Goal: Transaction & Acquisition: Purchase product/service

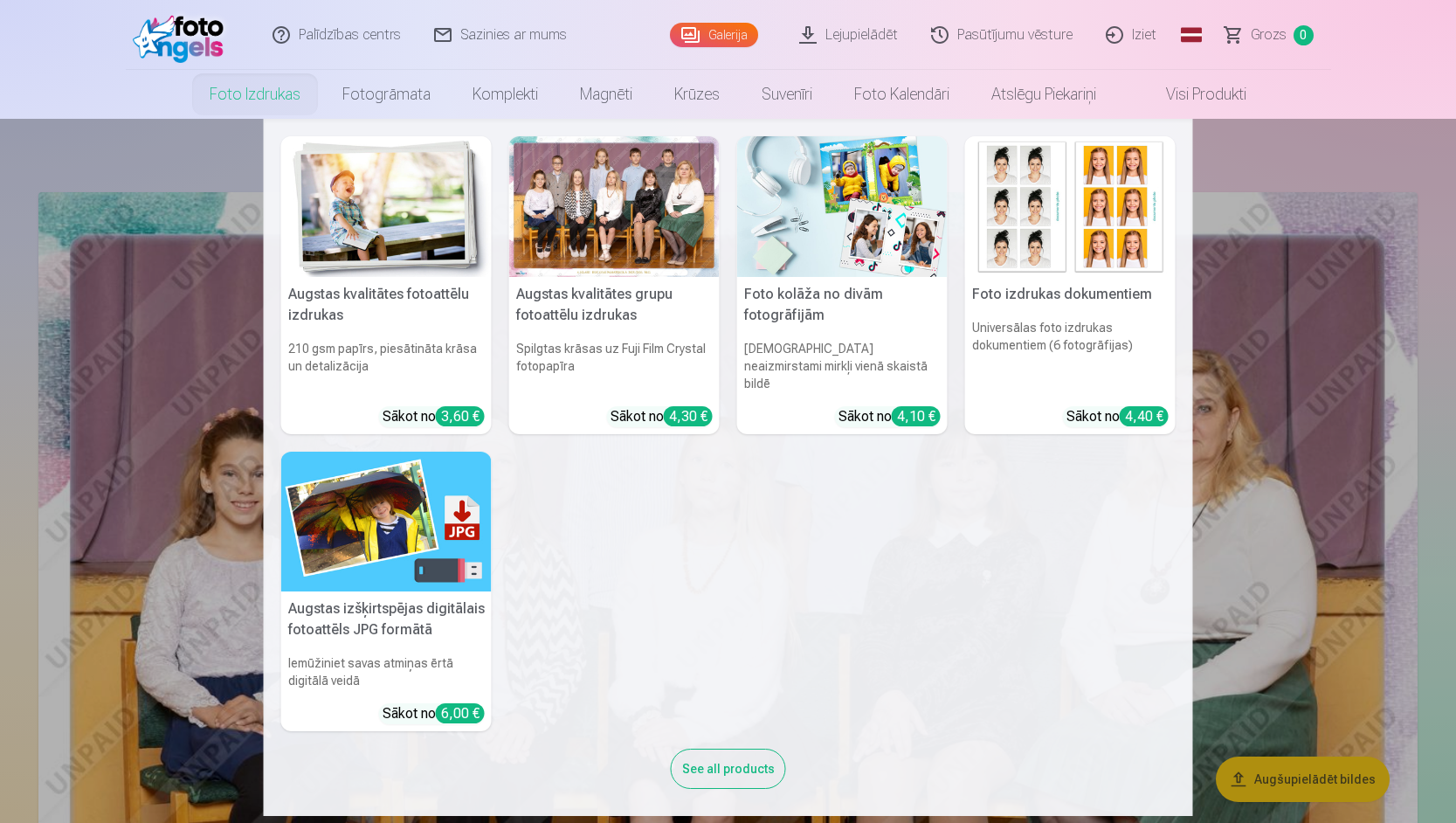
click at [632, 211] on div at bounding box center [614, 206] width 211 height 141
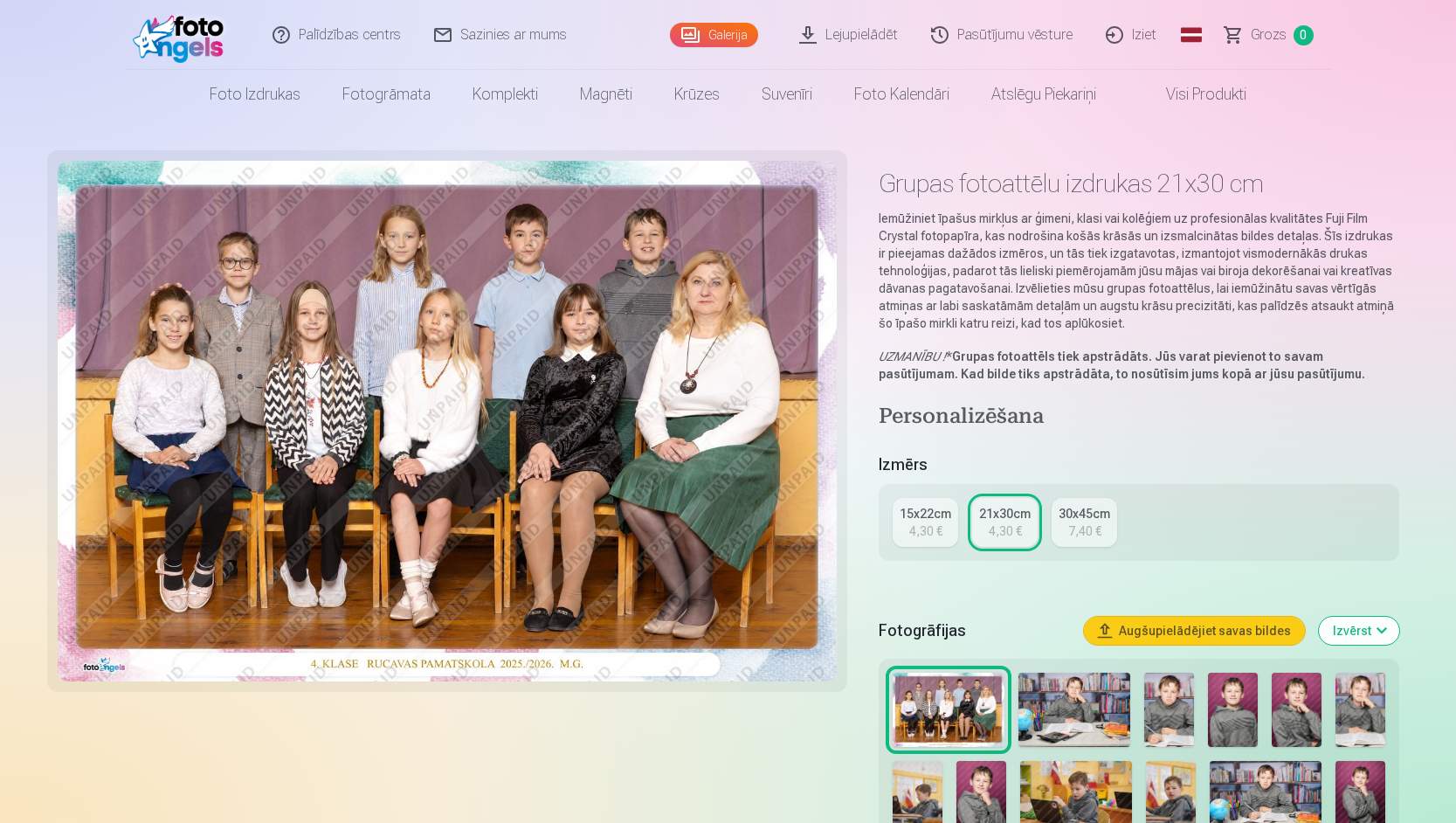
click at [896, 530] on link "15x22cm 4,30 €" at bounding box center [924, 521] width 65 height 49
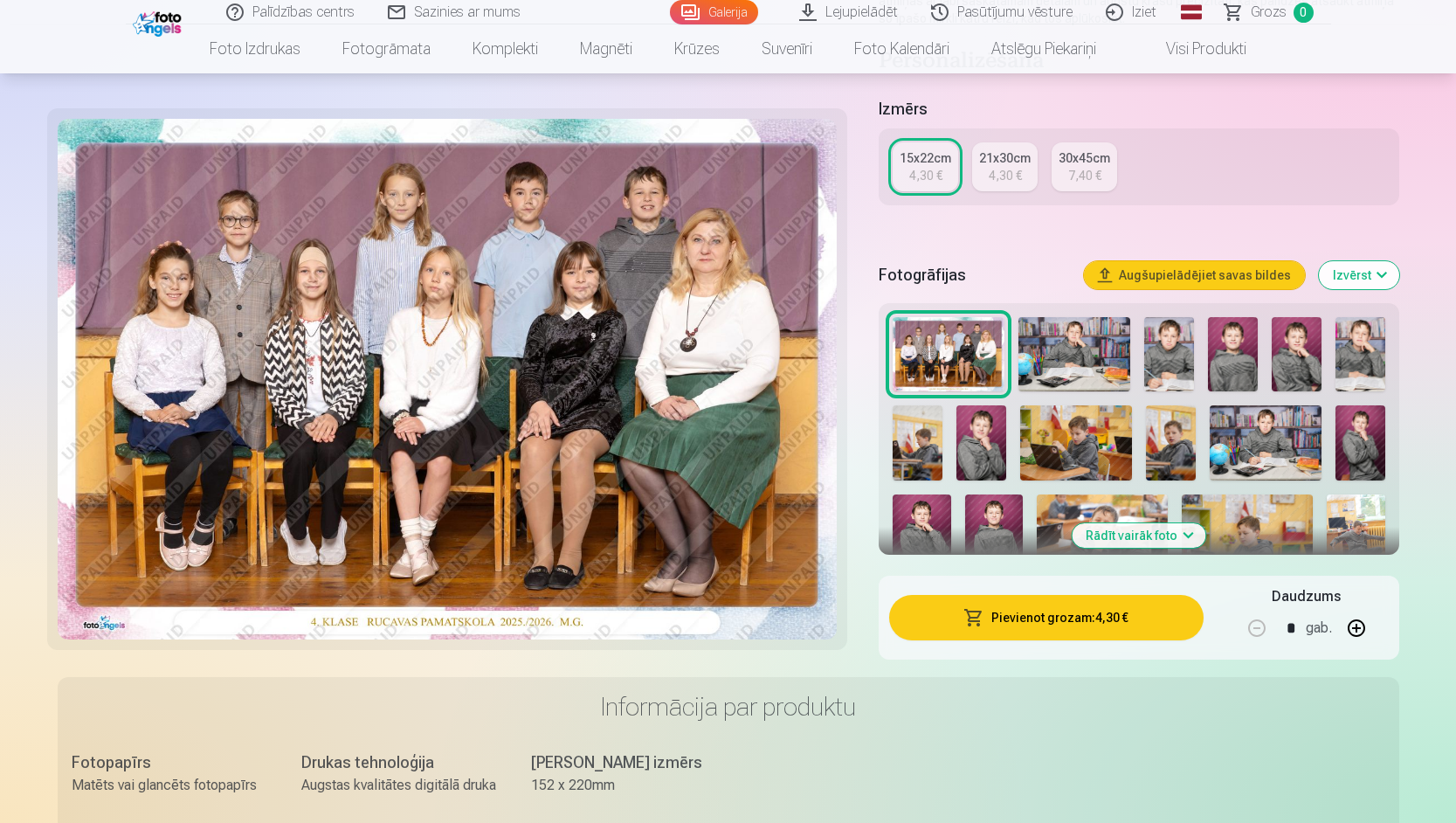
scroll to position [349, 0]
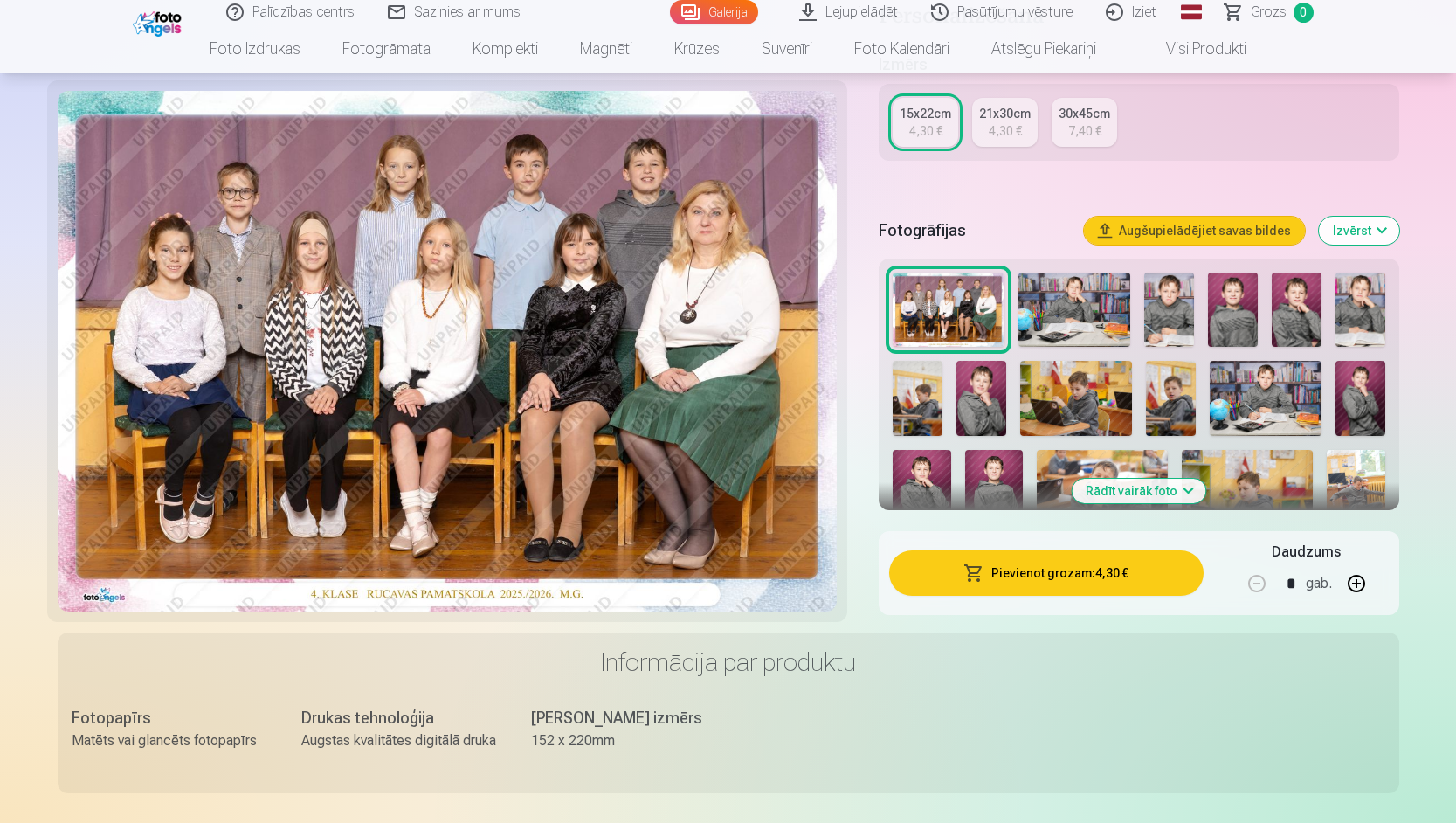
click at [1003, 580] on button "Pievienot grozam : 4,30 €" at bounding box center [1046, 572] width 314 height 45
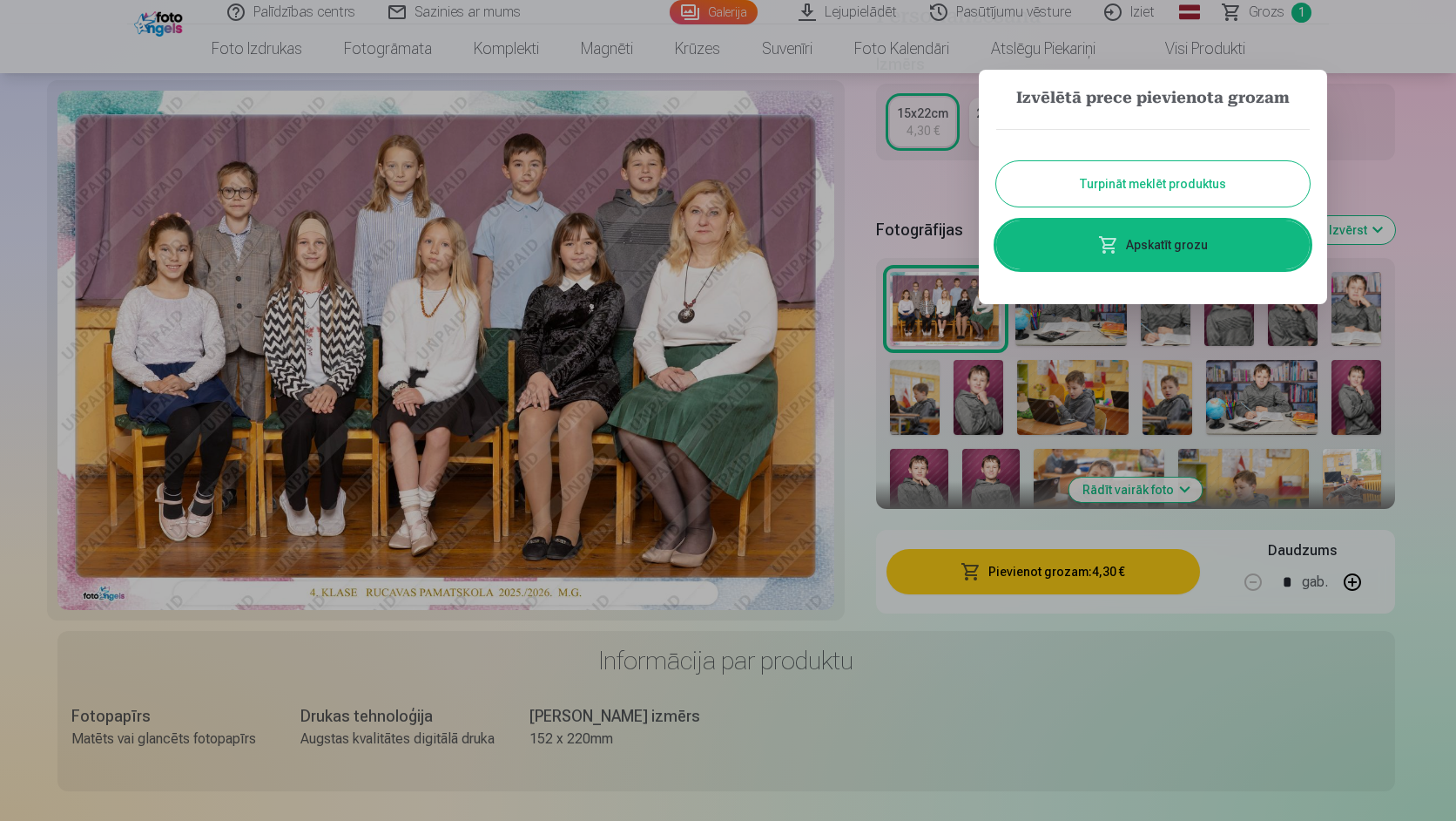
click at [1144, 188] on button "Turpināt meklēt produktus" at bounding box center [1153, 183] width 314 height 45
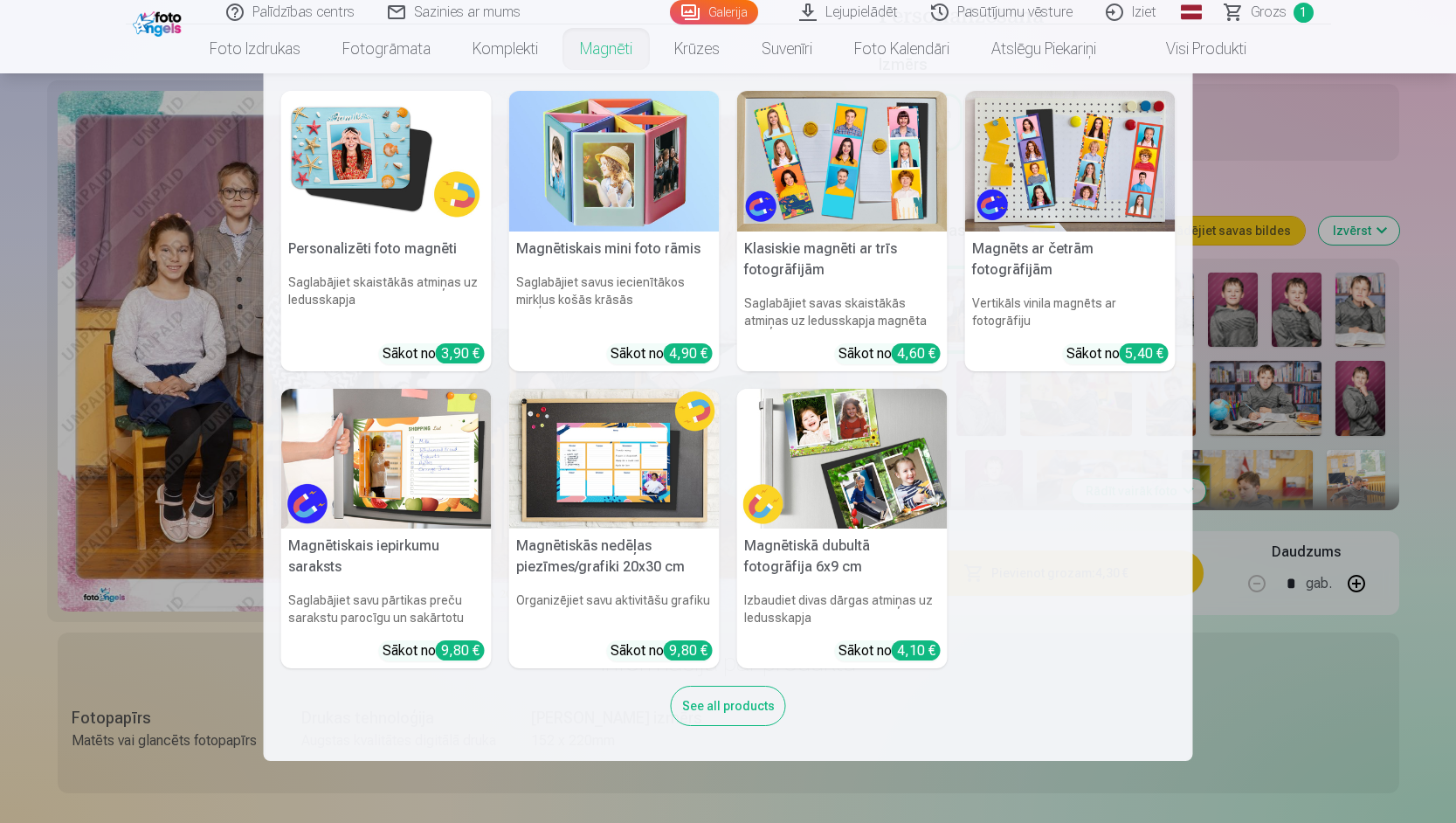
click at [600, 47] on link "Magnēti" at bounding box center [606, 49] width 95 height 49
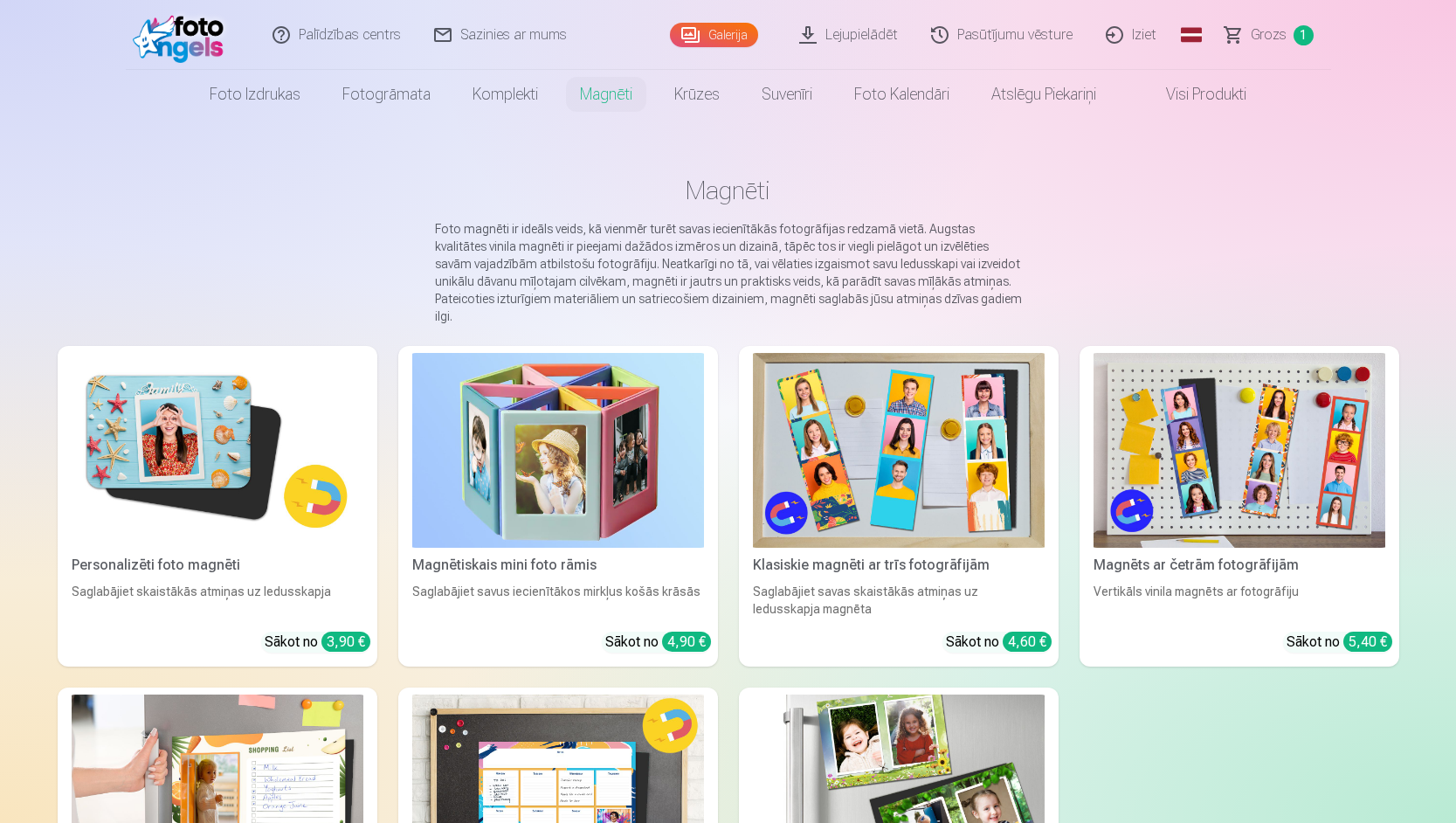
click at [253, 429] on img at bounding box center [217, 451] width 292 height 195
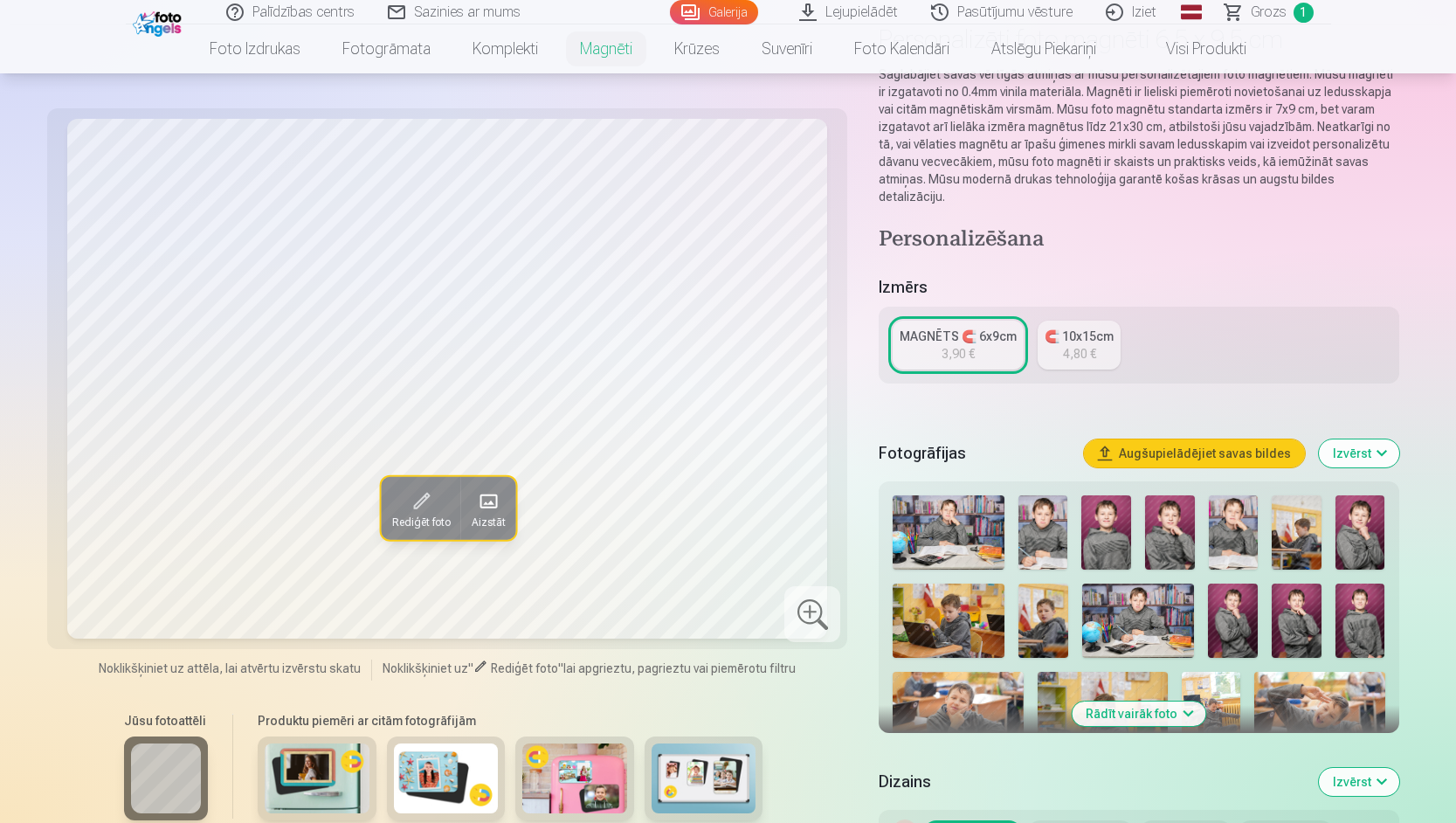
scroll to position [175, 0]
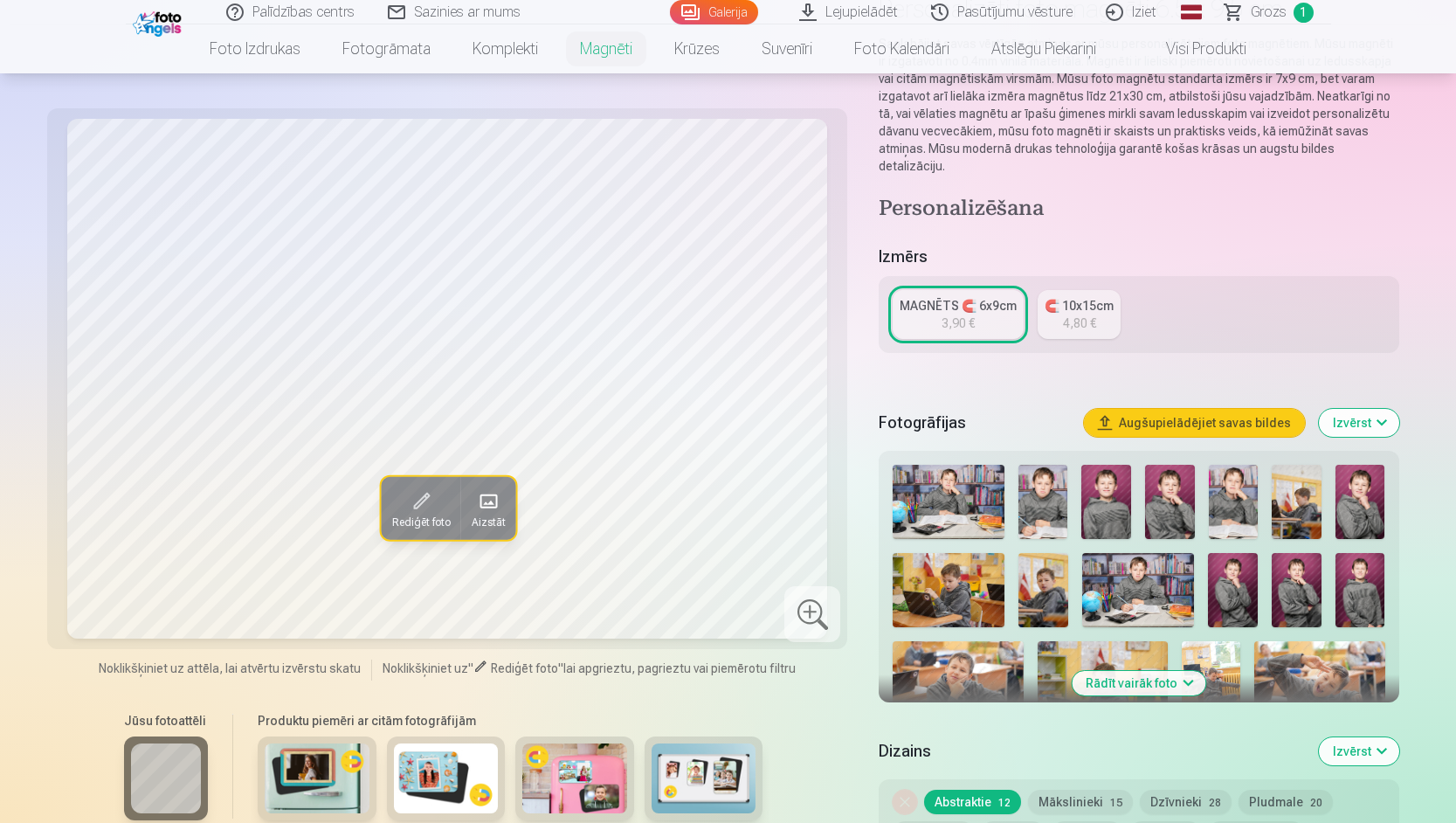
click at [958, 465] on img at bounding box center [947, 501] width 111 height 74
click at [1038, 476] on img at bounding box center [1043, 501] width 50 height 74
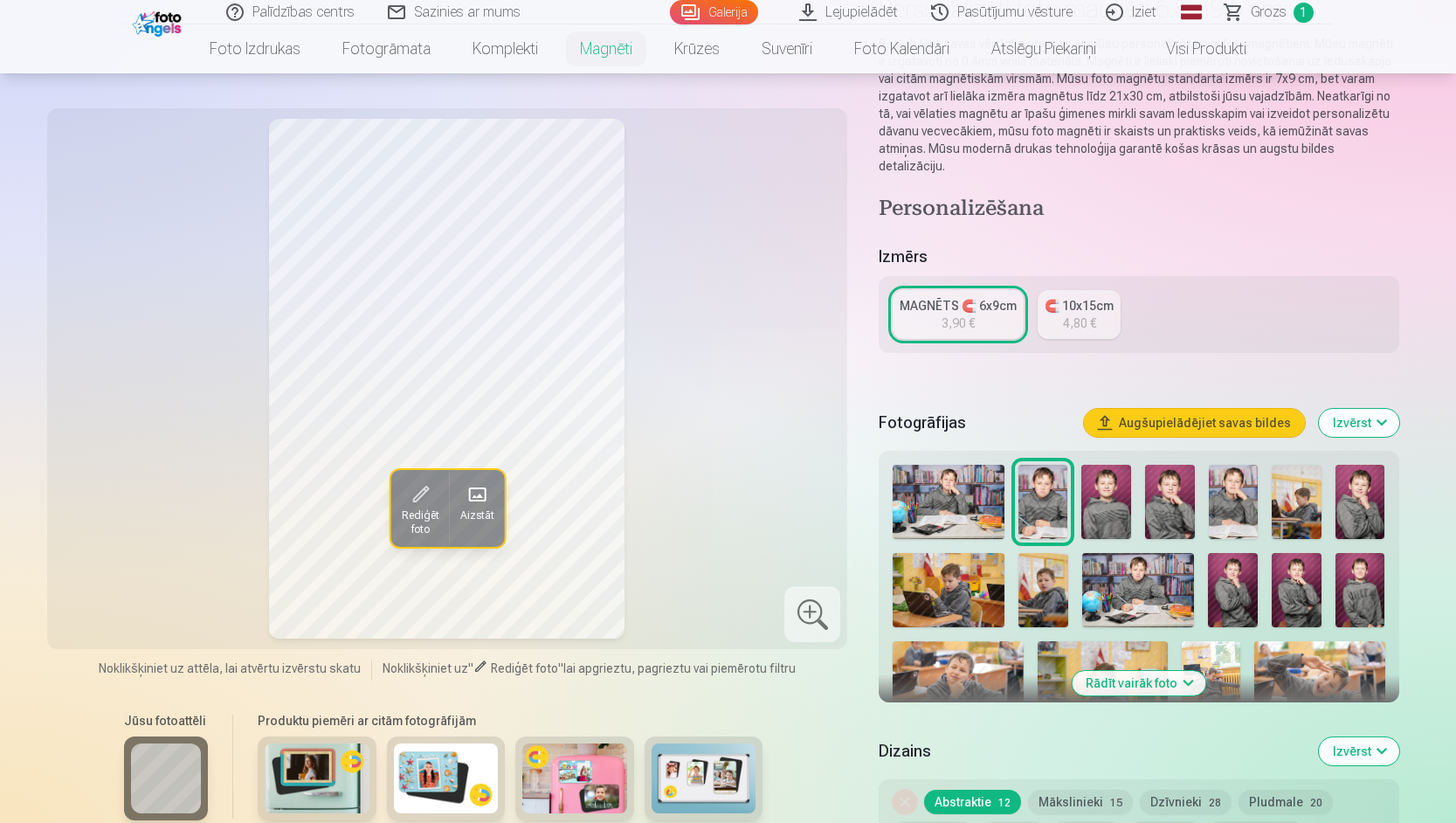
click at [1112, 484] on img at bounding box center [1106, 501] width 50 height 74
click at [1187, 489] on img at bounding box center [1170, 501] width 50 height 74
click at [1224, 489] on img at bounding box center [1233, 501] width 50 height 74
click at [1306, 488] on img at bounding box center [1297, 501] width 50 height 74
click at [1370, 486] on img at bounding box center [1360, 501] width 50 height 74
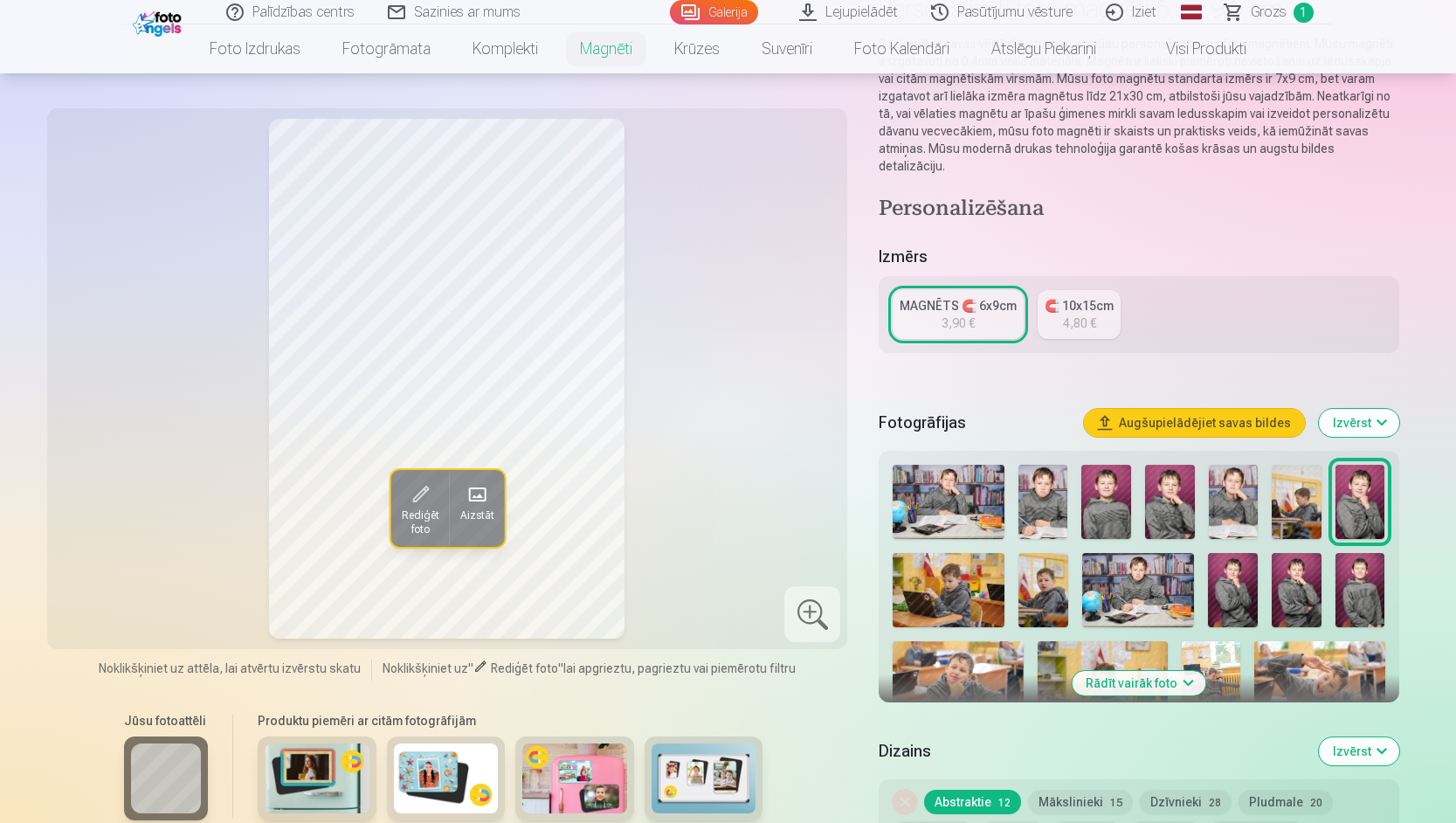
click at [943, 563] on img at bounding box center [948, 589] width 112 height 74
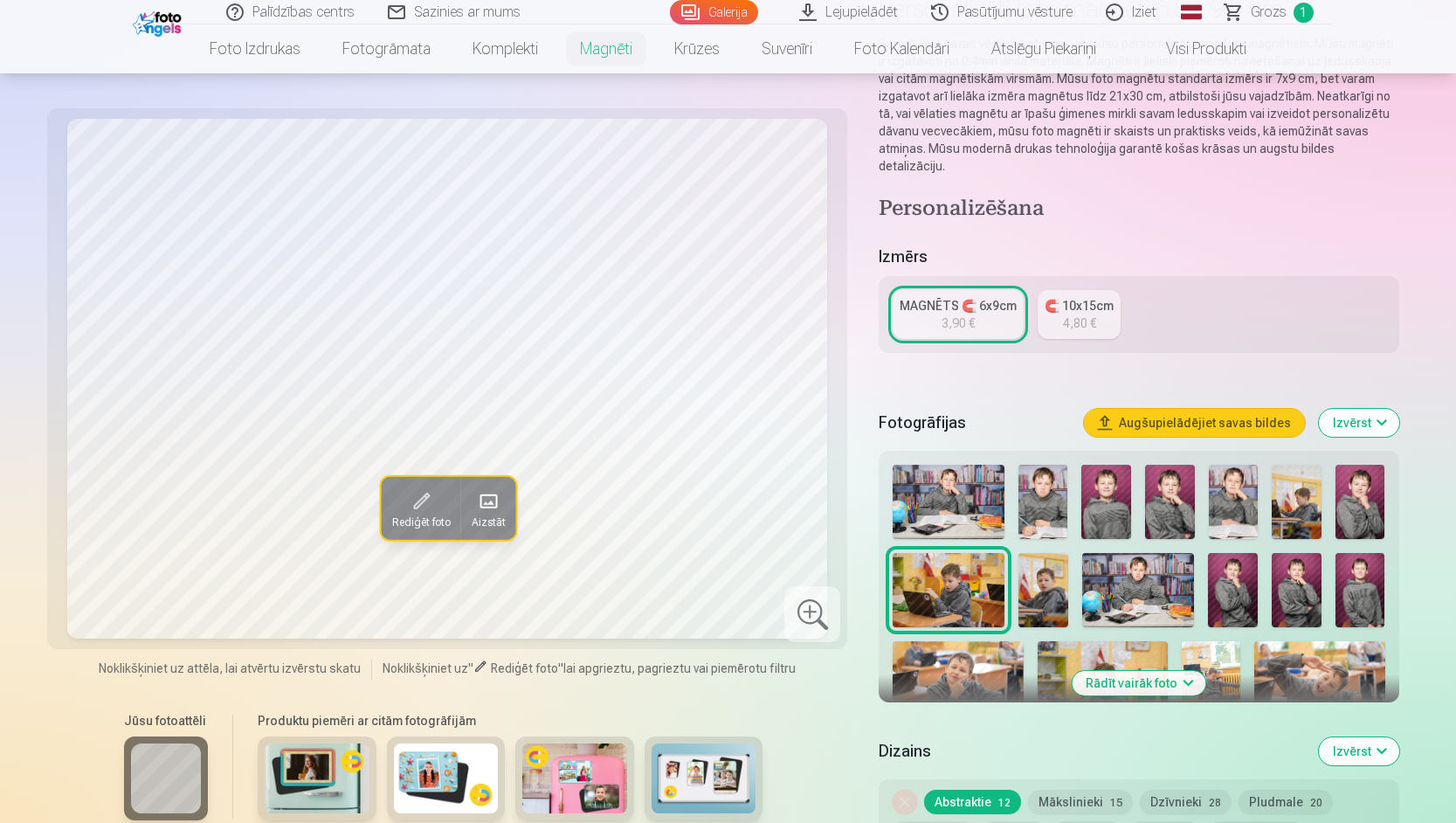
click at [1038, 577] on img at bounding box center [1043, 589] width 50 height 74
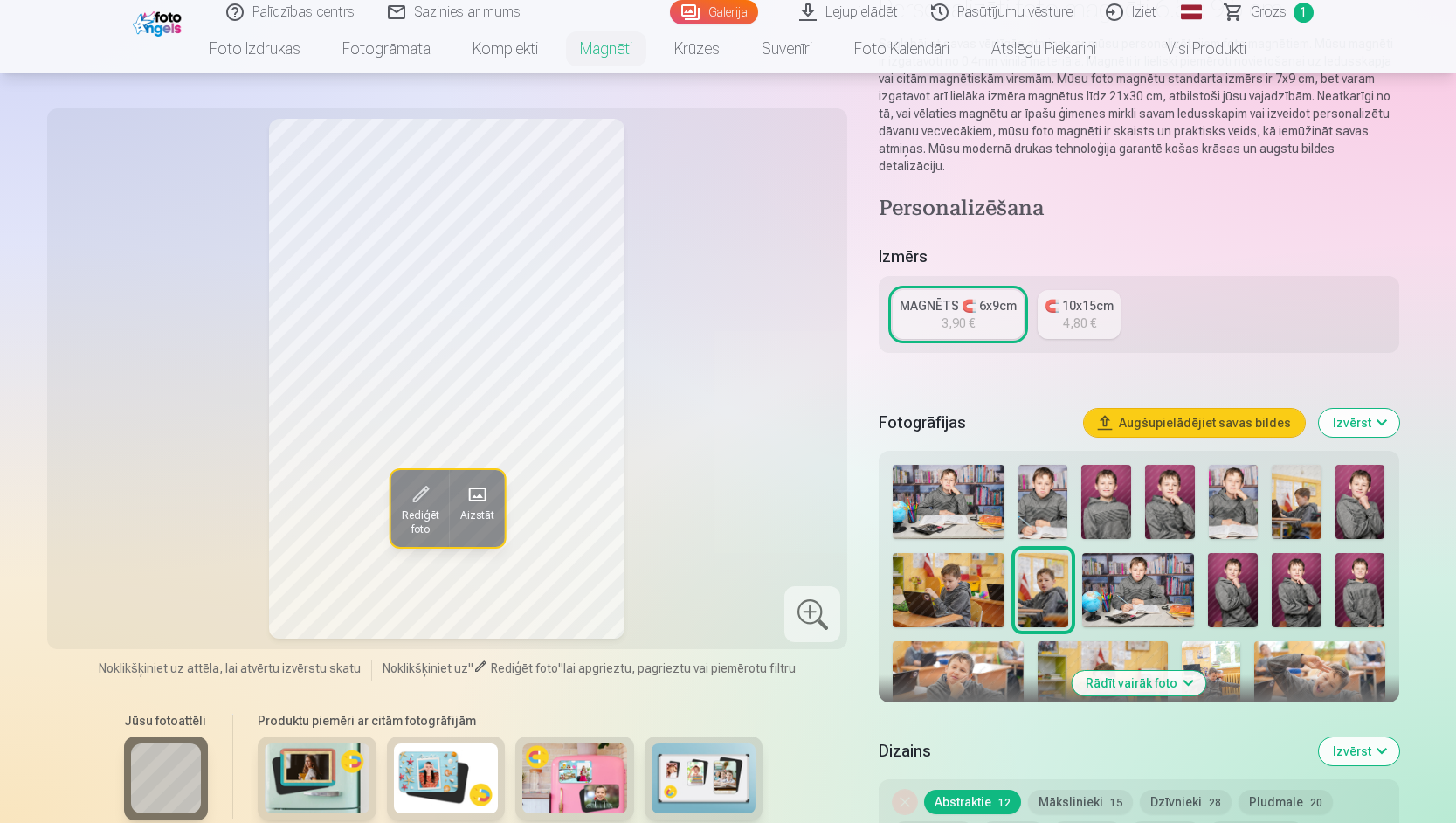
click at [1114, 580] on img at bounding box center [1139, 589] width 112 height 74
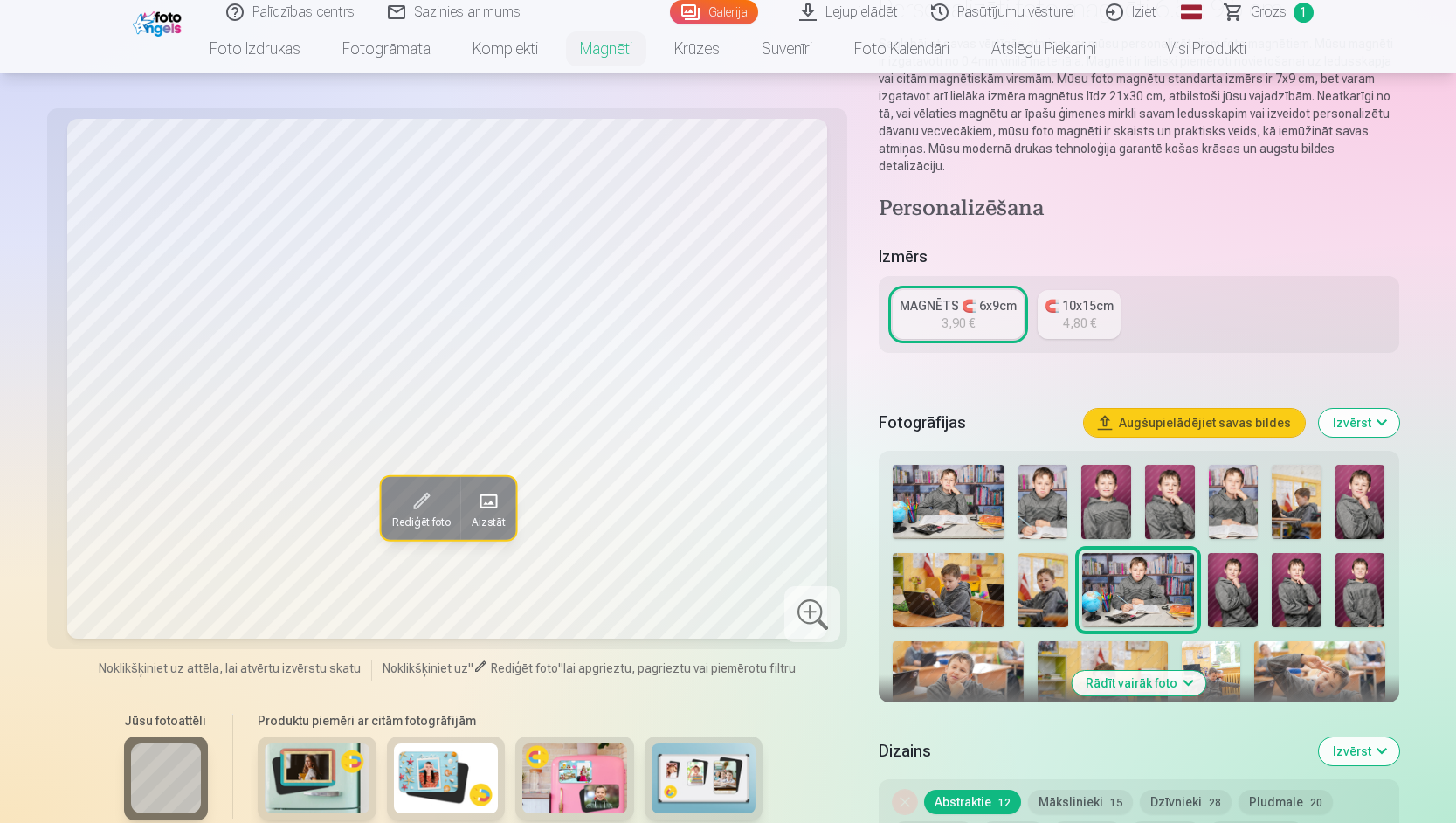
click at [1211, 580] on img at bounding box center [1232, 589] width 50 height 74
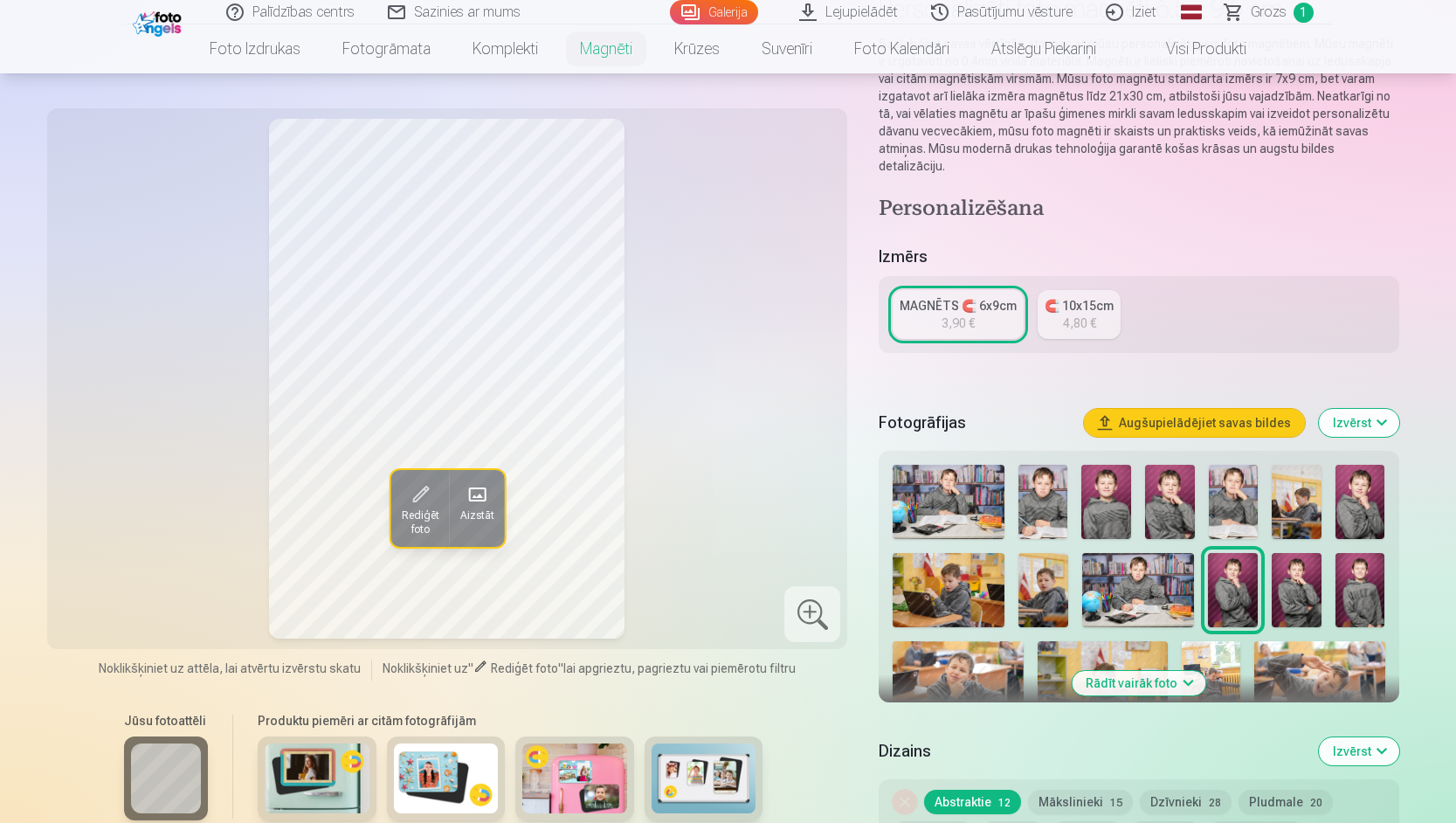
click at [1304, 569] on img at bounding box center [1297, 589] width 50 height 74
click at [1370, 570] on img at bounding box center [1360, 589] width 50 height 74
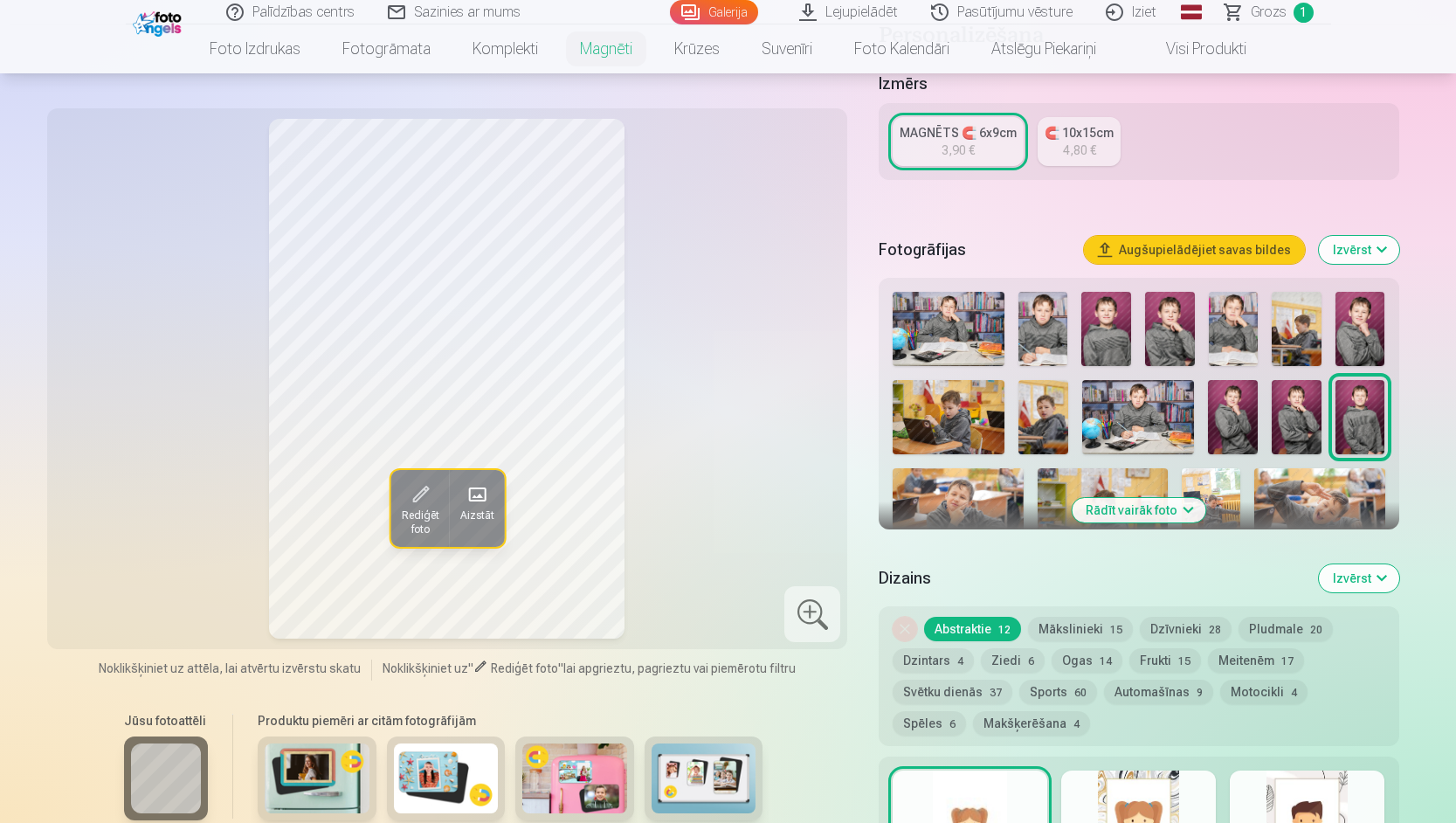
scroll to position [349, 0]
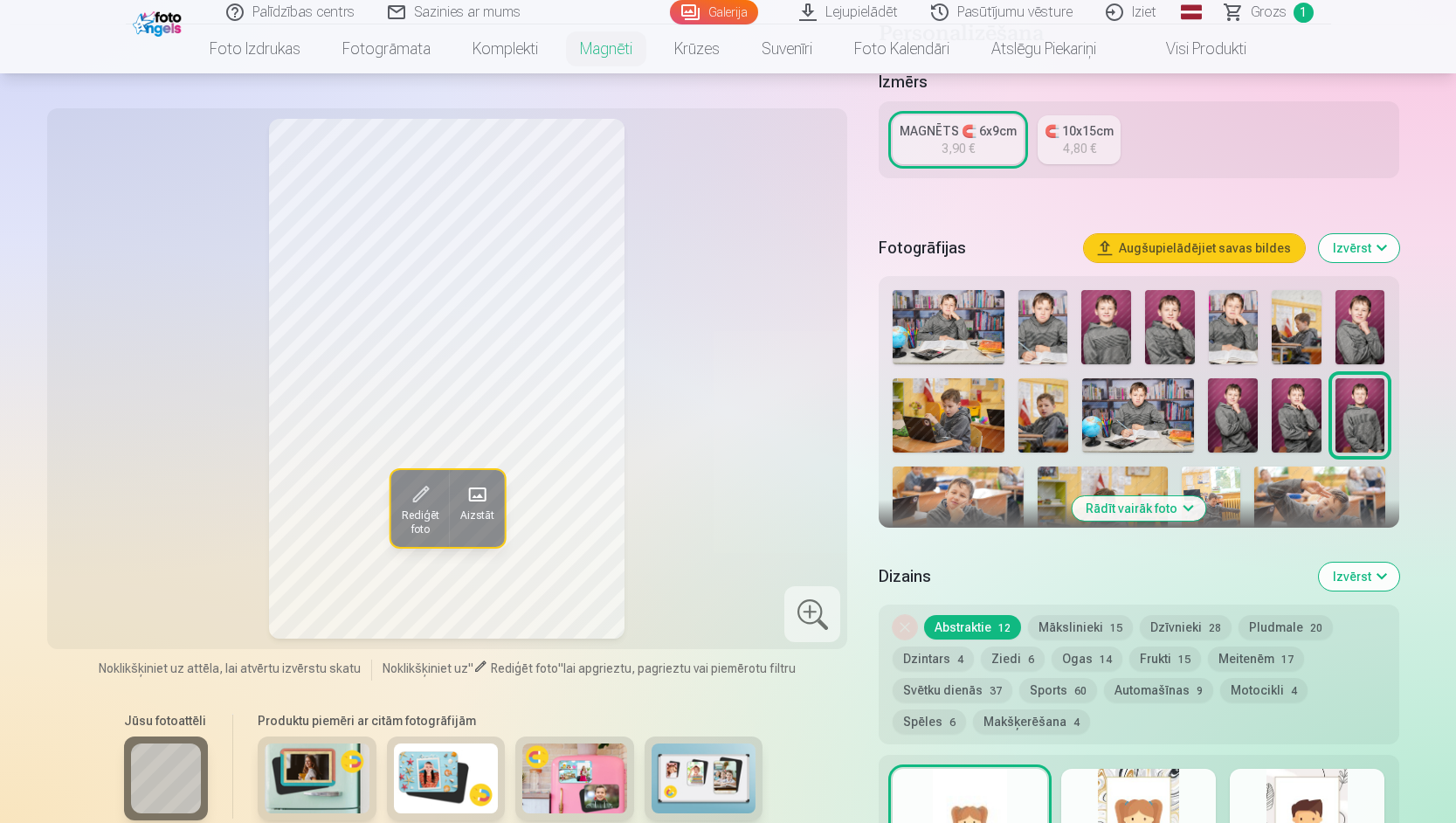
click at [1155, 496] on button "Rādīt vairāk foto" at bounding box center [1138, 508] width 133 height 25
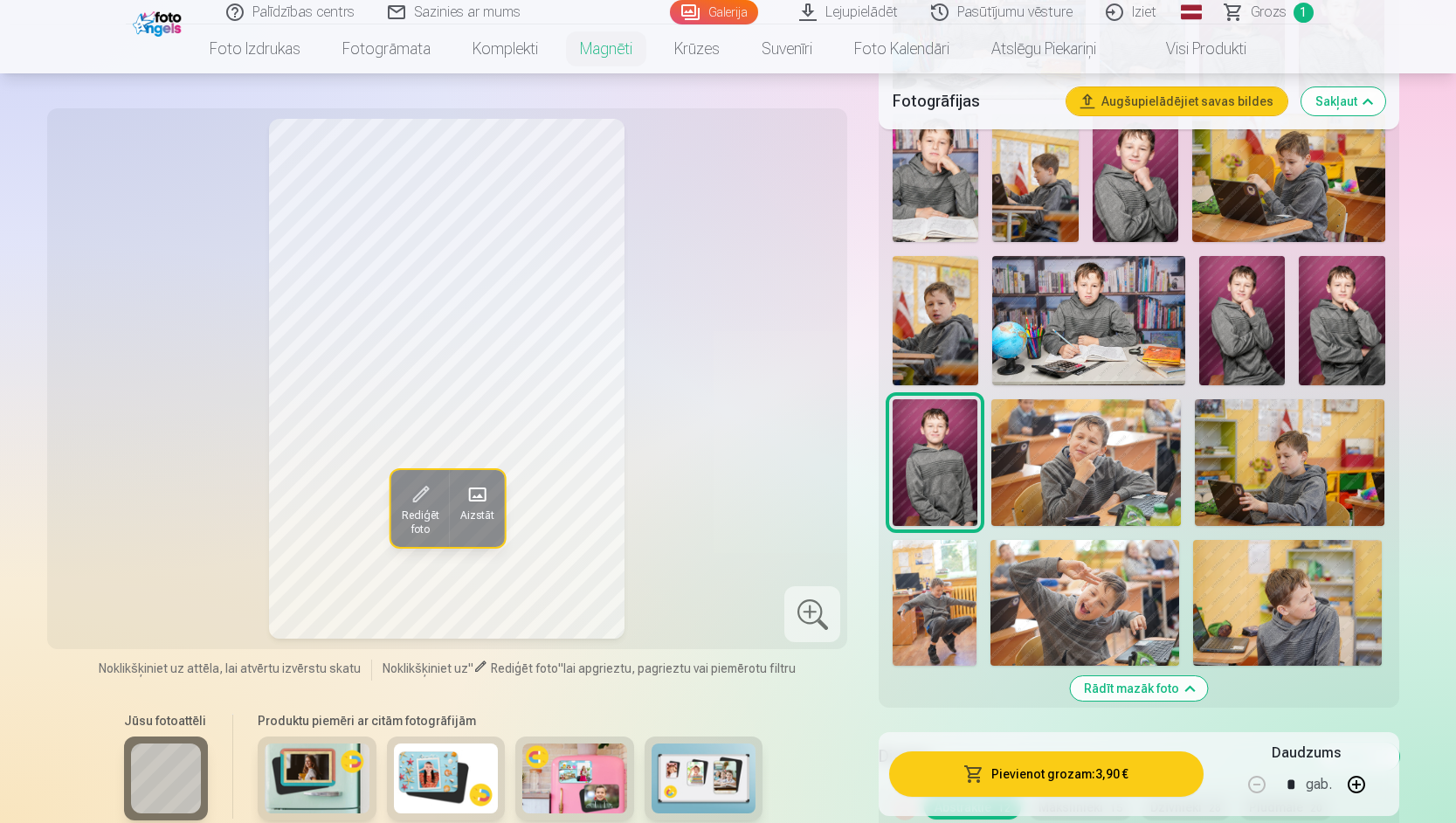
scroll to position [699, 0]
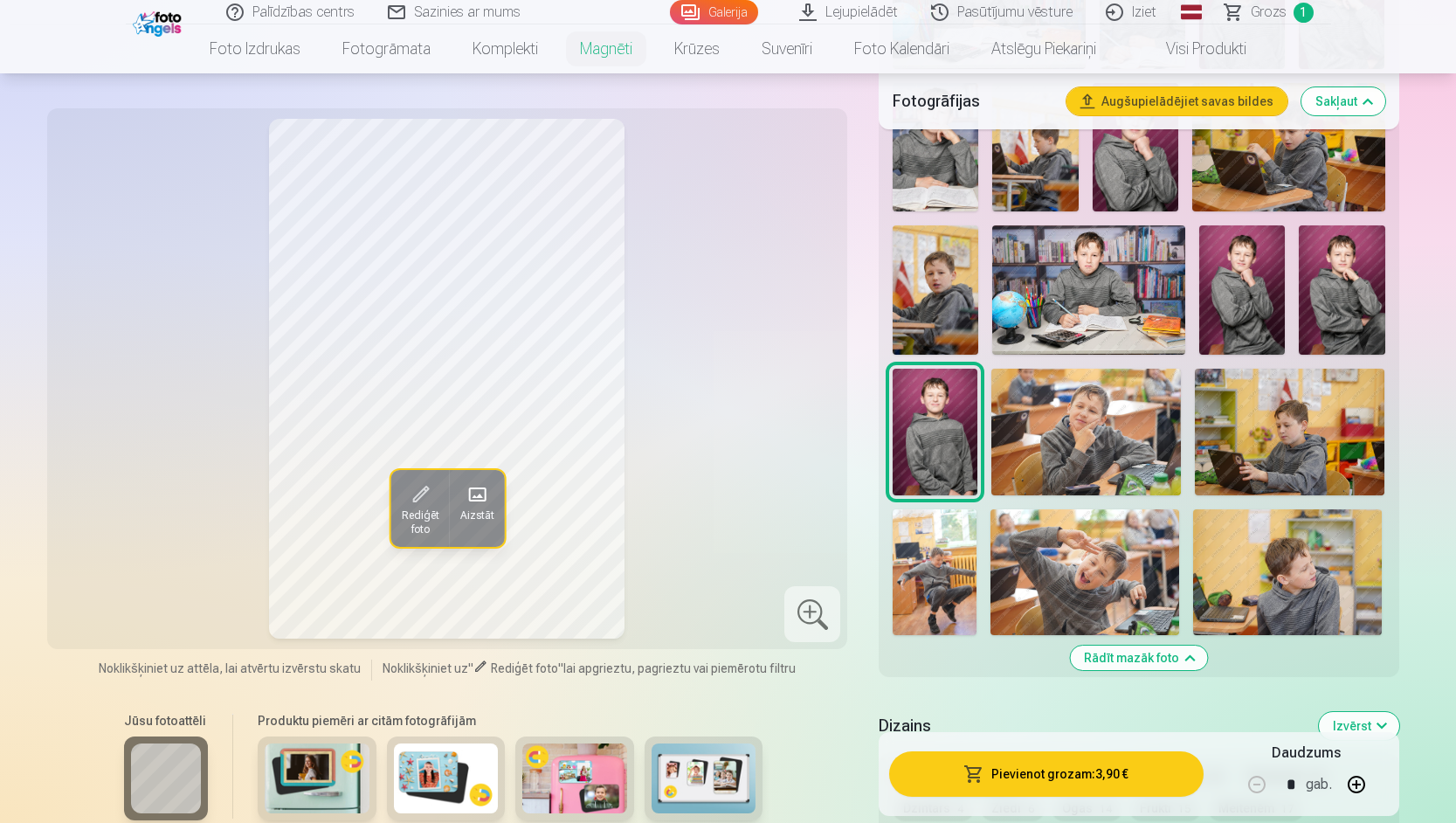
click at [943, 568] on img at bounding box center [934, 572] width 84 height 126
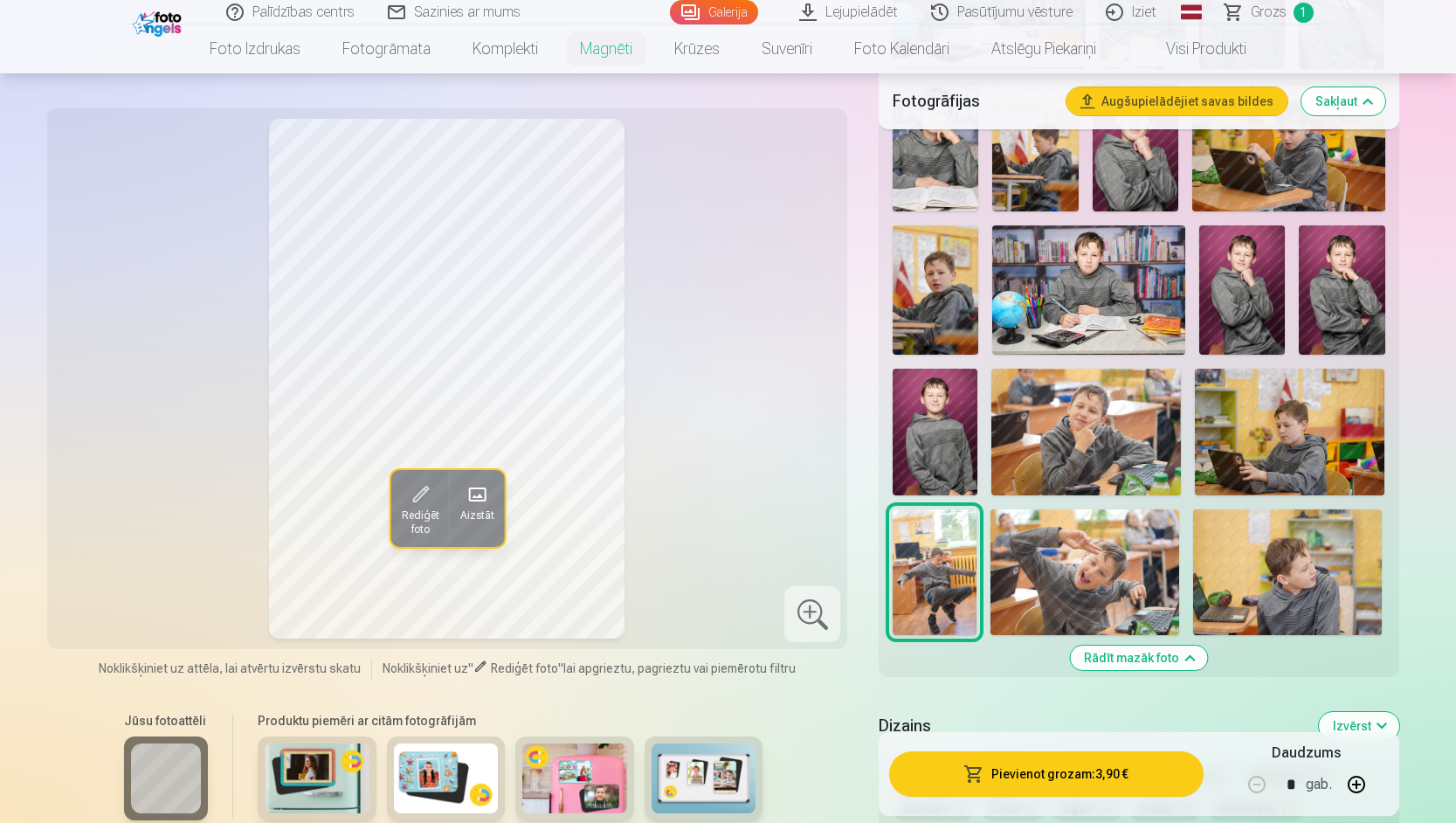
click at [1077, 575] on img at bounding box center [1084, 572] width 189 height 126
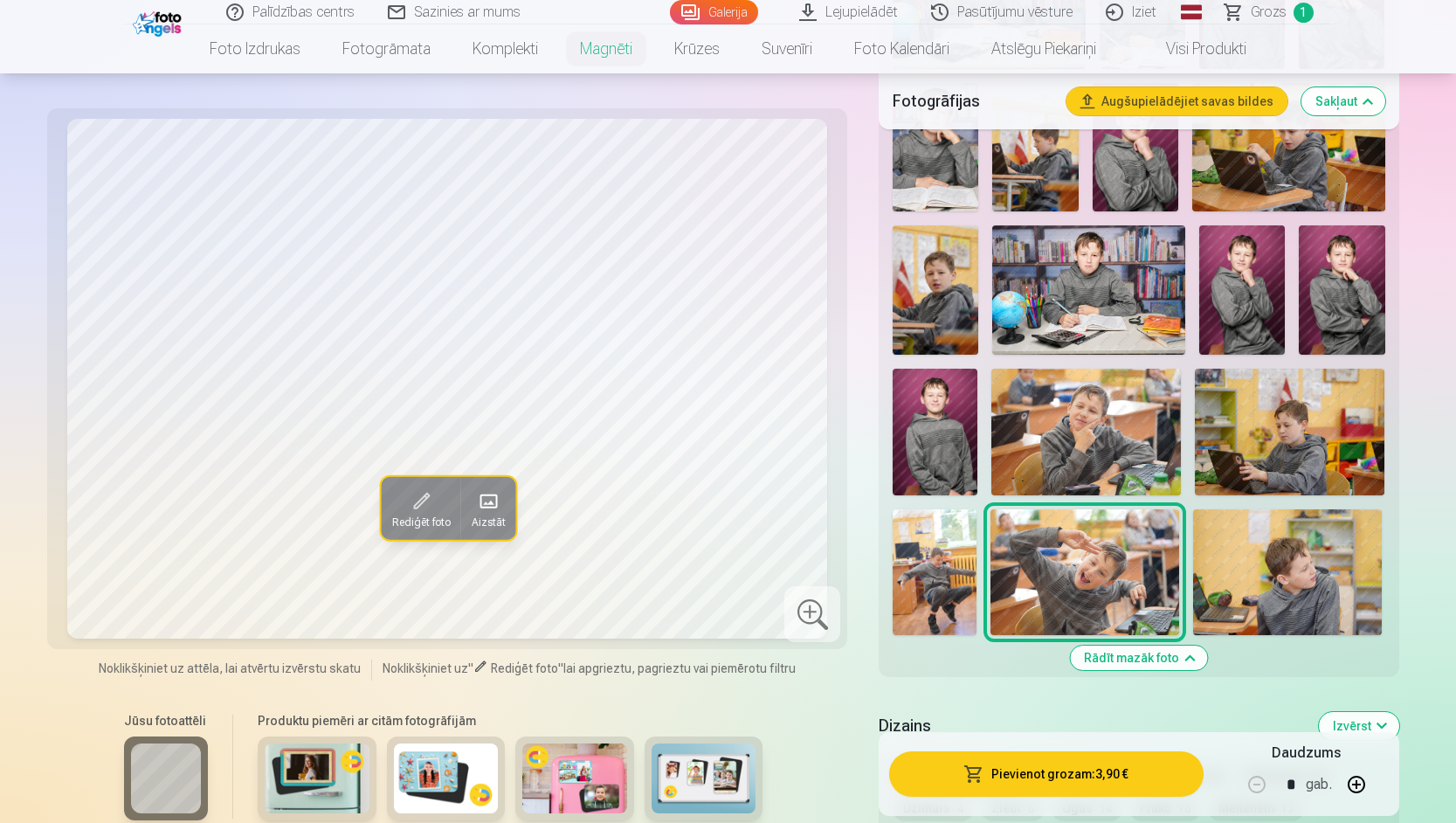
click at [1239, 563] on img at bounding box center [1287, 572] width 189 height 126
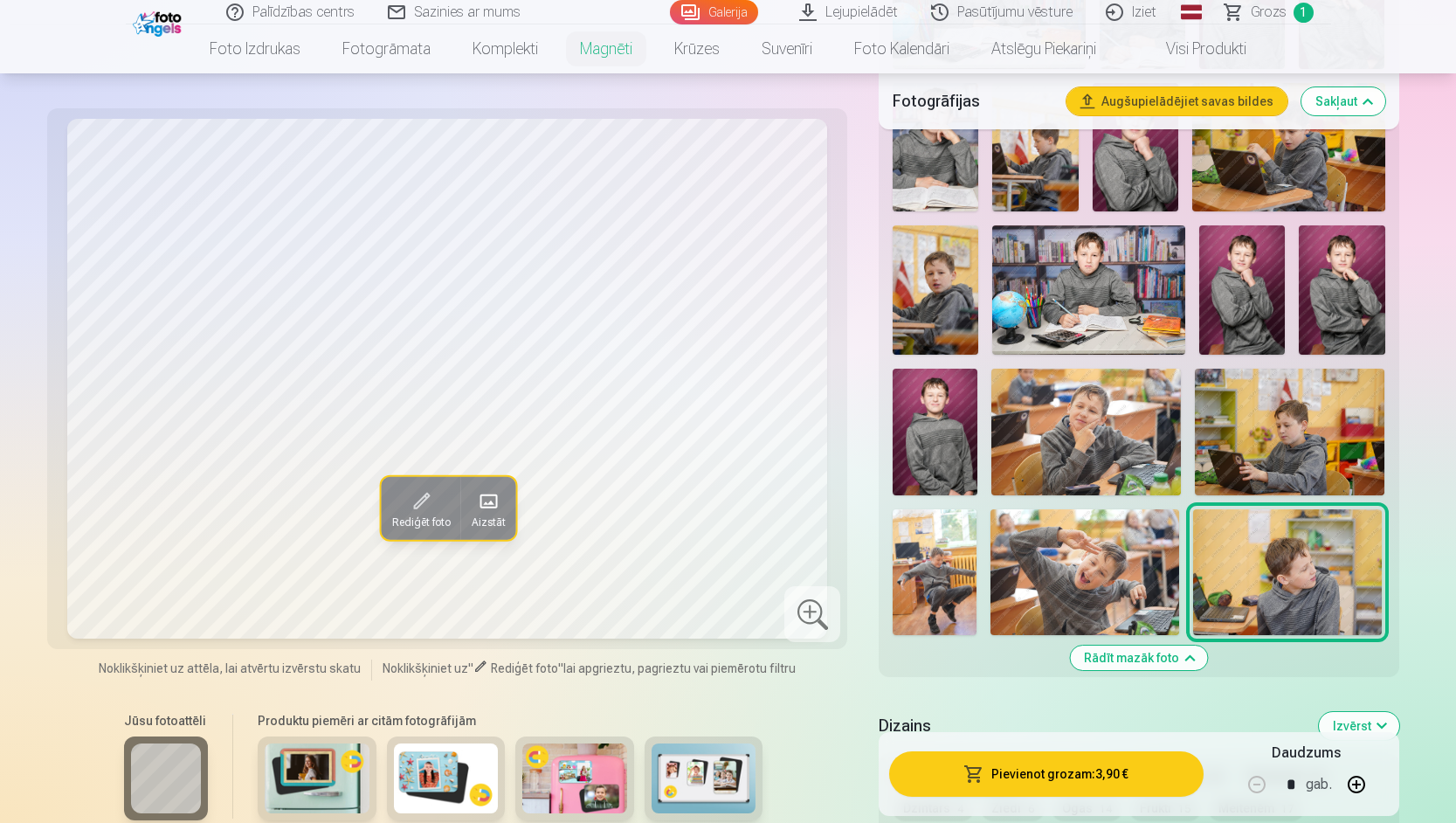
click at [1274, 417] on img at bounding box center [1290, 432] width 189 height 127
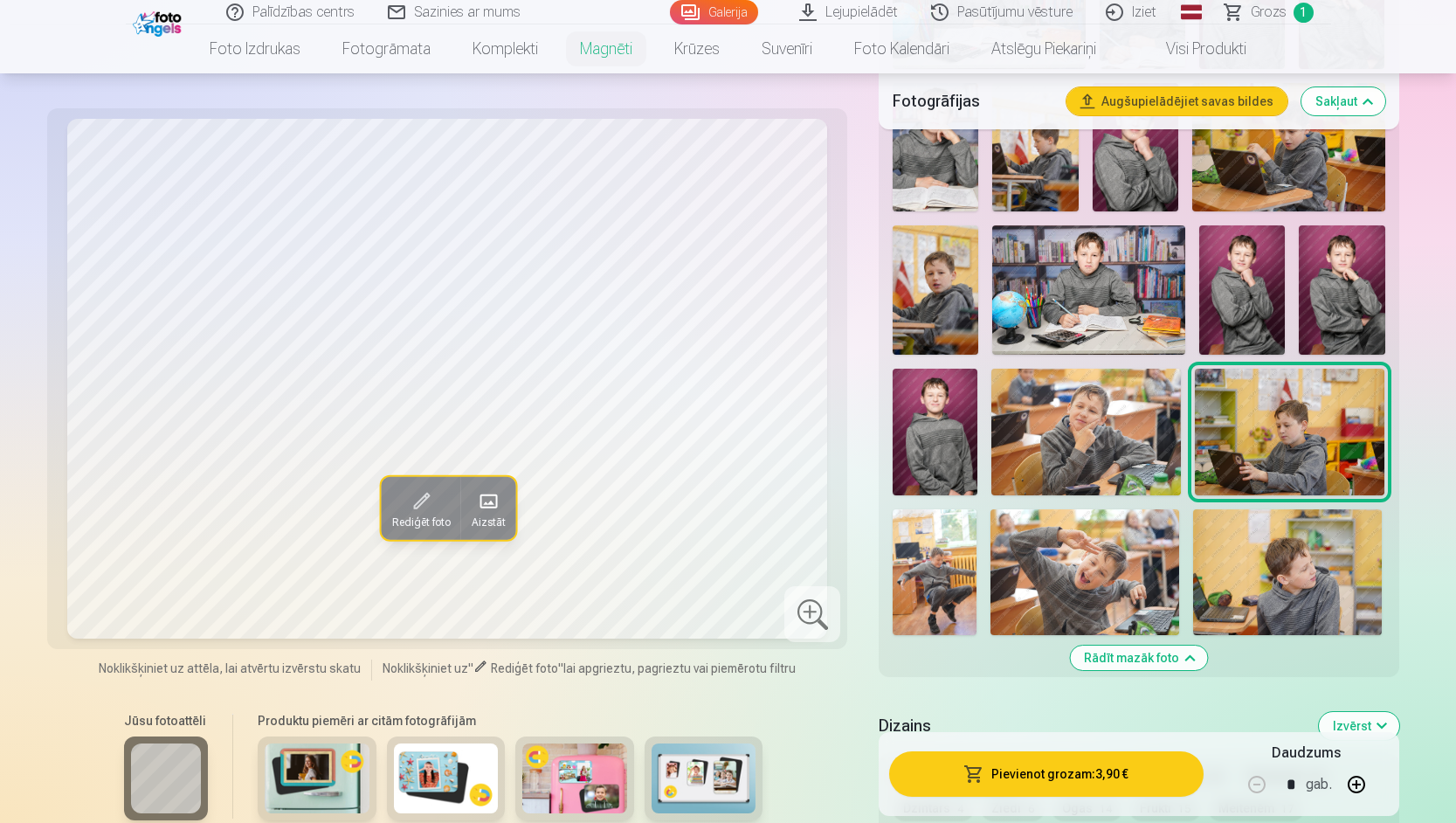
click at [1142, 426] on img at bounding box center [1086, 432] width 189 height 127
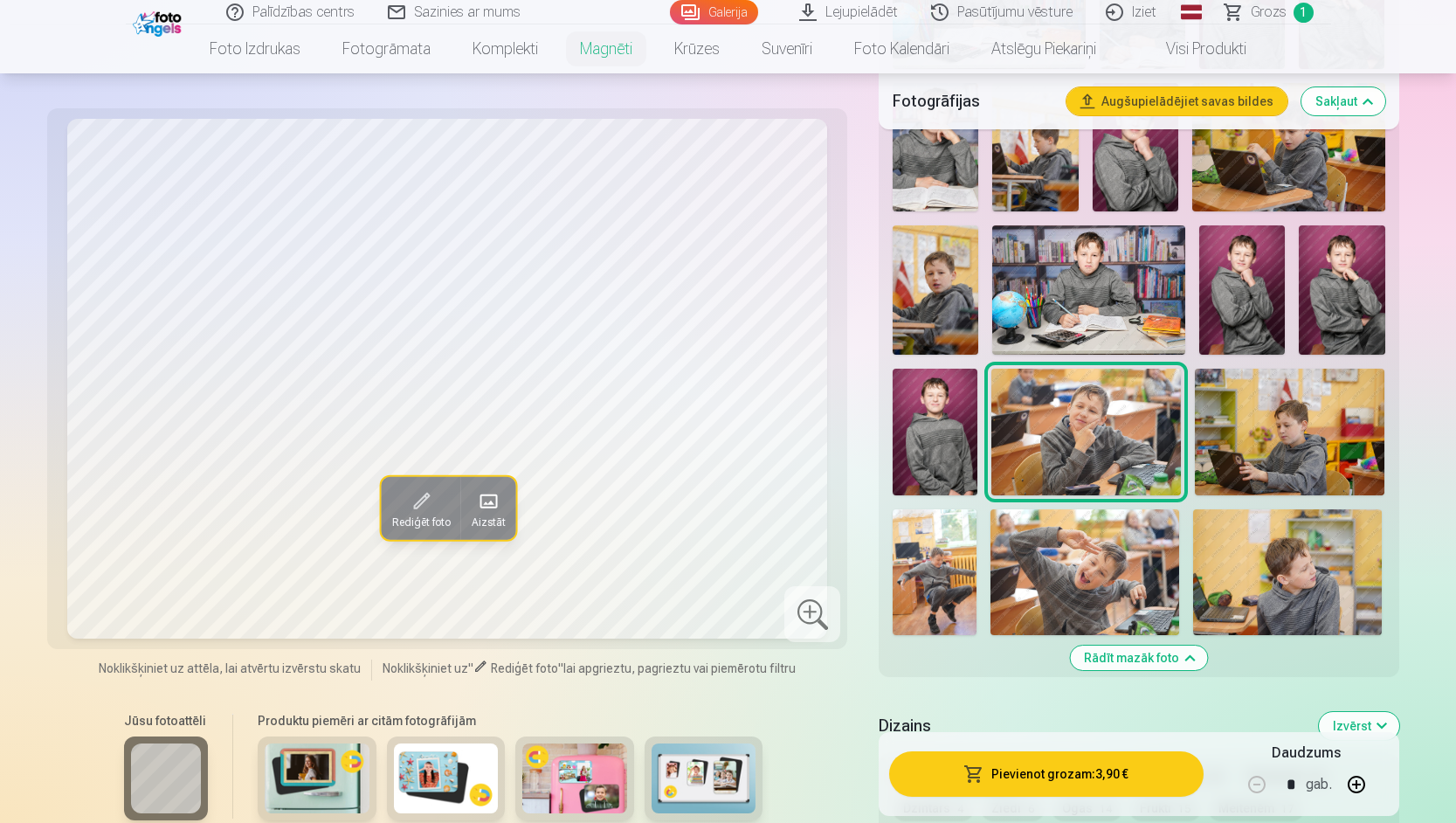
click at [936, 432] on img at bounding box center [934, 432] width 85 height 127
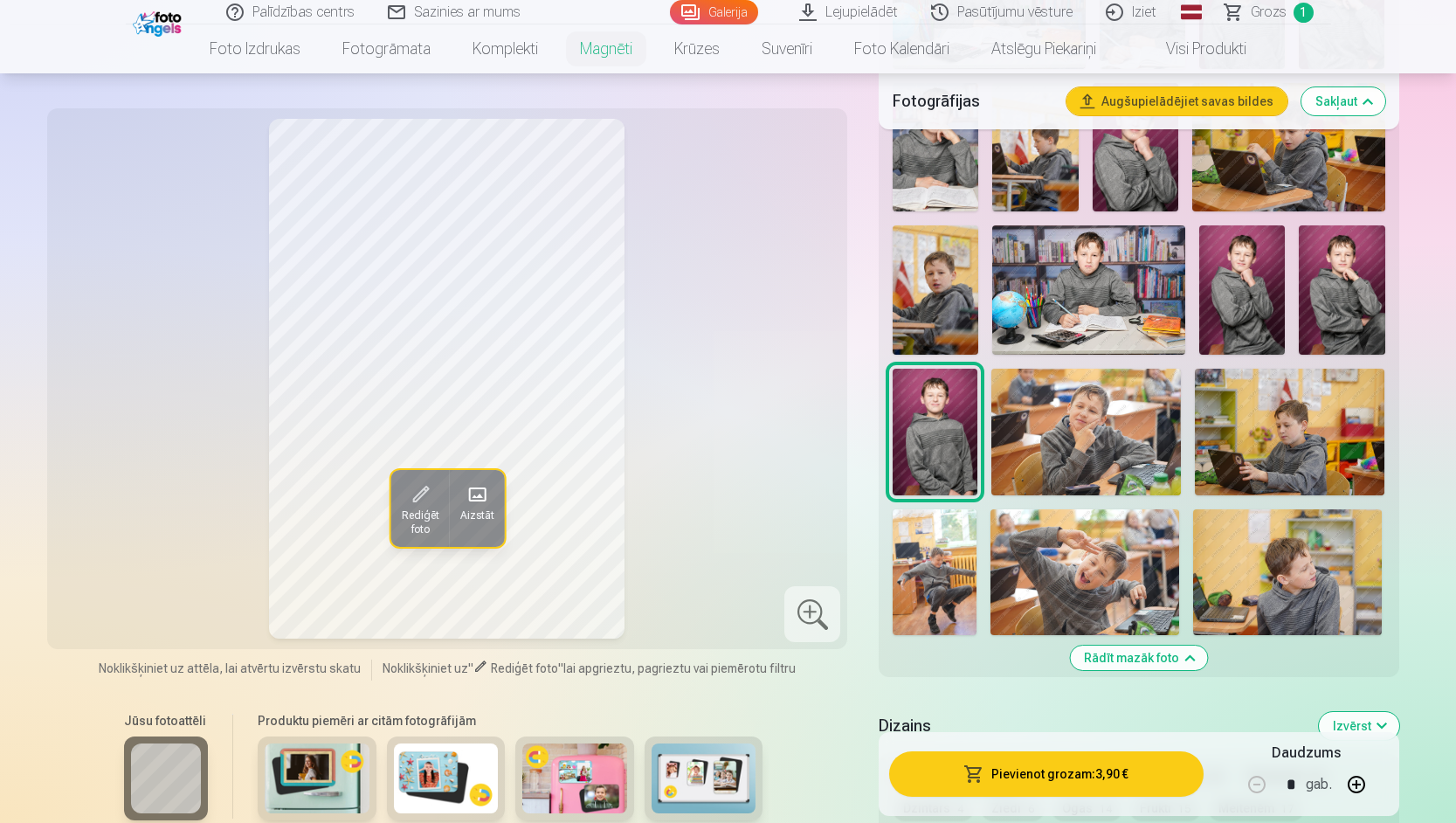
click at [1239, 281] on img at bounding box center [1242, 290] width 86 height 129
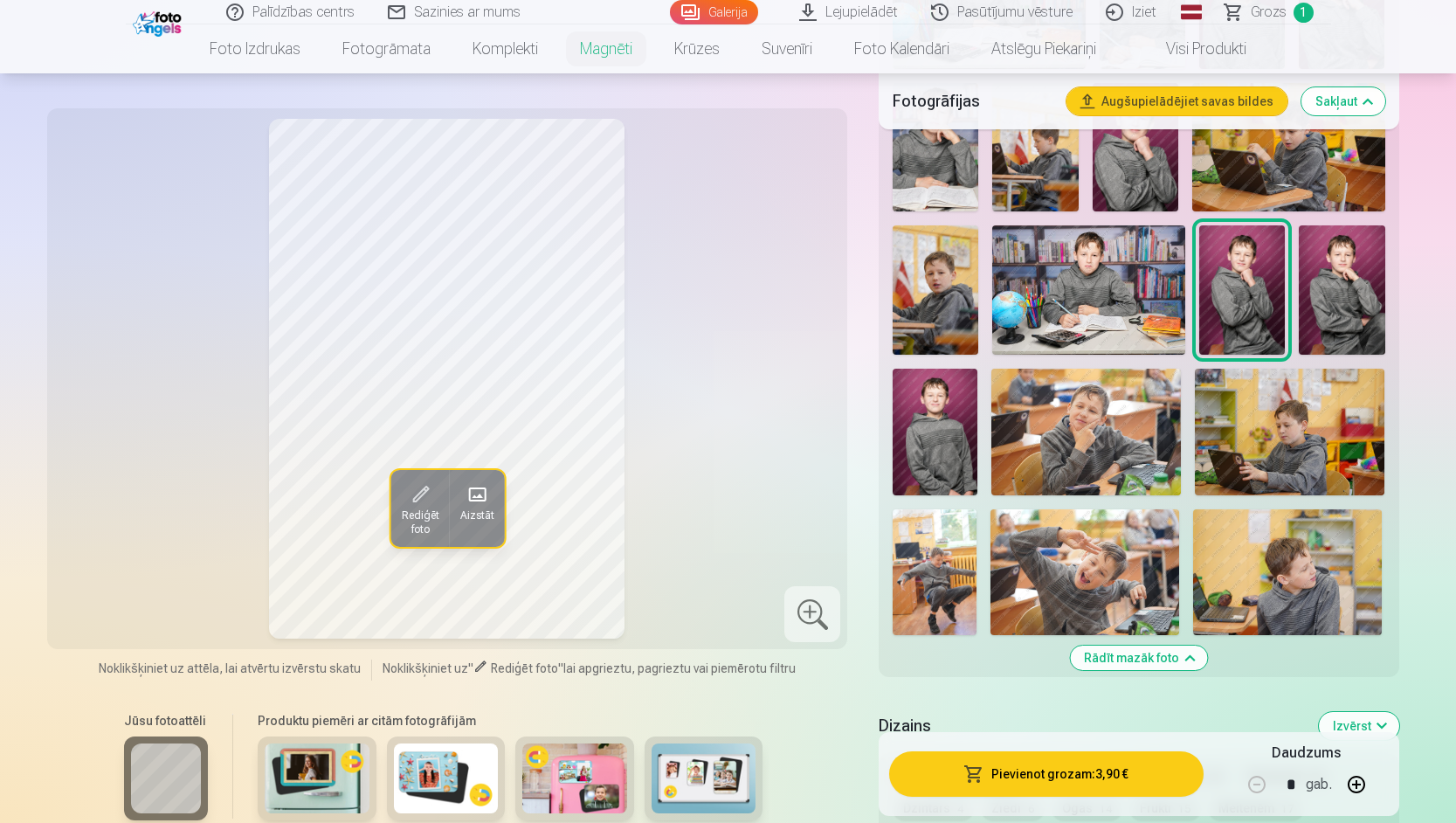
click at [1349, 283] on img at bounding box center [1341, 290] width 86 height 129
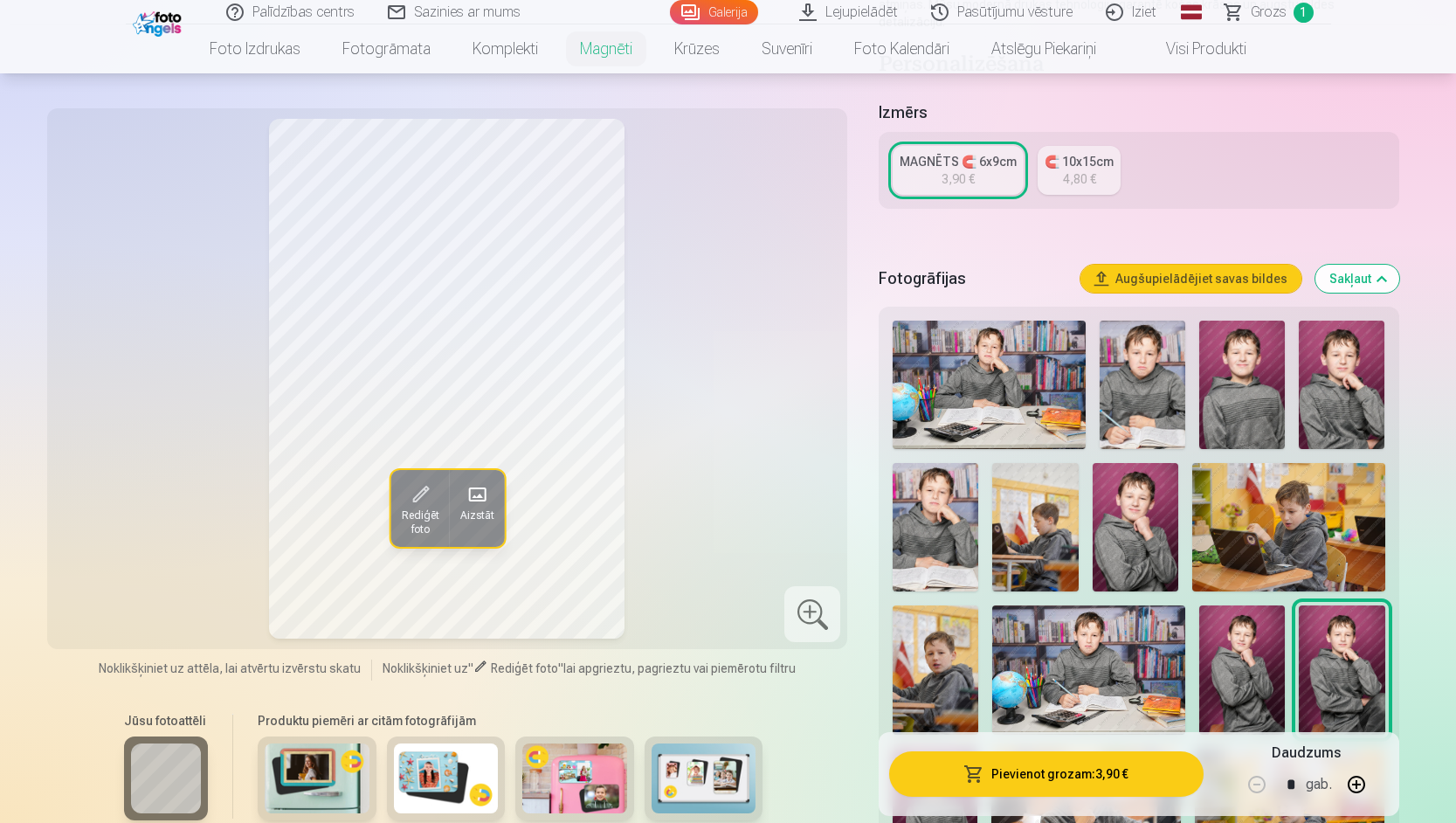
scroll to position [349, 0]
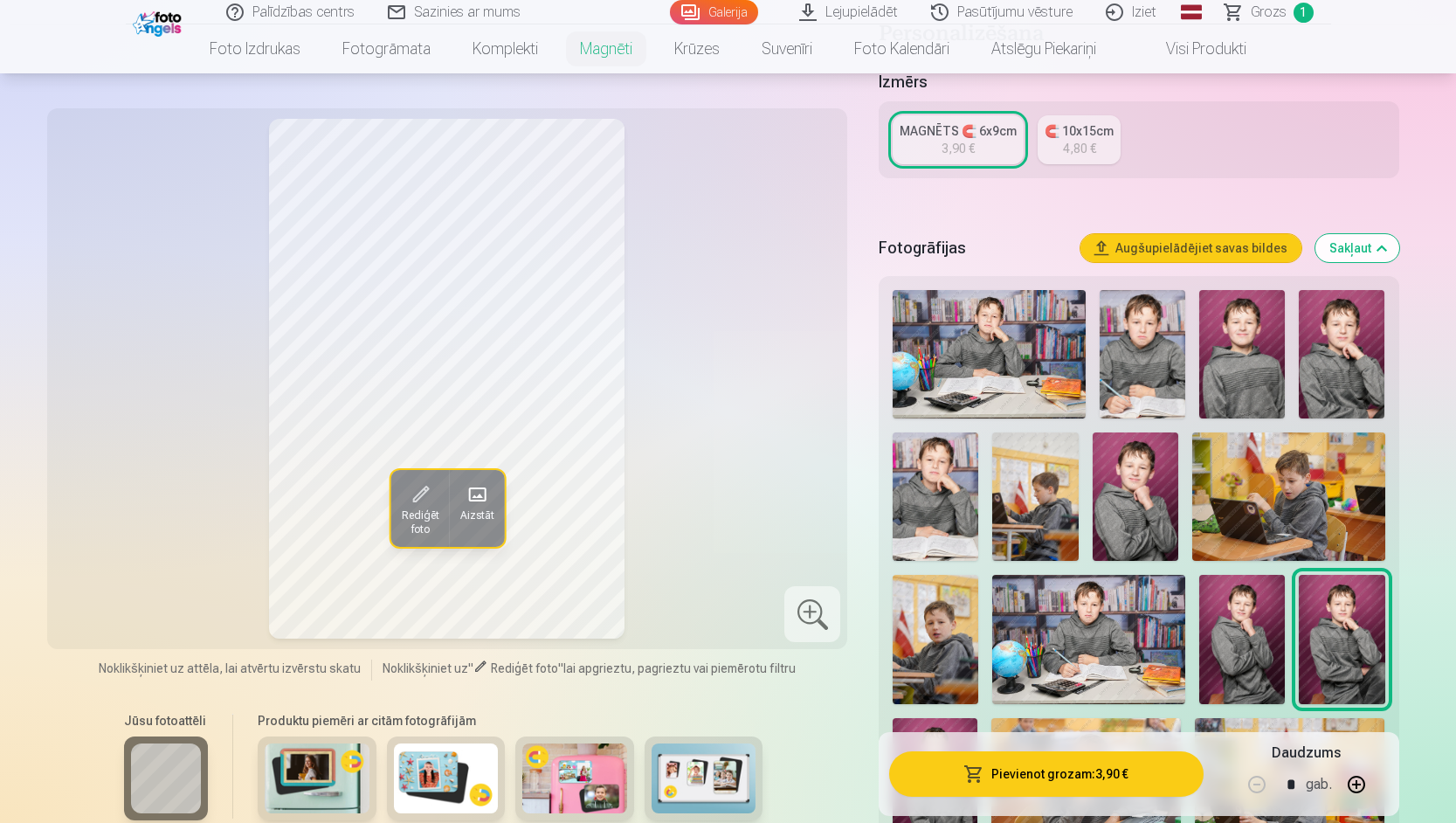
click at [1337, 337] on img at bounding box center [1341, 354] width 86 height 129
click at [1233, 337] on img at bounding box center [1242, 354] width 86 height 129
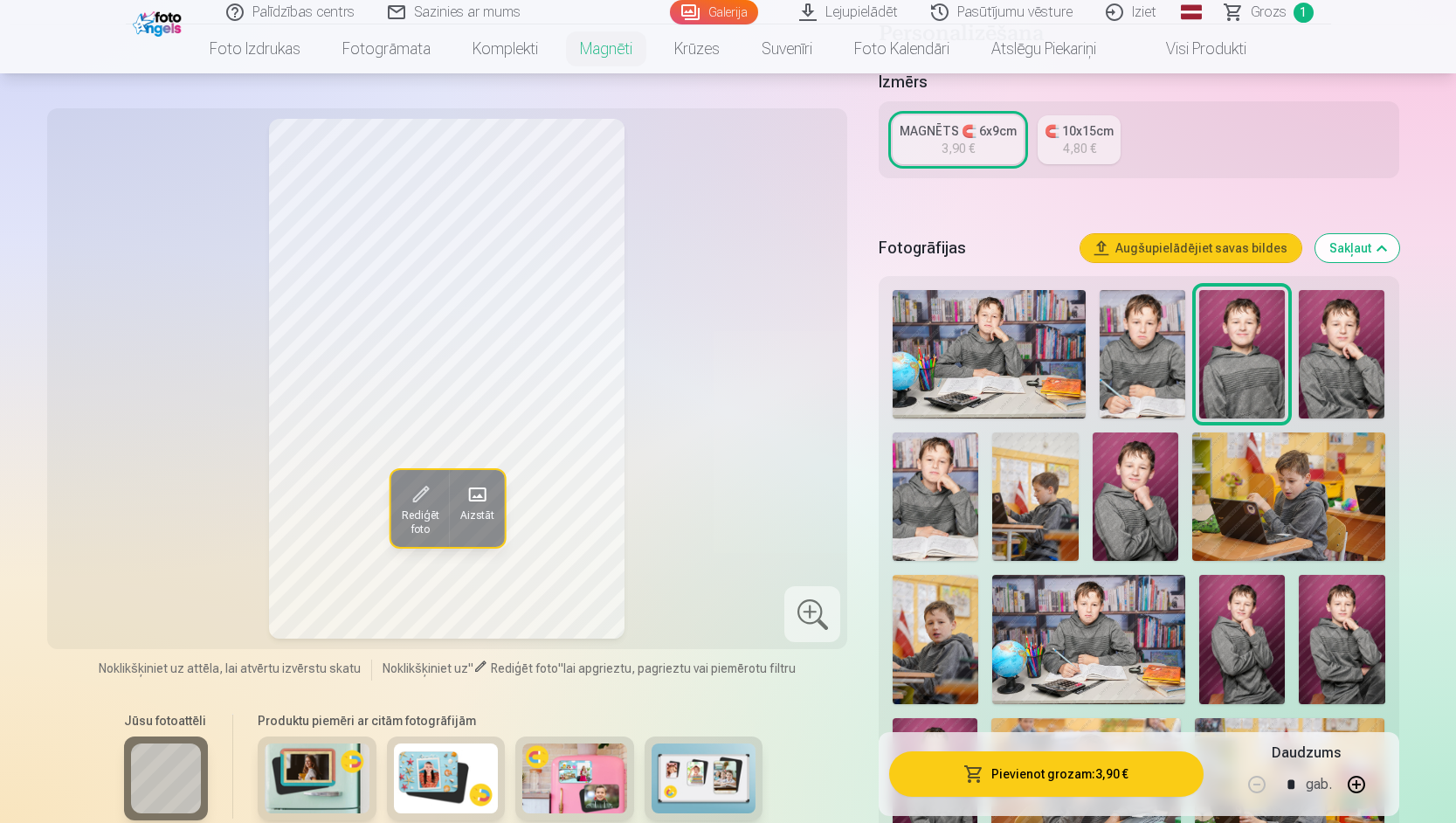
click at [1337, 334] on img at bounding box center [1341, 354] width 86 height 129
click at [1268, 352] on img at bounding box center [1242, 354] width 86 height 129
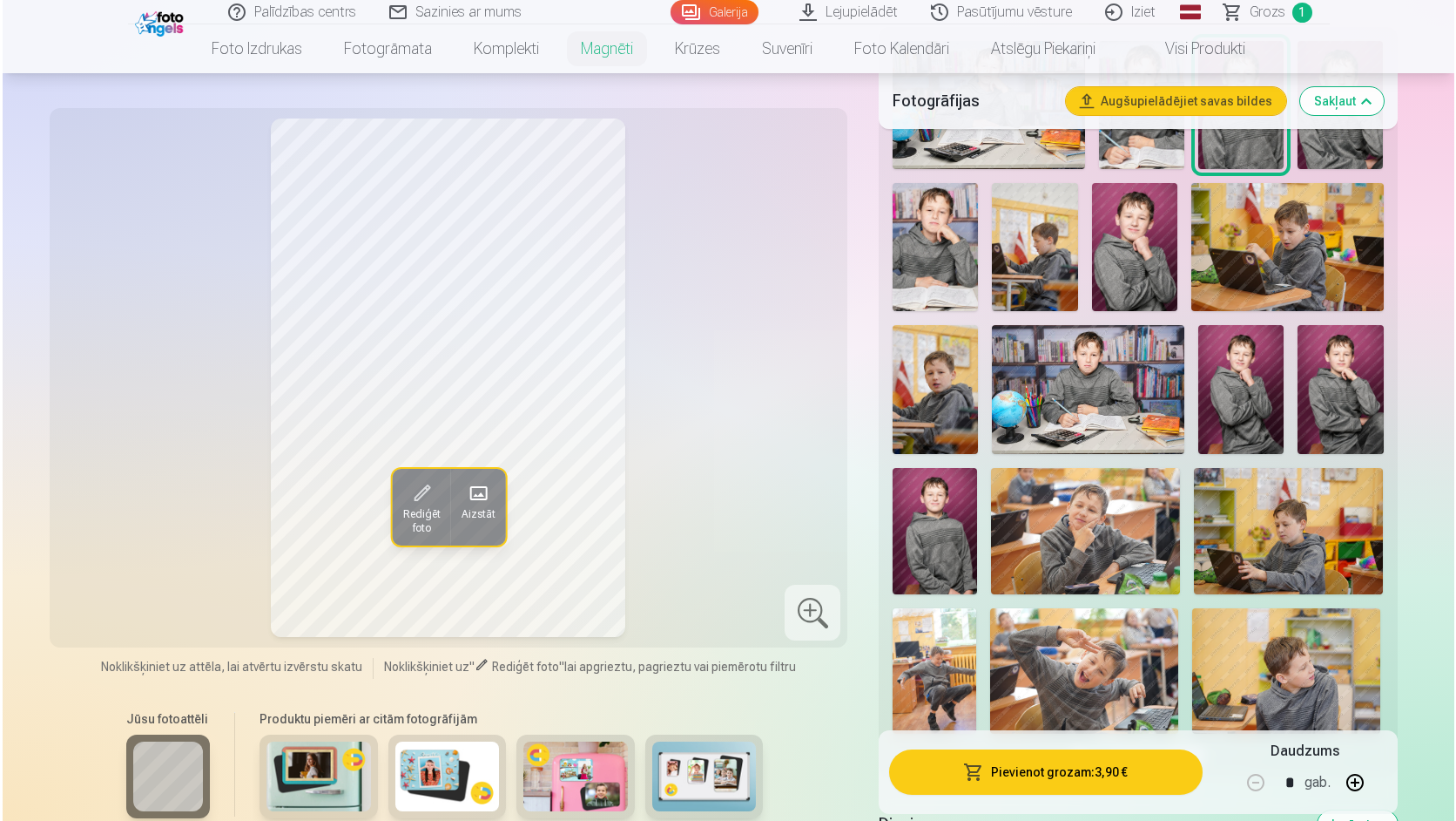
scroll to position [610, 0]
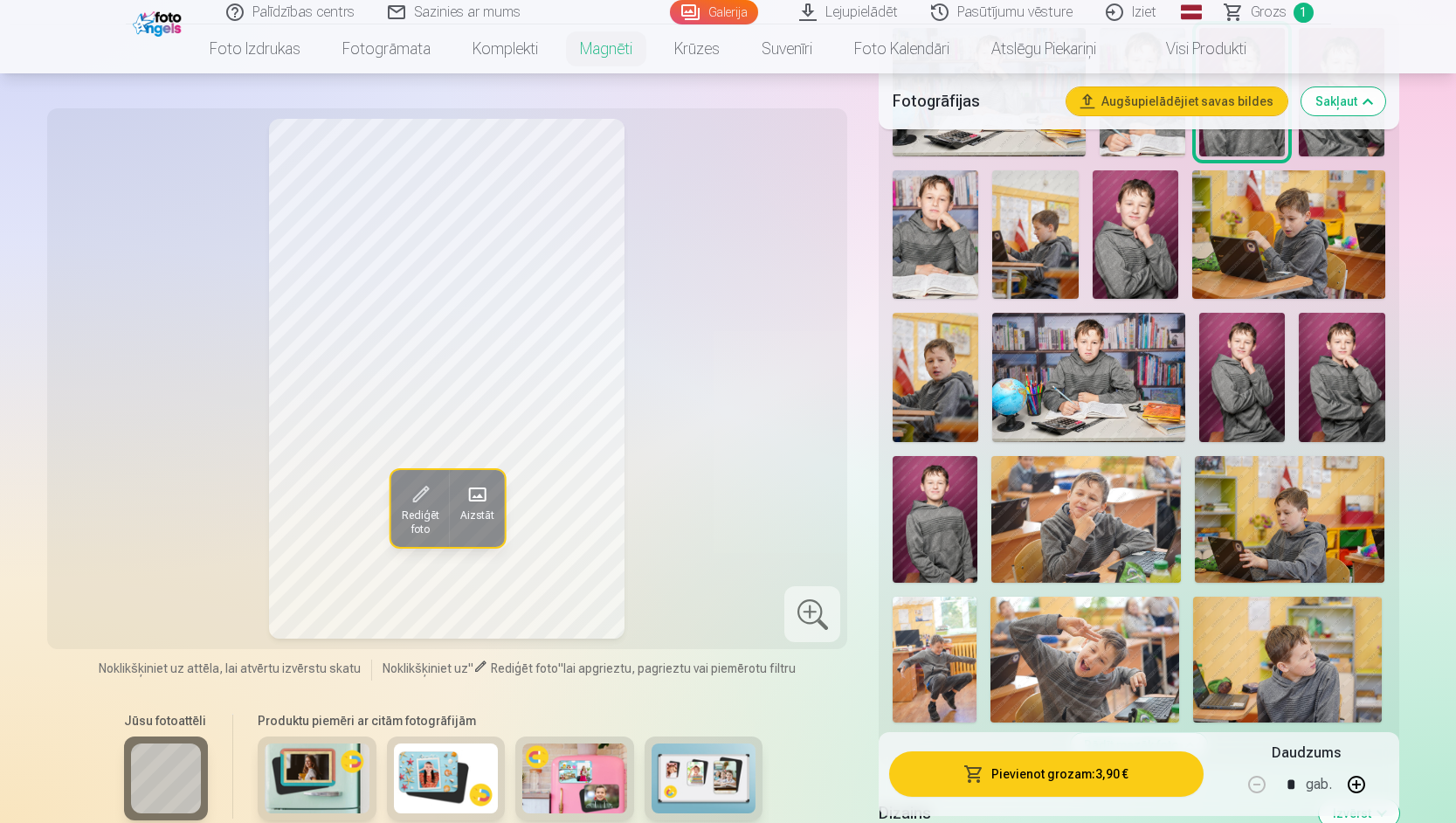
click at [999, 777] on button "Pievienot grozam : 3,90 €" at bounding box center [1046, 773] width 314 height 45
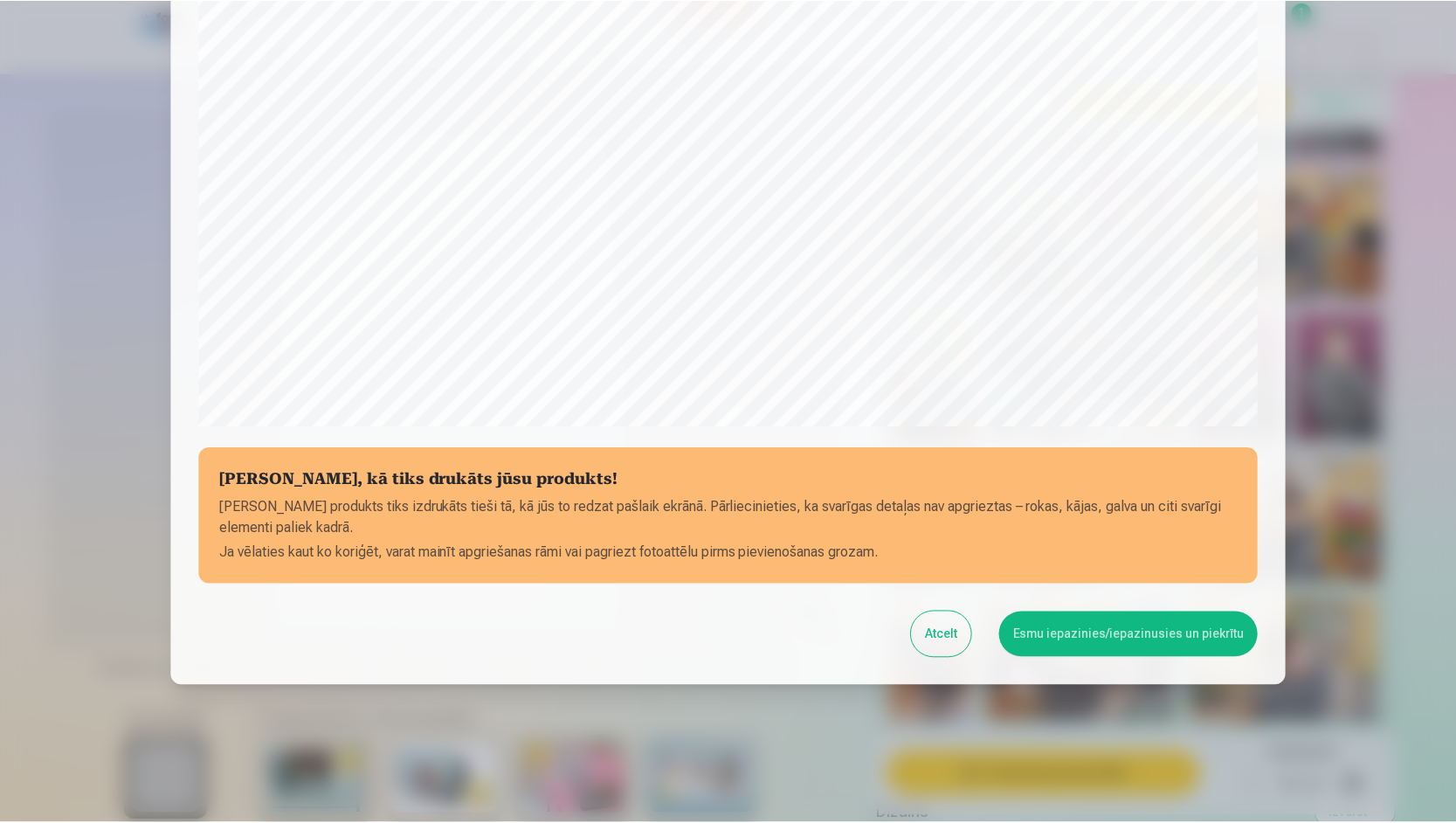
scroll to position [435, 0]
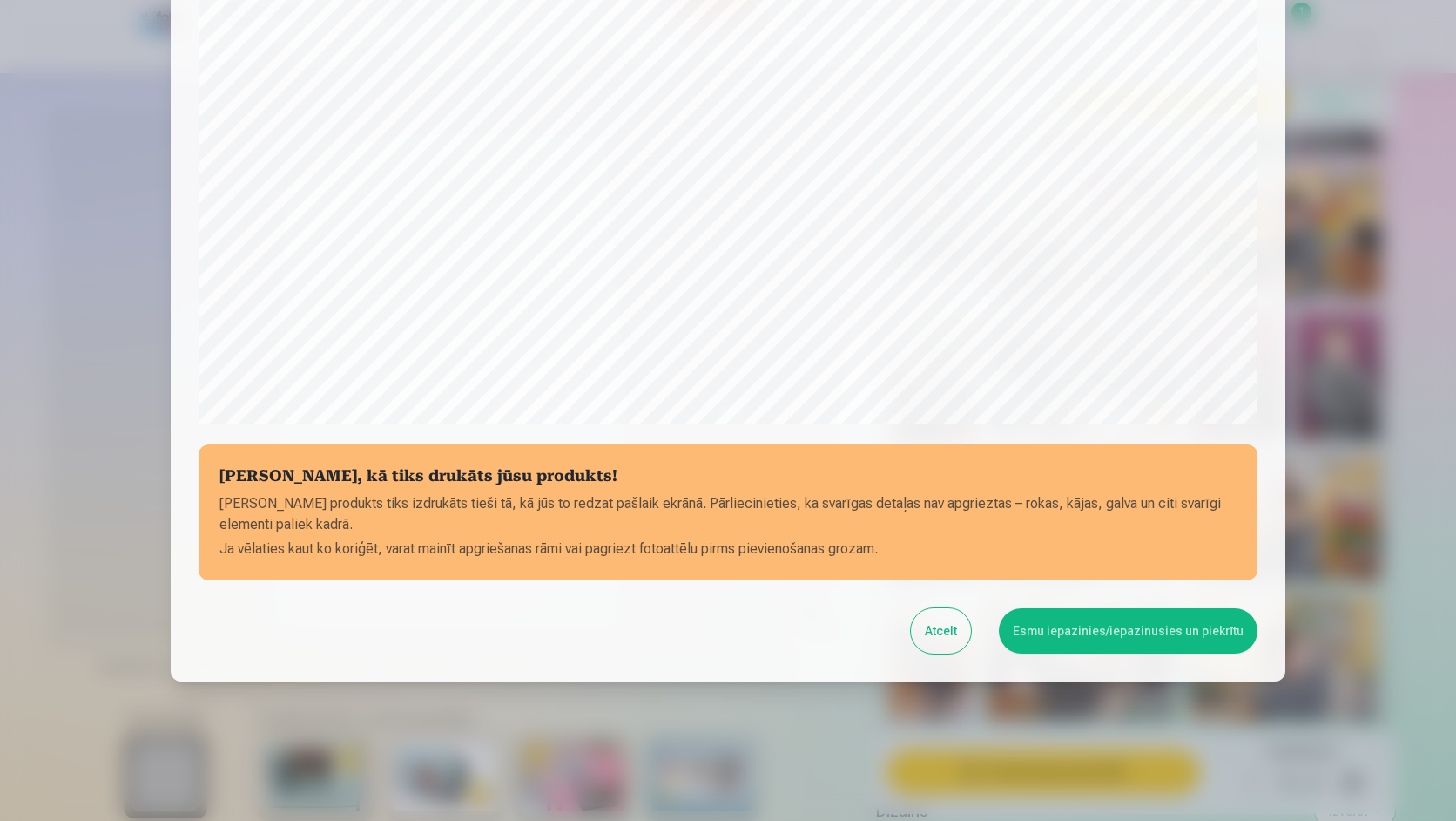
click at [1094, 626] on button "Esmu iepazinies/iepazinusies un piekrītu" at bounding box center [1128, 630] width 259 height 45
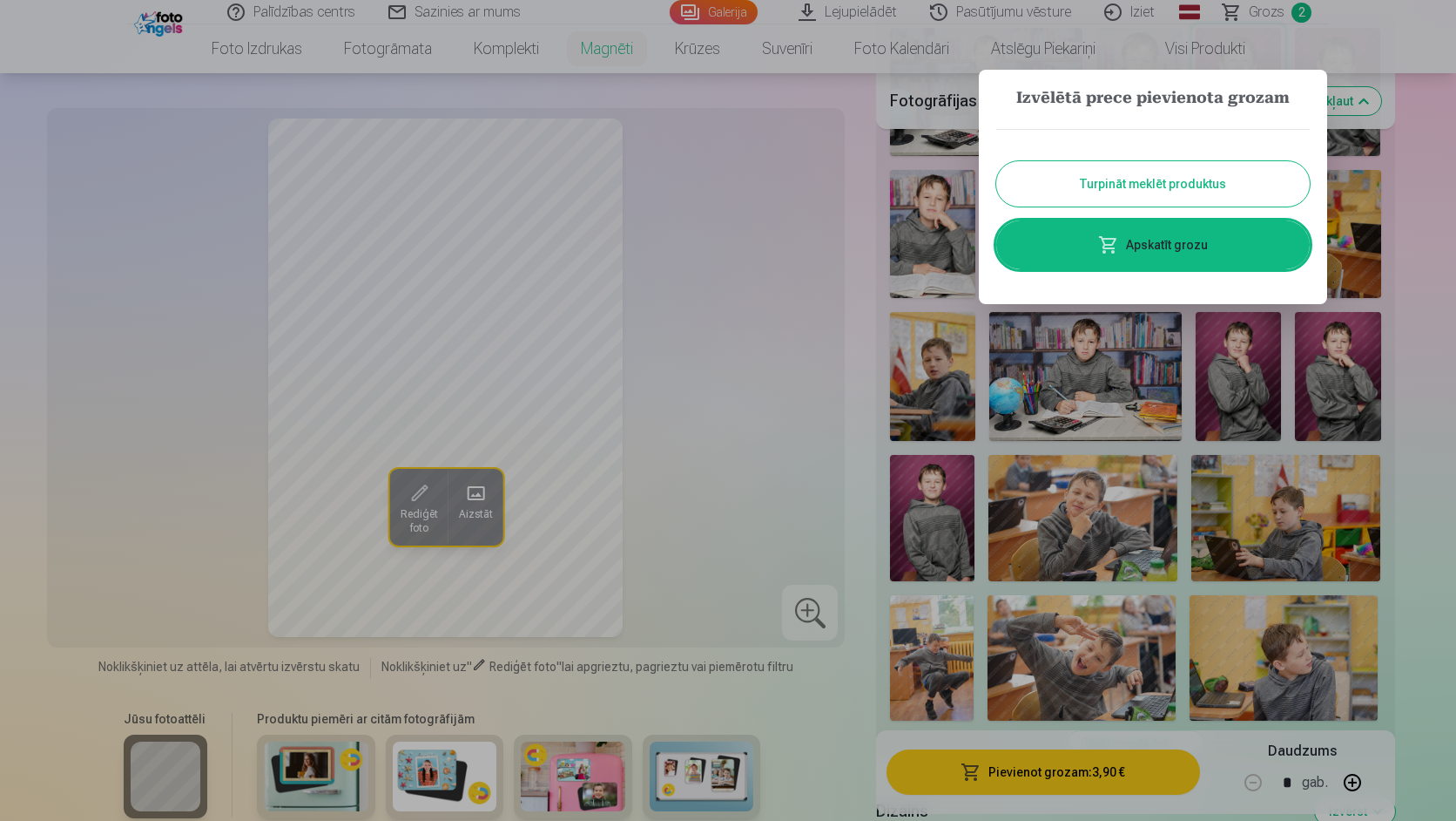
click at [583, 53] on div at bounding box center [728, 410] width 1456 height 821
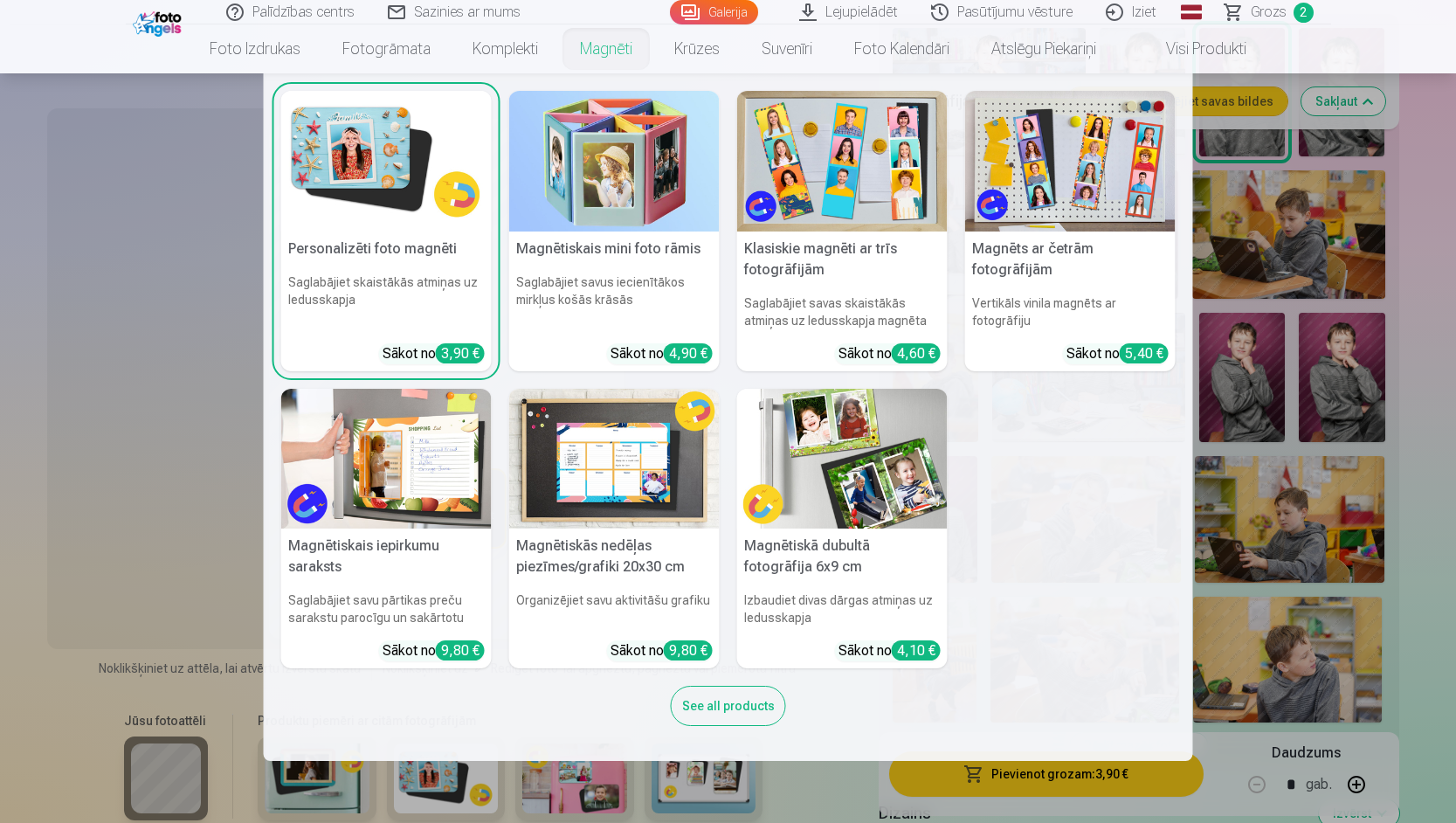
click at [407, 234] on h5 "Personalizēti foto magnēti" at bounding box center [386, 249] width 211 height 35
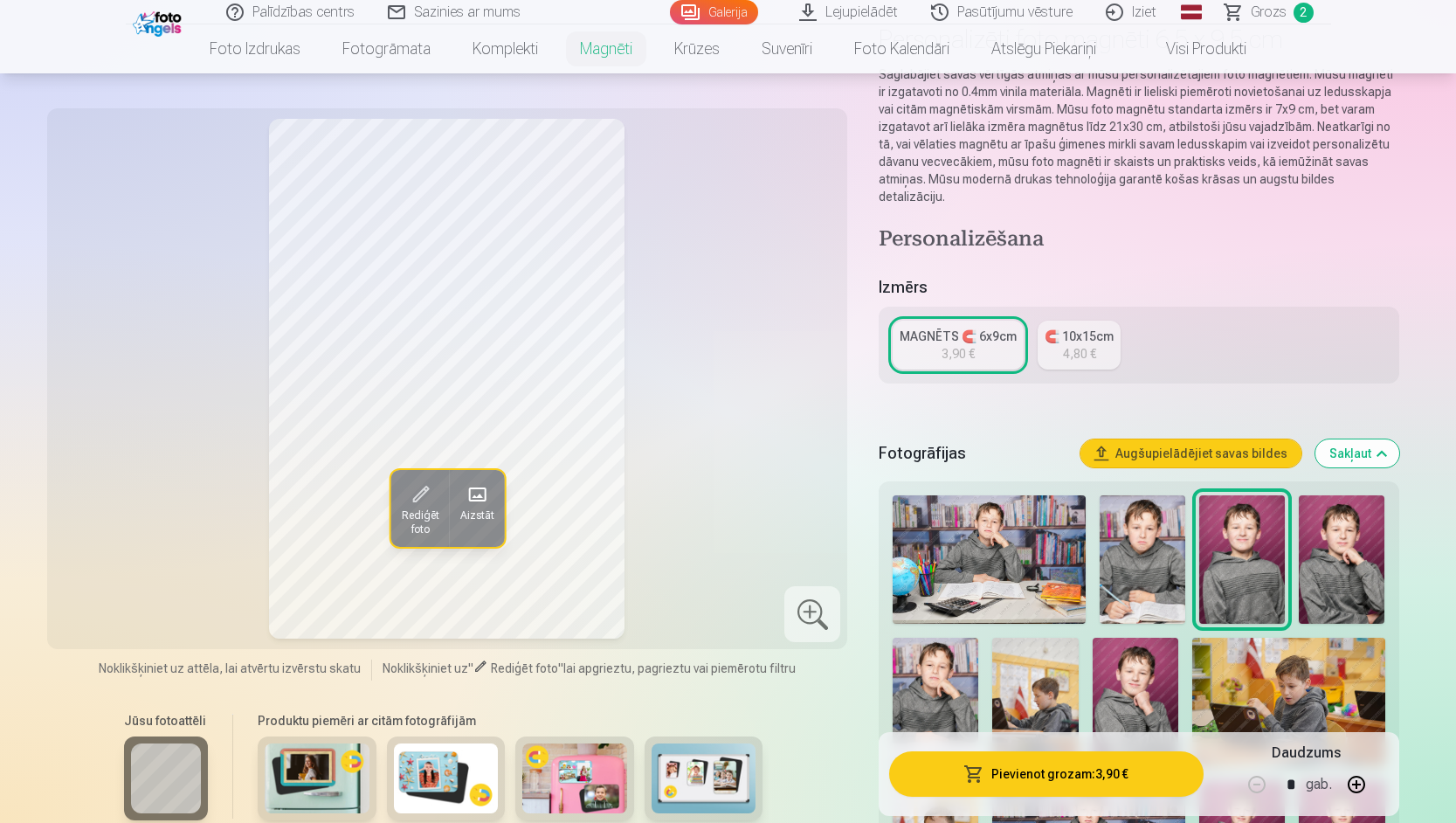
scroll to position [175, 0]
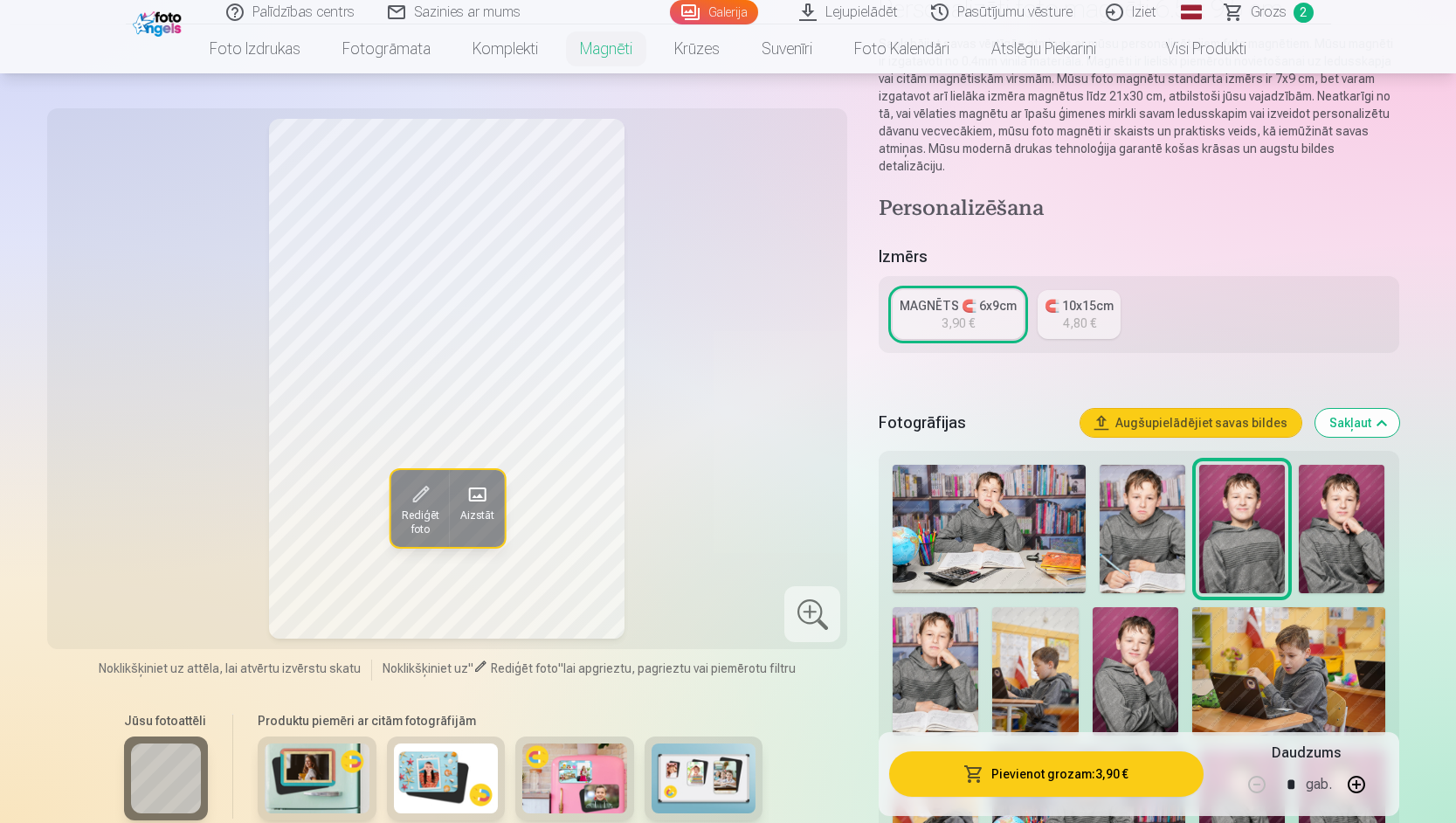
click at [1335, 523] on img at bounding box center [1341, 529] width 86 height 129
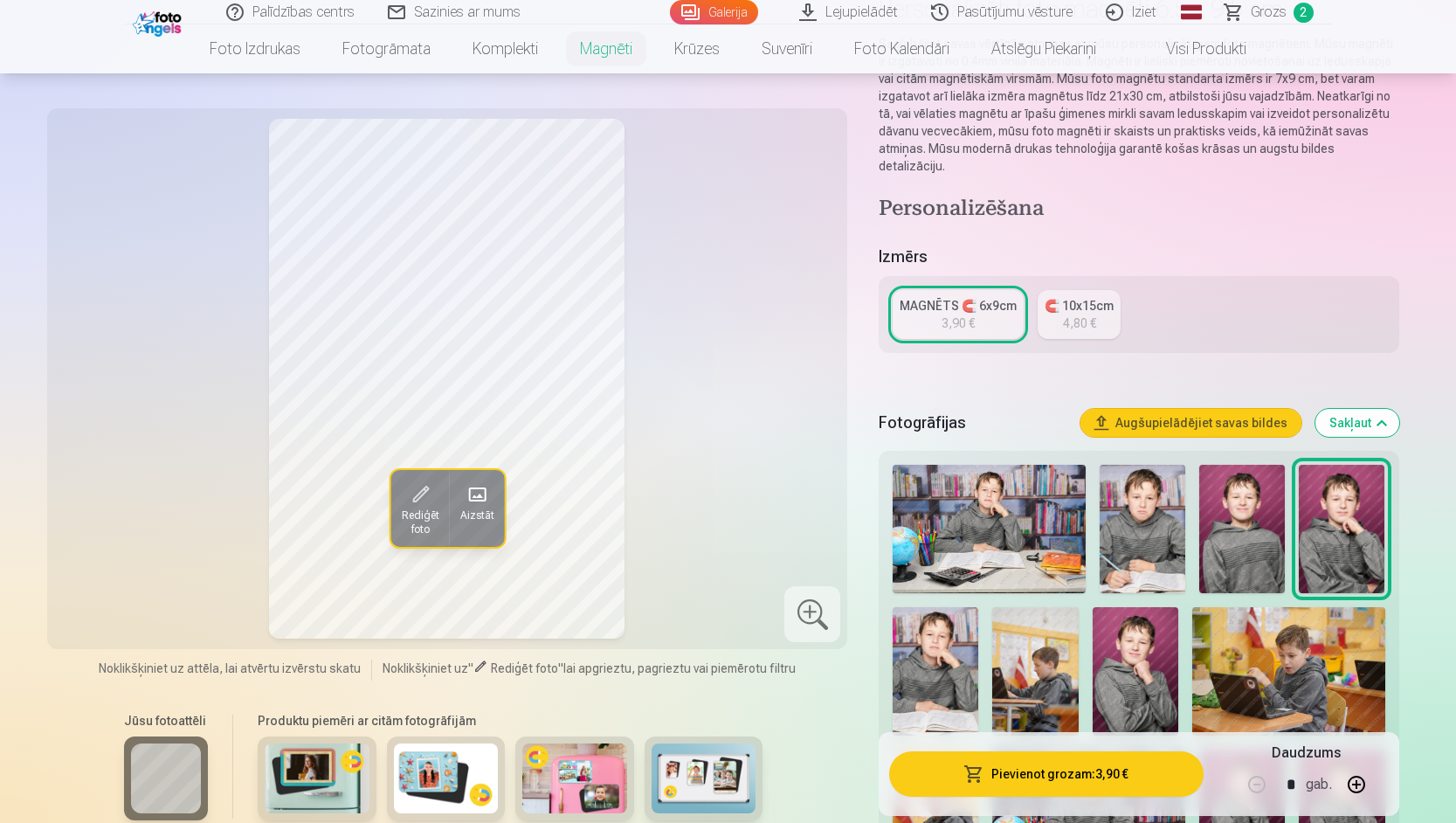
click at [1166, 532] on img at bounding box center [1142, 529] width 86 height 129
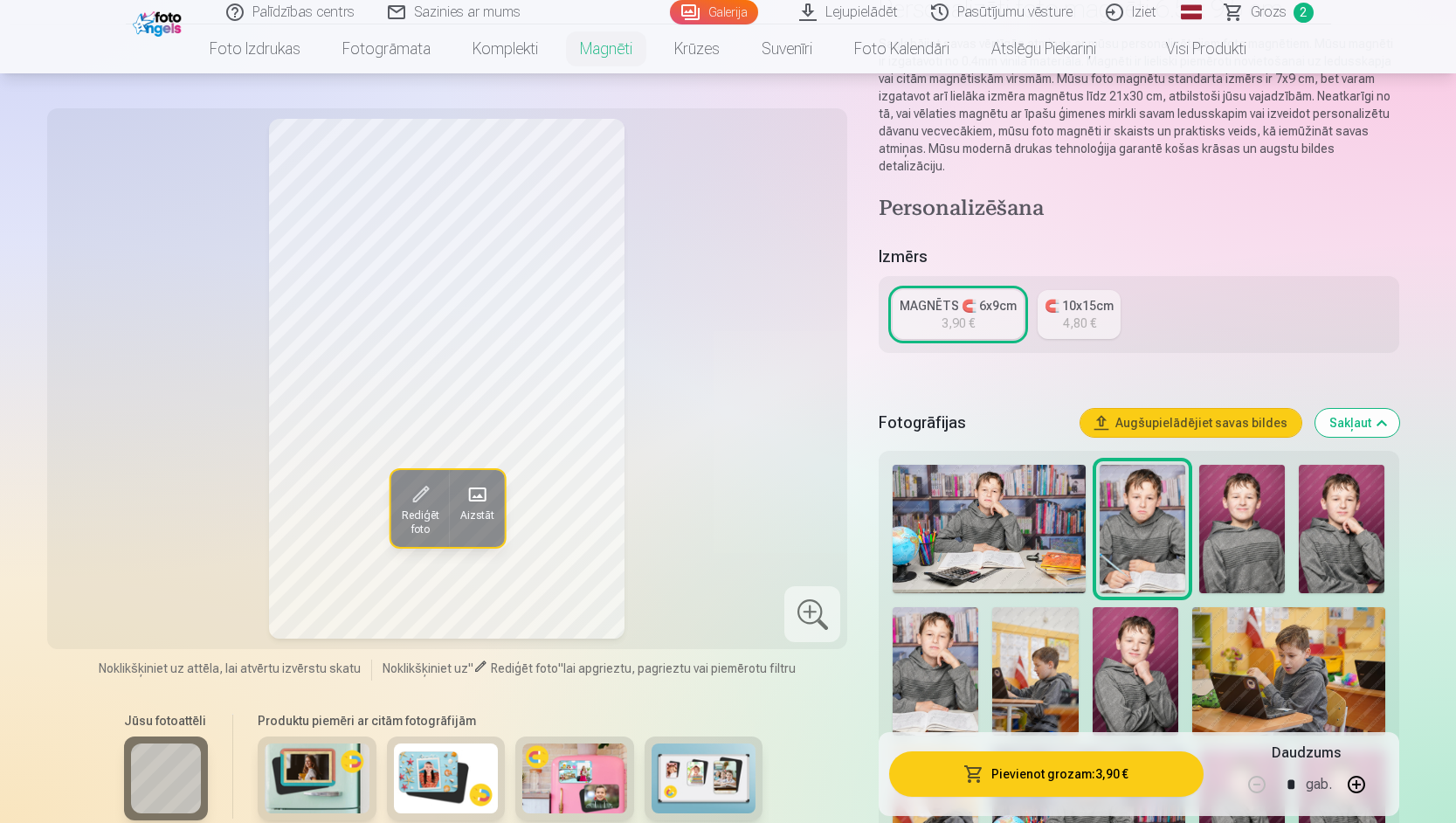
click at [1015, 543] on img at bounding box center [989, 529] width 193 height 129
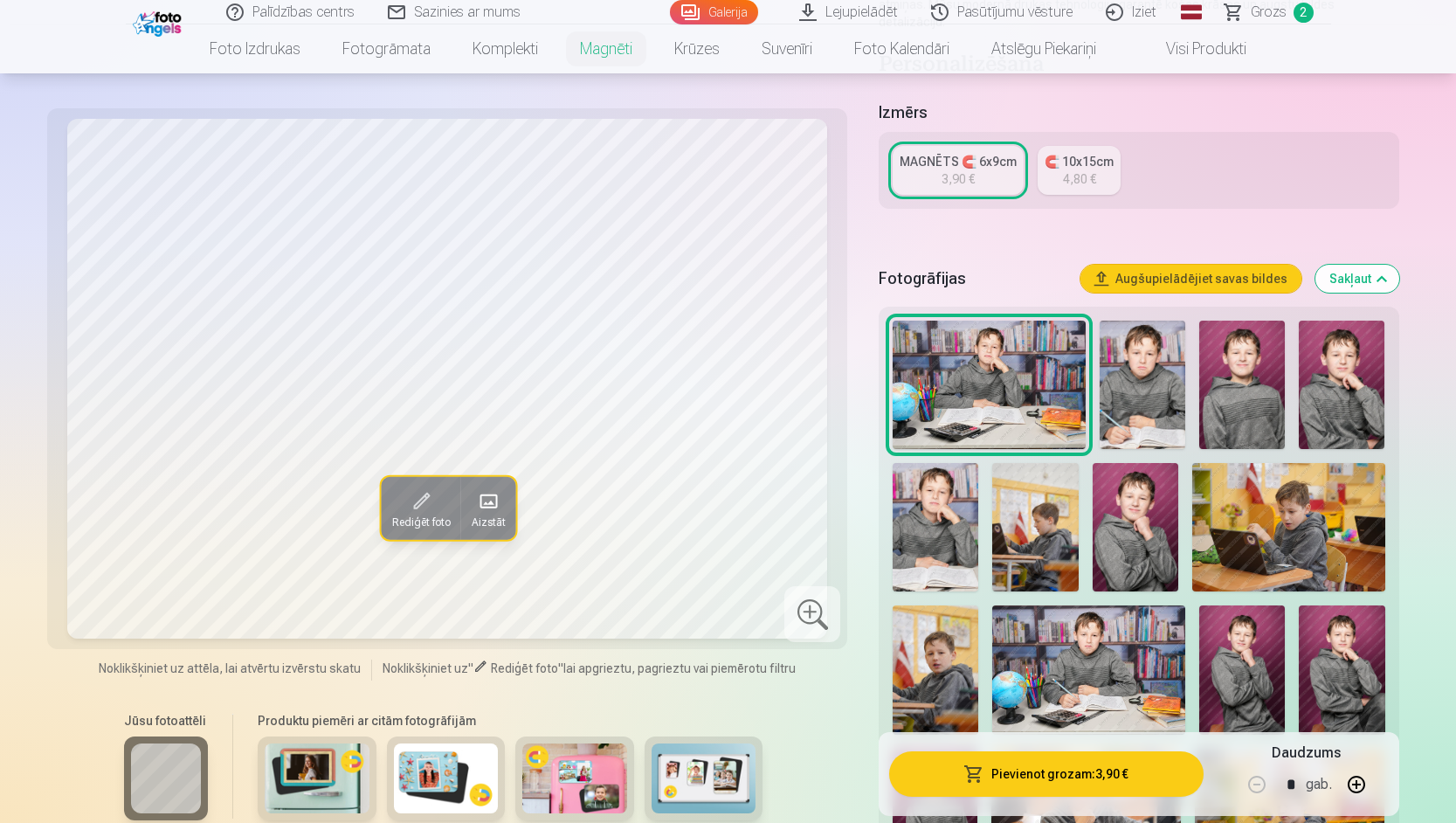
scroll to position [349, 0]
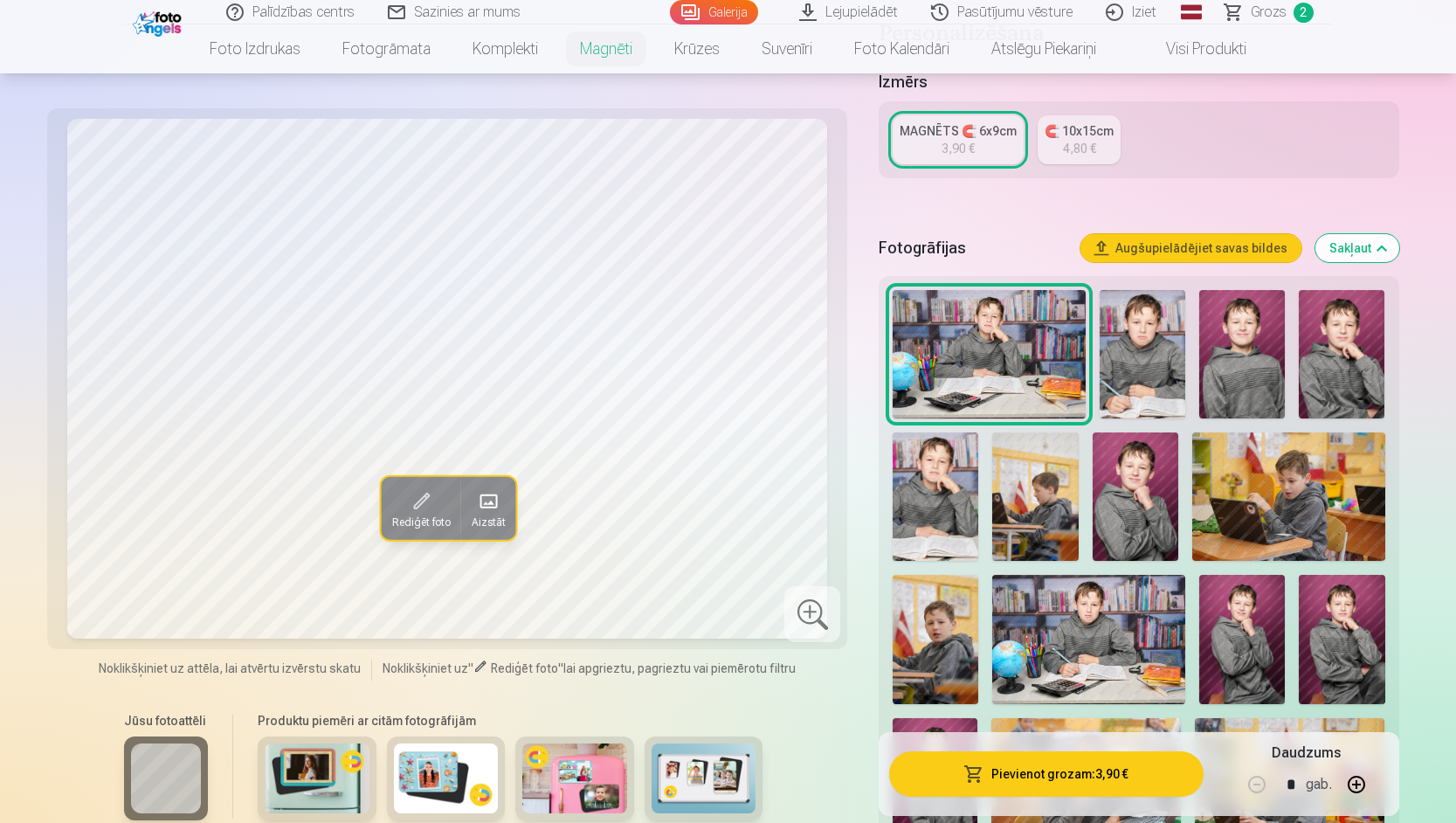
click at [937, 509] on img at bounding box center [934, 497] width 86 height 129
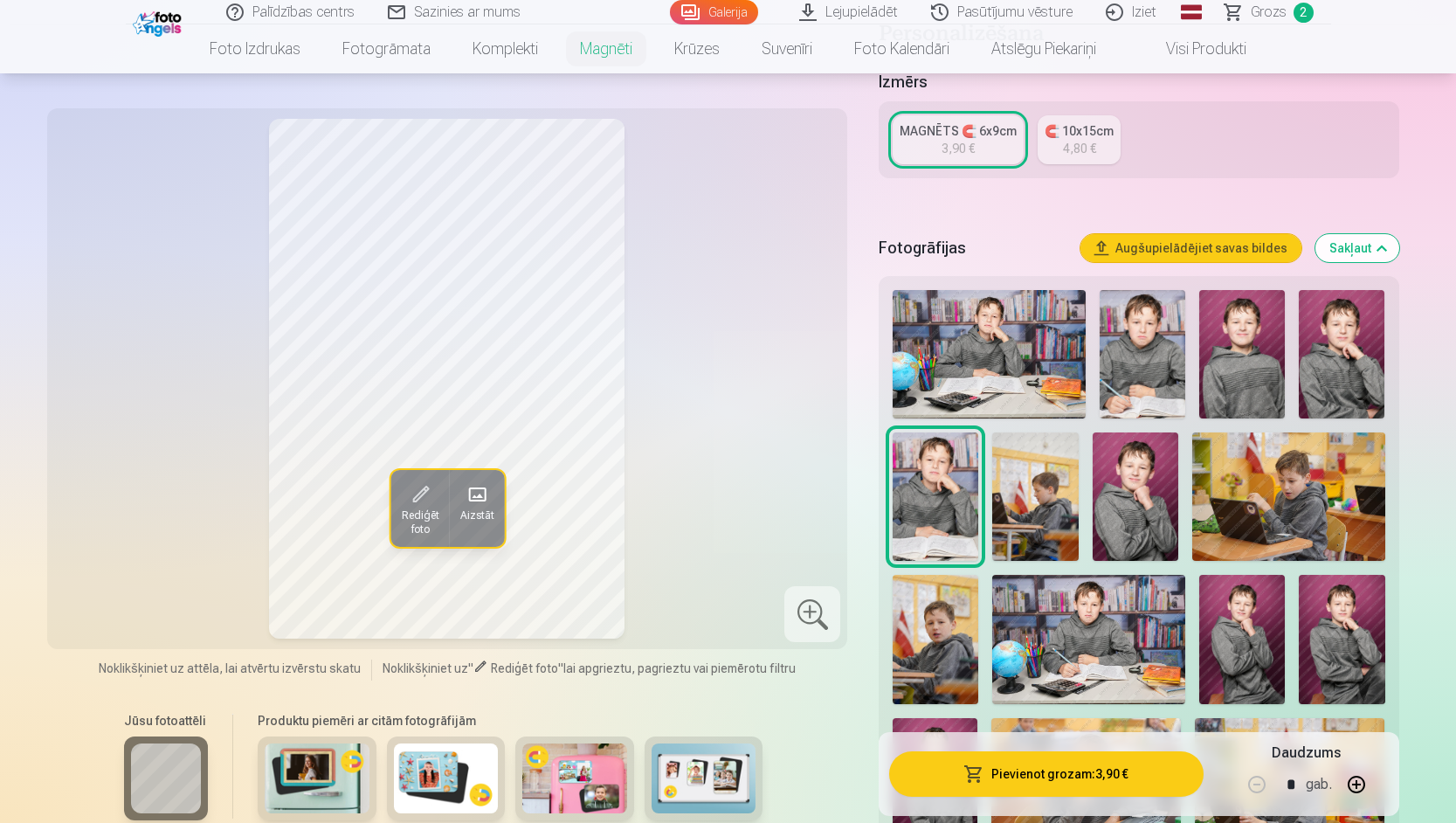
click at [1134, 489] on img at bounding box center [1135, 497] width 86 height 129
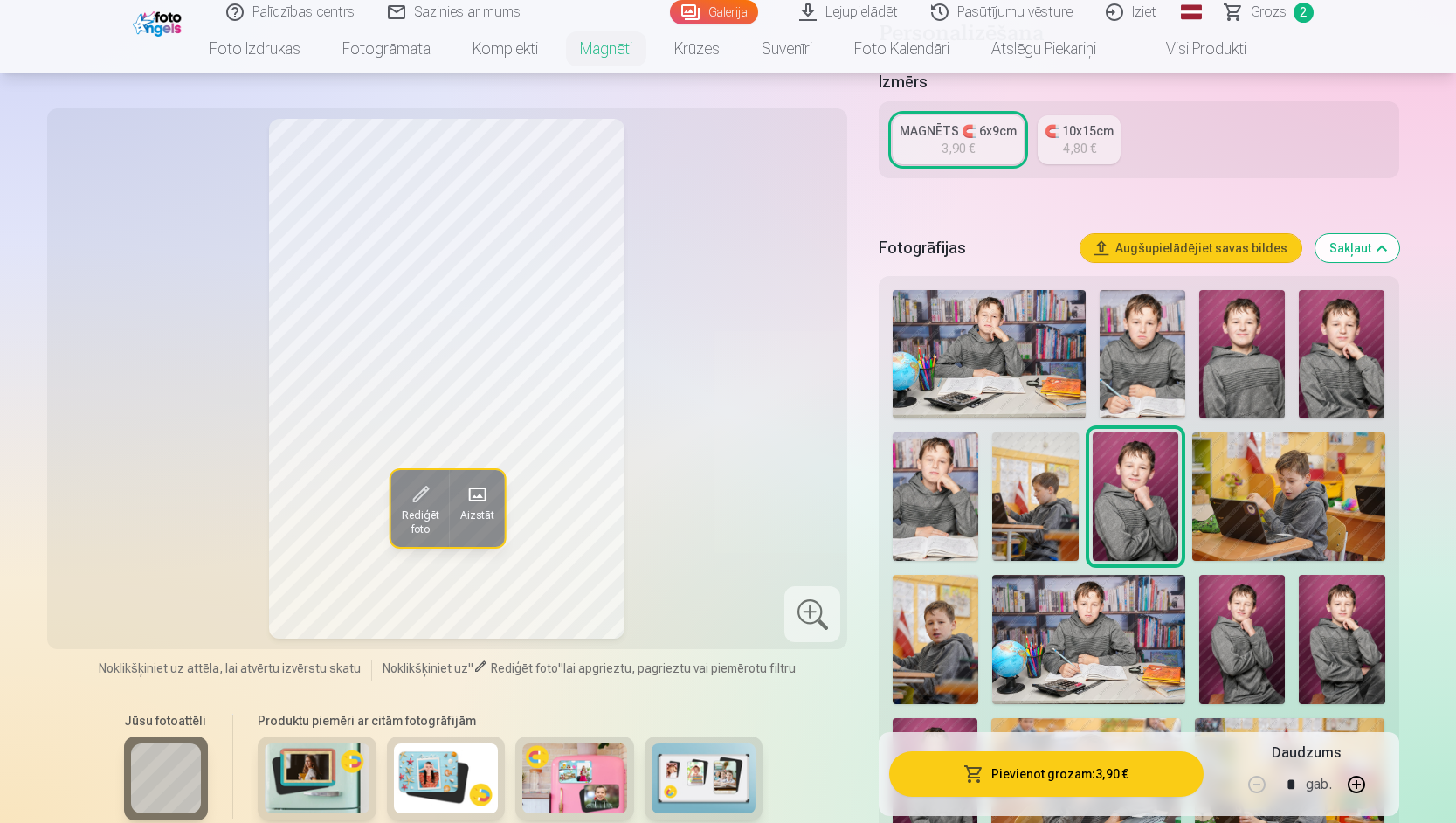
click at [1357, 351] on img at bounding box center [1341, 354] width 86 height 129
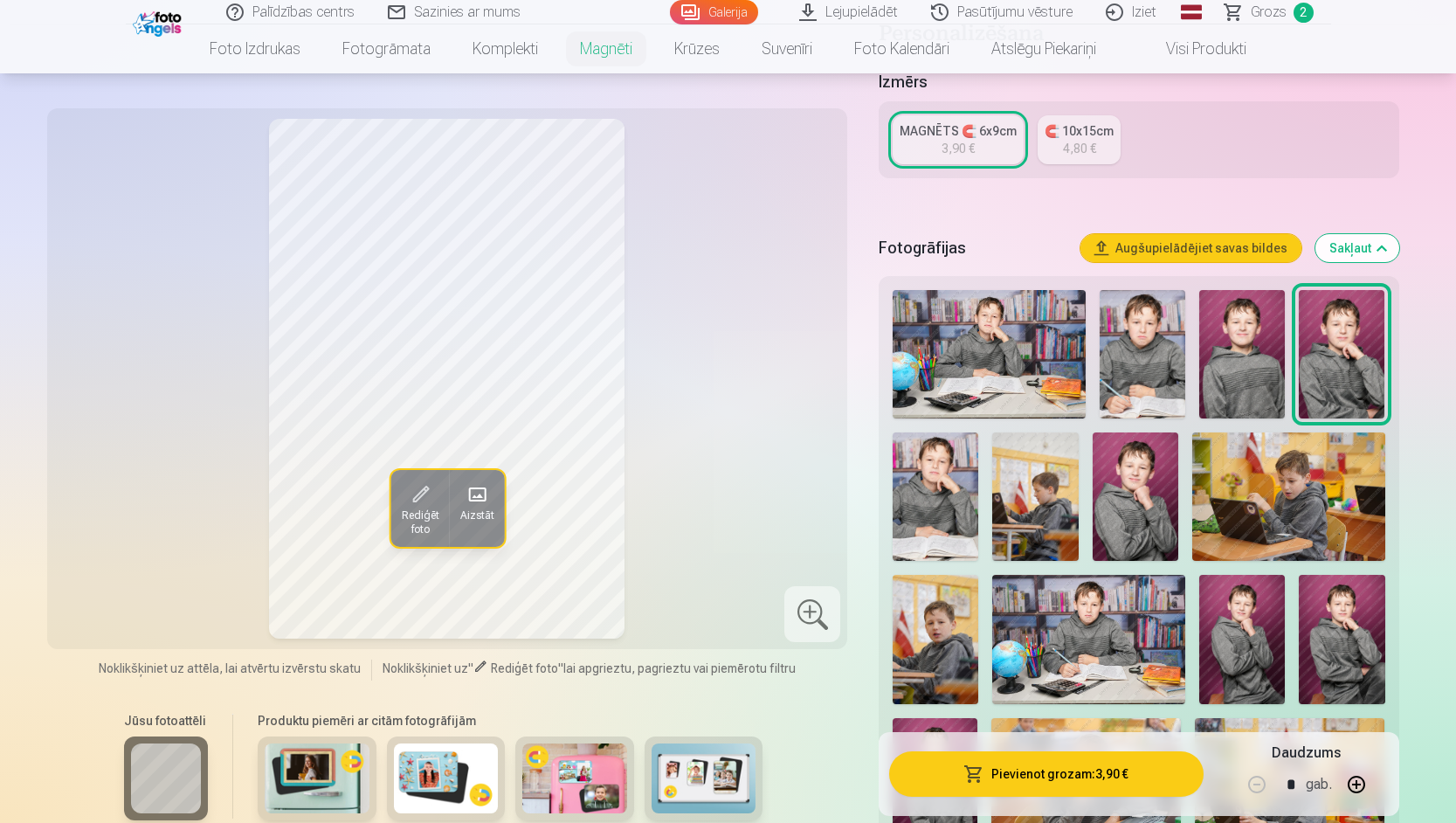
click at [1271, 361] on img at bounding box center [1242, 354] width 86 height 129
click at [1258, 611] on img at bounding box center [1242, 639] width 86 height 129
click at [1353, 615] on img at bounding box center [1341, 639] width 86 height 129
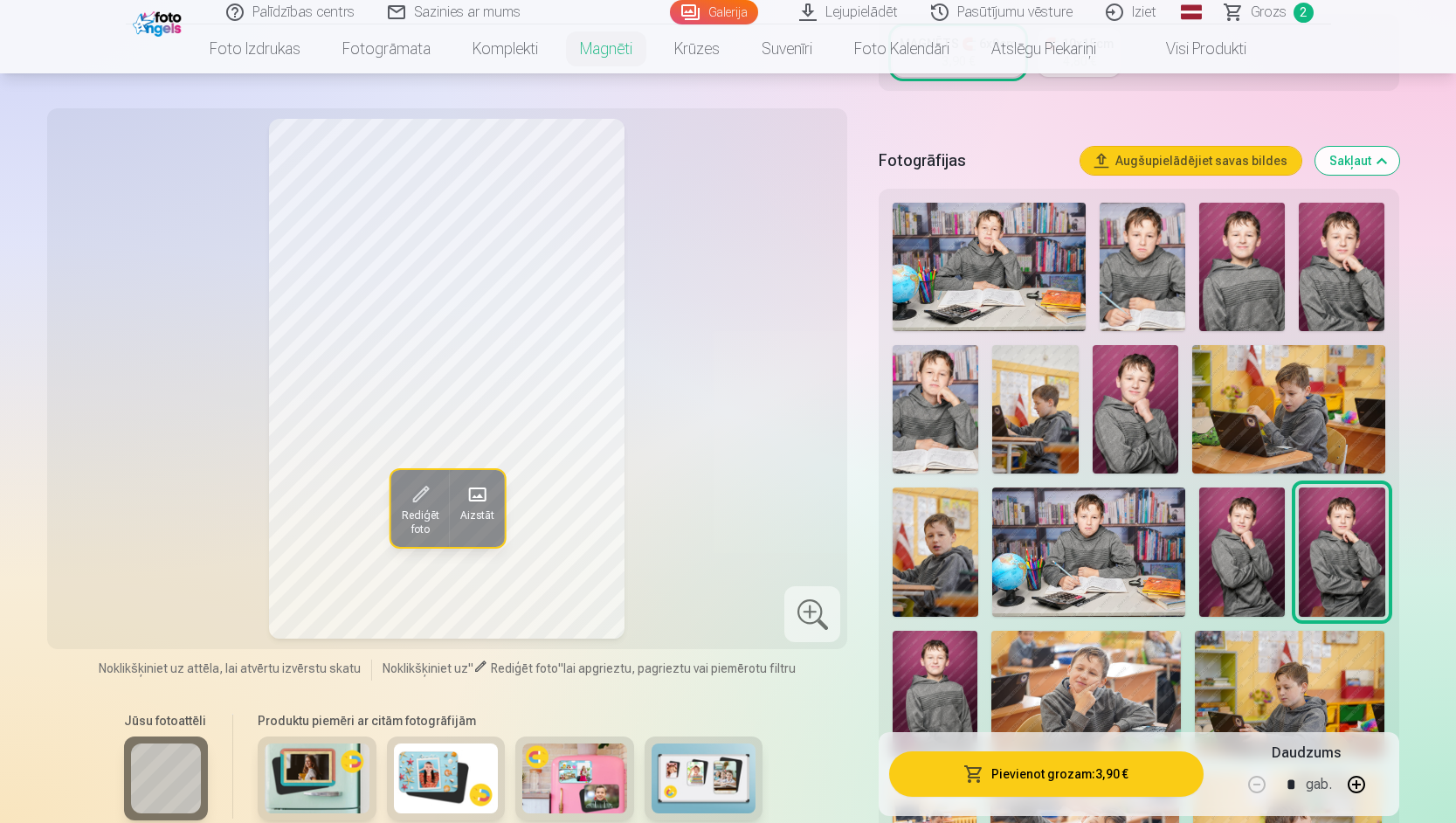
scroll to position [524, 0]
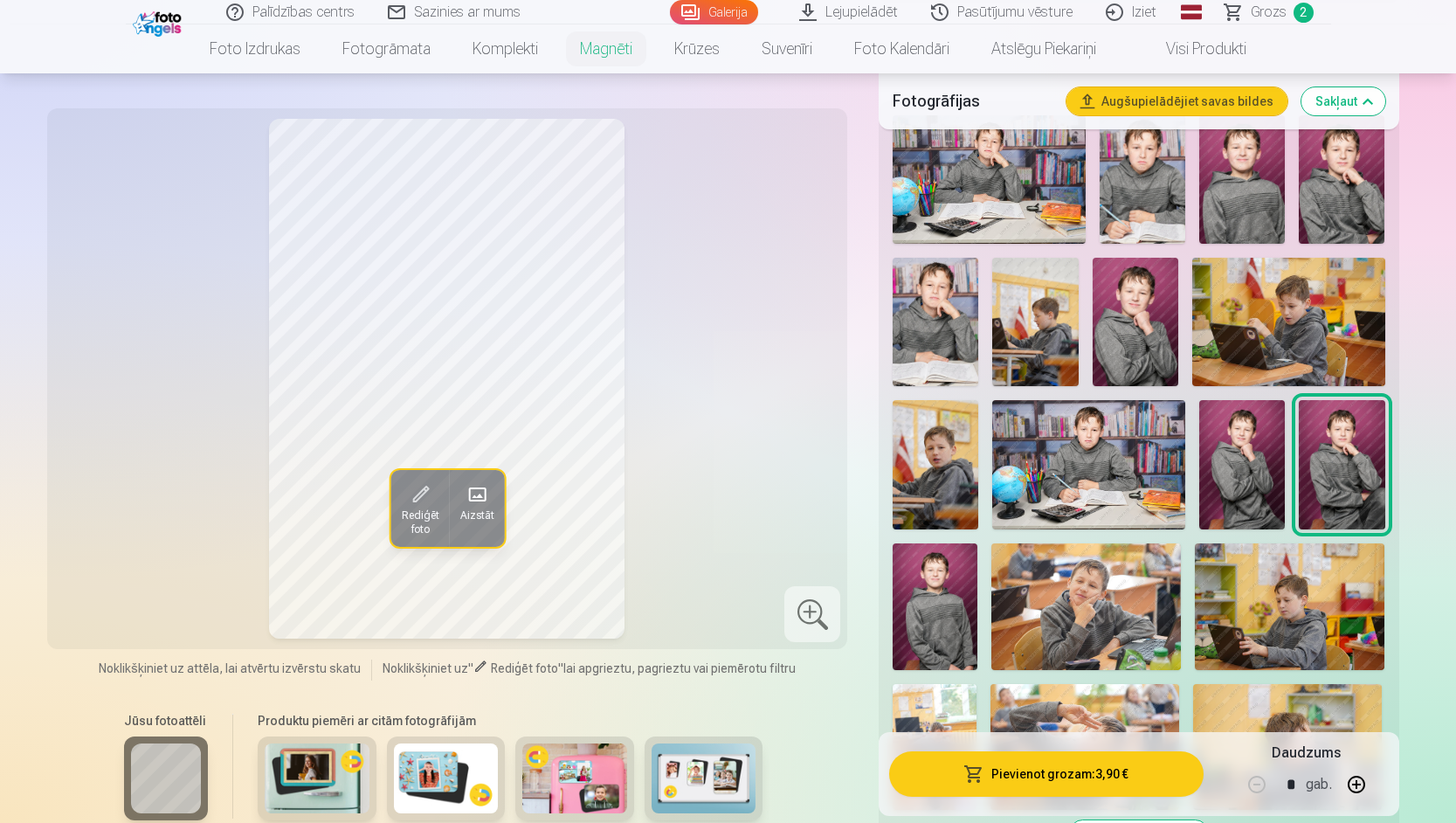
click at [945, 602] on img at bounding box center [934, 607] width 85 height 127
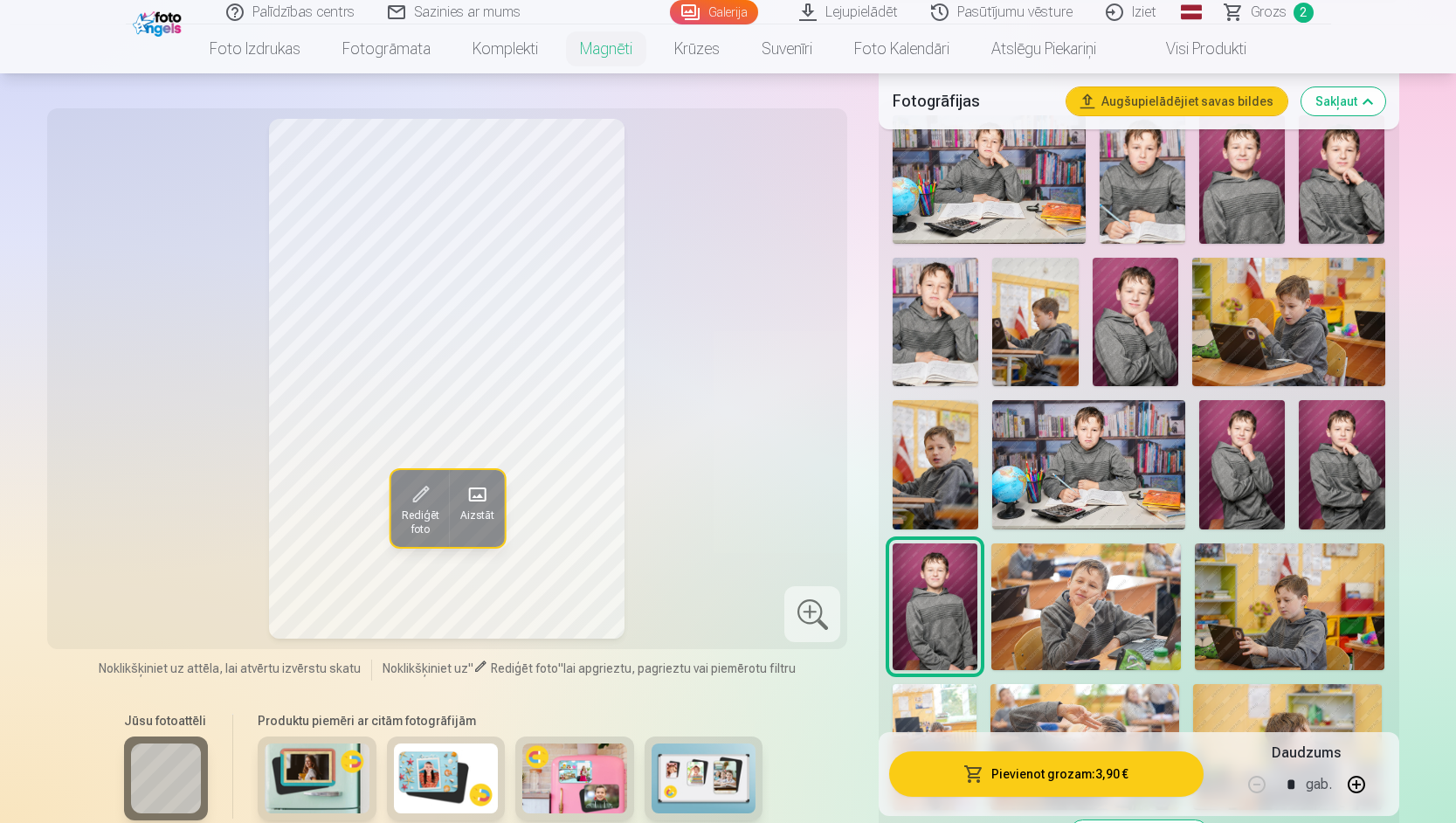
click at [1351, 415] on img at bounding box center [1341, 464] width 86 height 129
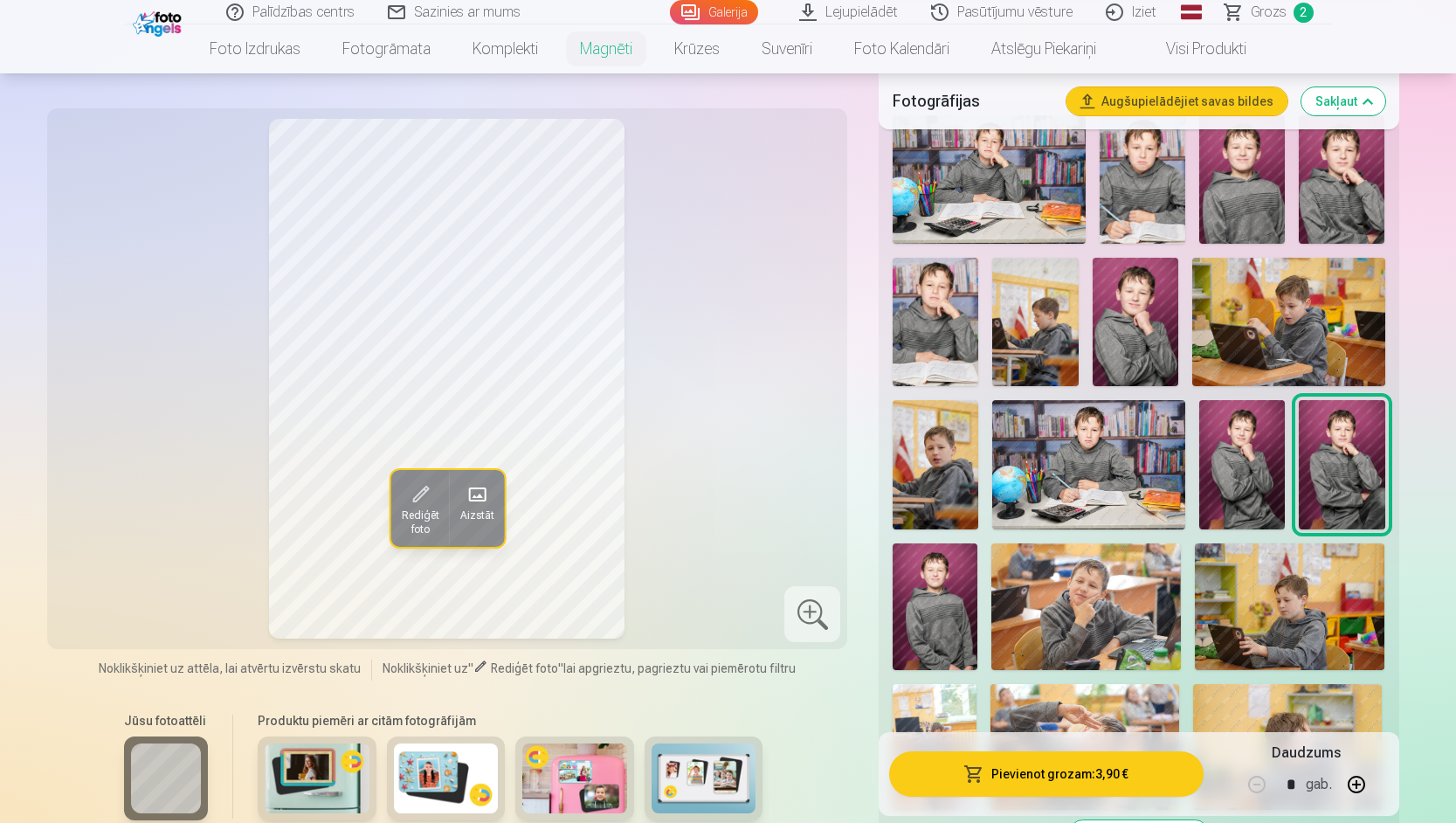
click at [1026, 404] on img at bounding box center [1089, 464] width 193 height 129
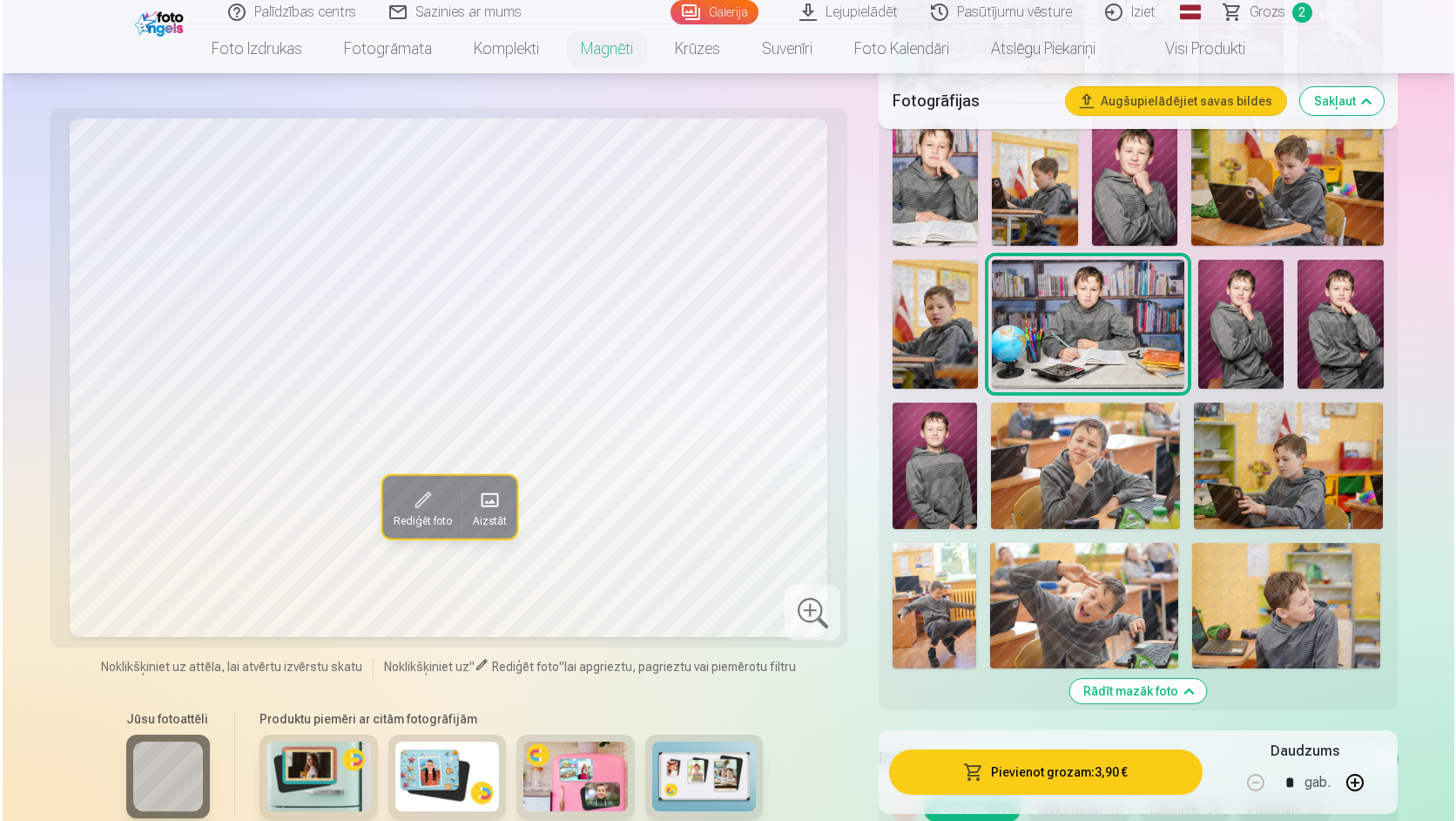
scroll to position [697, 0]
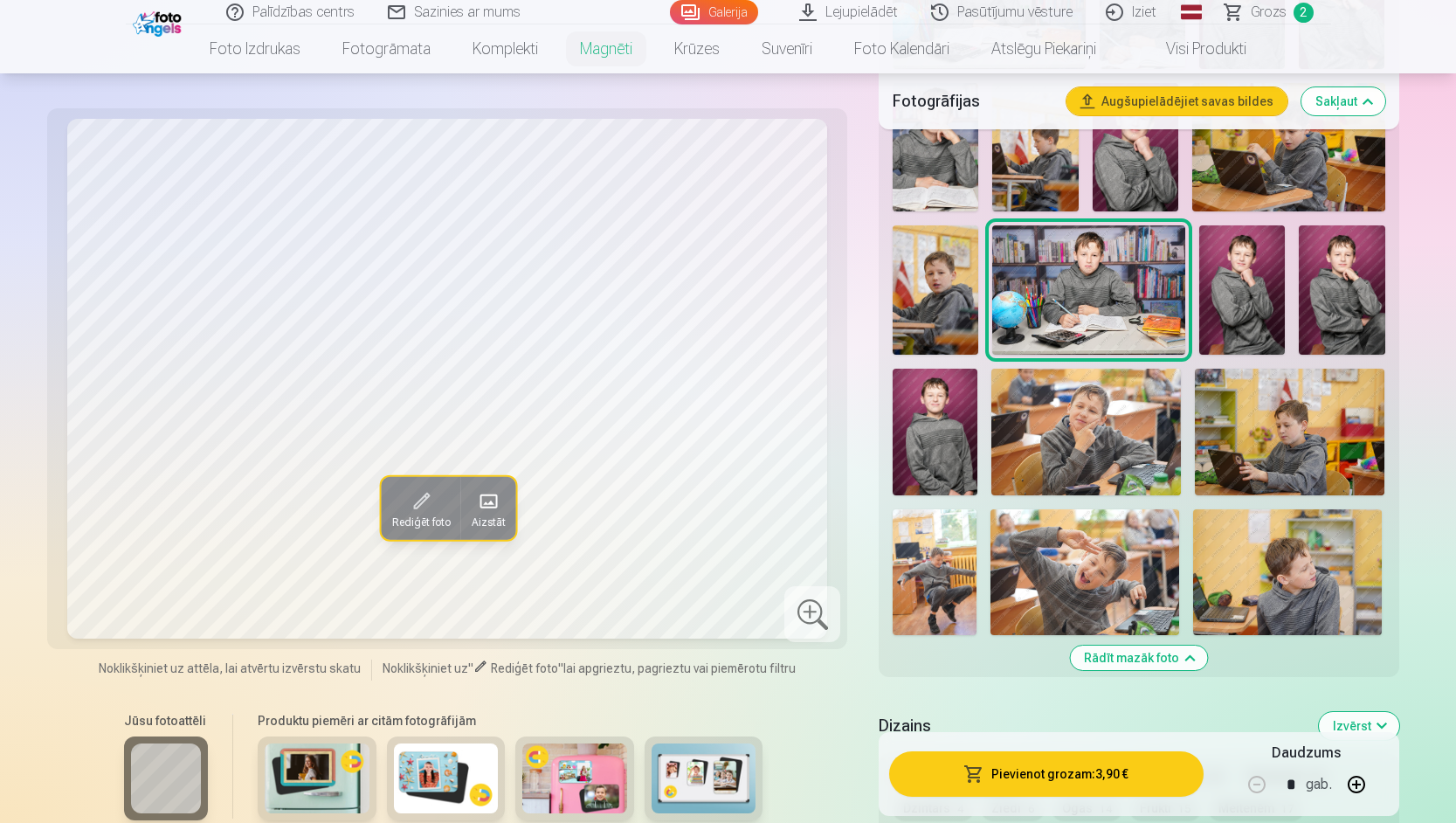
click at [962, 431] on img at bounding box center [934, 432] width 85 height 127
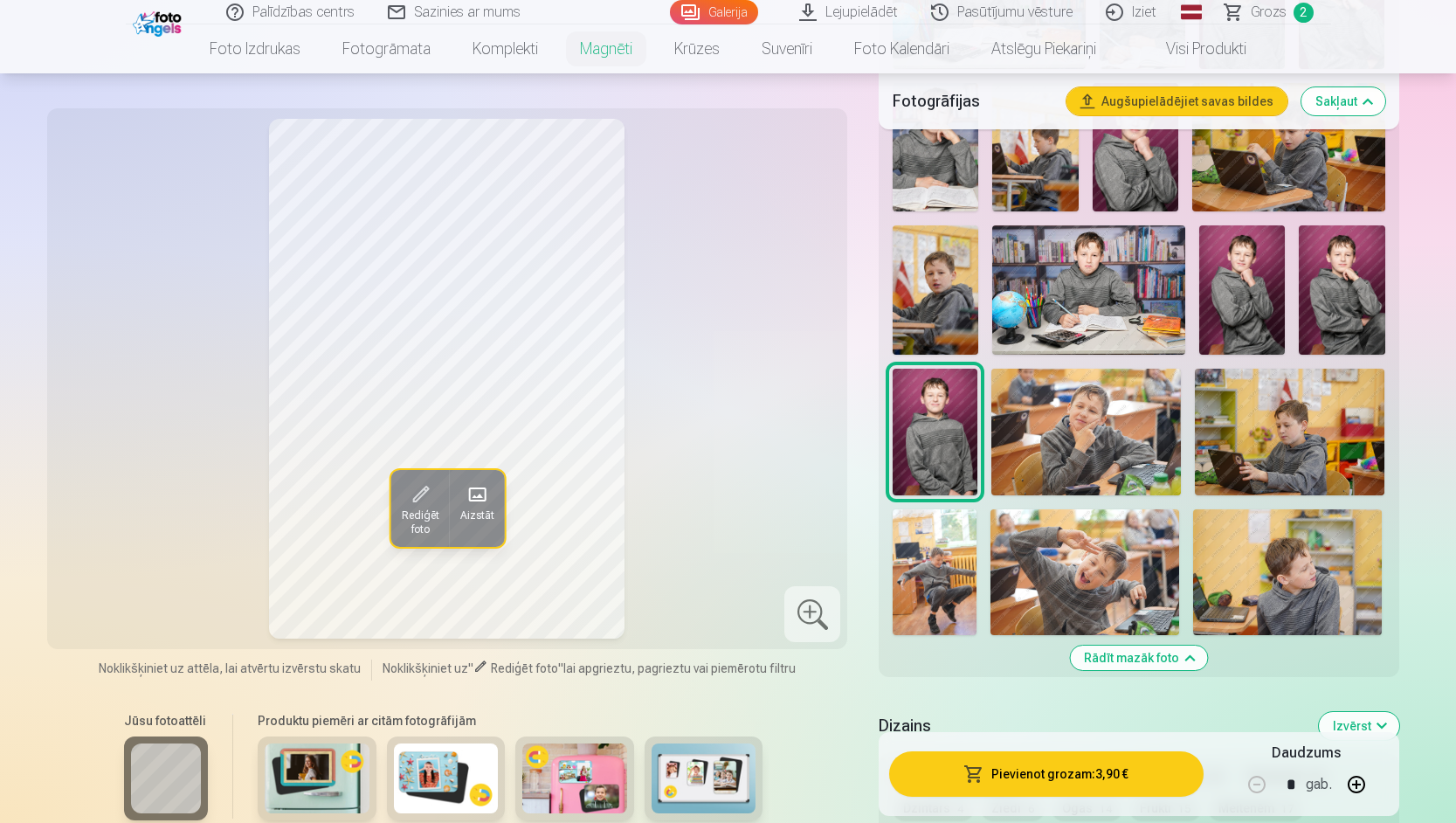
click at [1221, 291] on img at bounding box center [1242, 290] width 86 height 129
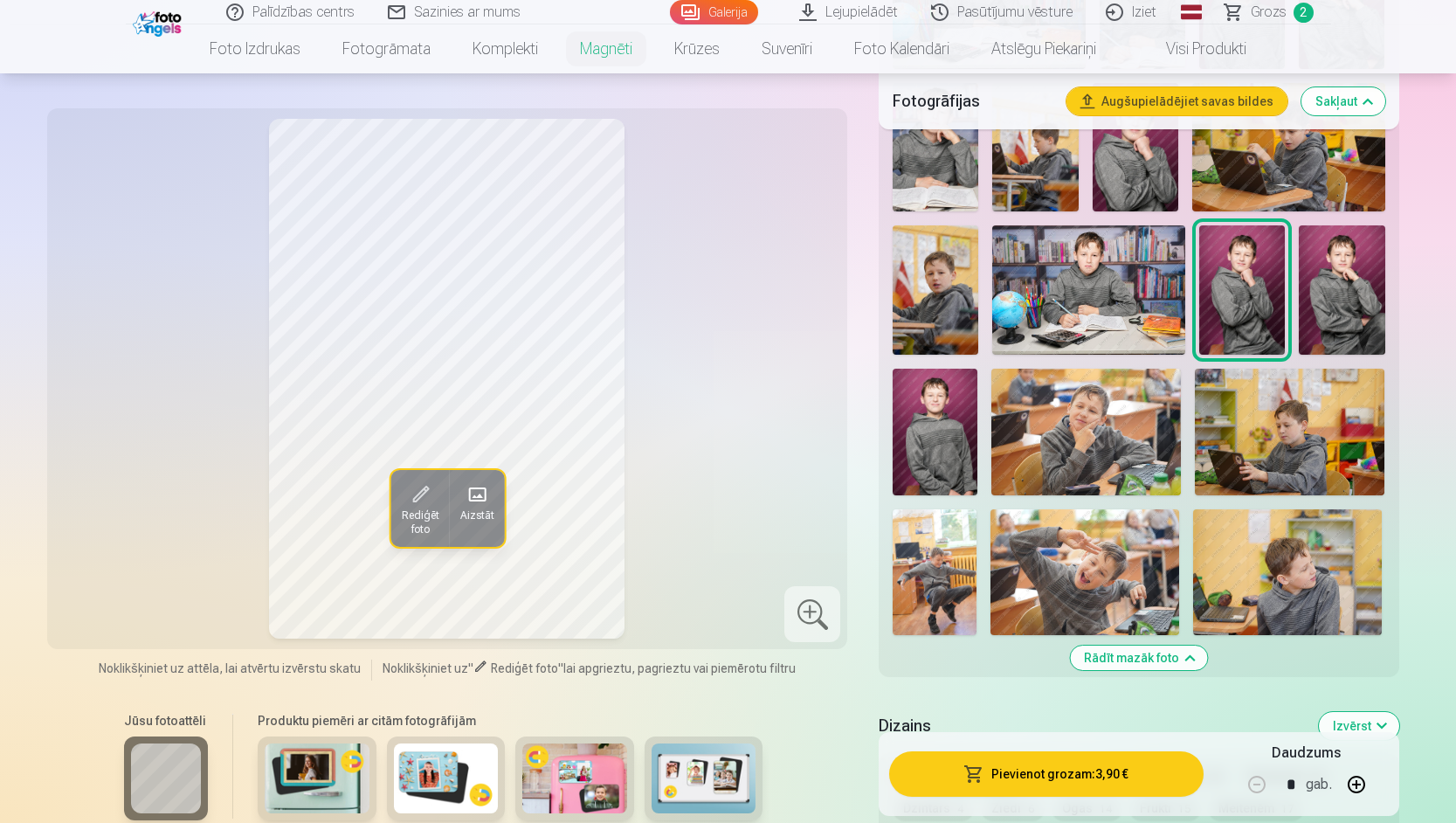
click at [1328, 297] on img at bounding box center [1341, 290] width 86 height 129
click at [1108, 783] on button "Pievienot grozam : 3,90 €" at bounding box center [1046, 773] width 314 height 45
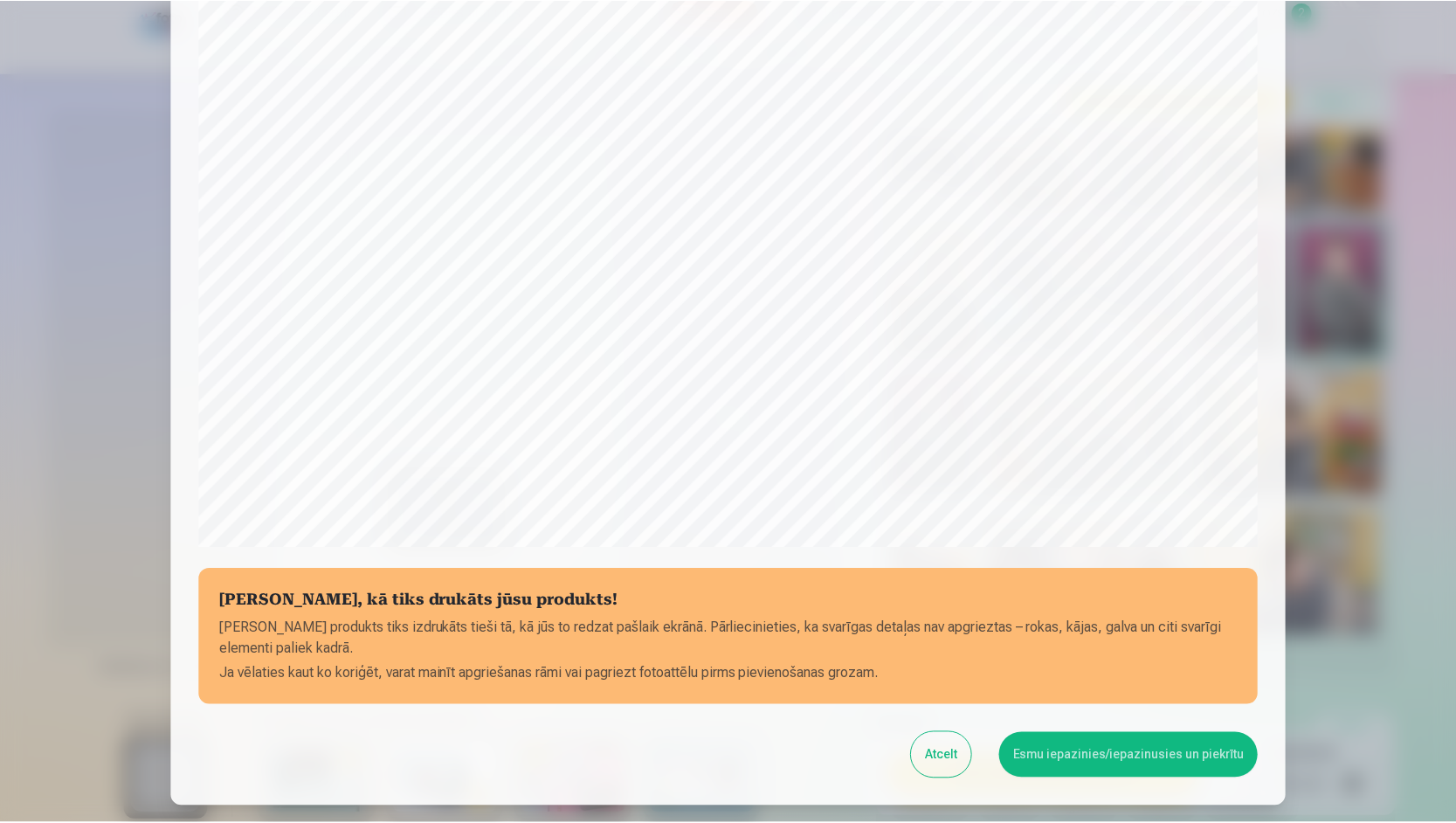
scroll to position [435, 0]
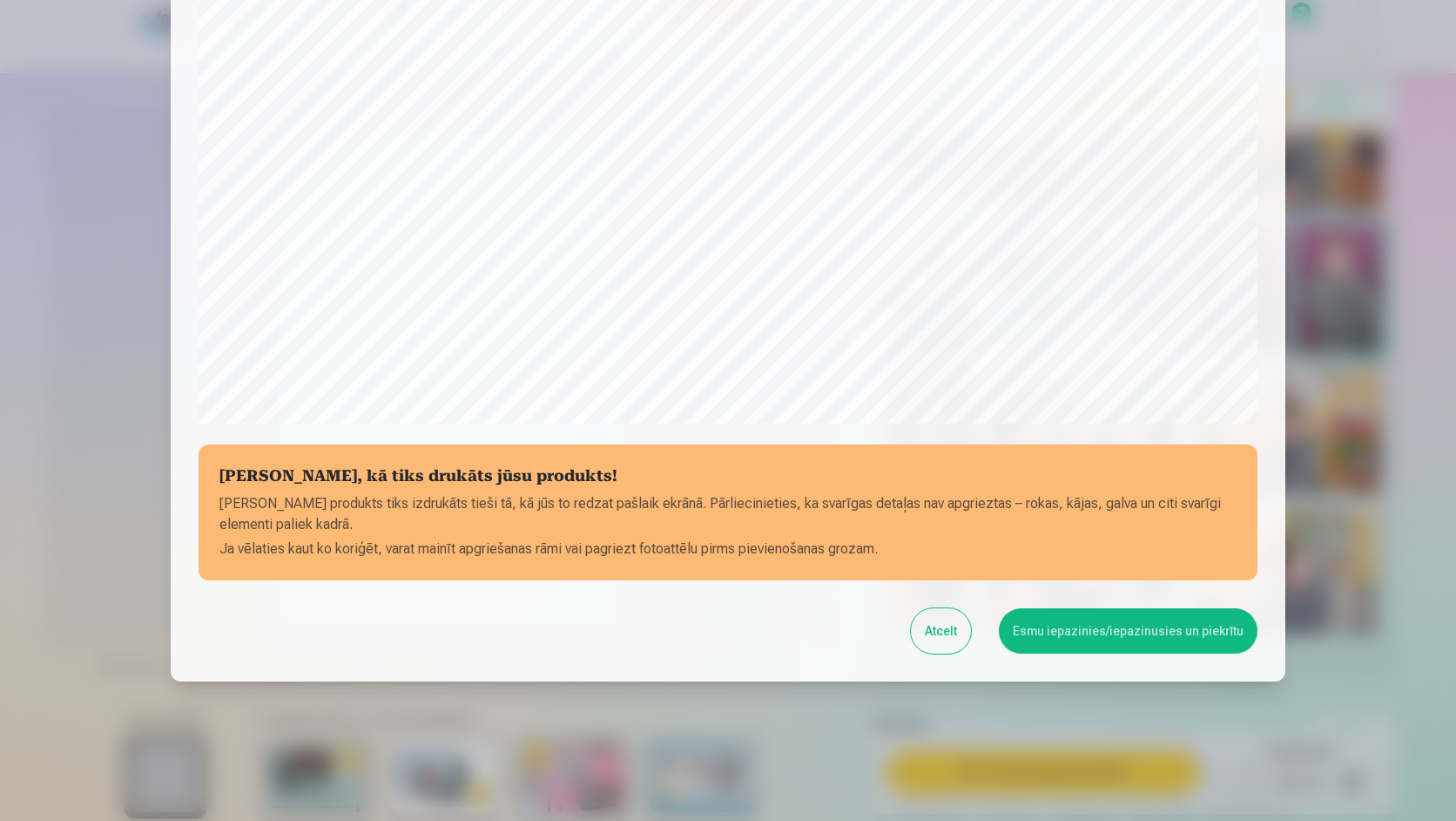
click at [1149, 619] on button "Esmu iepazinies/iepazinusies un piekrītu" at bounding box center [1128, 630] width 259 height 45
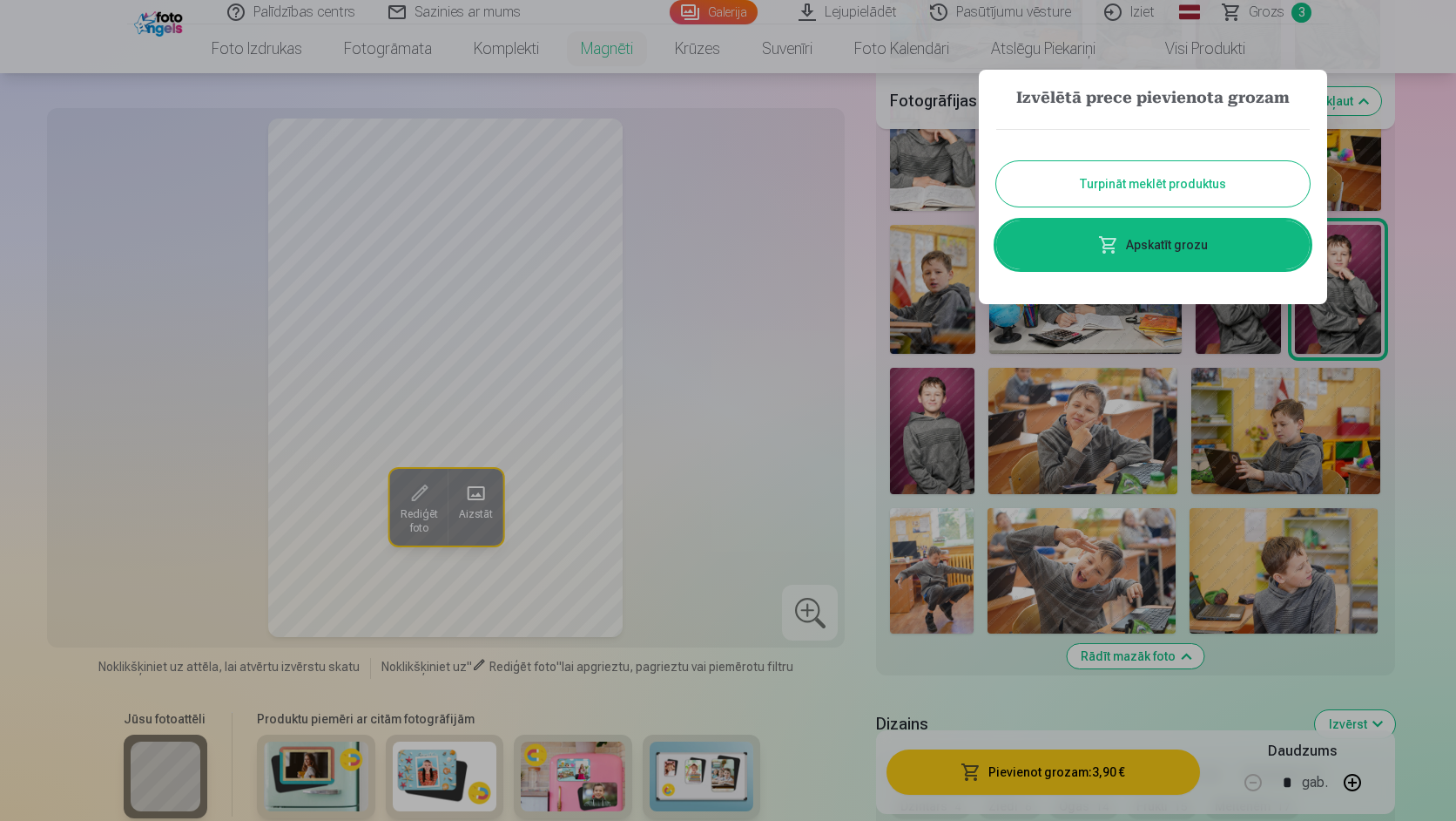
click at [1109, 253] on span at bounding box center [1108, 244] width 21 height 21
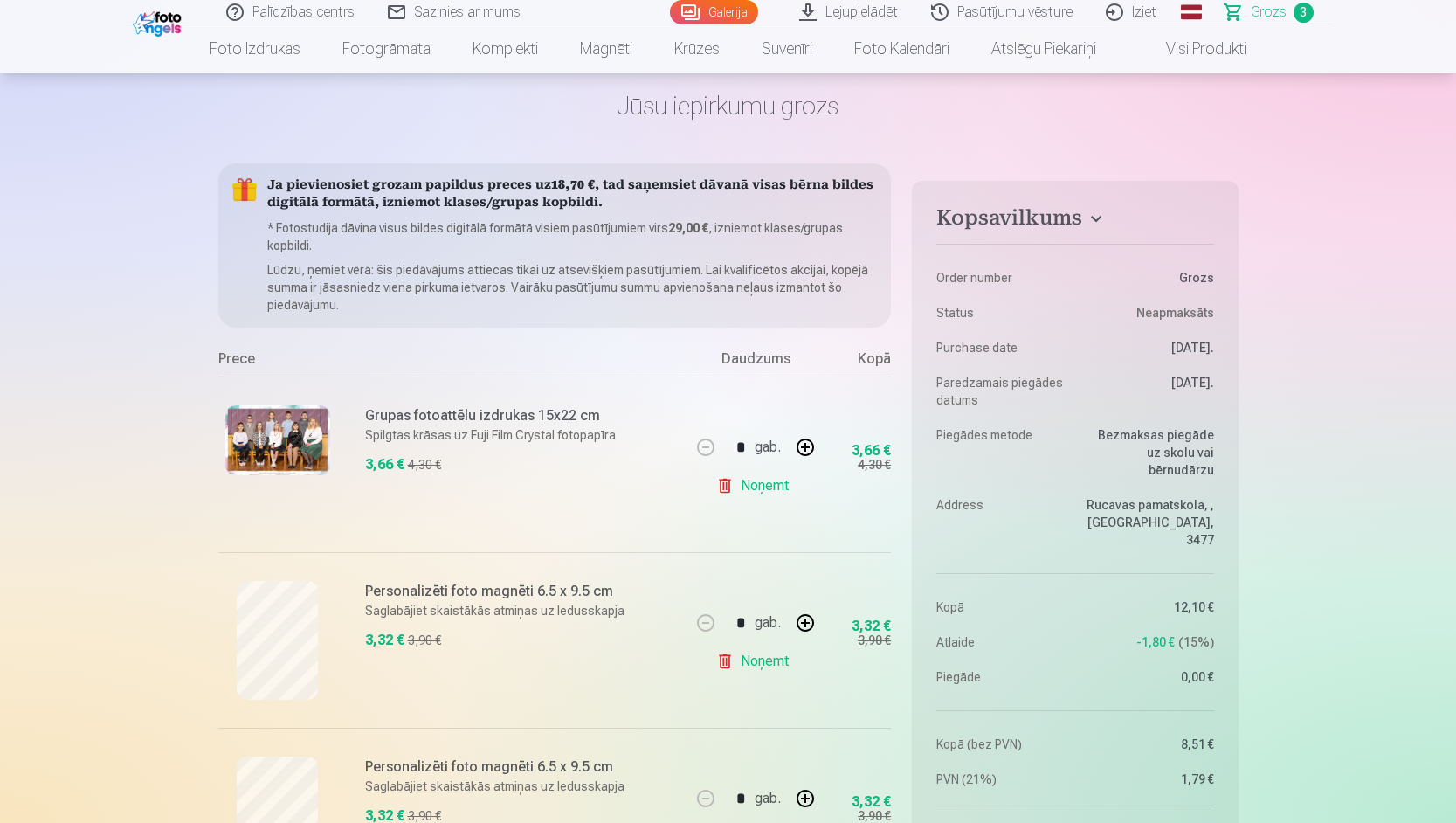
scroll to position [262, 0]
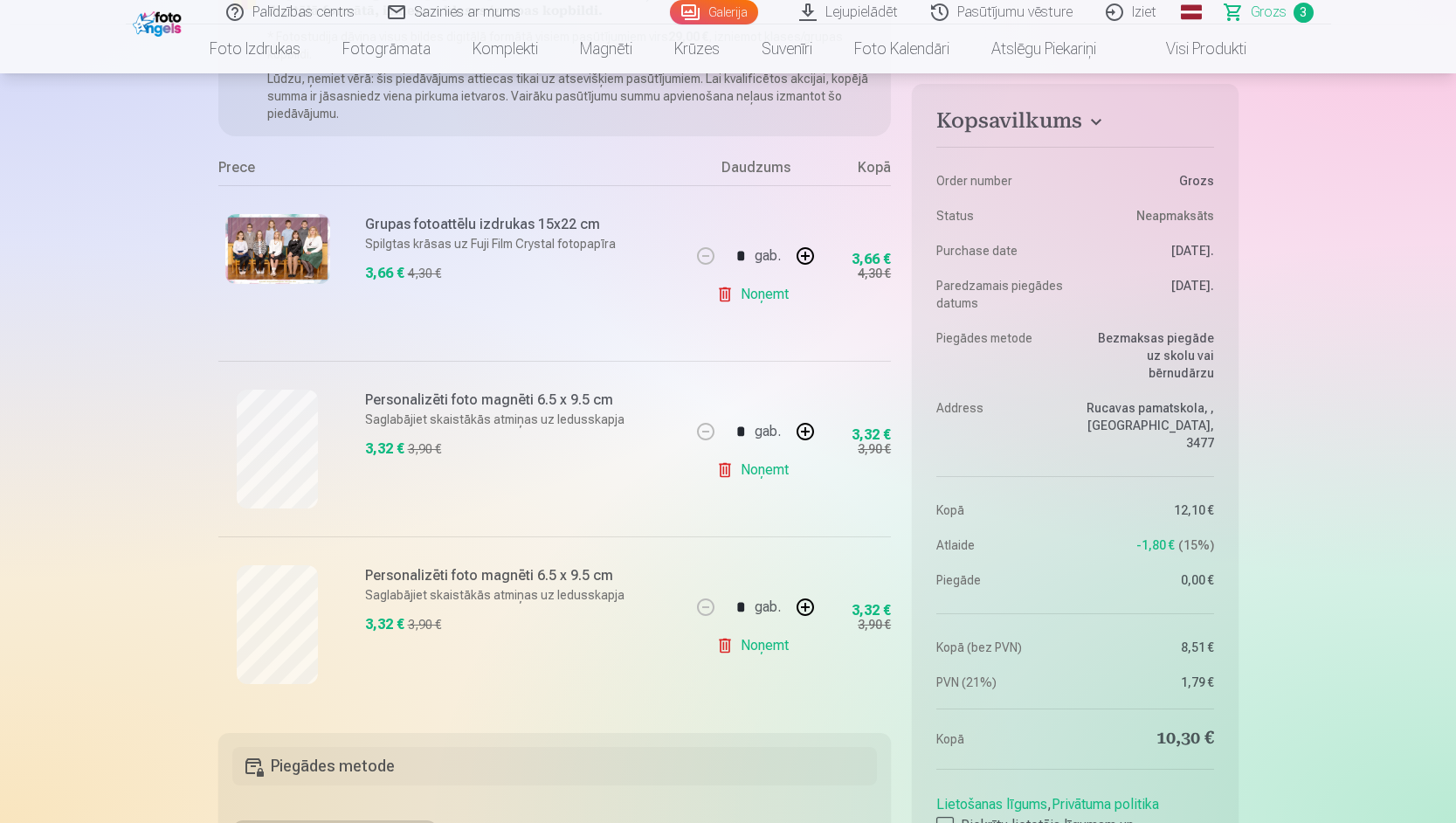
click at [771, 651] on link "Noņemt" at bounding box center [756, 646] width 79 height 35
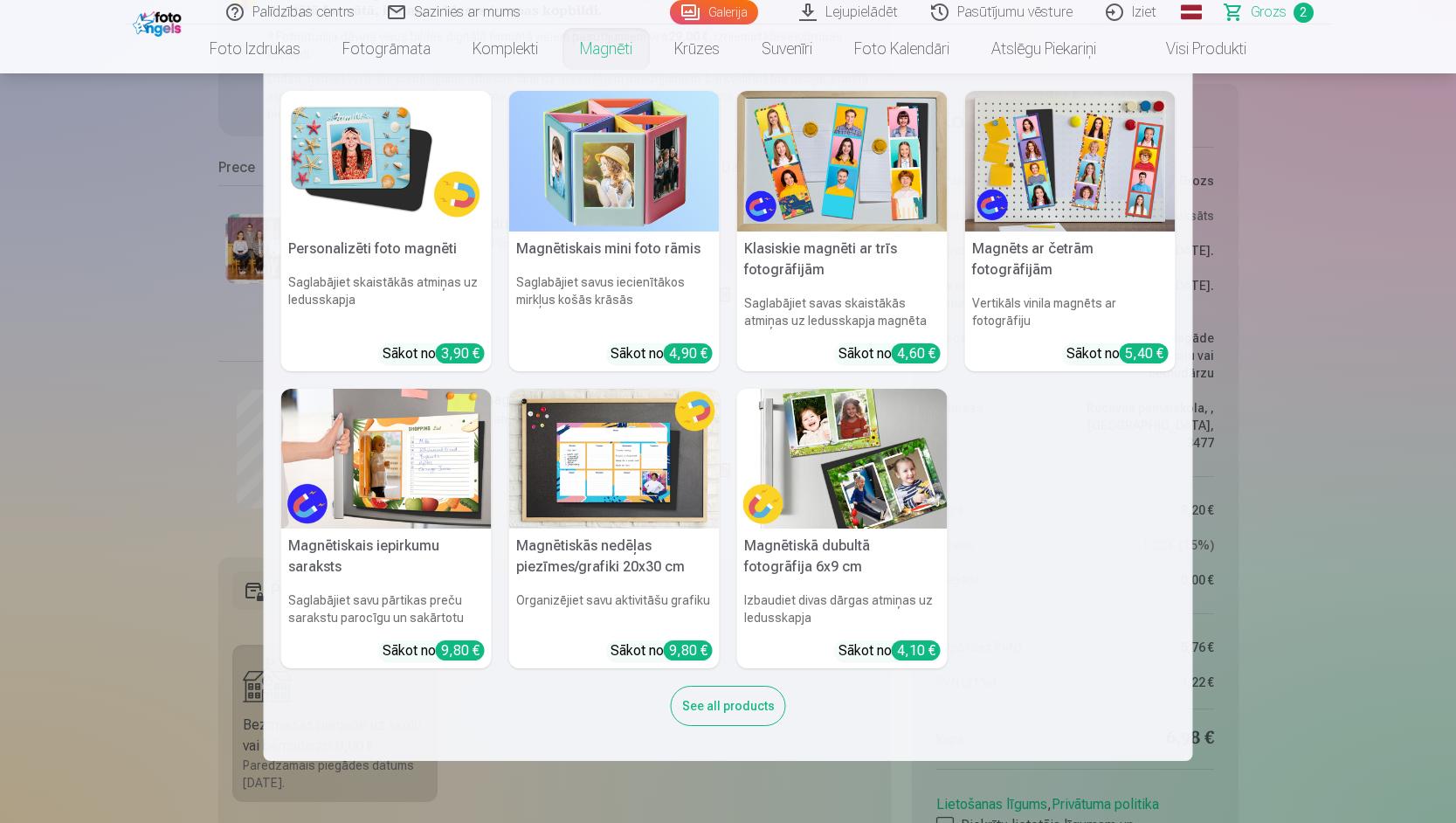
click at [438, 164] on img at bounding box center [386, 161] width 211 height 141
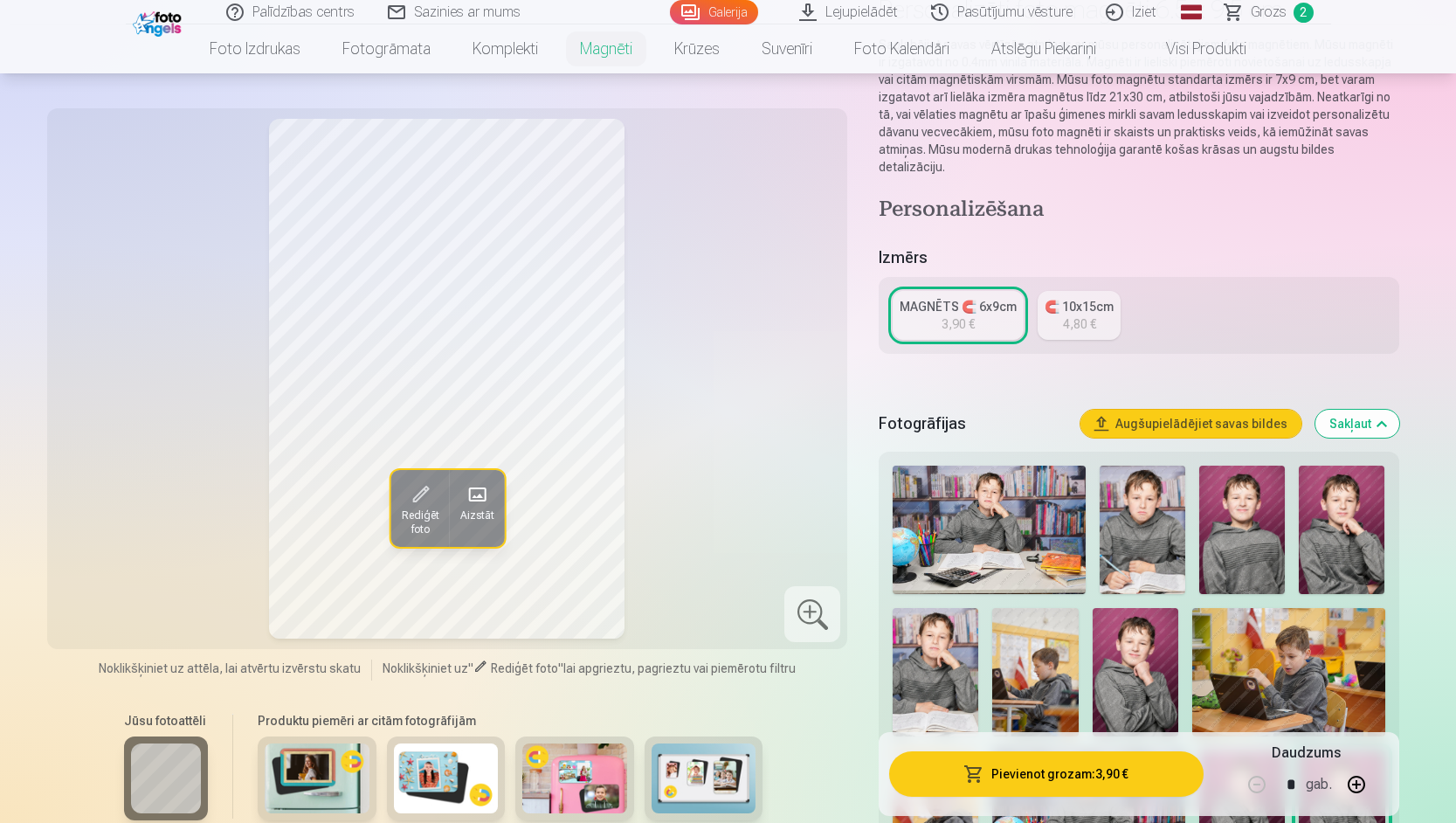
scroll to position [175, 0]
click at [1121, 669] on img at bounding box center [1135, 671] width 86 height 129
click at [1341, 540] on img at bounding box center [1341, 529] width 86 height 129
click at [1128, 662] on img at bounding box center [1135, 671] width 86 height 129
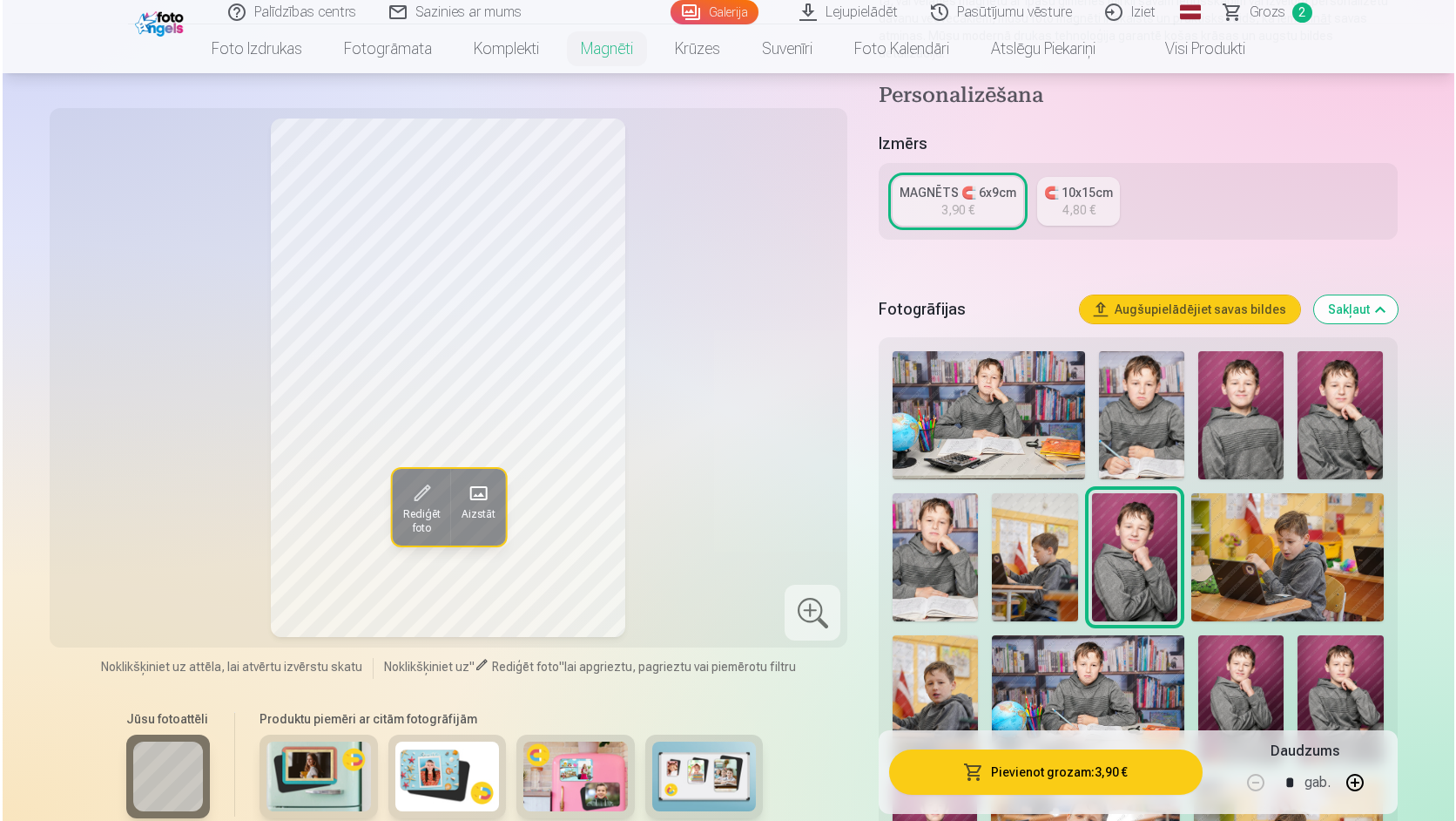
scroll to position [436, 0]
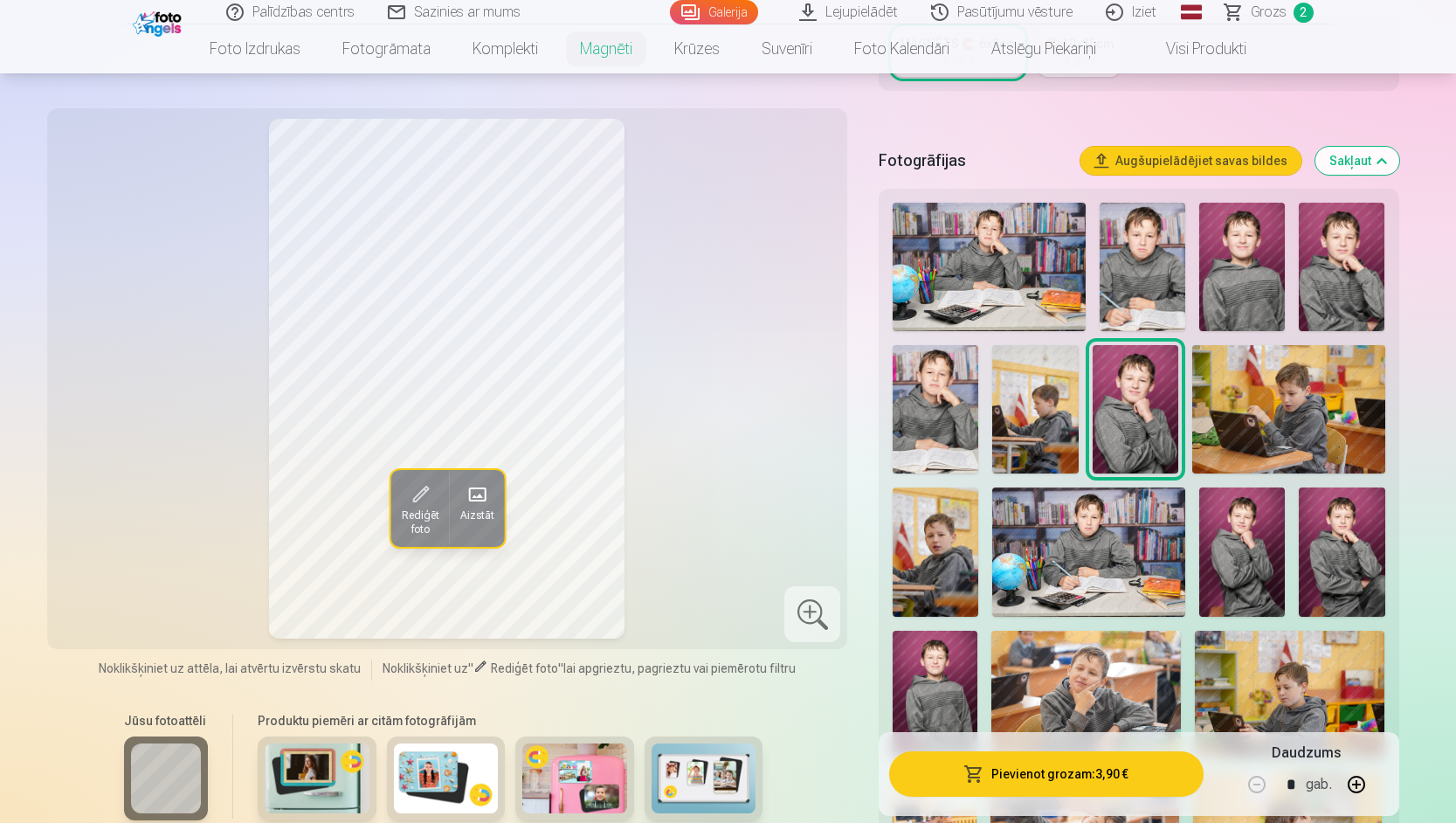
click at [1076, 787] on button "Pievienot grozam : 3,90 €" at bounding box center [1046, 773] width 314 height 45
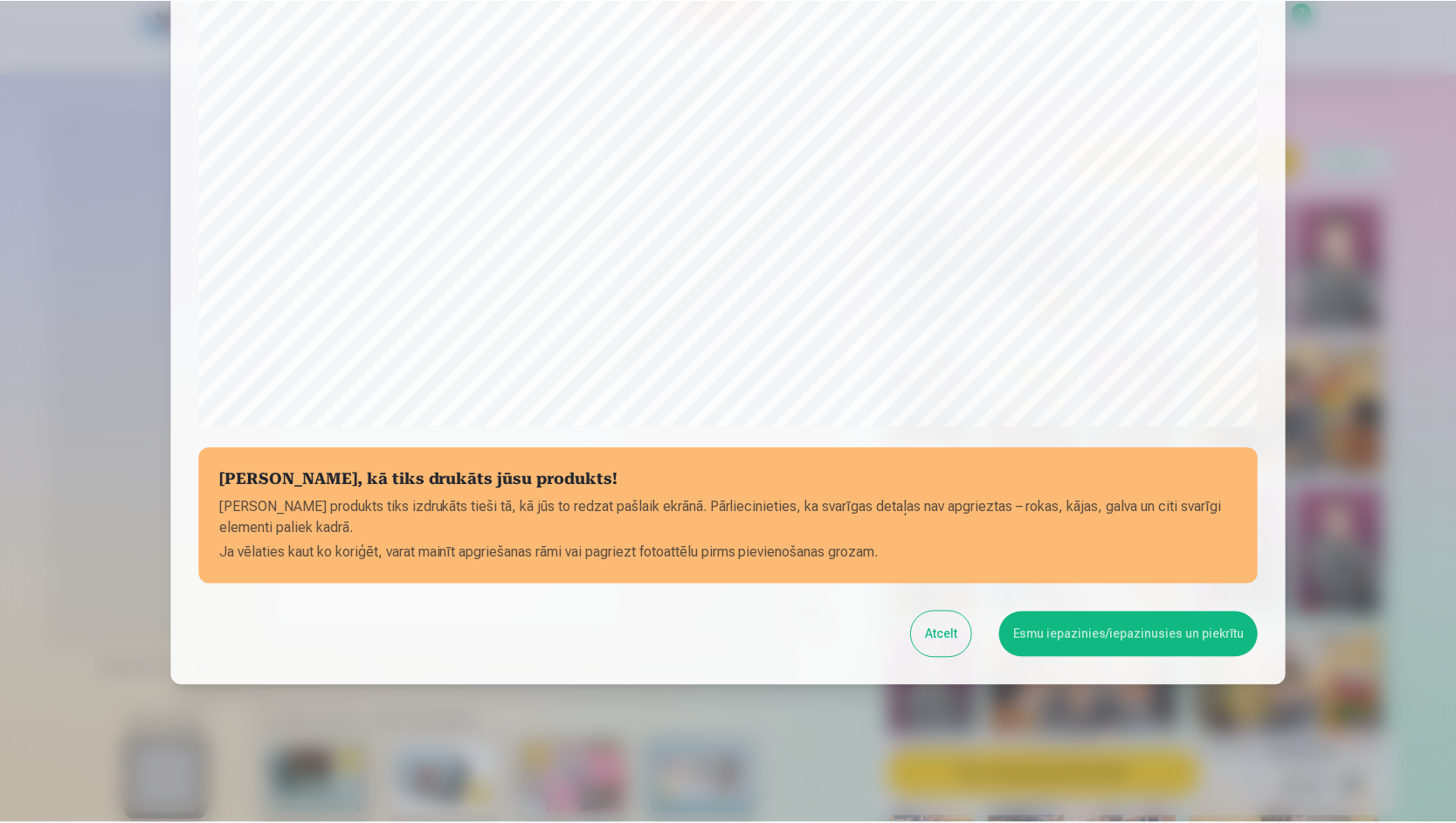
scroll to position [435, 0]
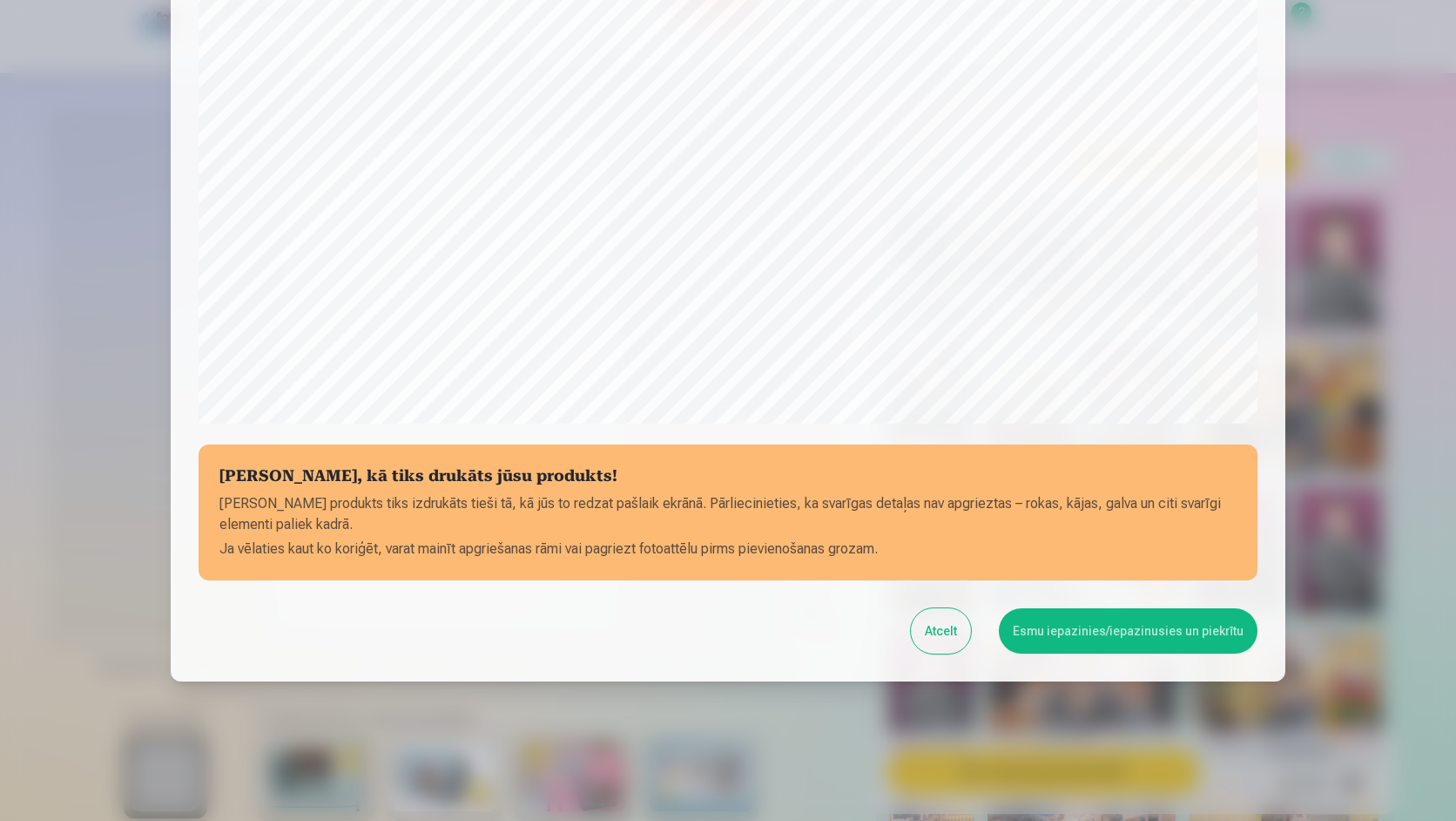
click at [1132, 616] on button "Esmu iepazinies/iepazinusies un piekrītu" at bounding box center [1128, 630] width 259 height 45
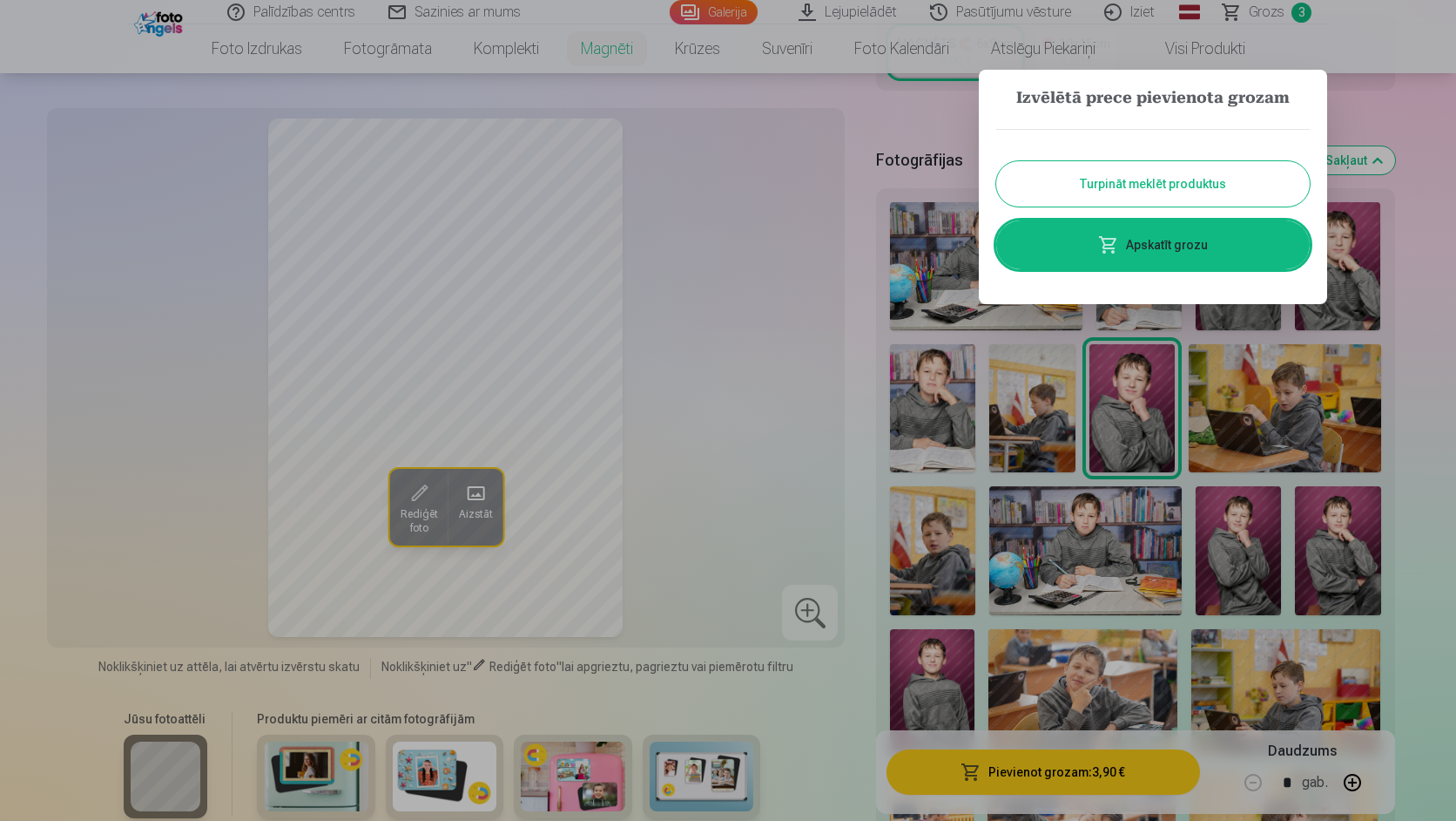
click at [273, 52] on div at bounding box center [728, 410] width 1456 height 821
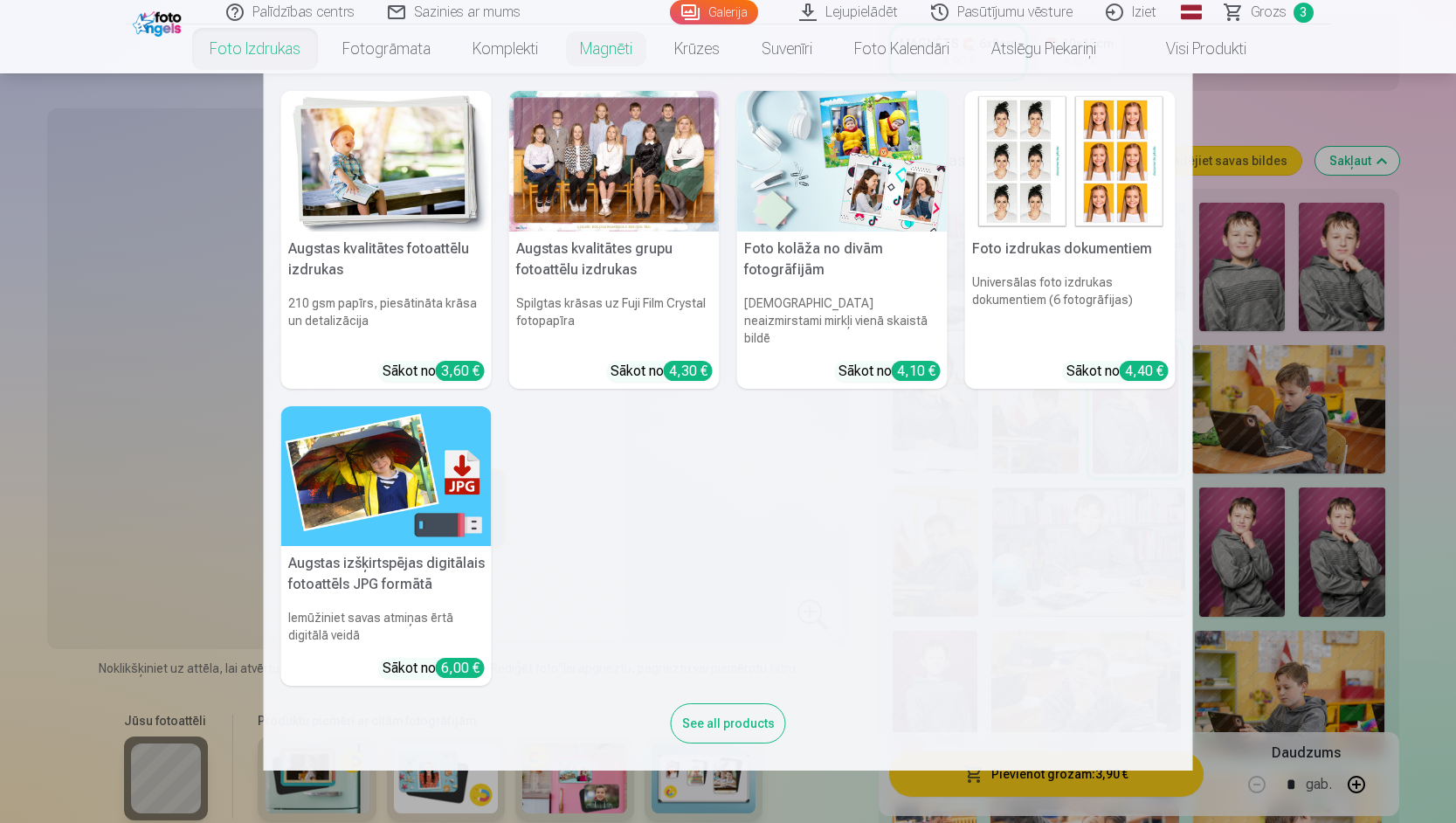
click at [353, 187] on img at bounding box center [386, 161] width 211 height 141
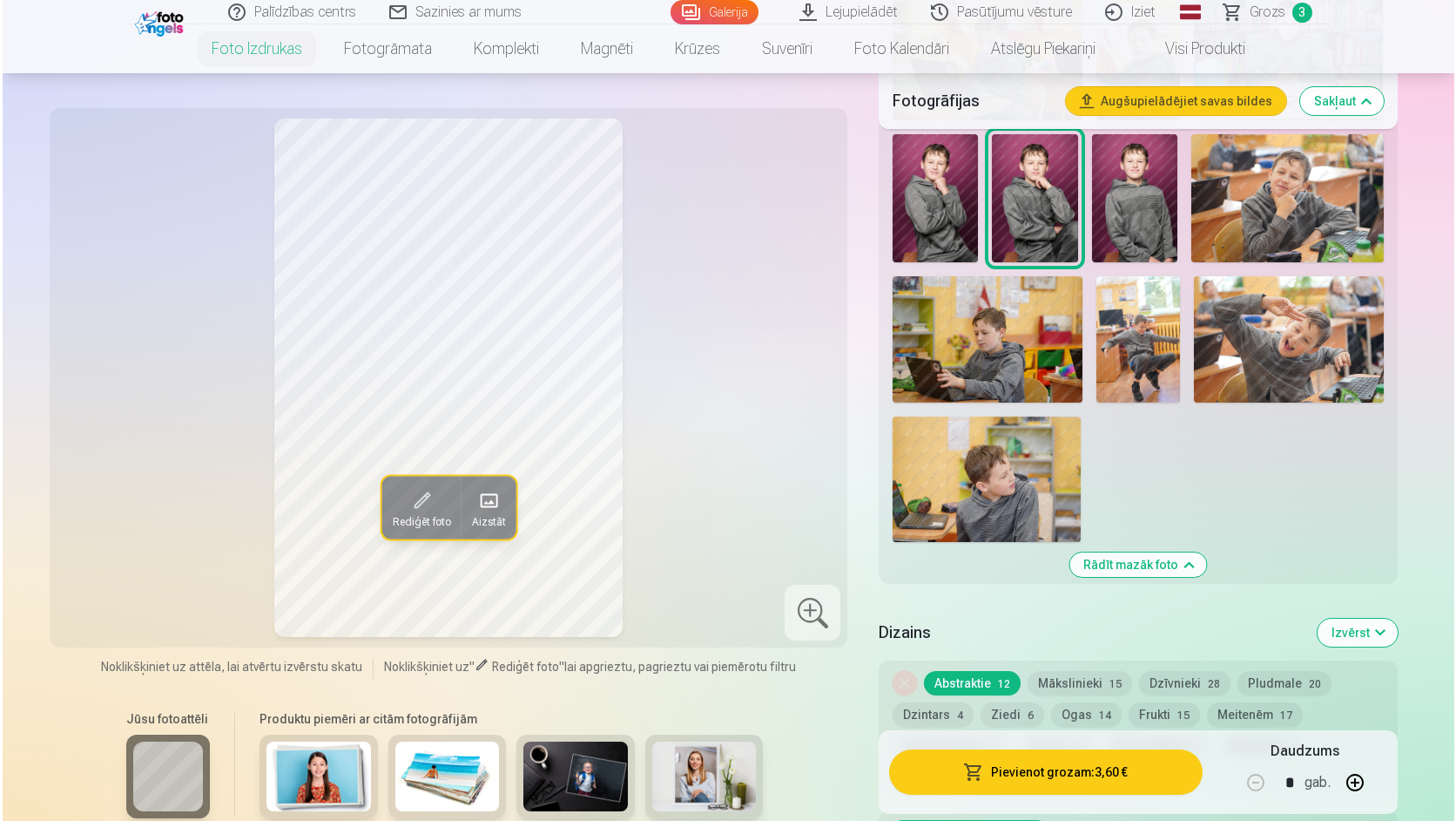
scroll to position [959, 0]
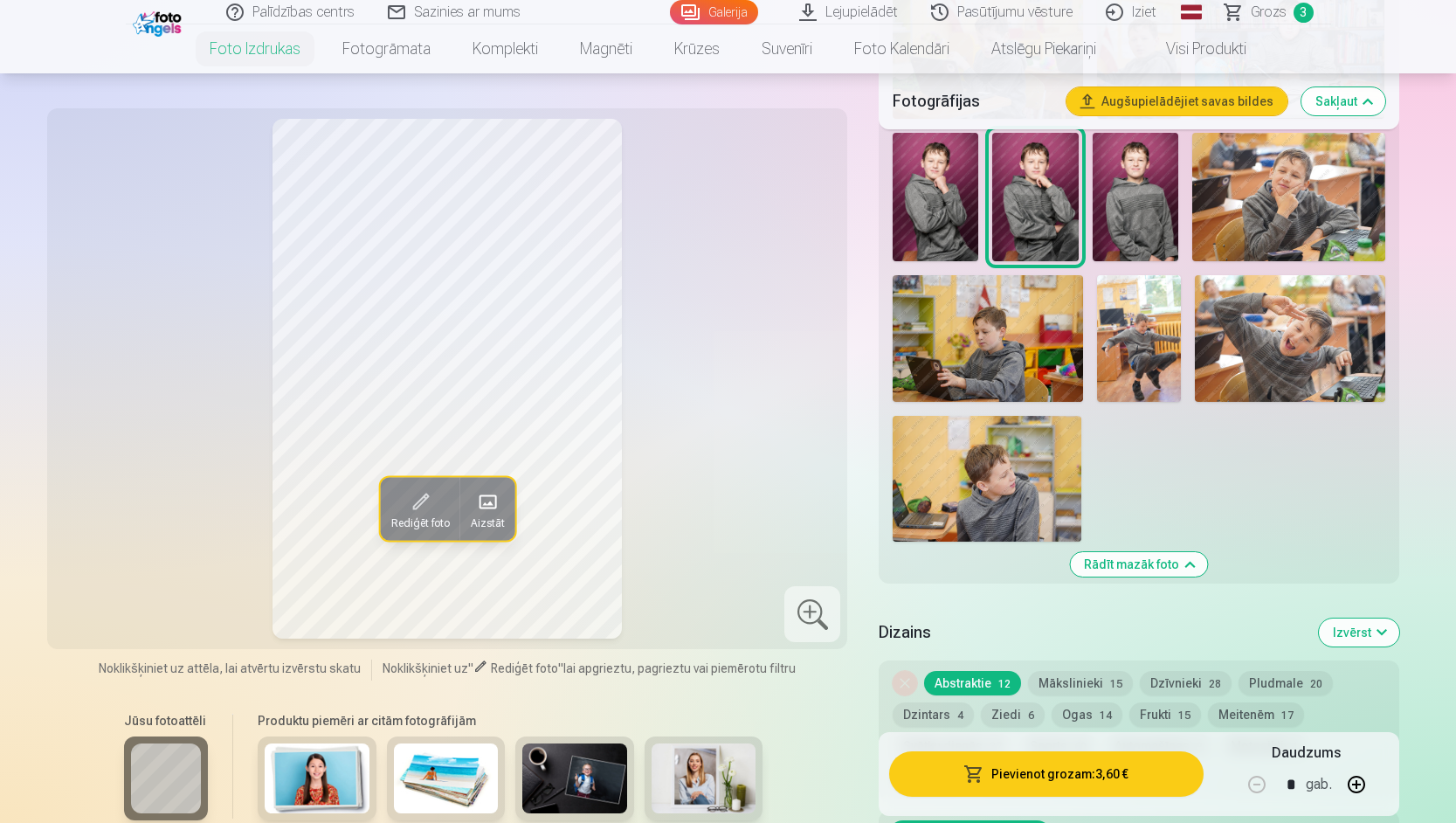
click at [987, 476] on img at bounding box center [986, 478] width 189 height 126
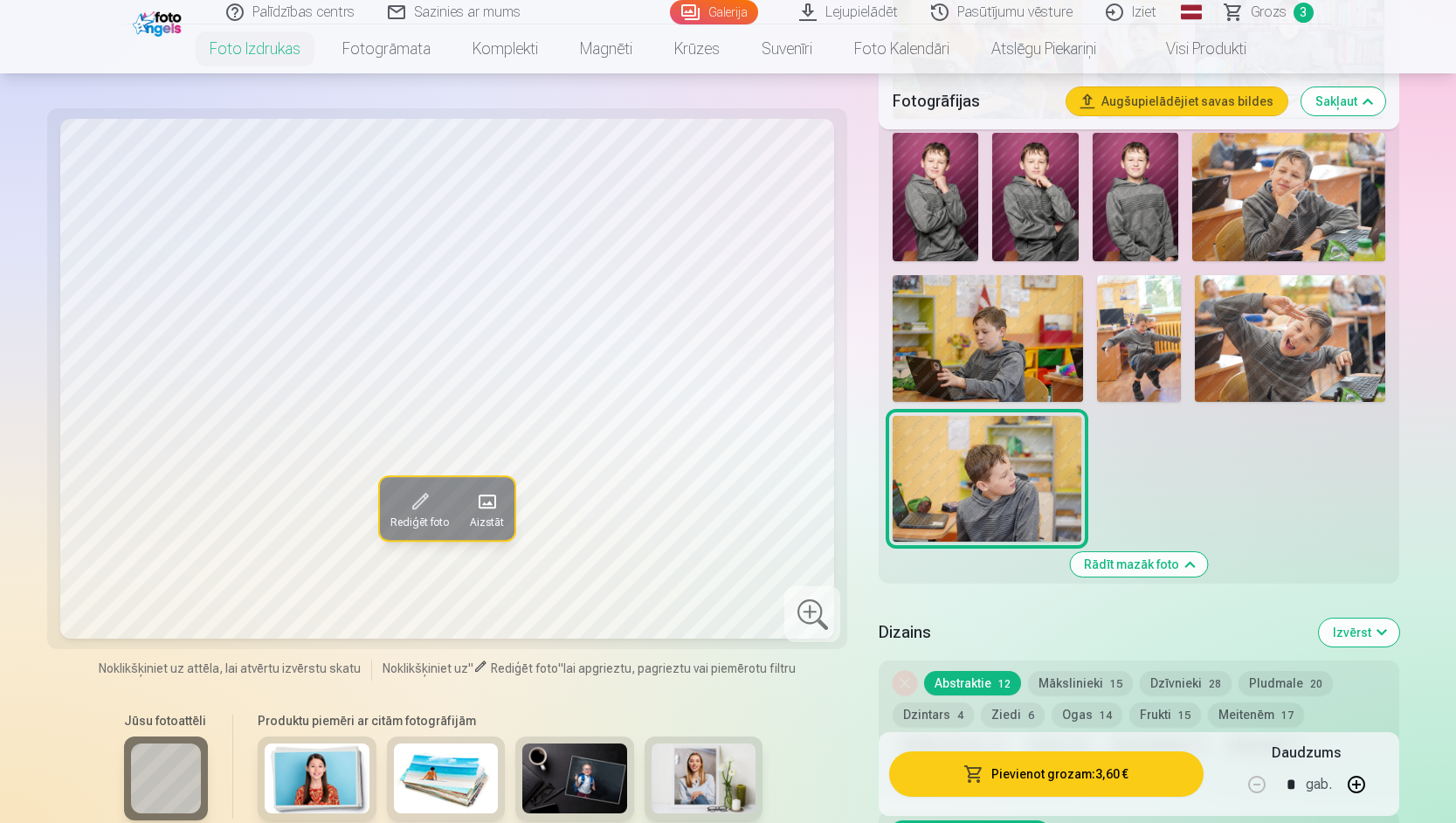
click at [1285, 336] on img at bounding box center [1290, 338] width 189 height 127
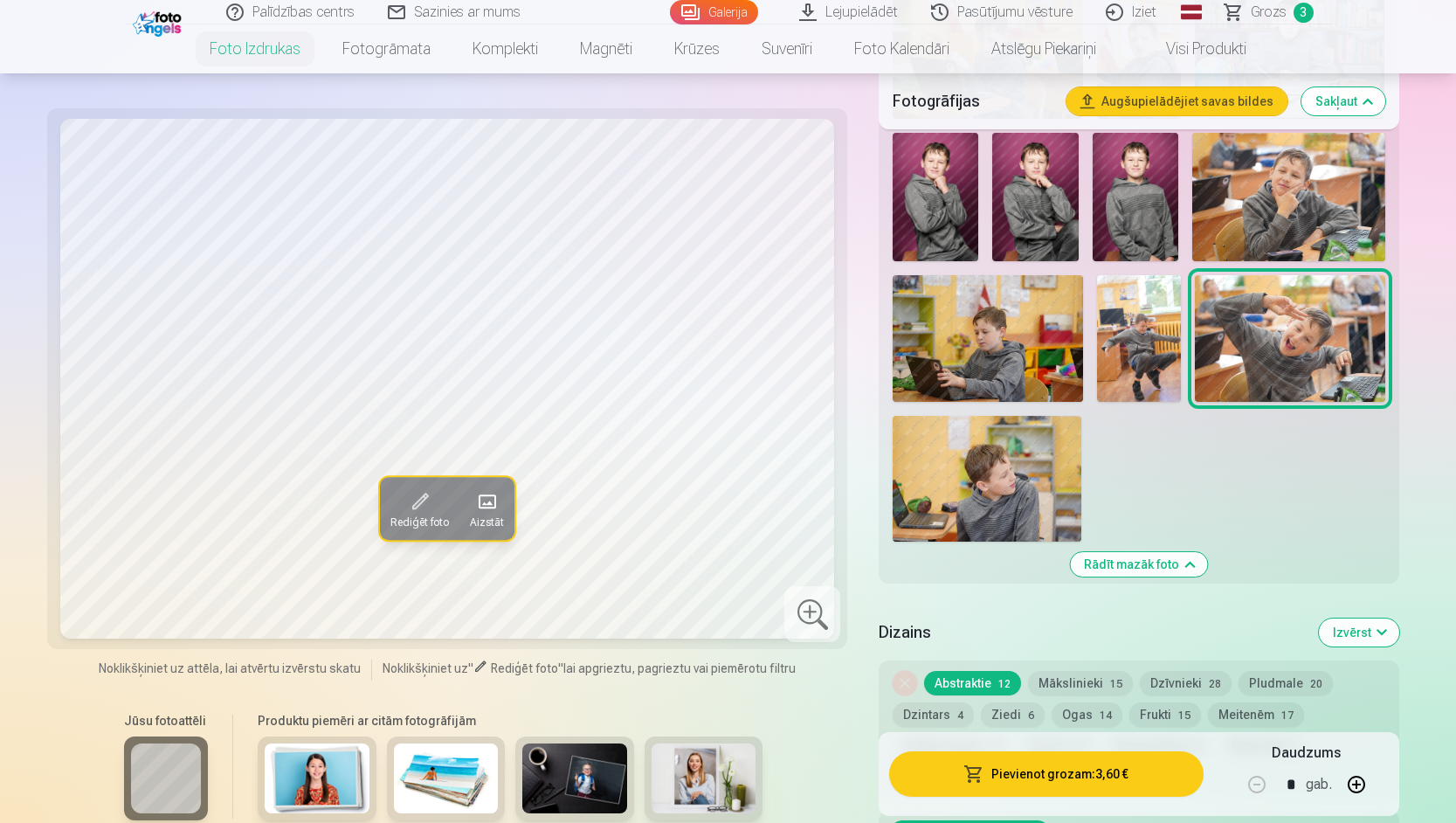
click at [1122, 345] on img at bounding box center [1140, 338] width 85 height 127
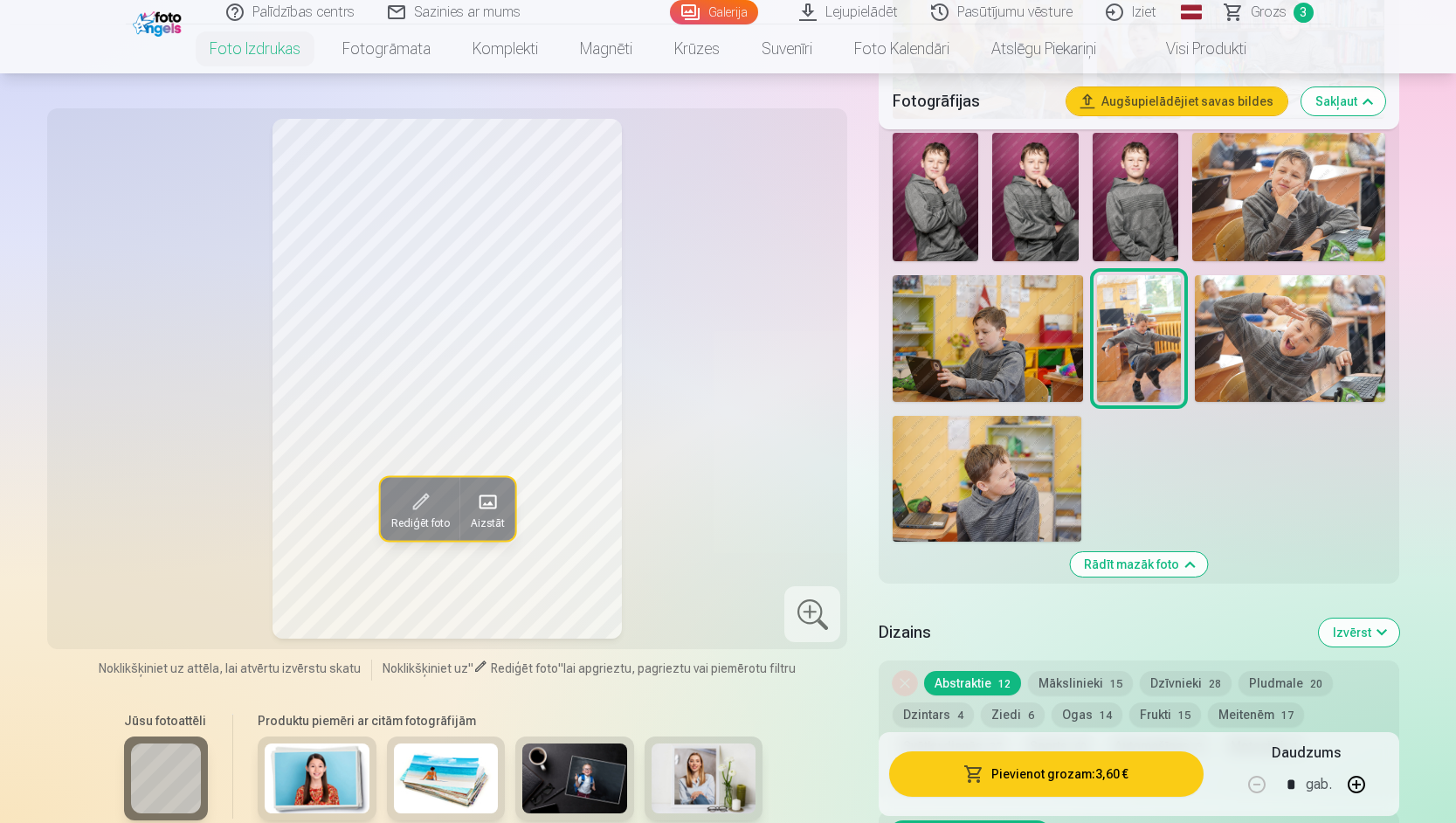
click at [1031, 768] on button "Pievienot grozam : 3,60 €" at bounding box center [1046, 773] width 314 height 45
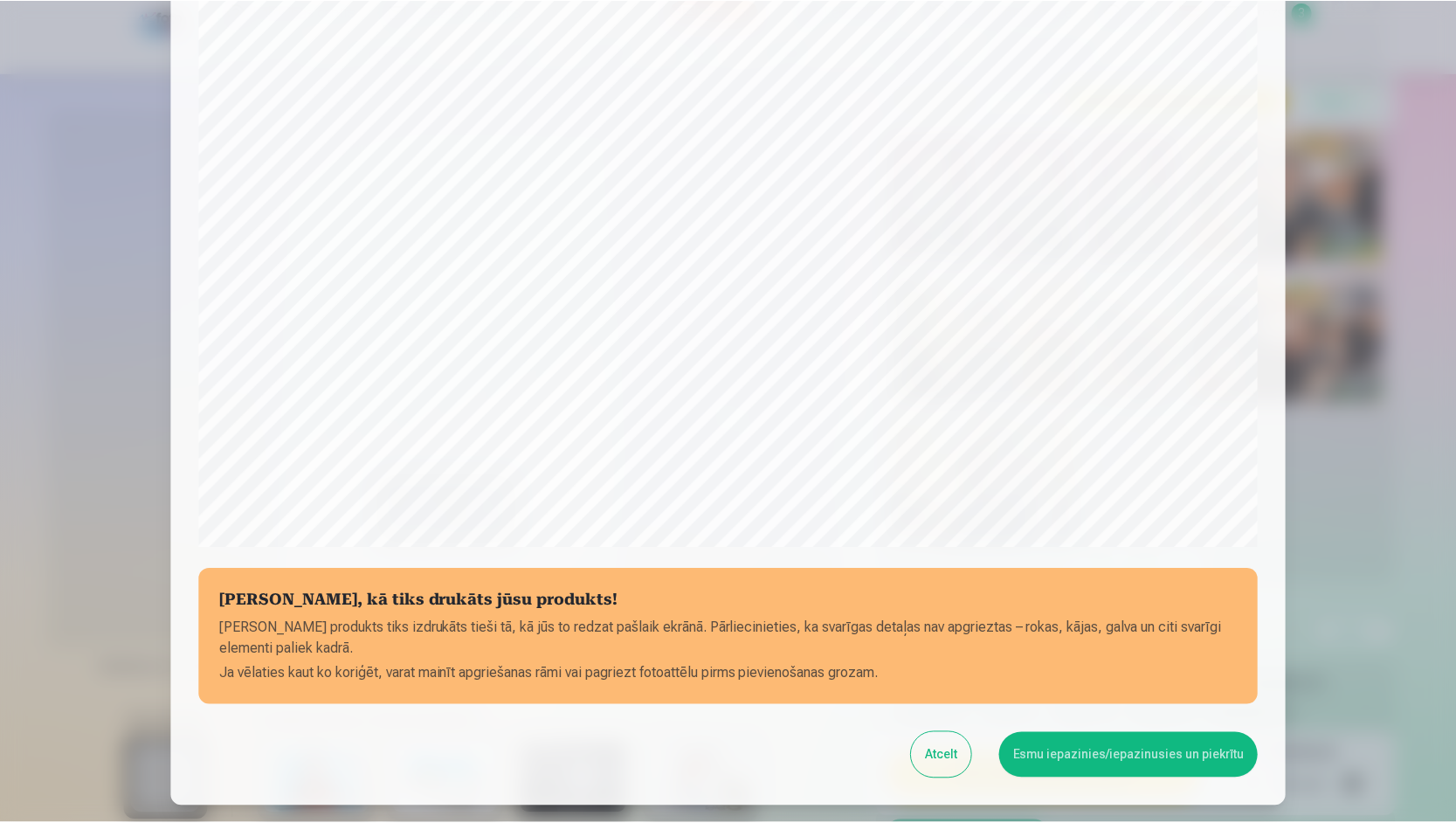
scroll to position [435, 0]
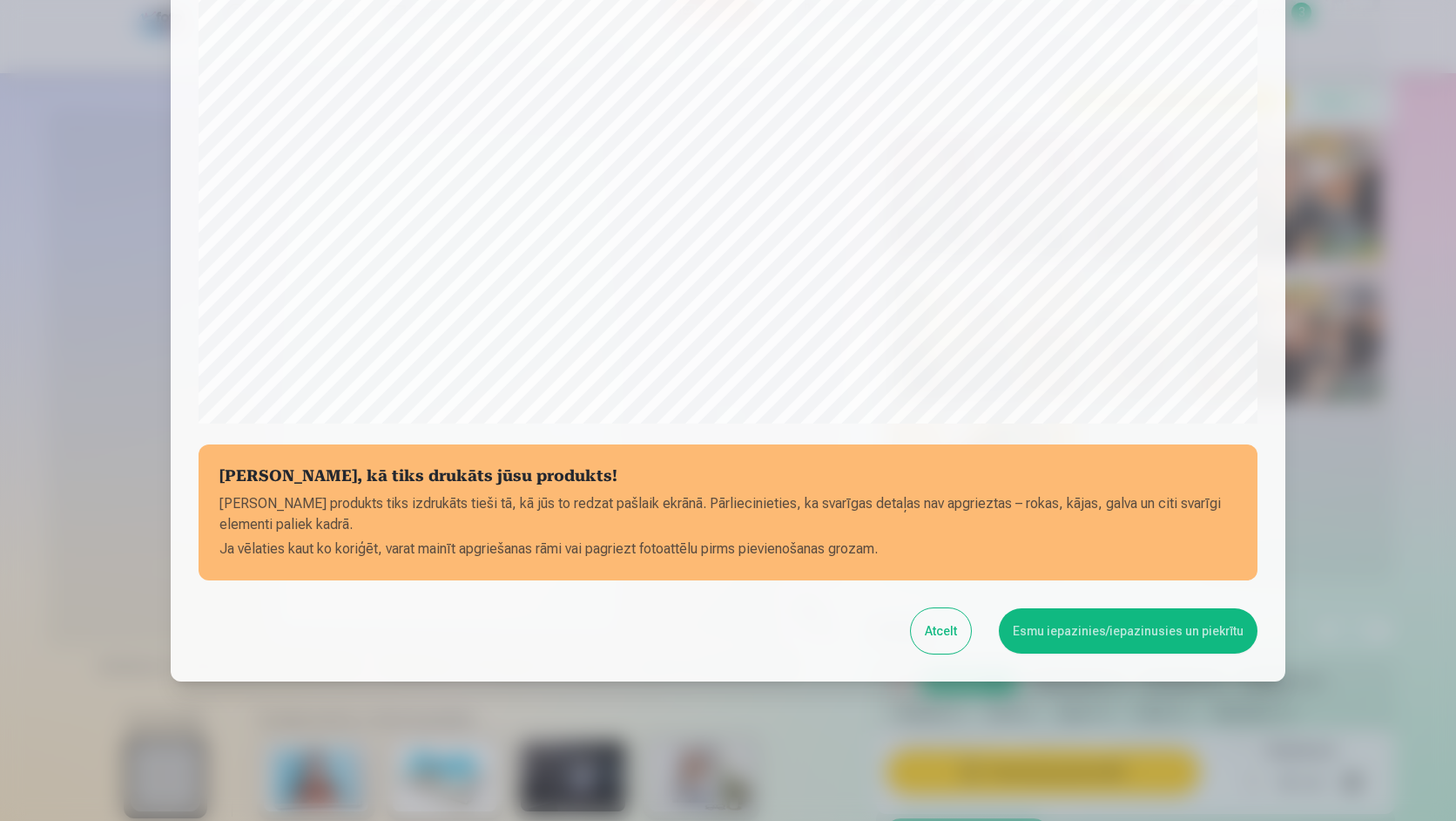
click at [1165, 626] on button "Esmu iepazinies/iepazinusies un piekrītu" at bounding box center [1128, 630] width 259 height 45
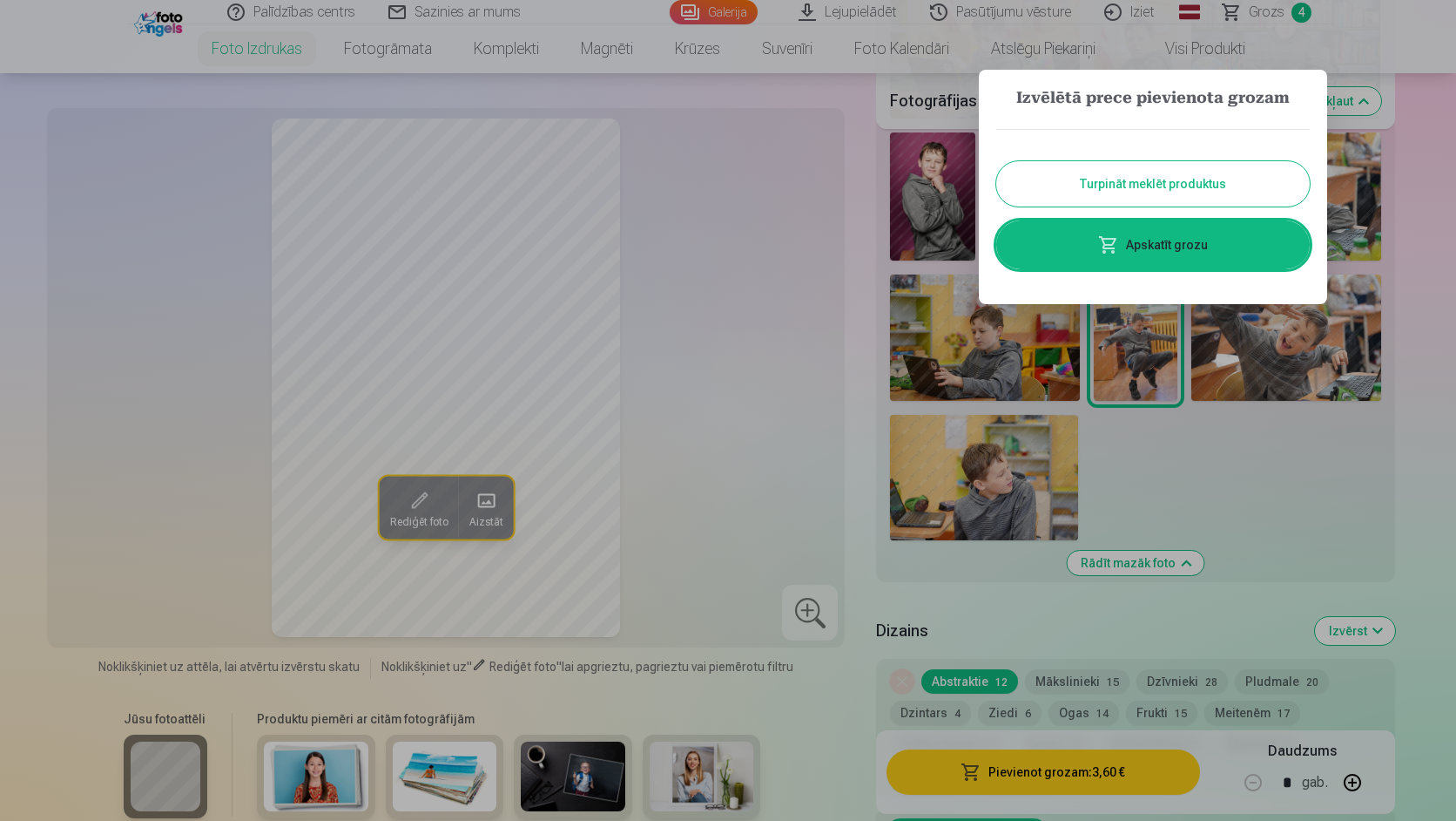
click at [289, 56] on div at bounding box center [728, 410] width 1456 height 821
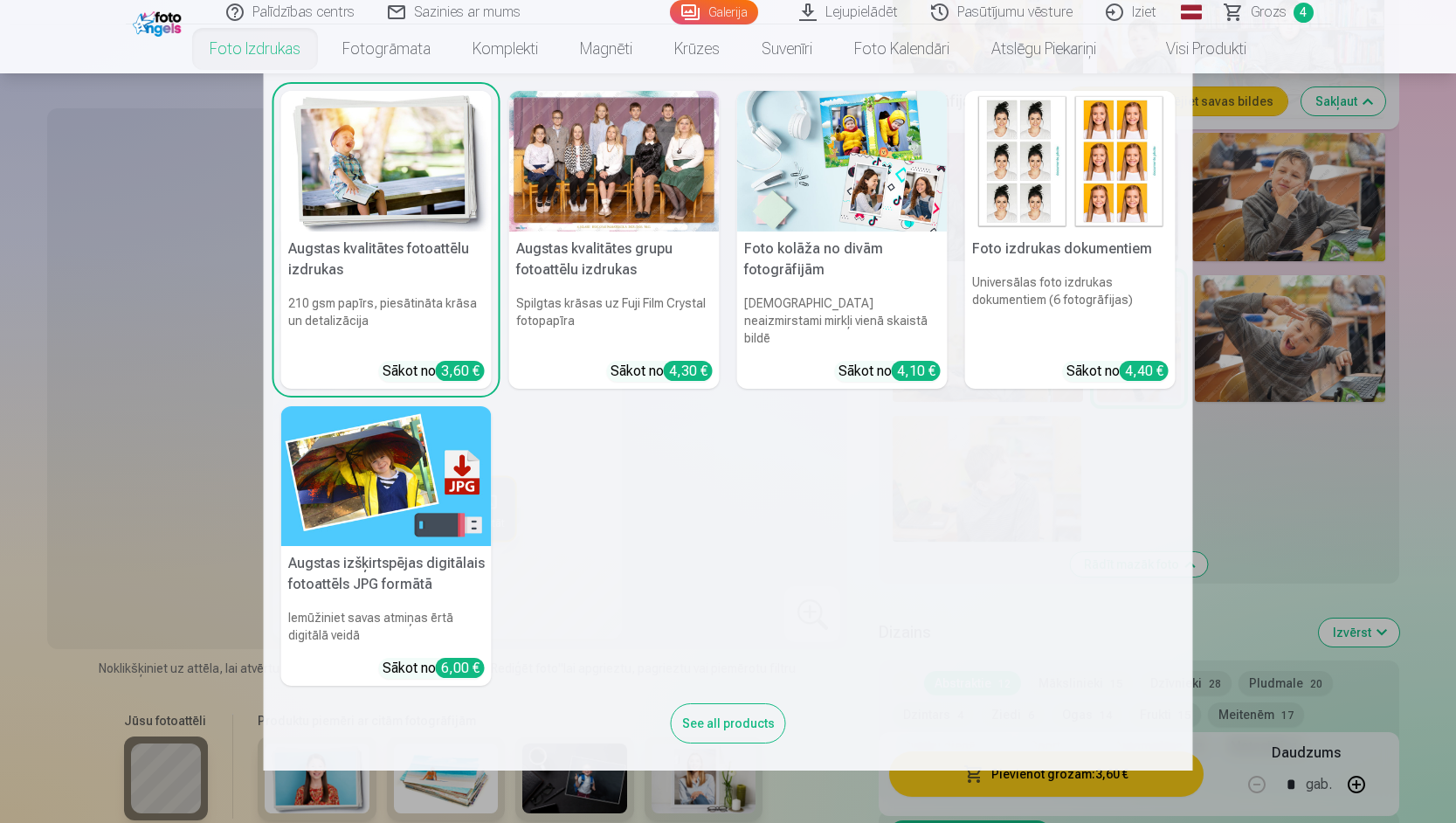
click at [390, 232] on h5 "Augstas kvalitātes fotoattēlu izdrukas" at bounding box center [386, 259] width 211 height 56
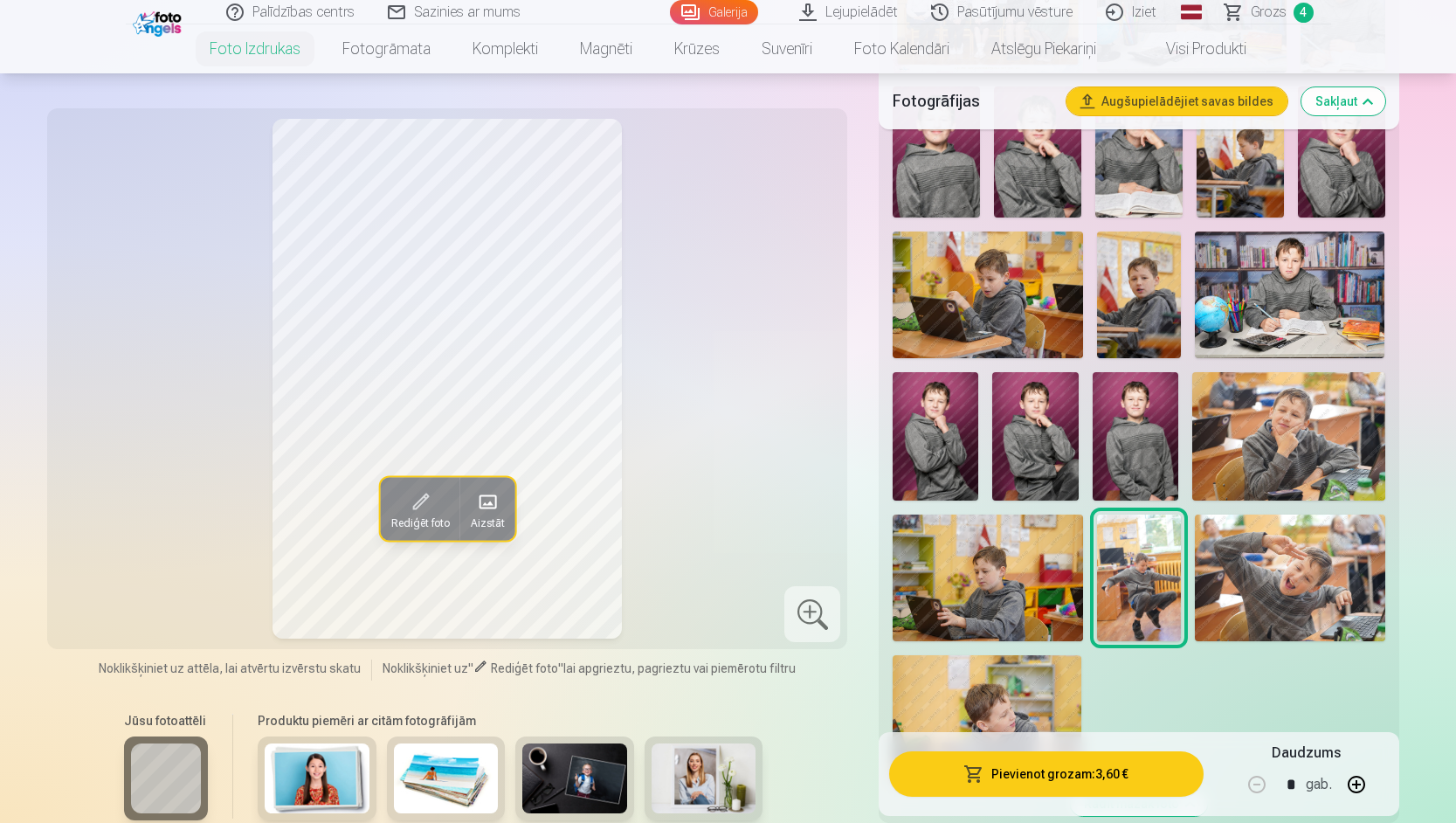
scroll to position [786, 0]
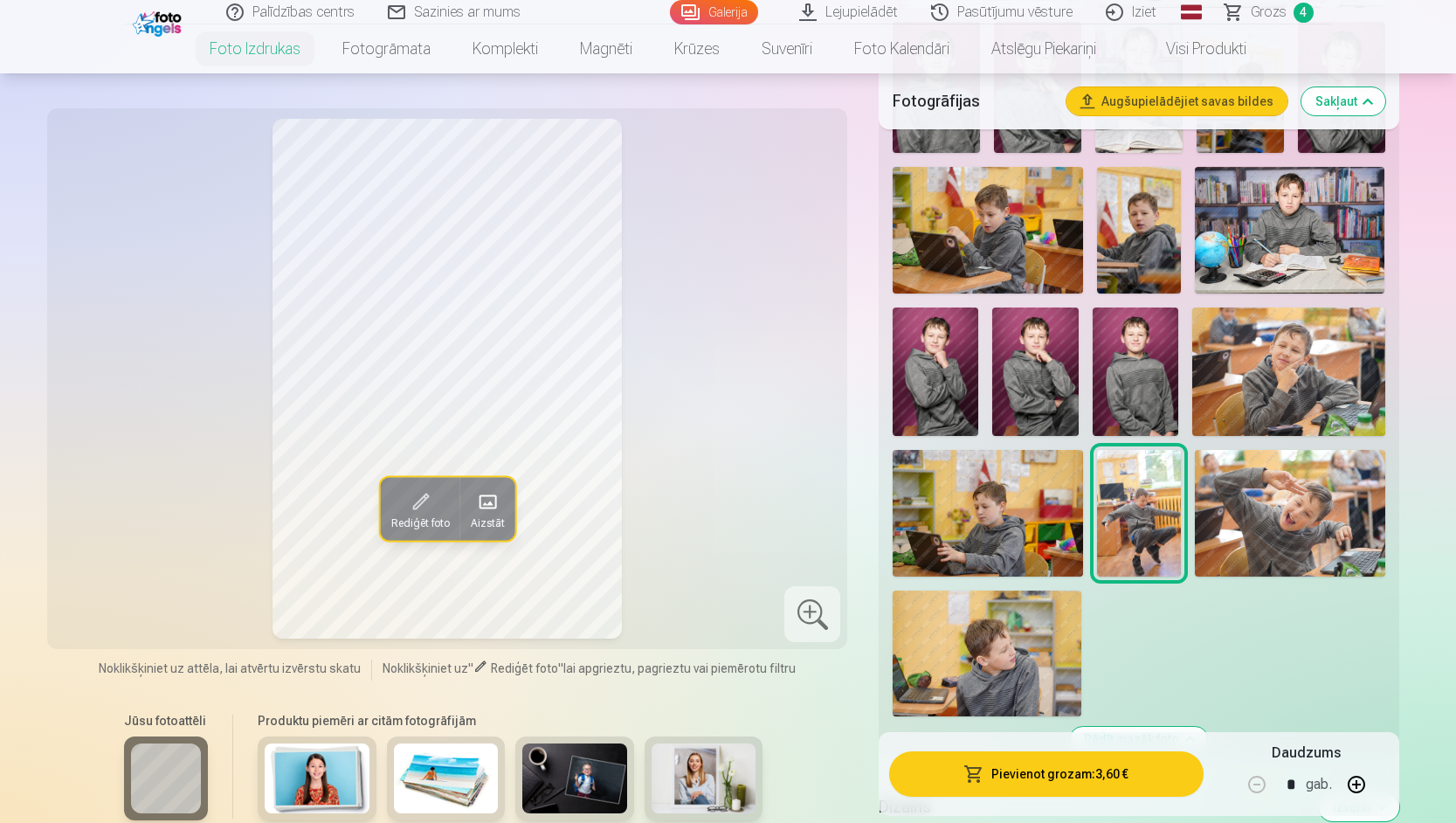
click at [1025, 542] on img at bounding box center [987, 513] width 189 height 127
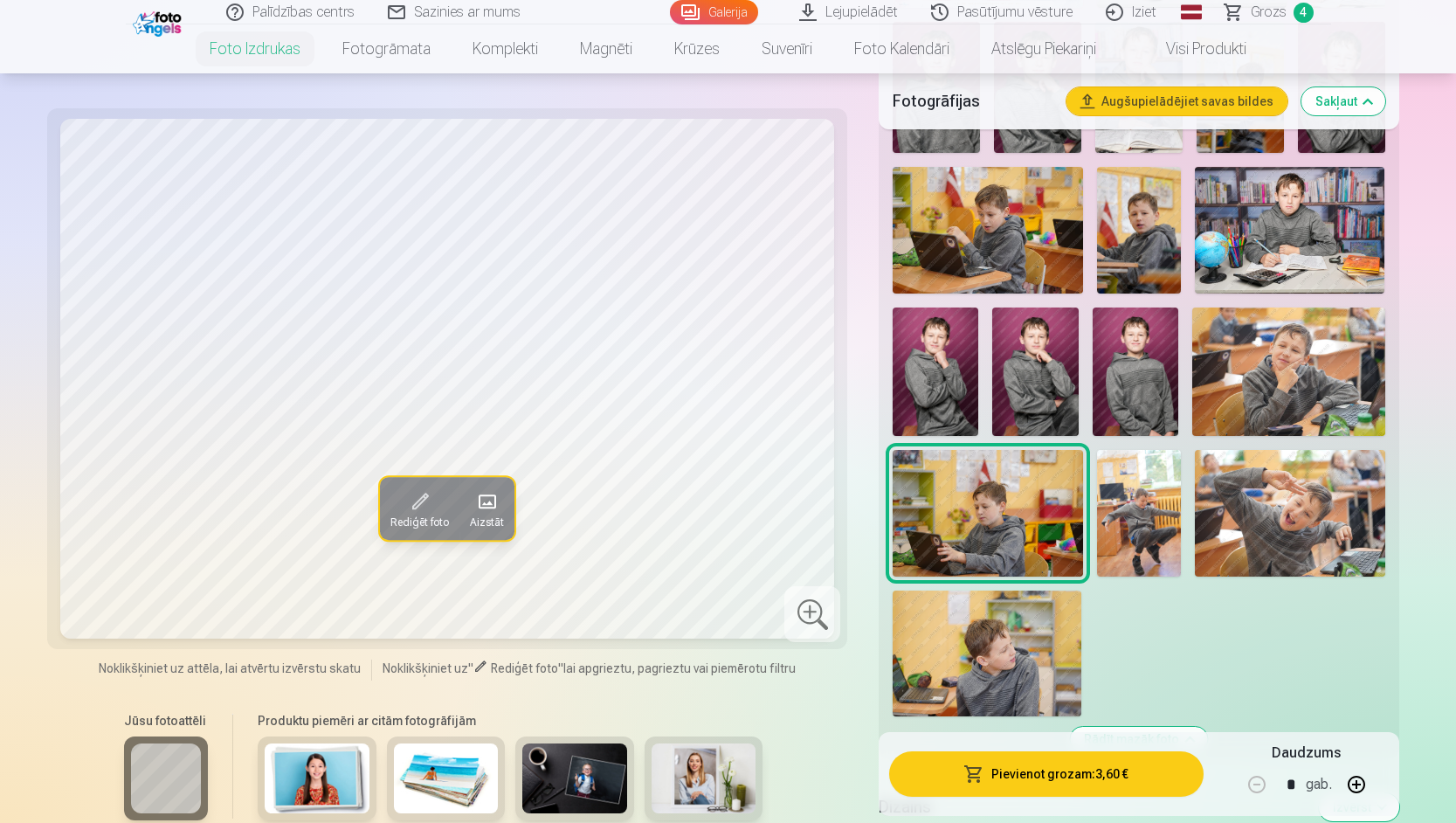
click at [1310, 380] on img at bounding box center [1289, 371] width 193 height 129
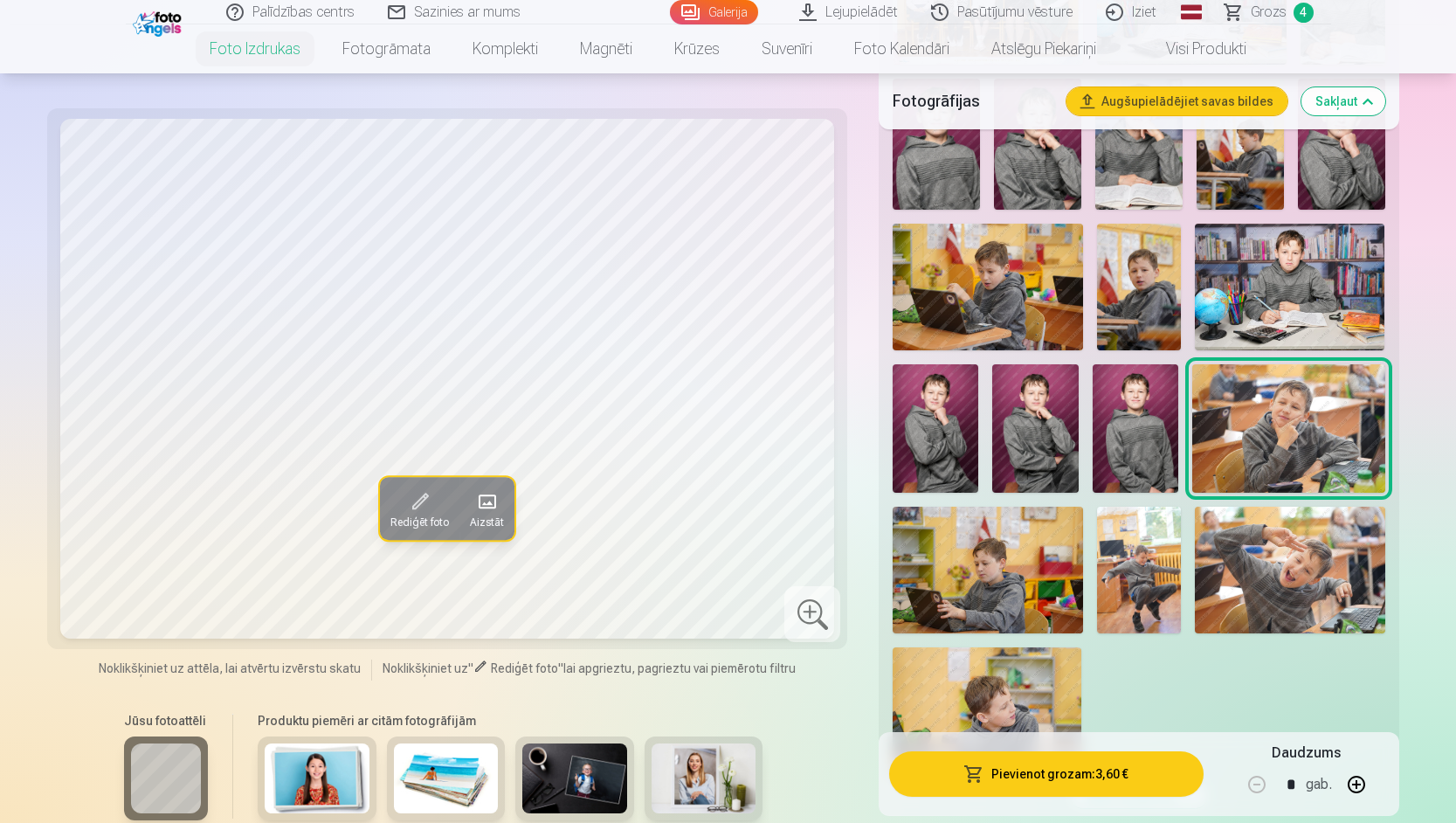
scroll to position [699, 0]
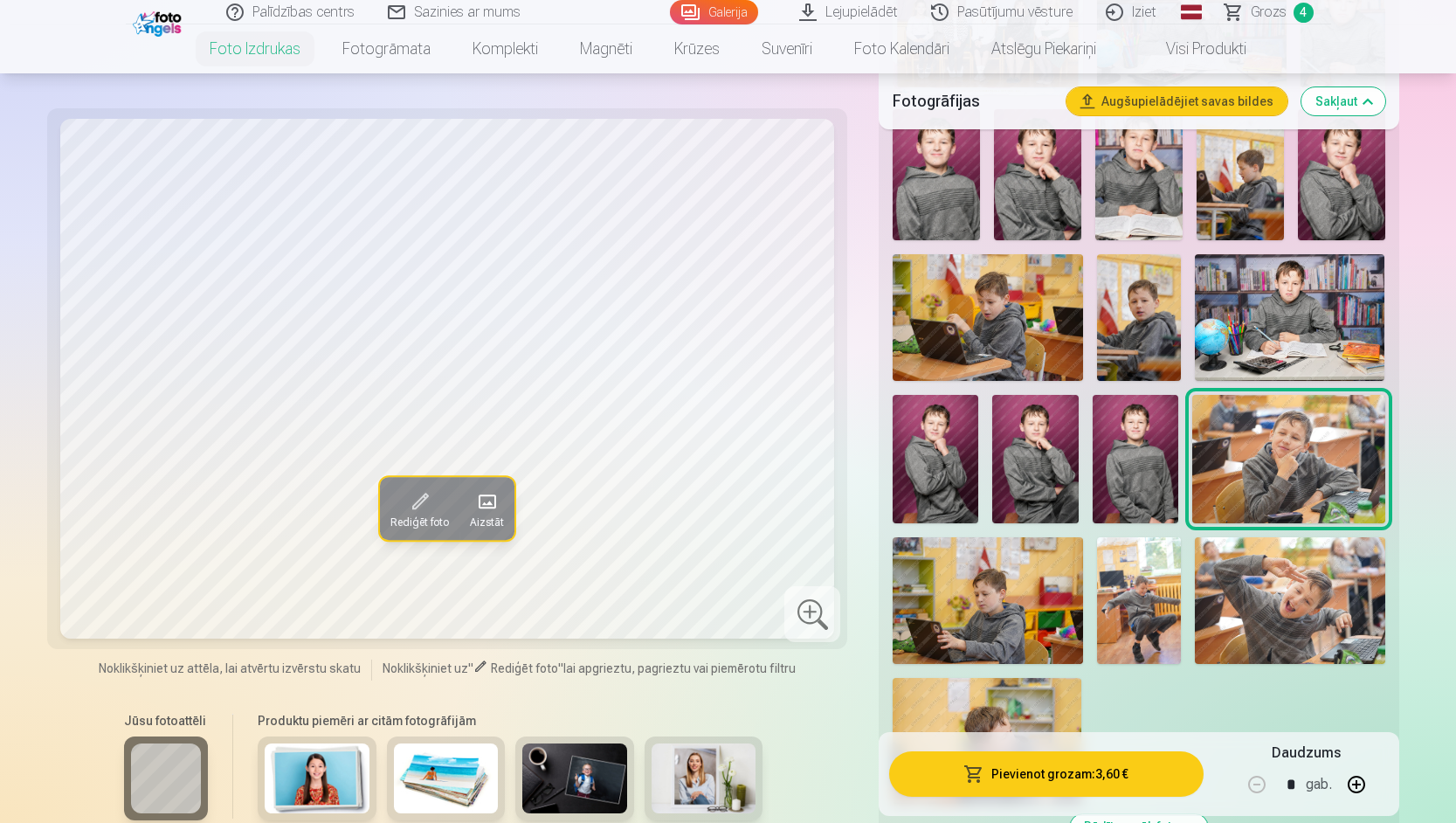
click at [1159, 349] on img at bounding box center [1140, 317] width 85 height 127
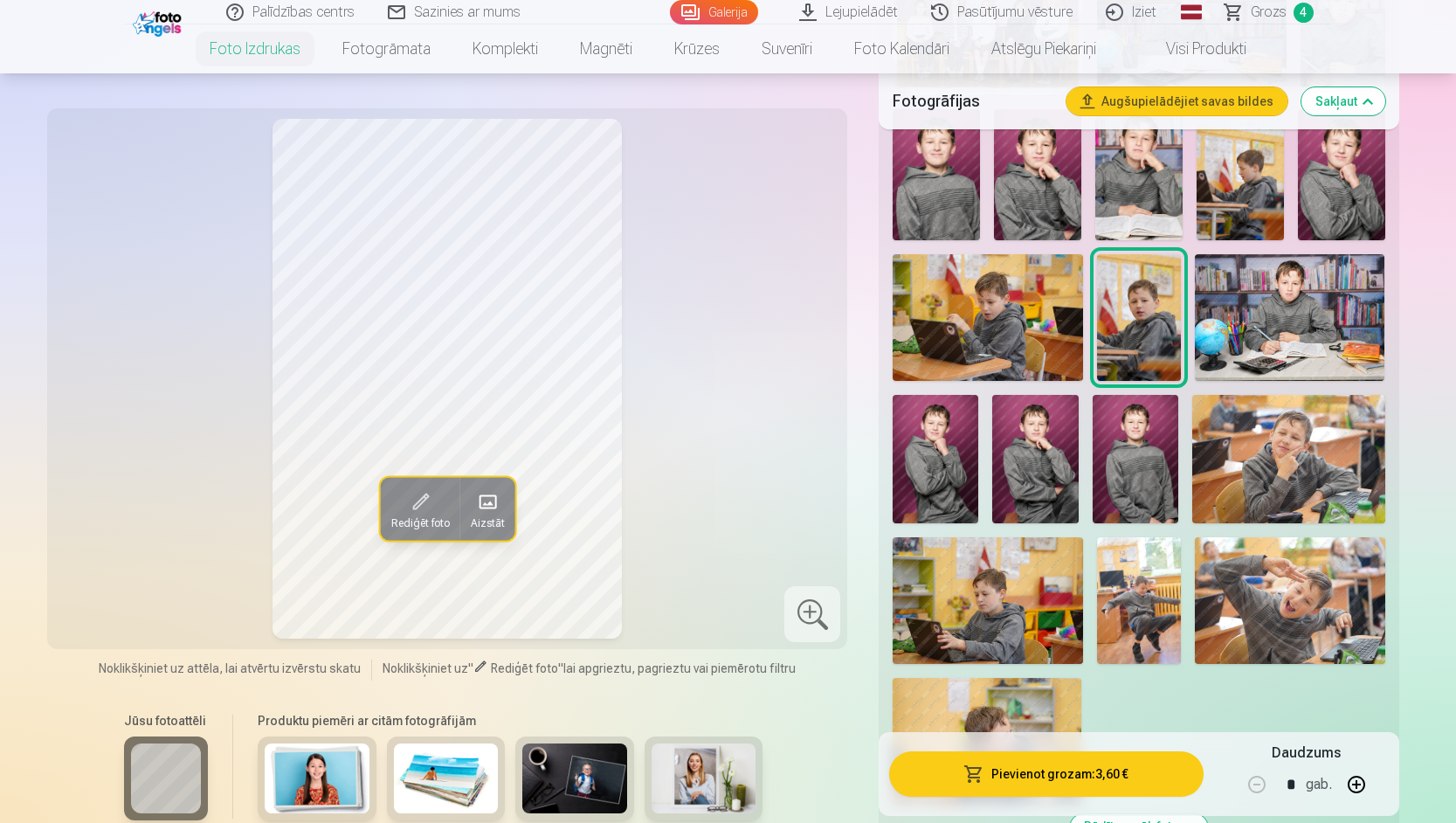
click at [1029, 337] on img at bounding box center [987, 317] width 189 height 127
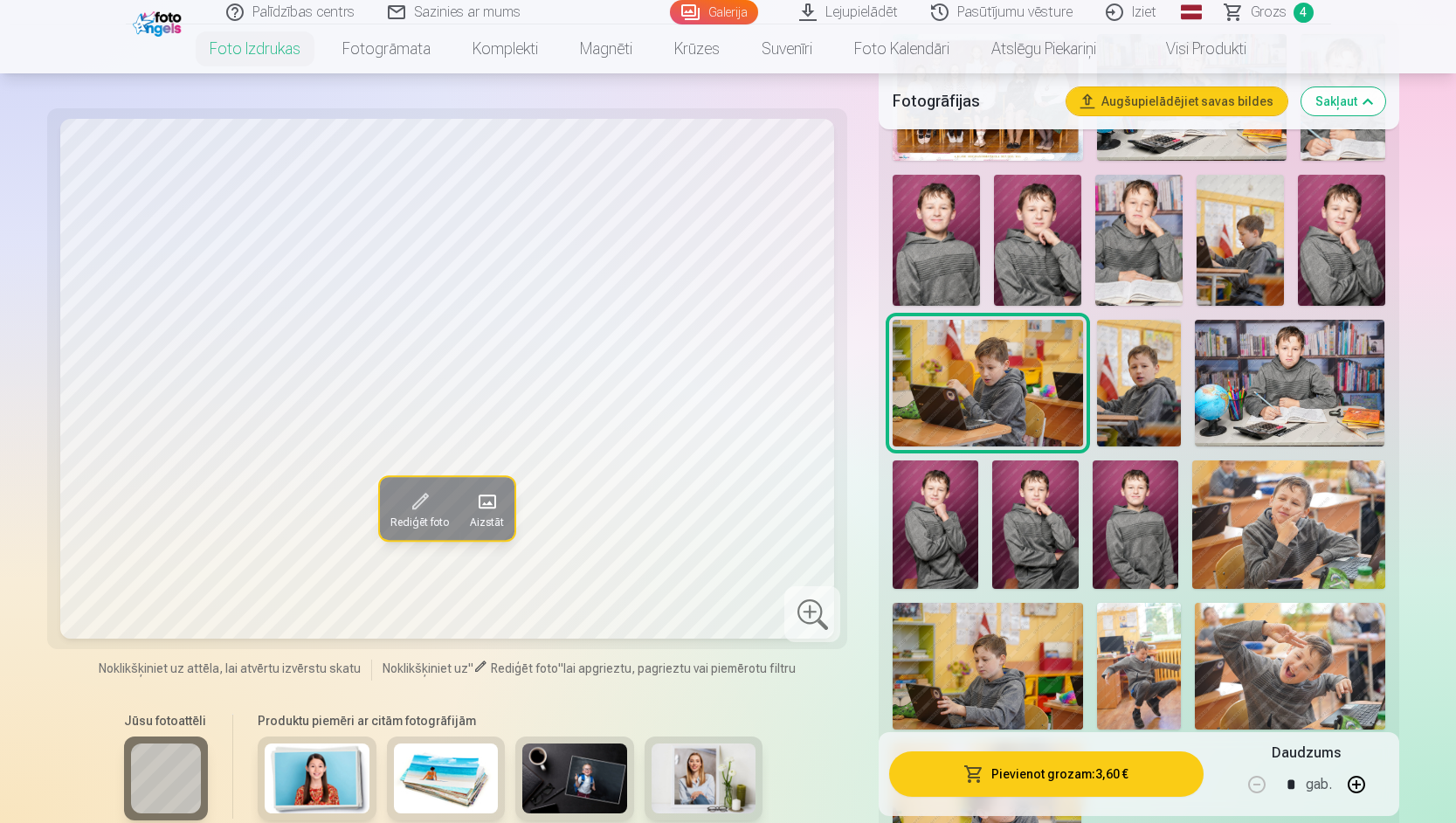
scroll to position [524, 0]
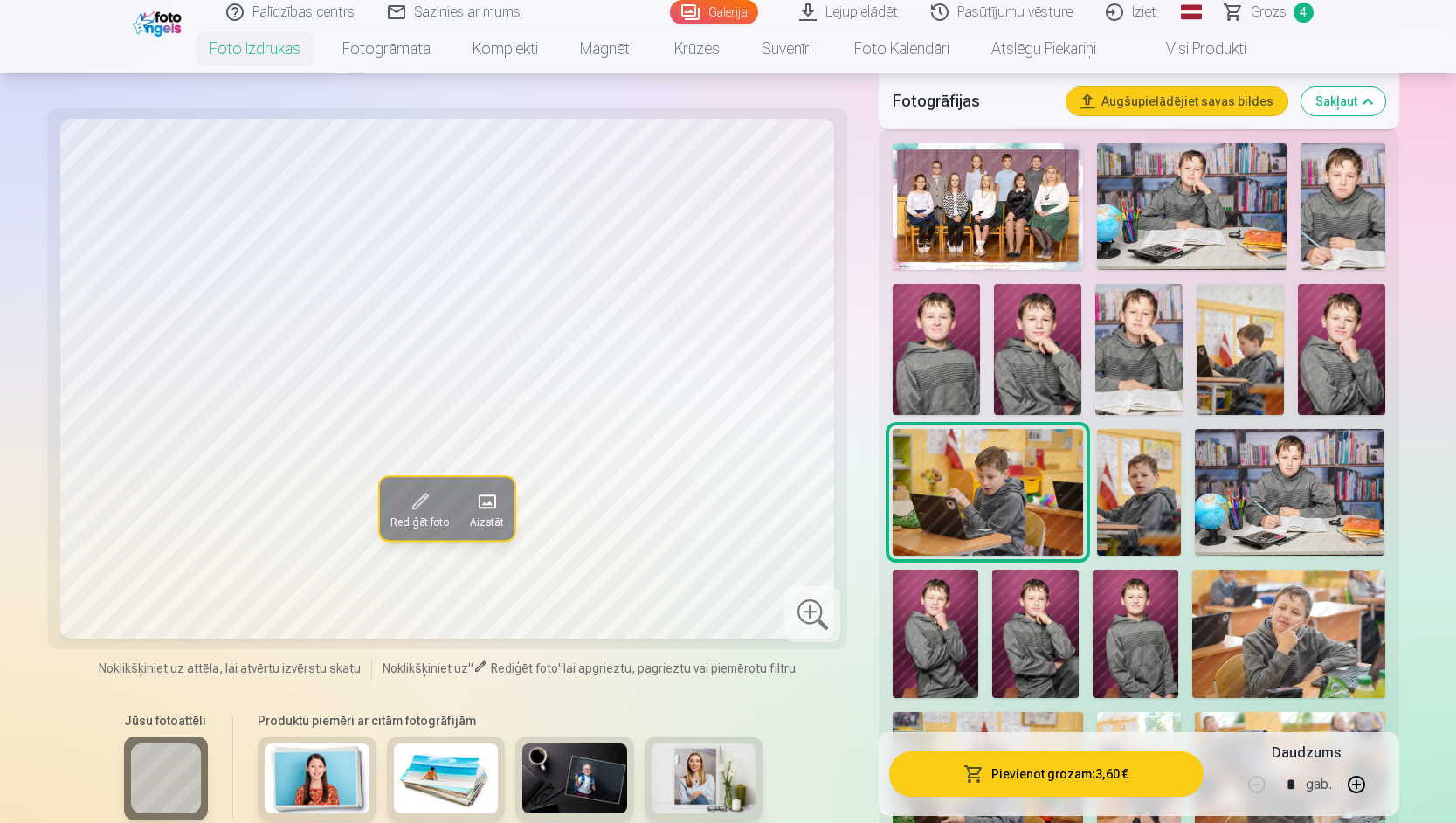
click at [1274, 508] on img at bounding box center [1290, 492] width 189 height 127
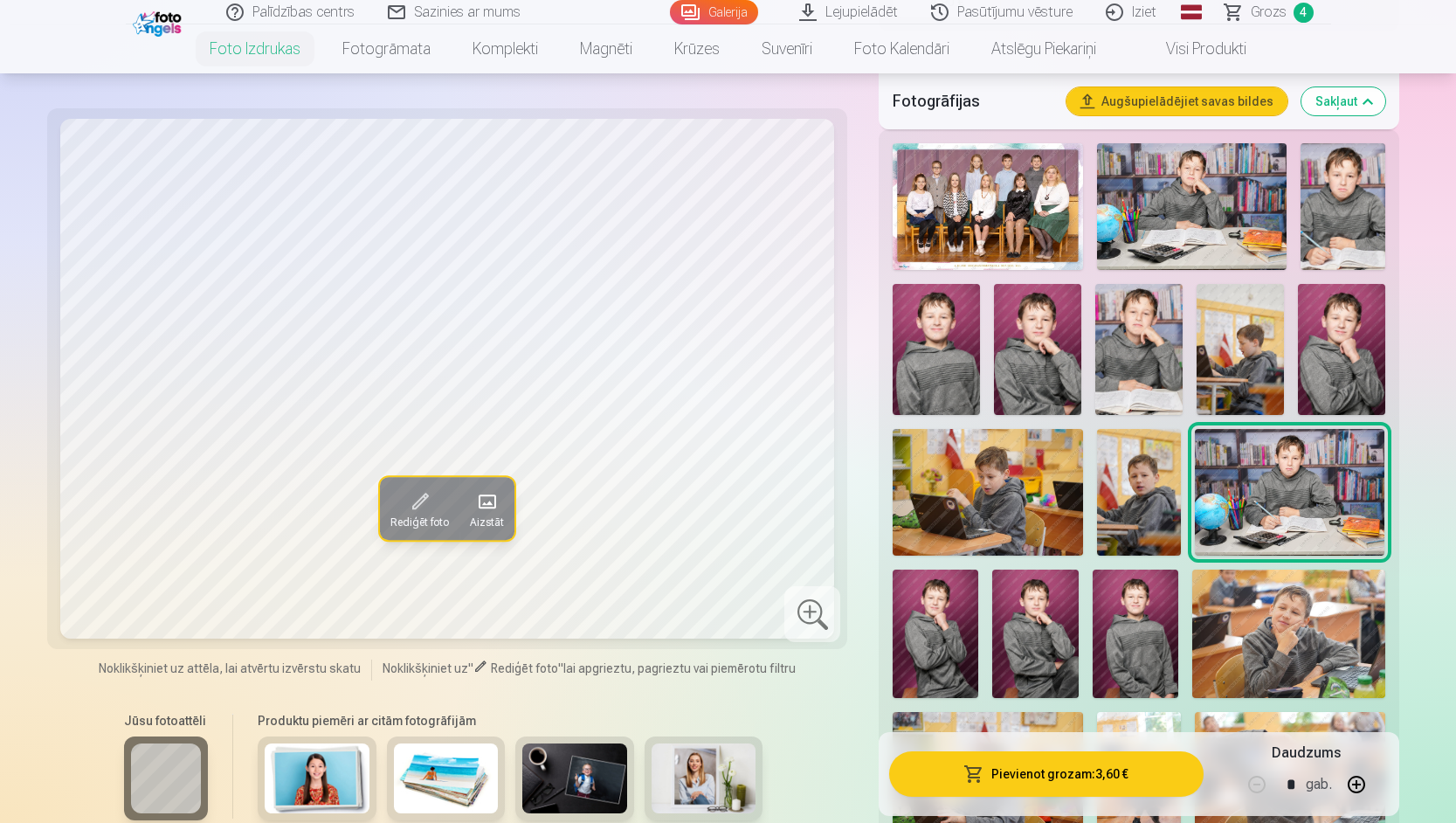
click at [1136, 341] on img at bounding box center [1139, 349] width 87 height 131
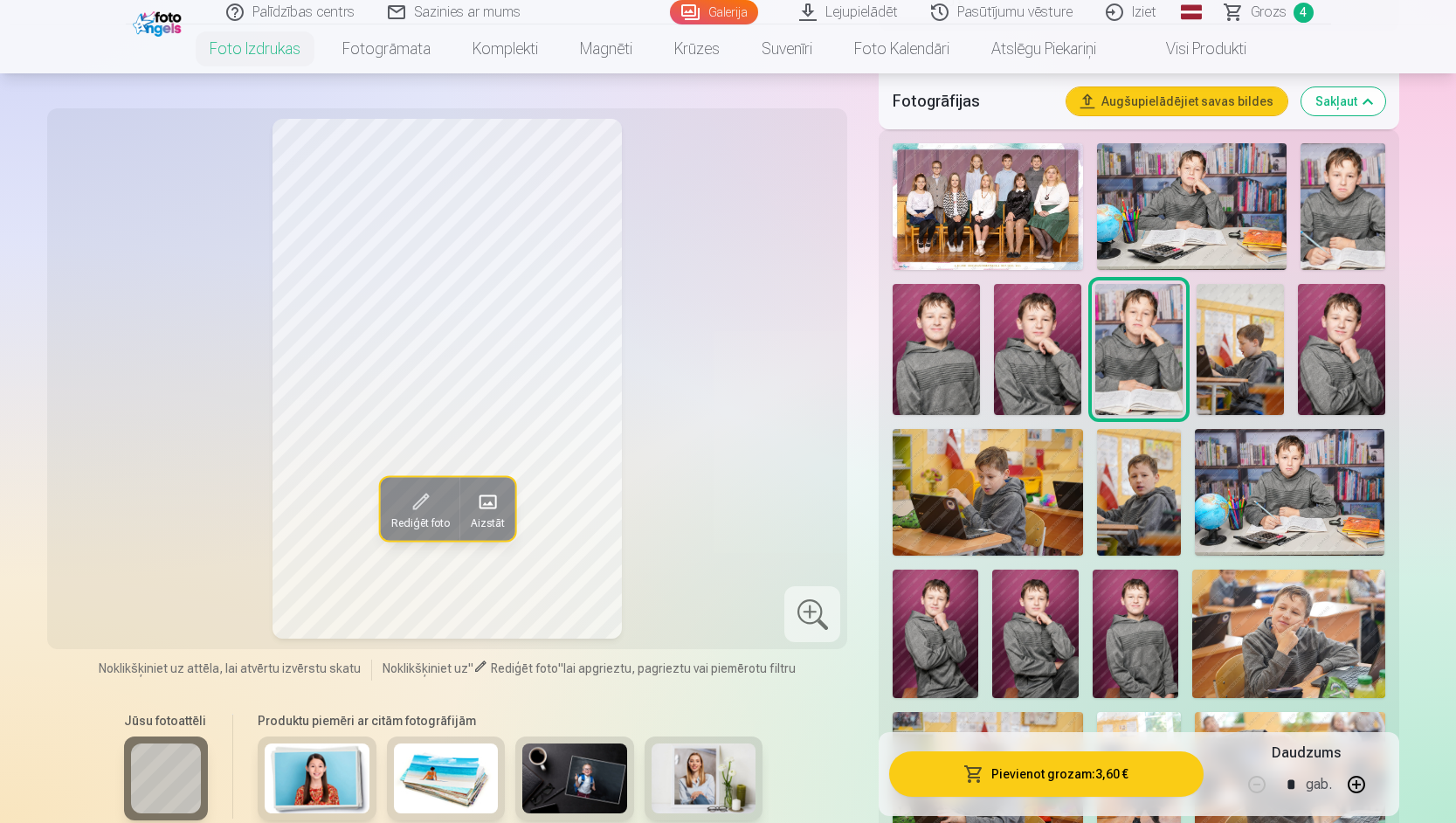
click at [1176, 219] on img at bounding box center [1192, 207] width 189 height 127
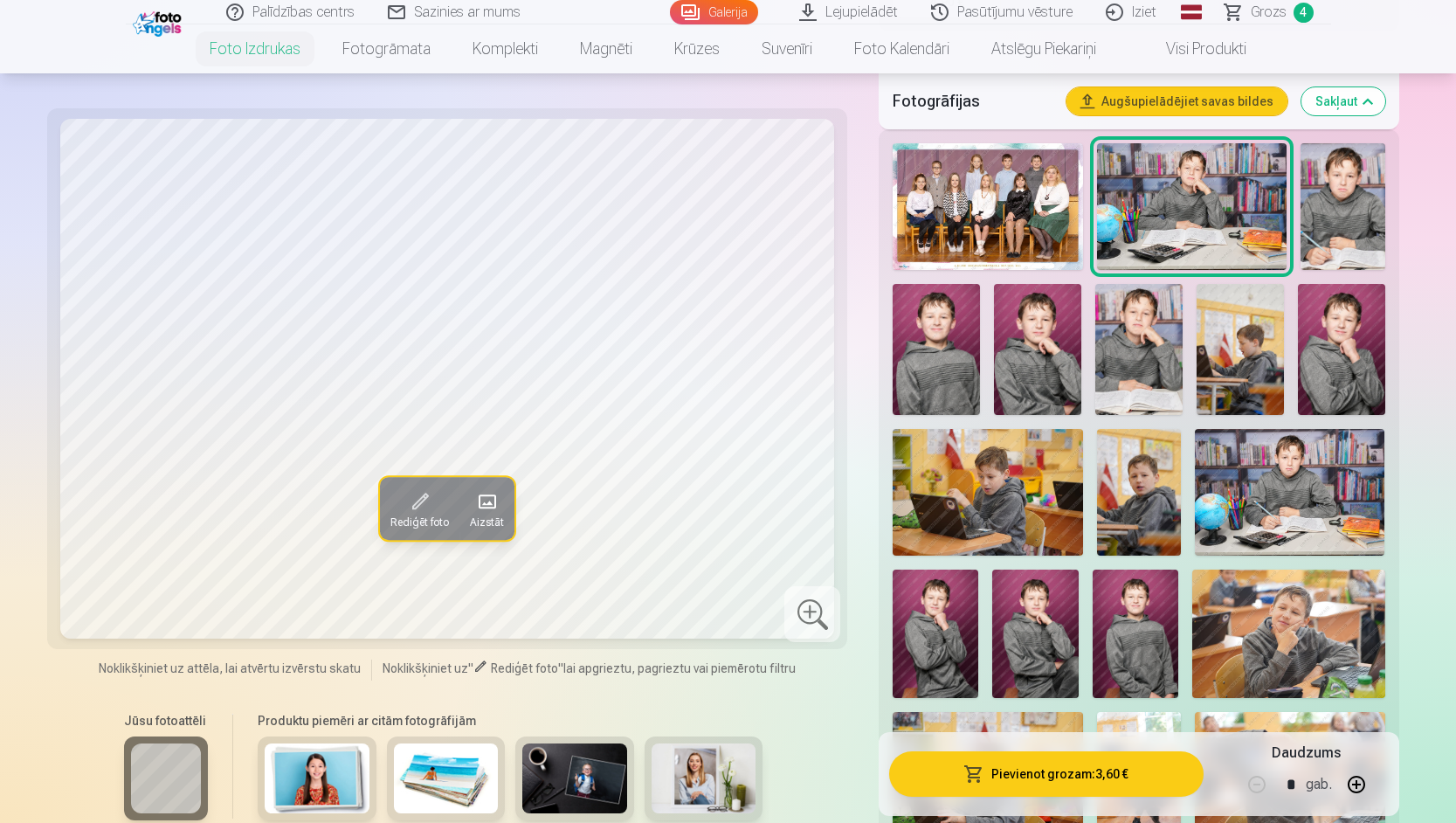
click at [1152, 348] on img at bounding box center [1139, 349] width 87 height 131
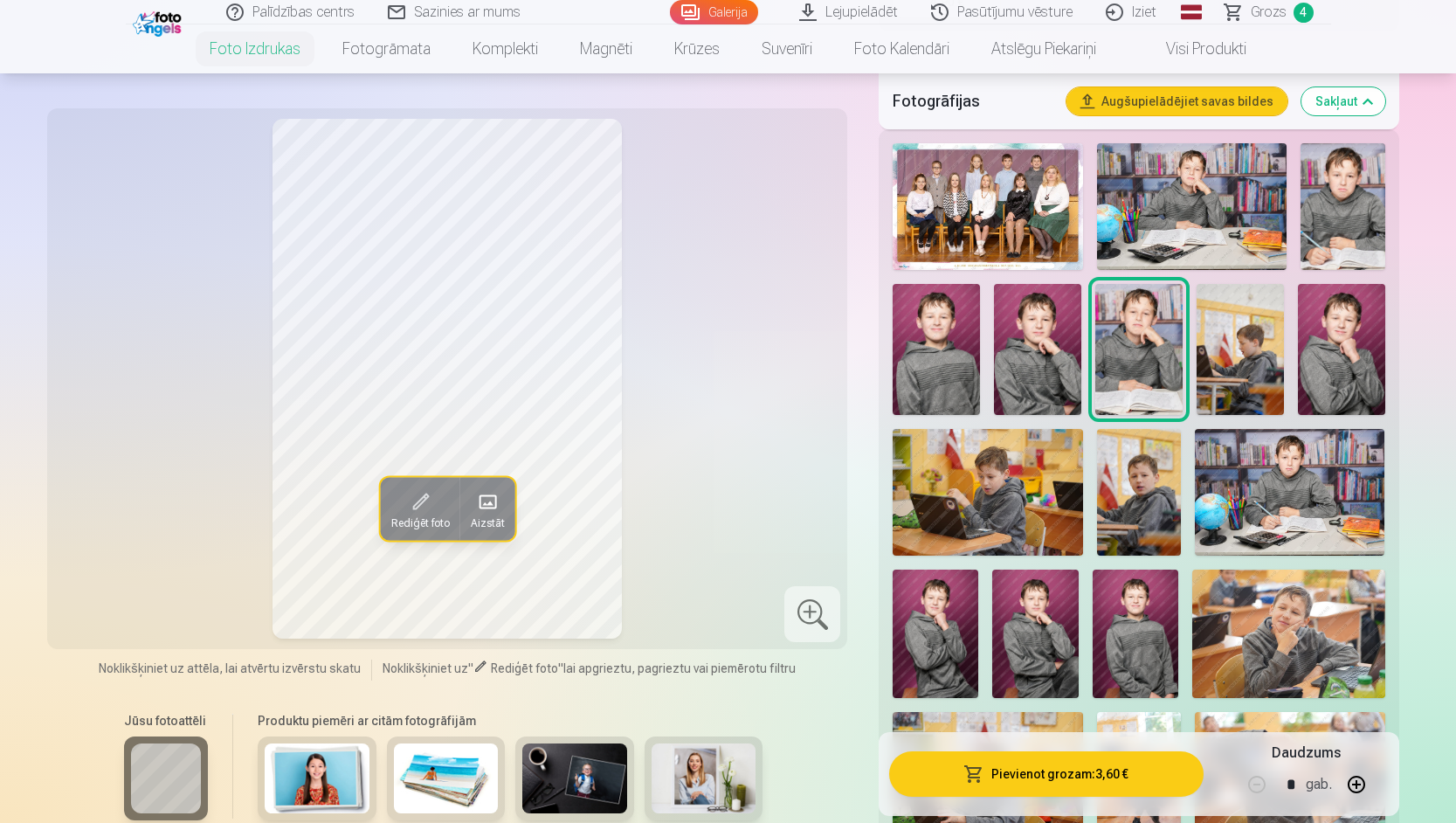
click at [1207, 176] on img at bounding box center [1192, 207] width 189 height 127
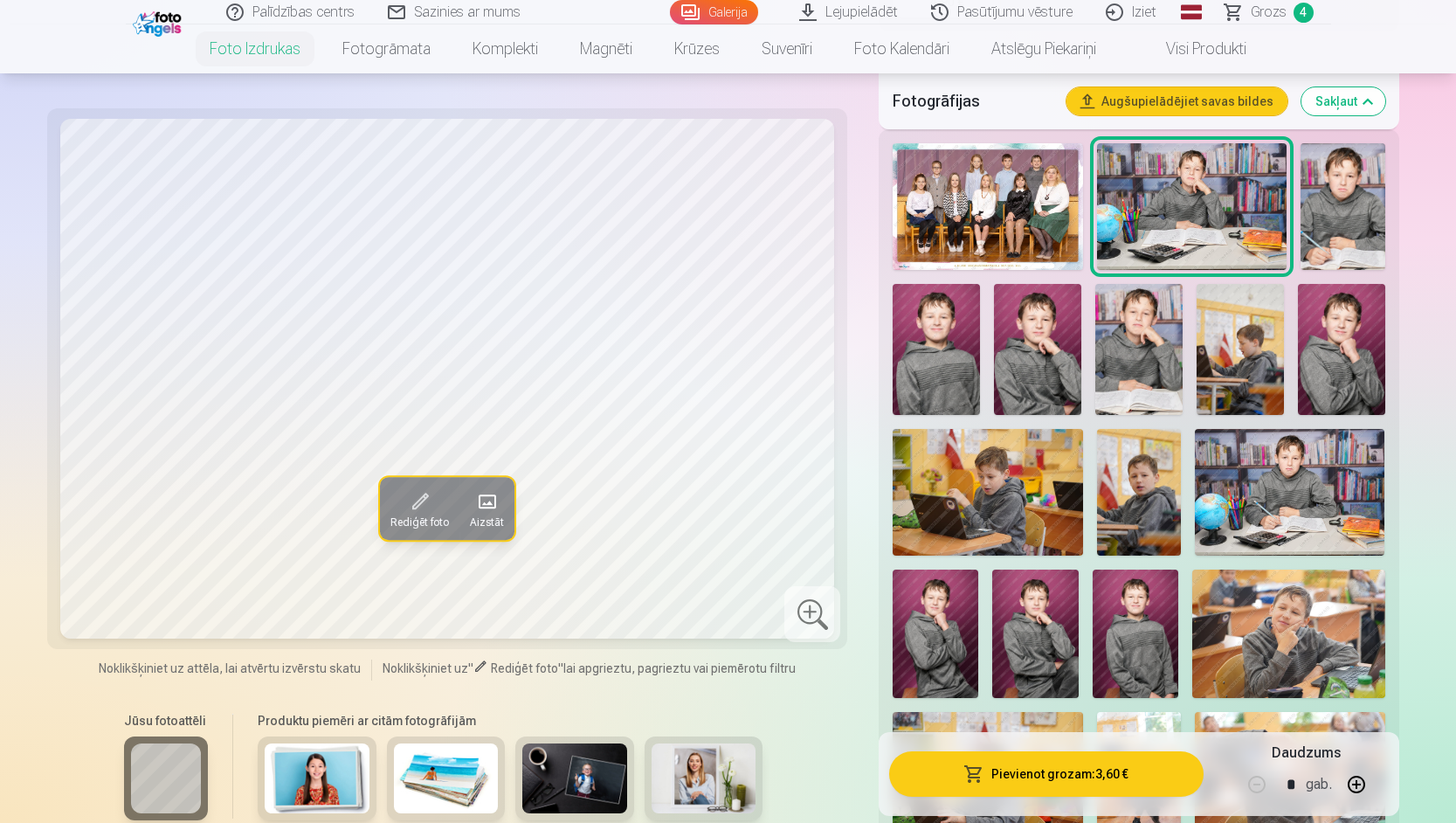
click at [1142, 321] on img at bounding box center [1139, 349] width 87 height 131
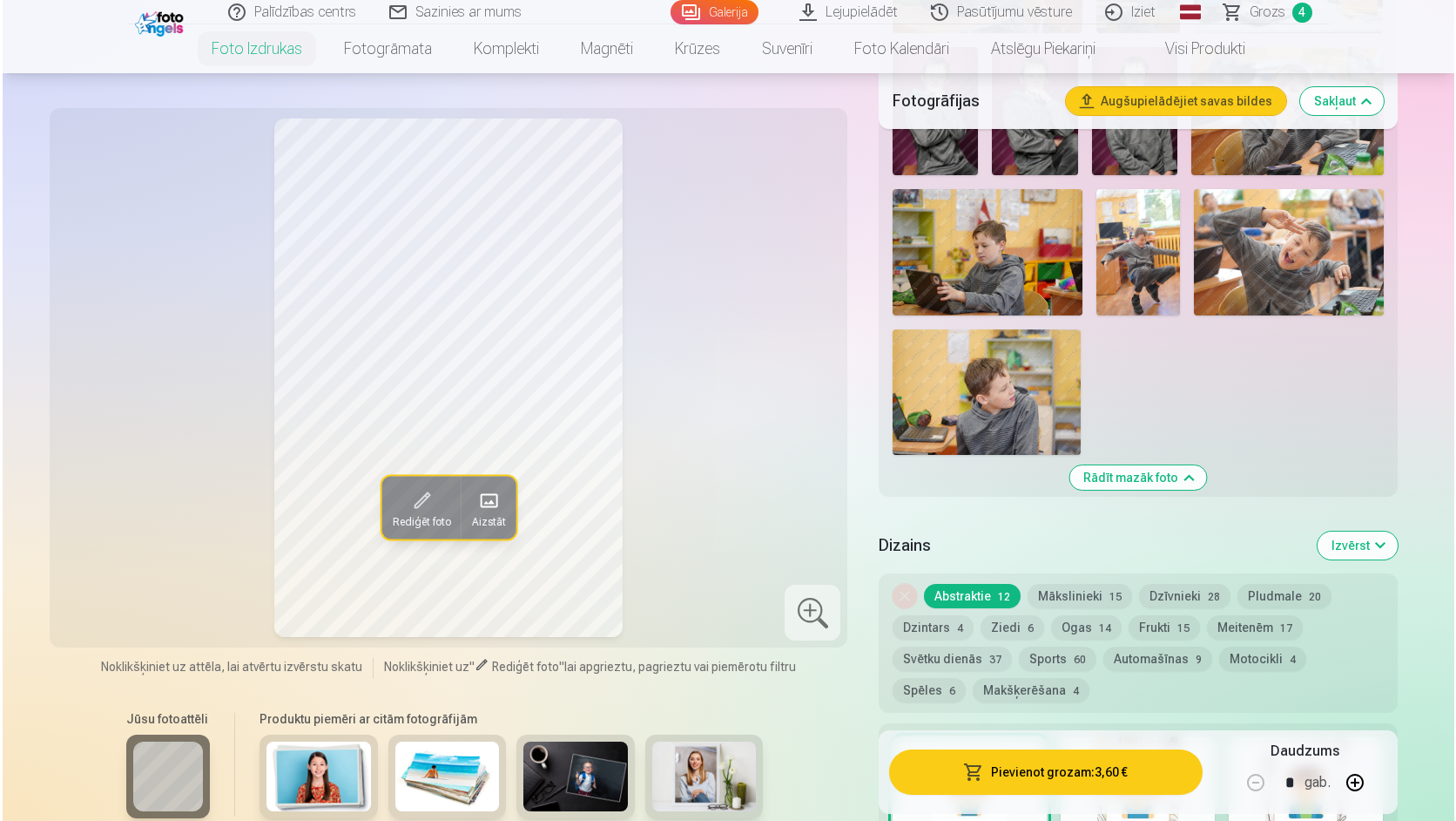
scroll to position [1046, 0]
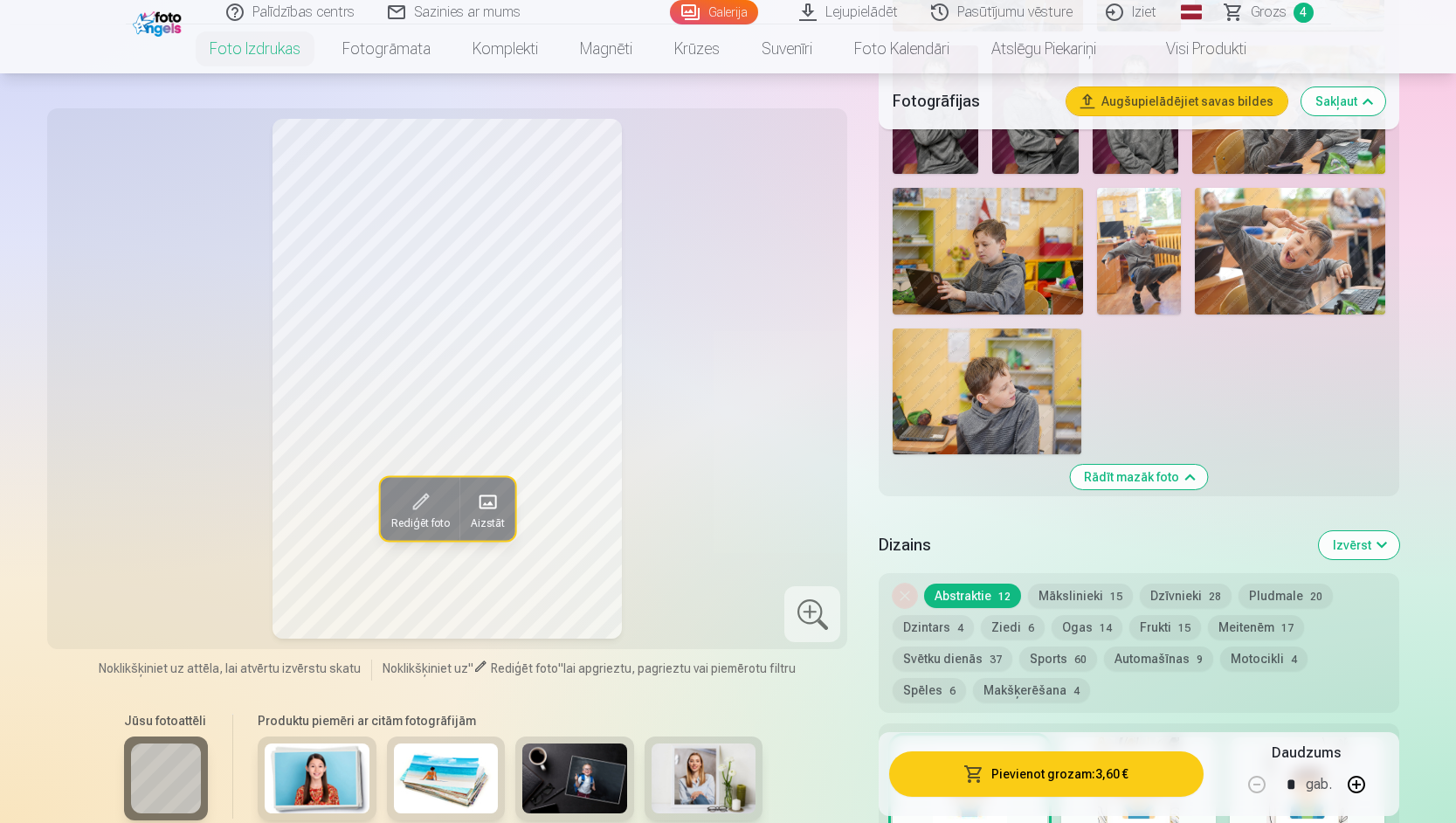
click at [1022, 784] on button "Pievienot grozam : 3,60 €" at bounding box center [1046, 773] width 314 height 45
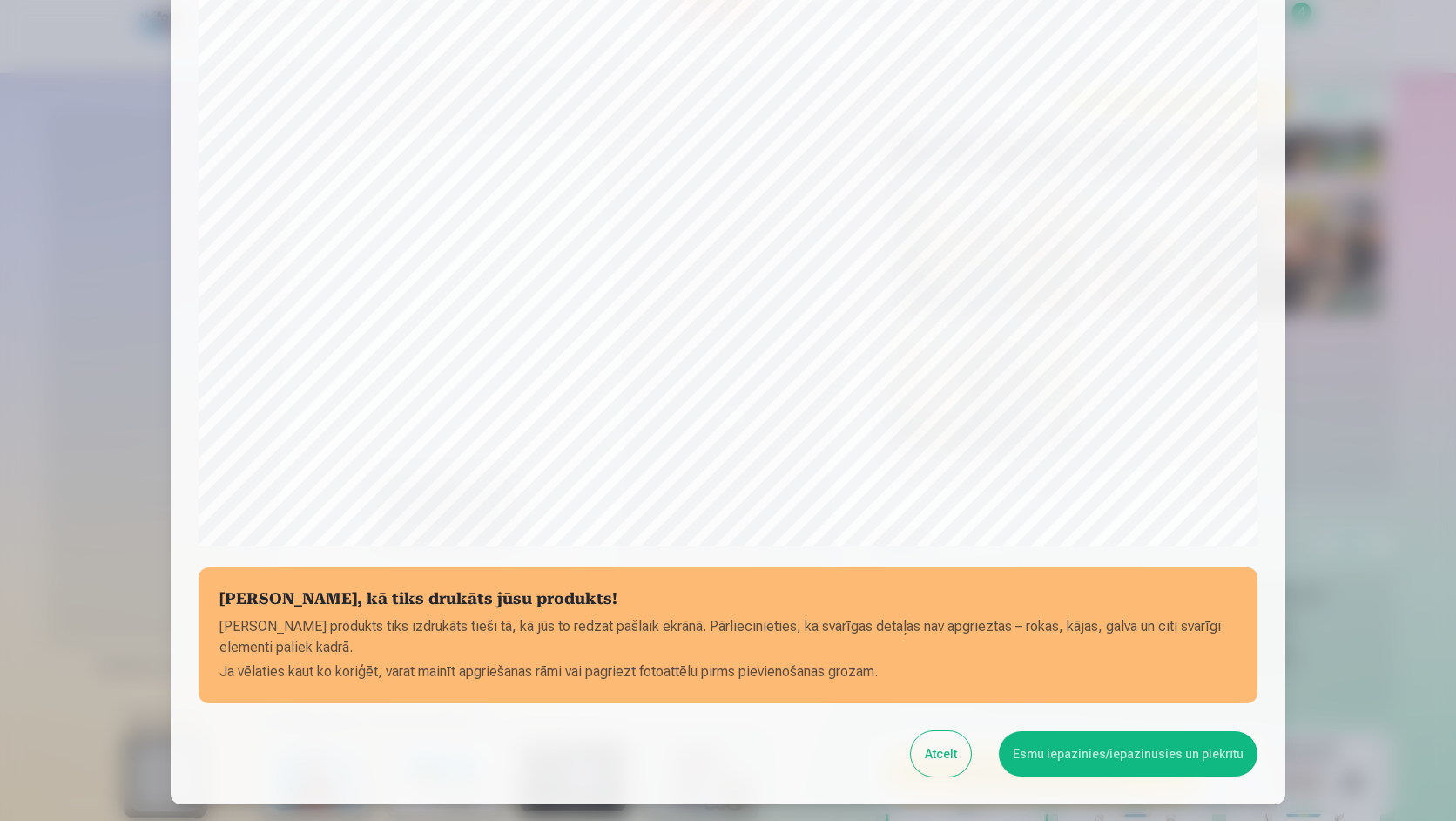
scroll to position [434, 0]
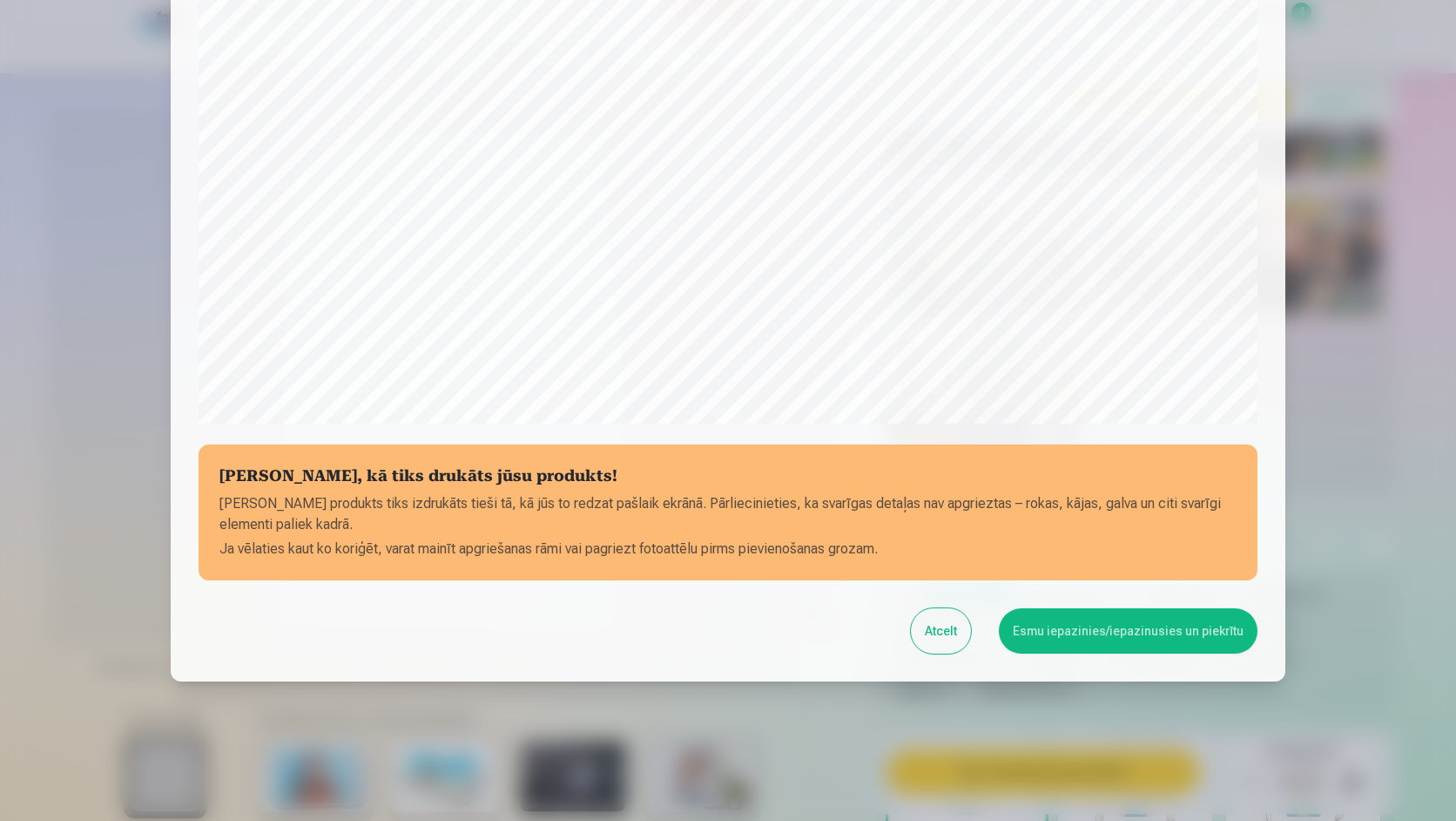
click at [1149, 638] on button "Esmu iepazinies/iepazinusies un piekrītu" at bounding box center [1128, 630] width 259 height 45
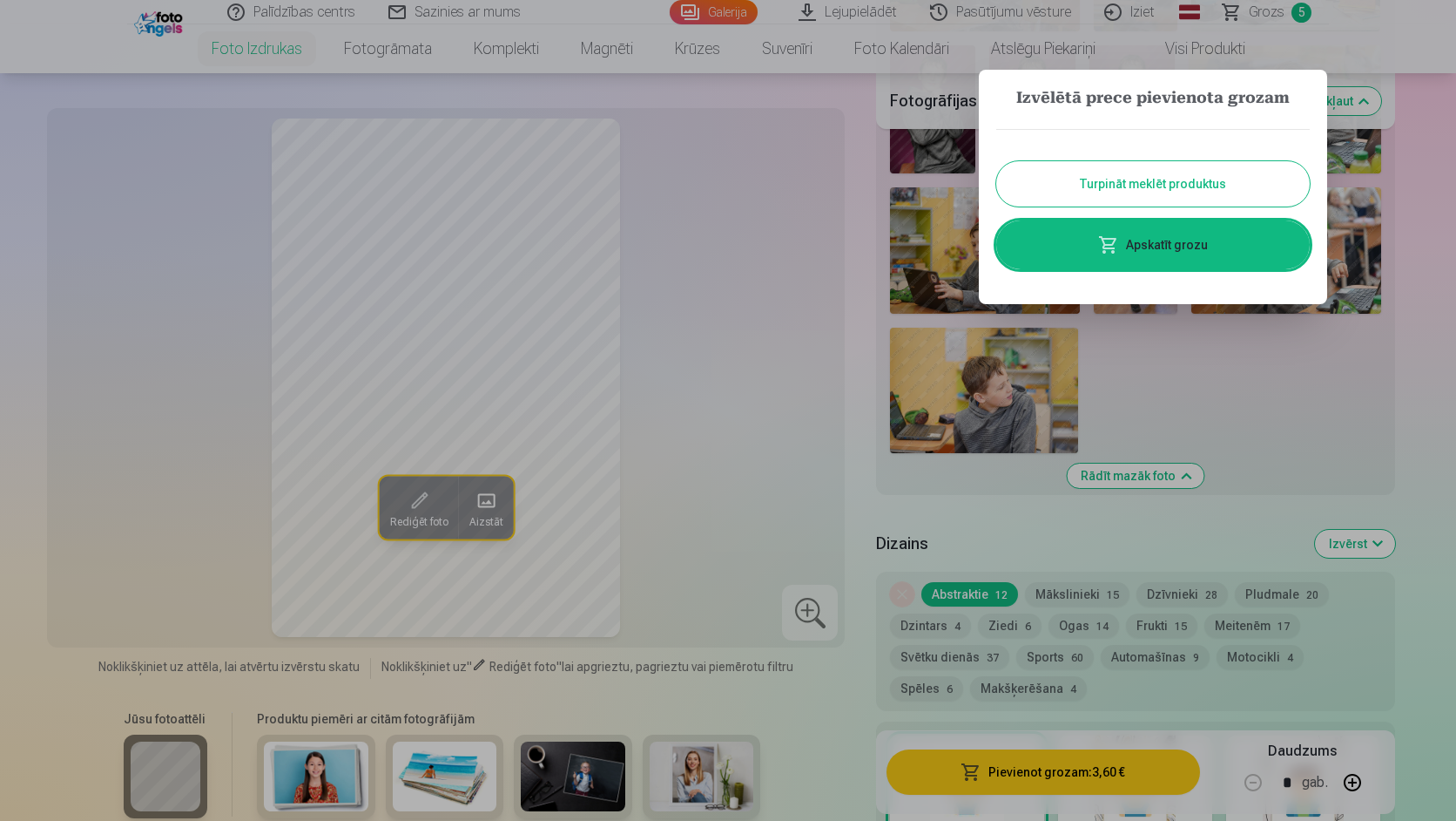
click at [1212, 245] on link "Apskatīt grozu" at bounding box center [1153, 244] width 314 height 49
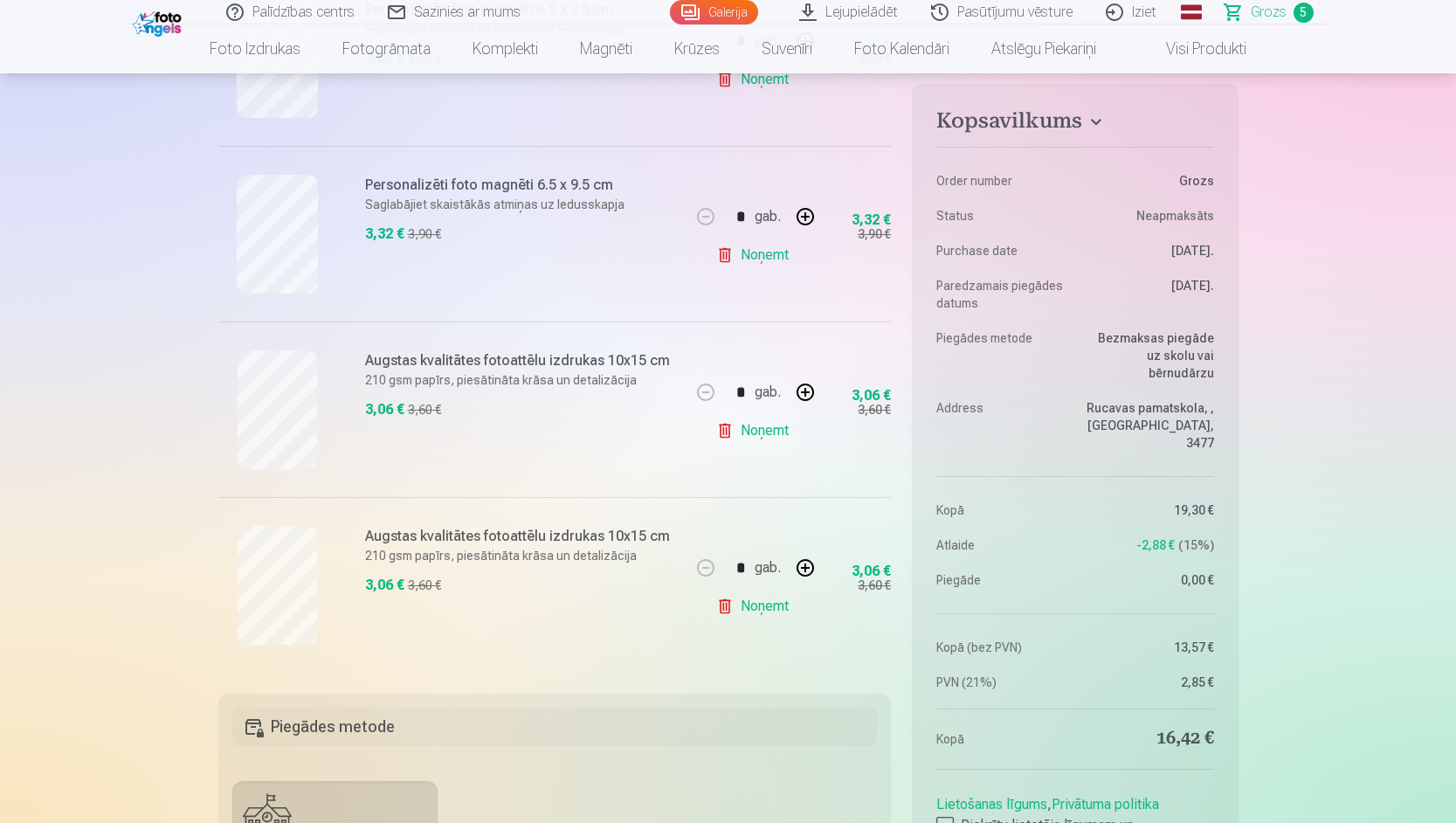
scroll to position [612, 0]
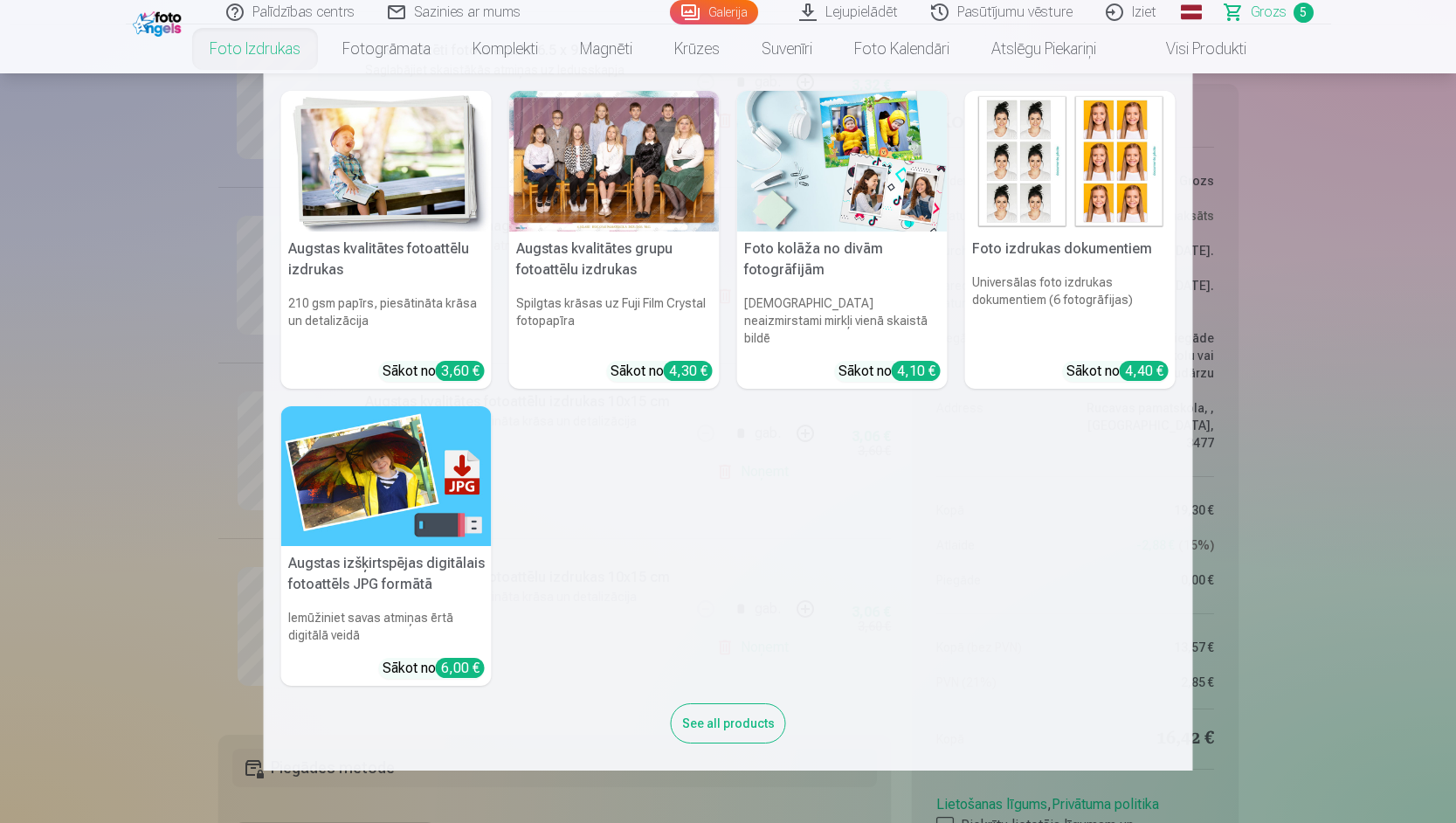
click at [347, 131] on img at bounding box center [386, 161] width 211 height 141
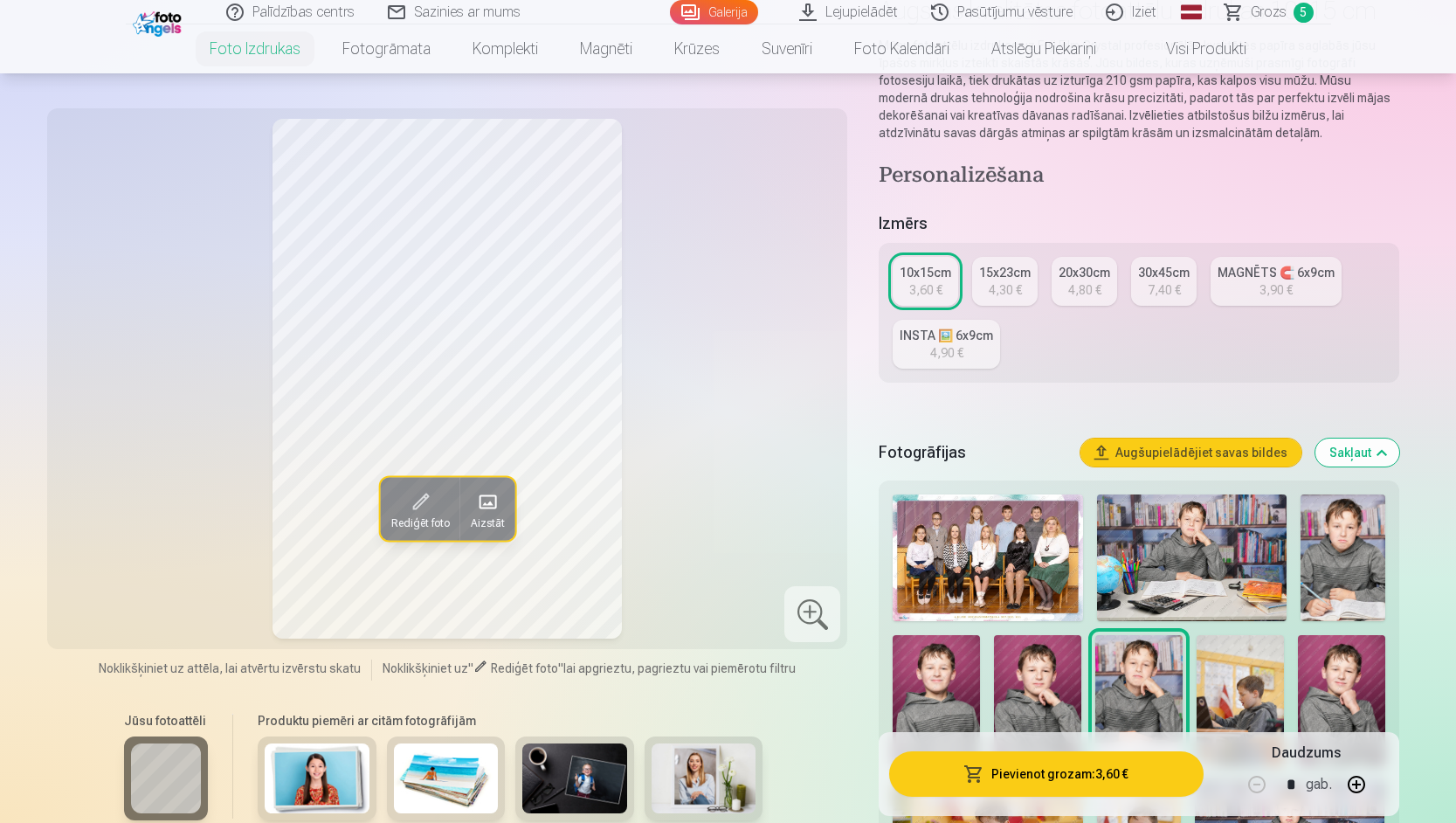
scroll to position [175, 0]
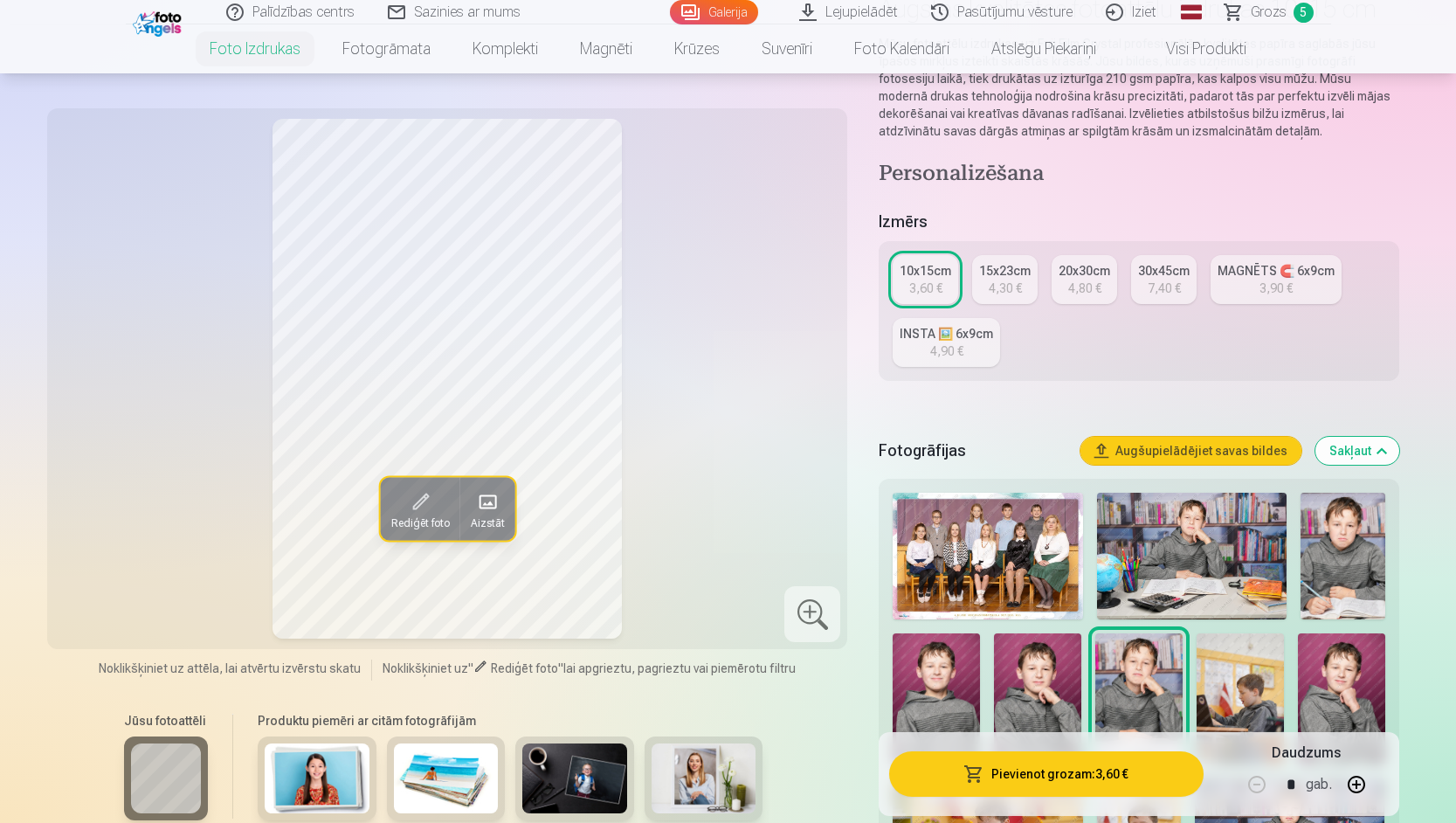
click at [1336, 579] on img at bounding box center [1343, 556] width 85 height 127
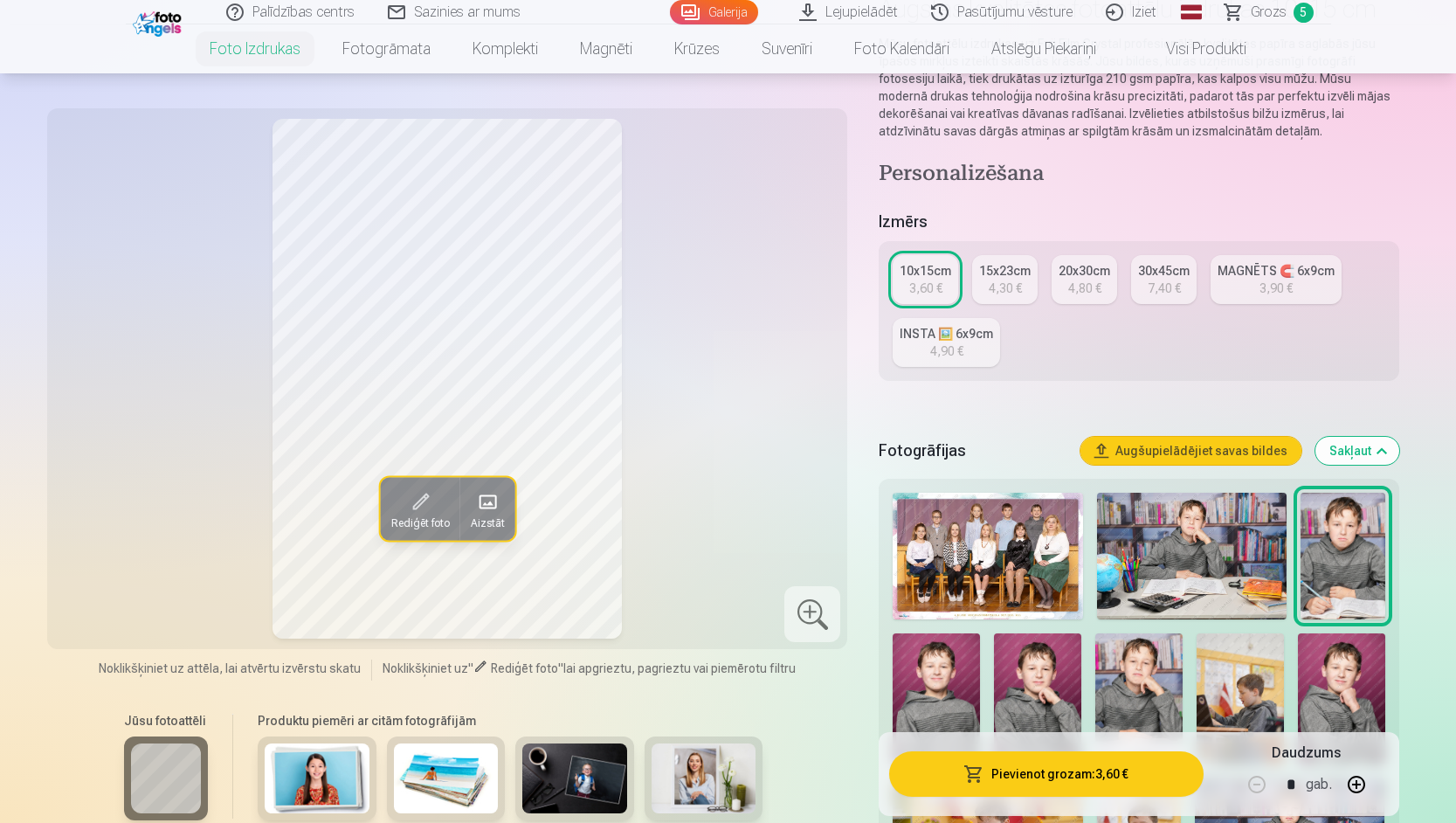
click at [1204, 572] on img at bounding box center [1192, 556] width 189 height 127
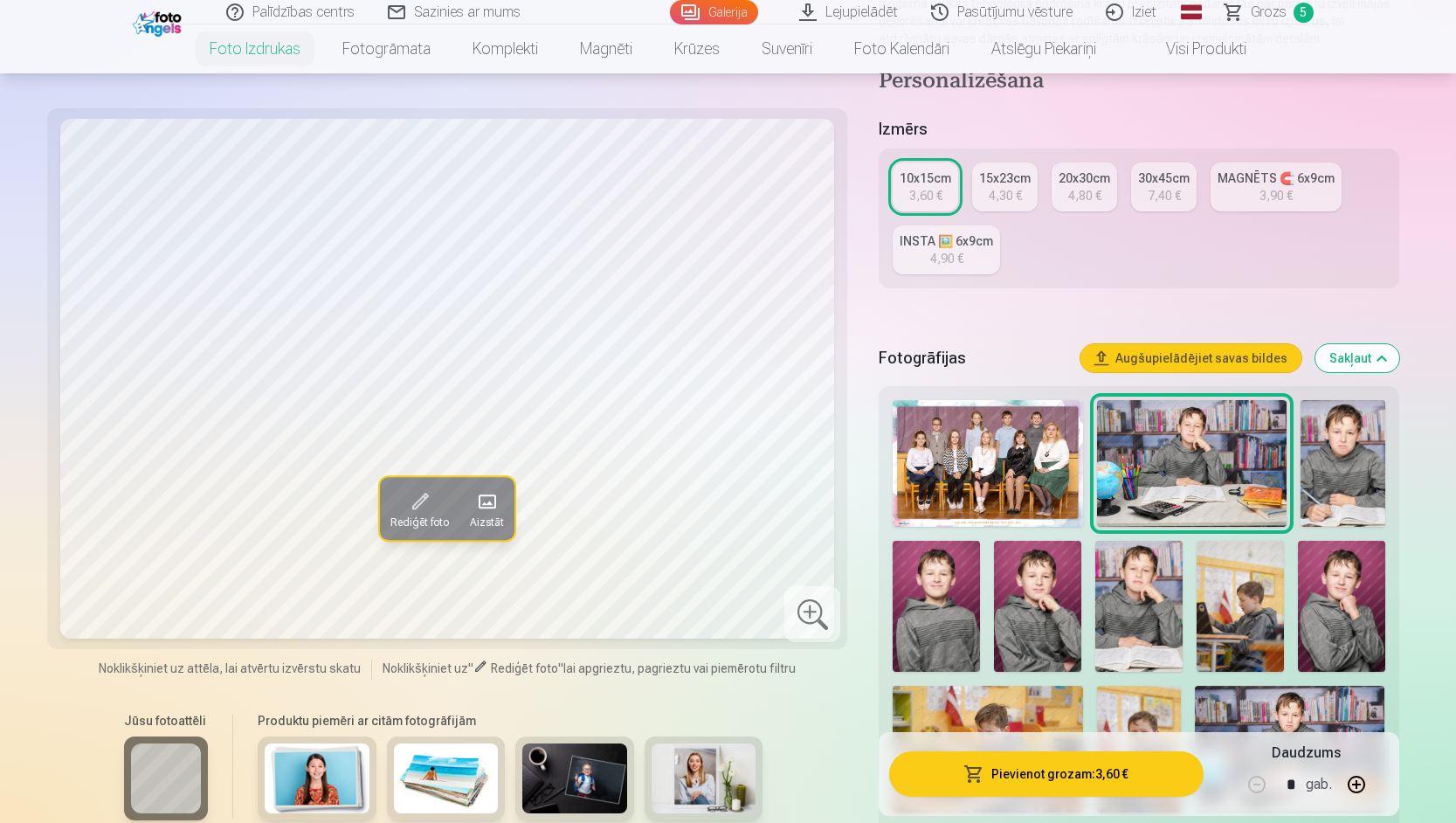
scroll to position [349, 0]
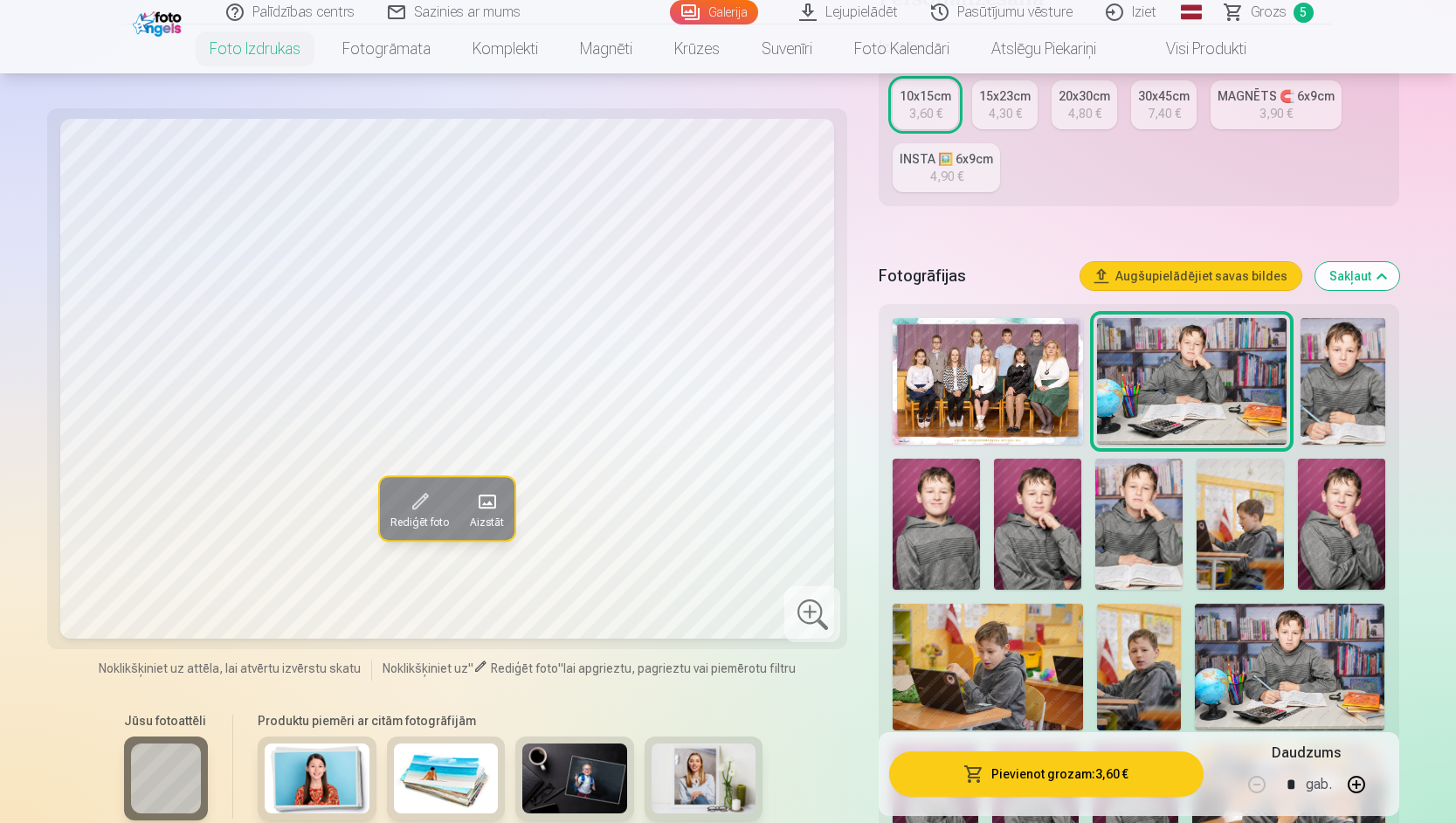
click at [1158, 546] on img at bounding box center [1139, 524] width 87 height 131
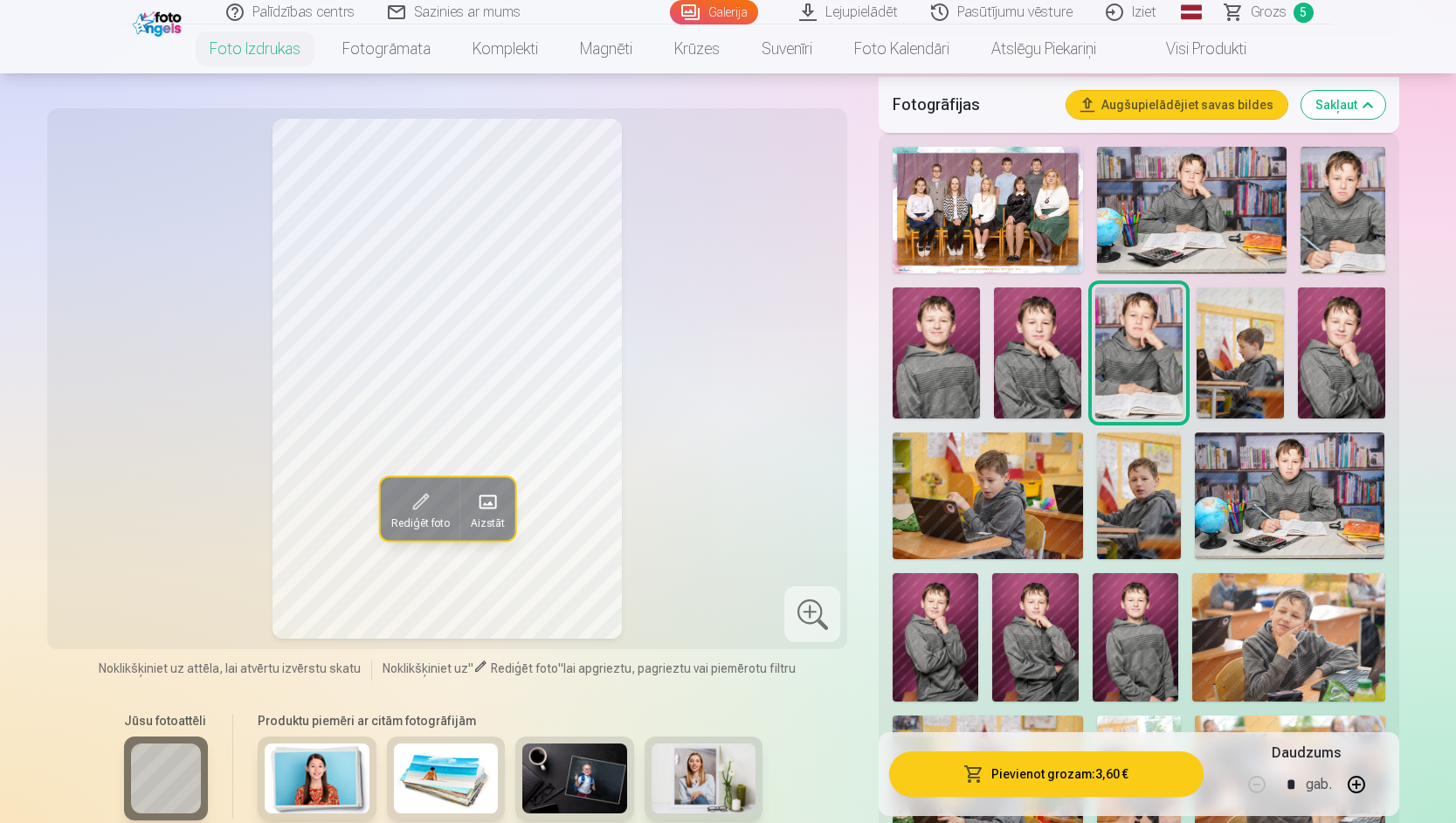
scroll to position [524, 0]
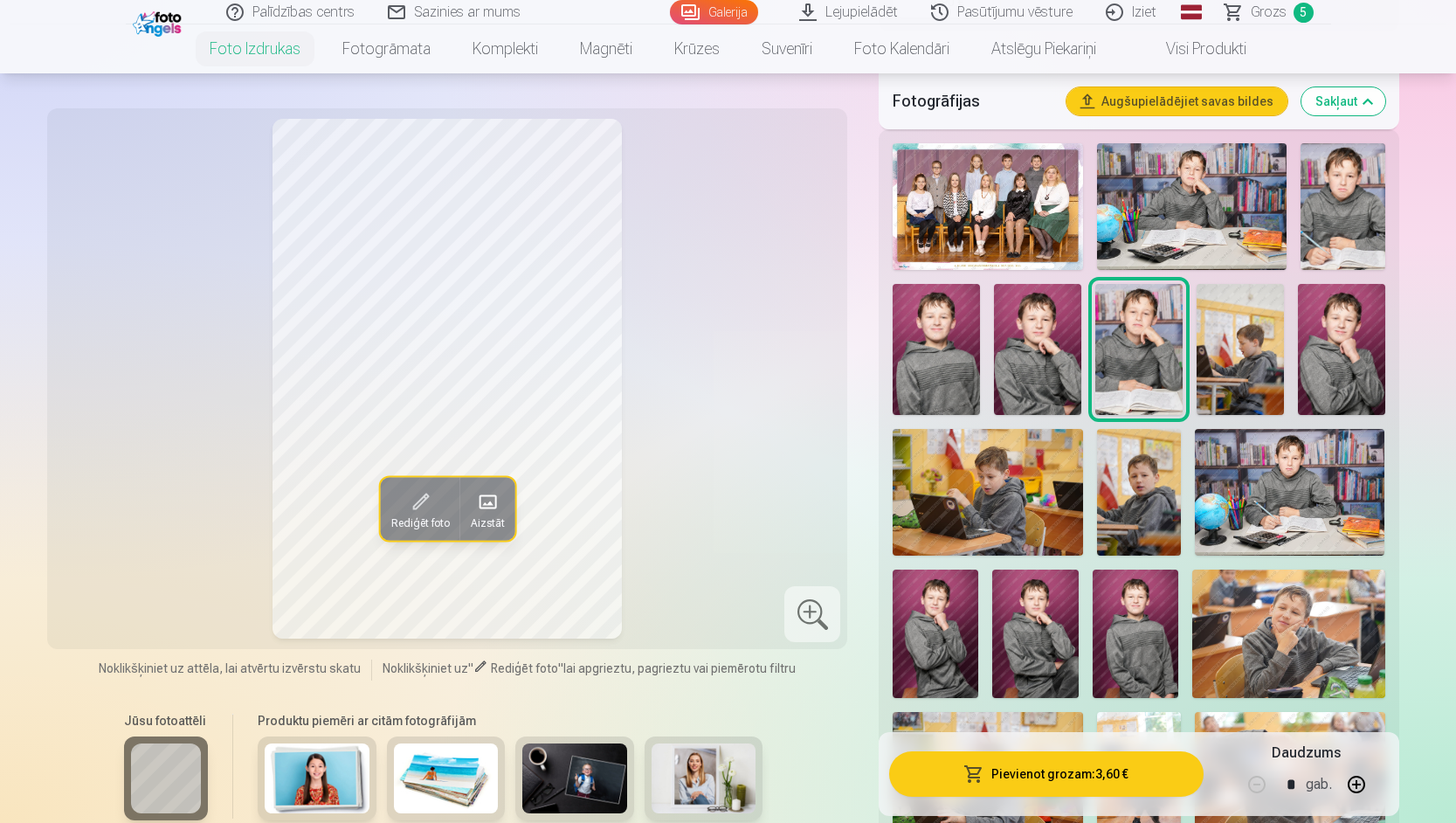
click at [1237, 366] on img at bounding box center [1240, 349] width 87 height 131
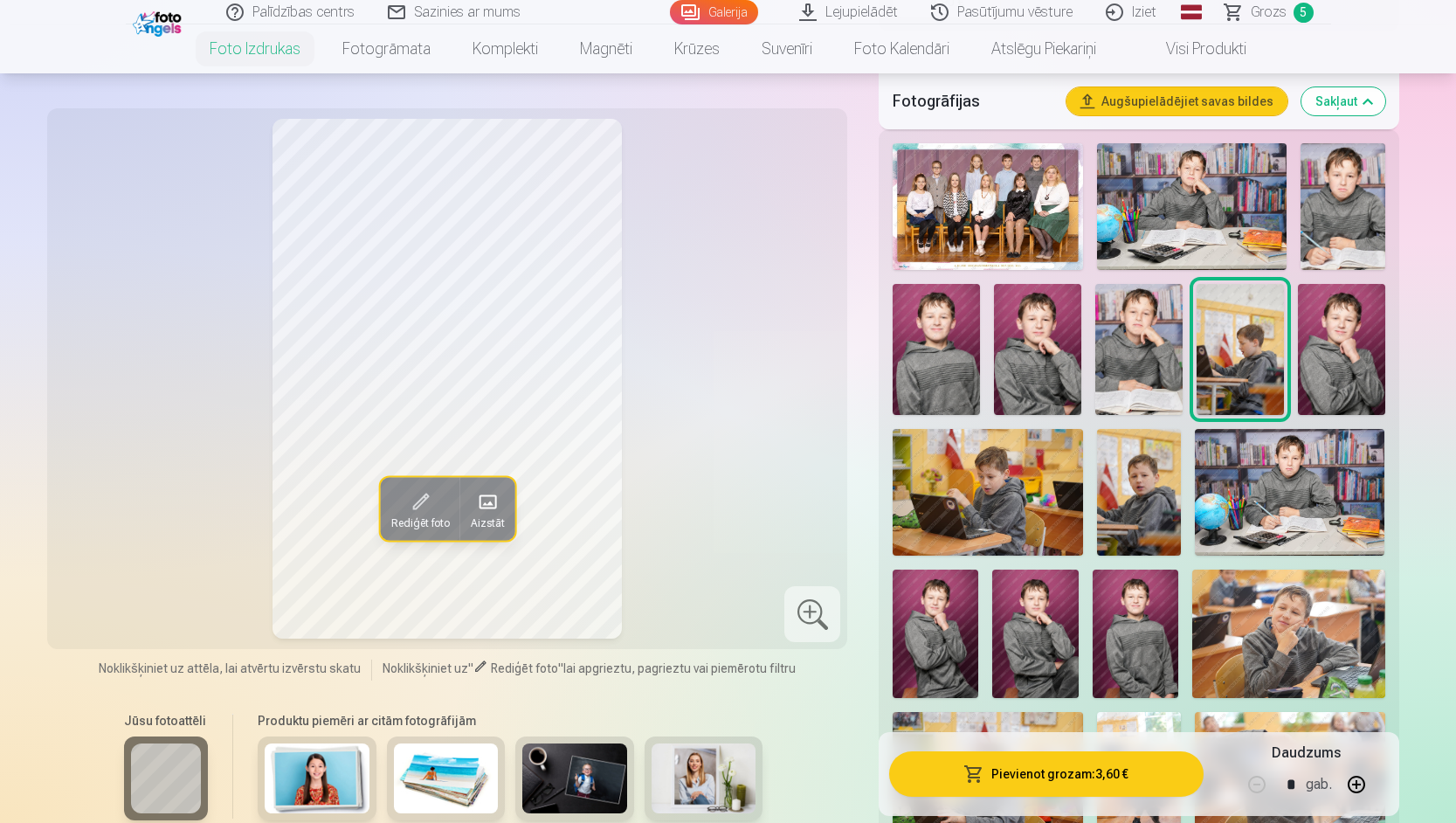
click at [1033, 497] on img at bounding box center [987, 492] width 189 height 127
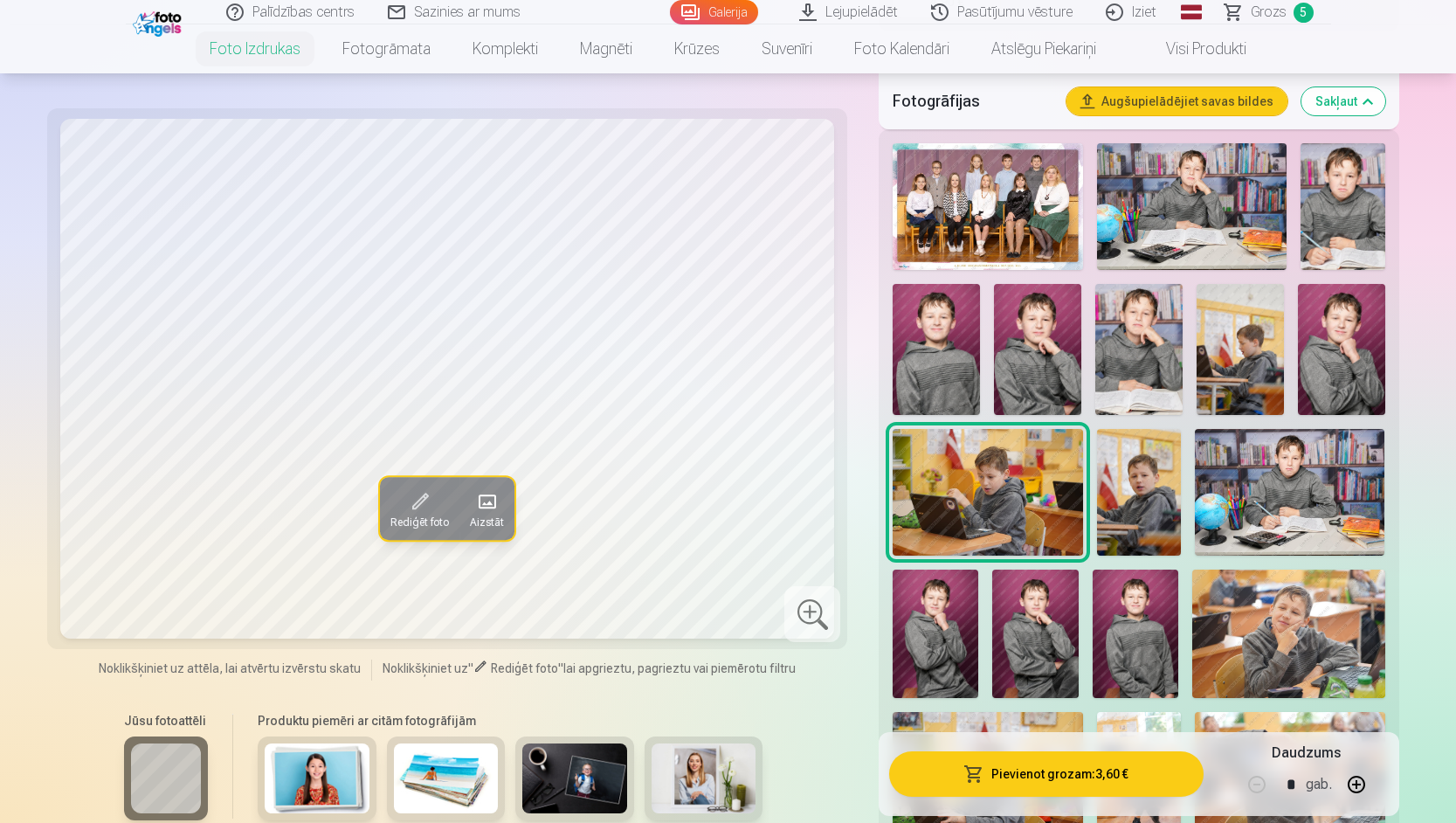
click at [1127, 526] on img at bounding box center [1140, 492] width 85 height 127
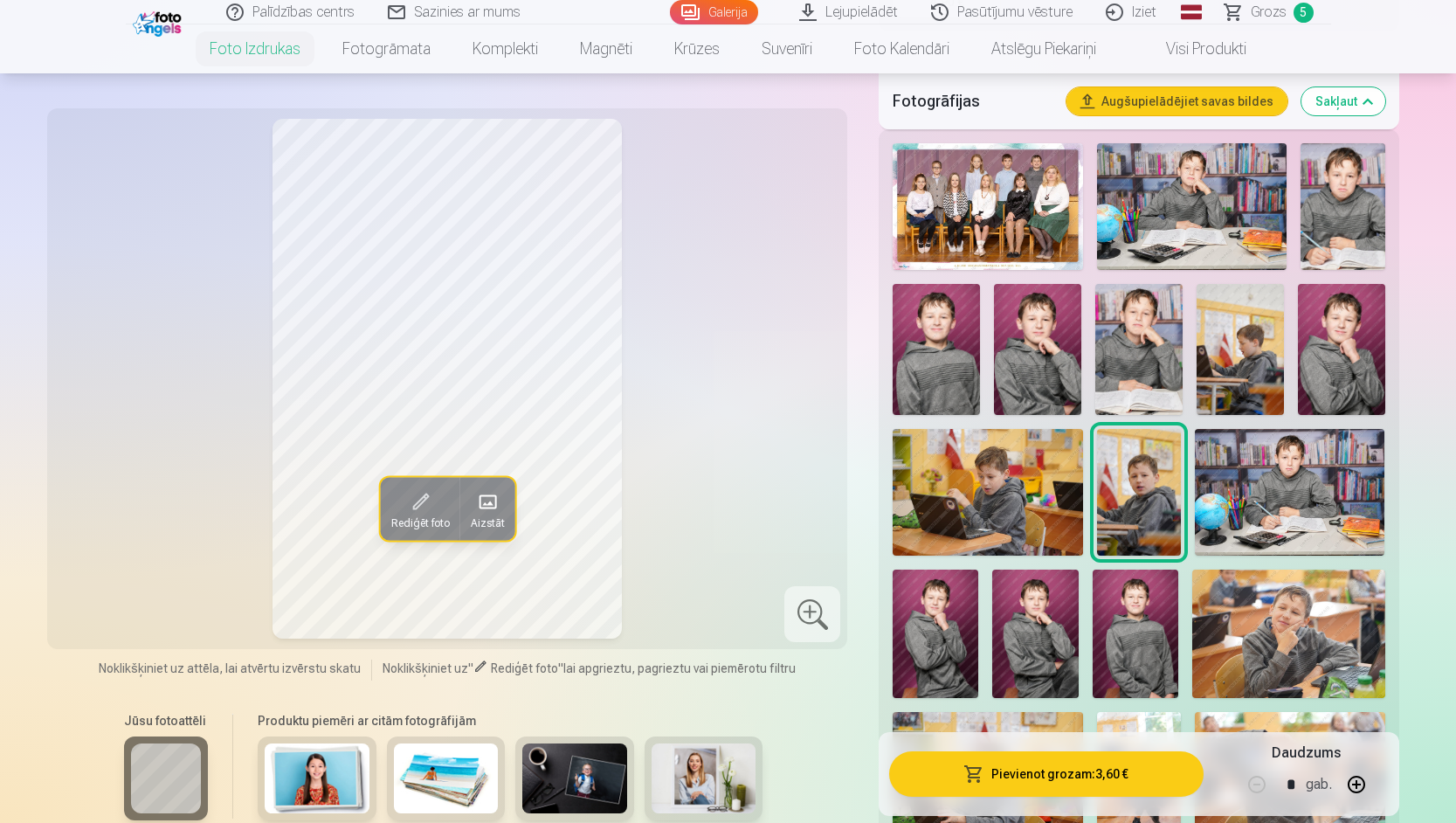
click at [1243, 492] on img at bounding box center [1290, 492] width 189 height 127
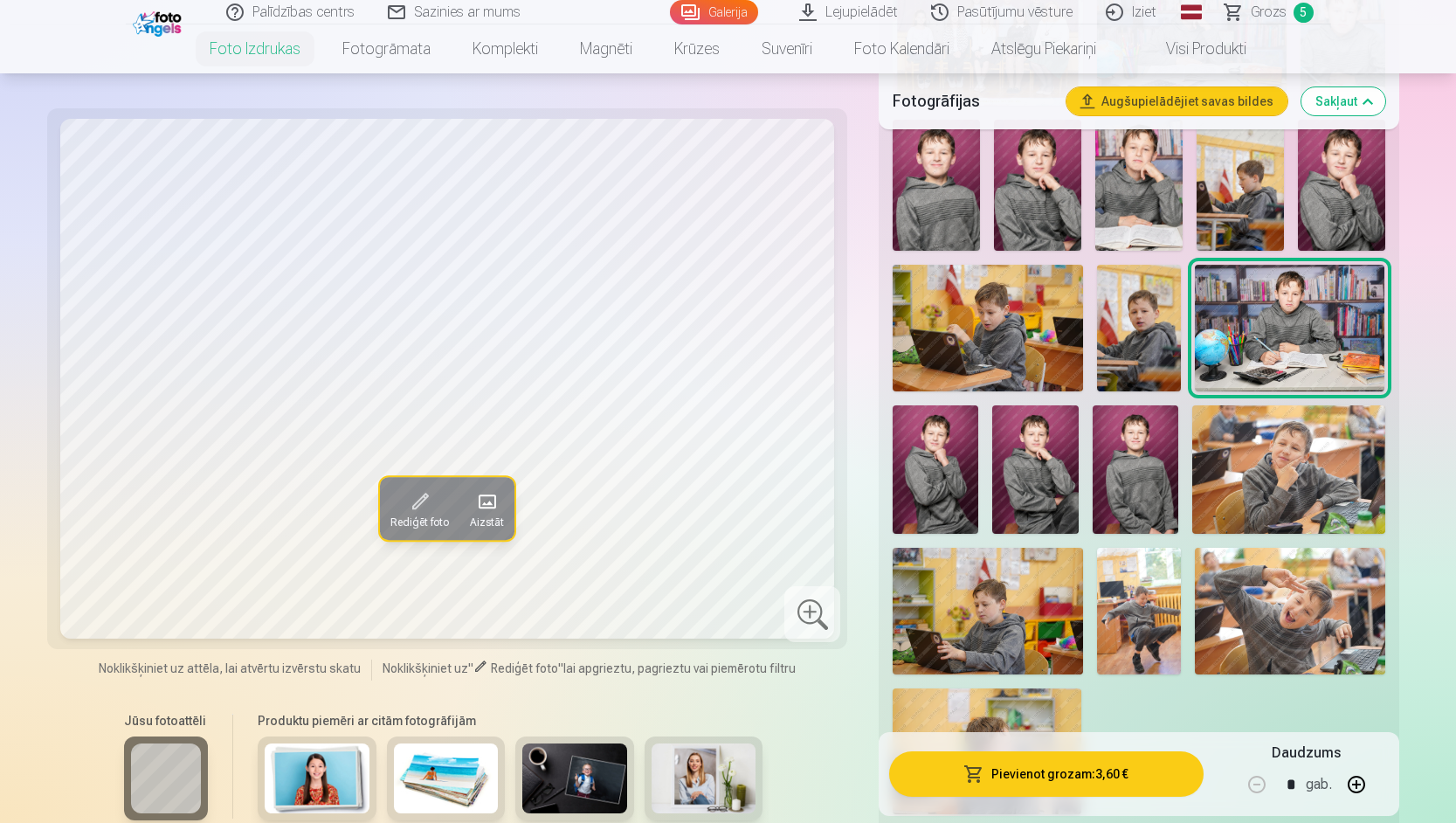
scroll to position [699, 0]
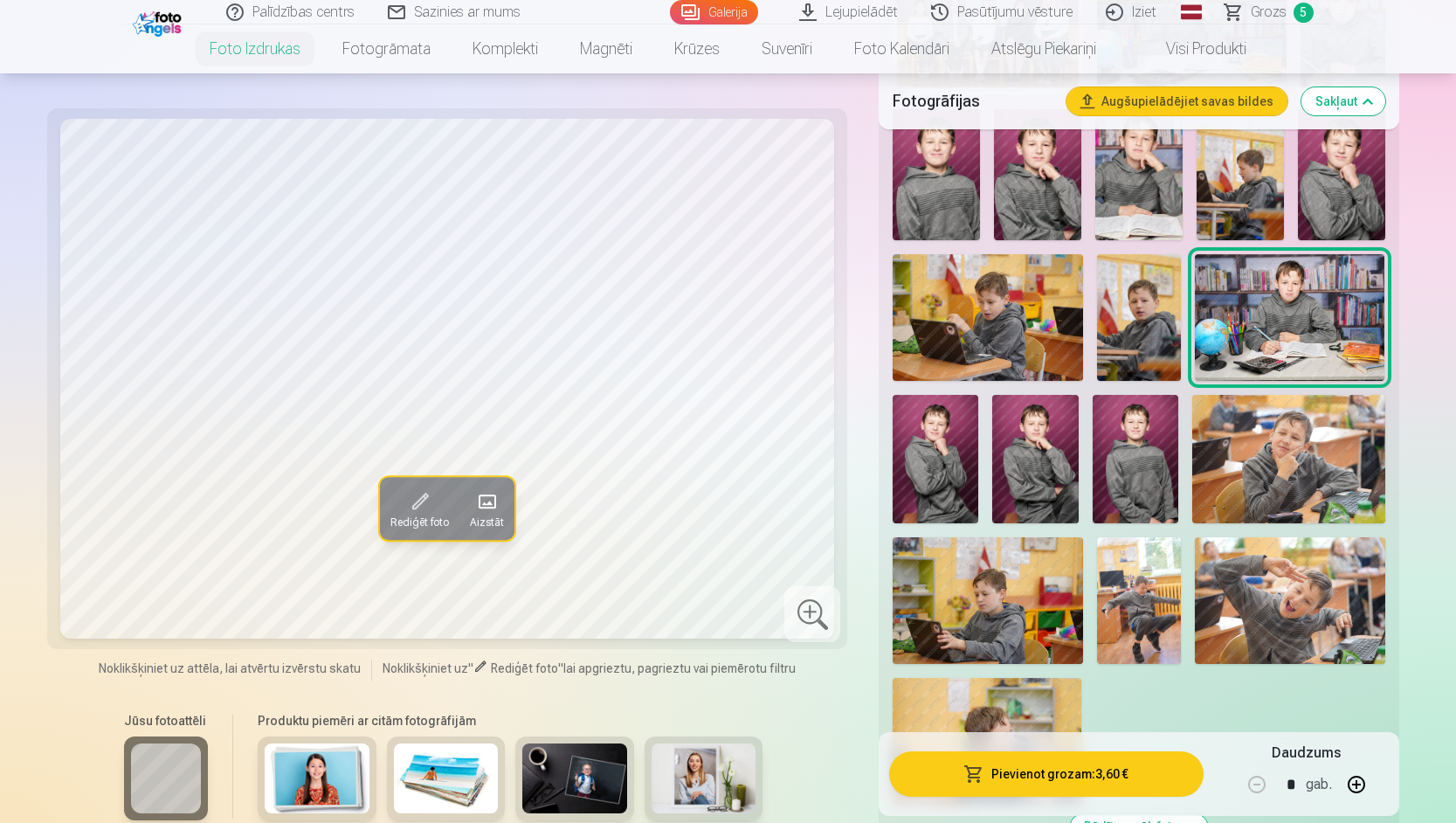
click at [1243, 492] on img at bounding box center [1289, 459] width 193 height 129
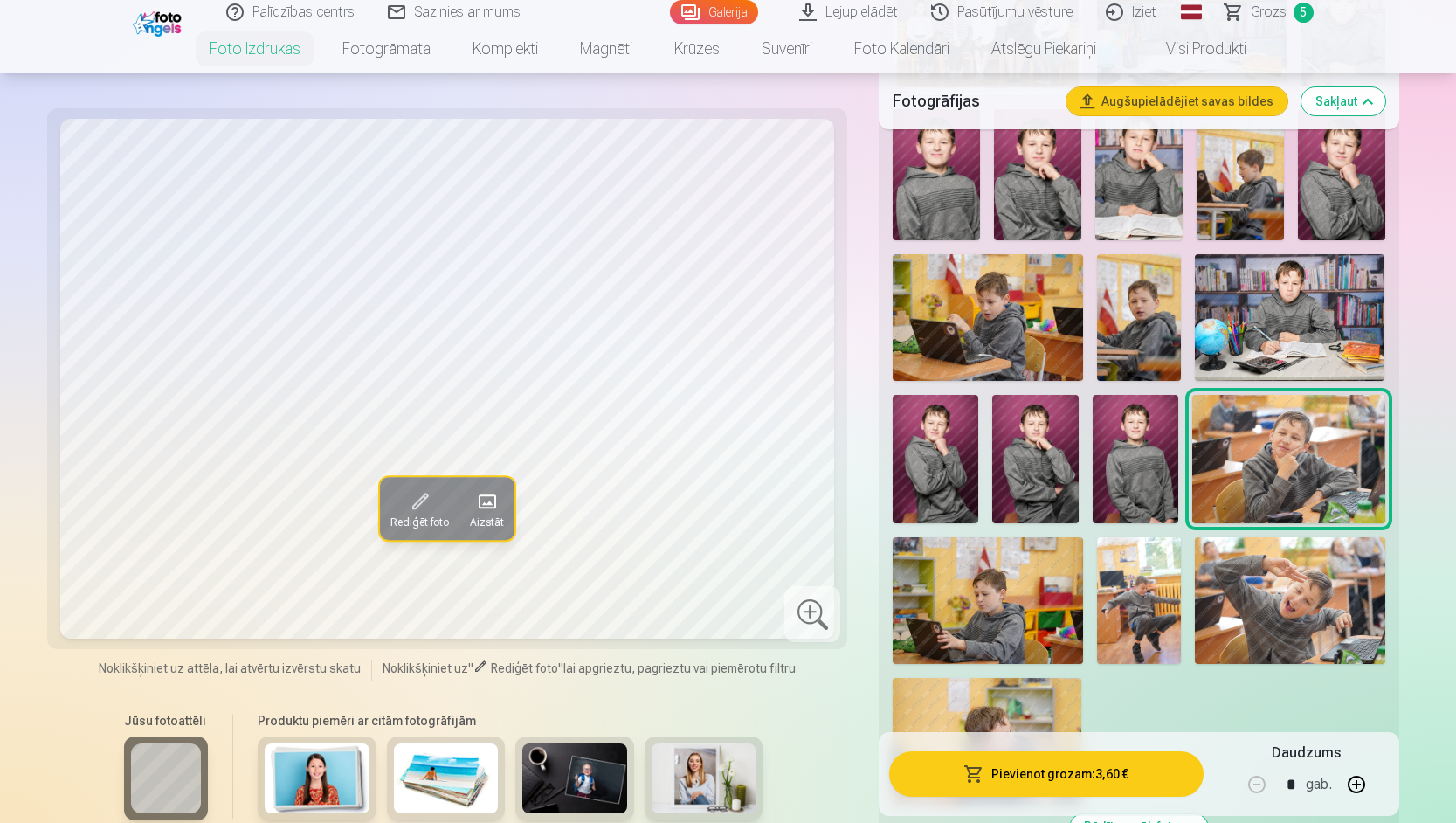
scroll to position [786, 0]
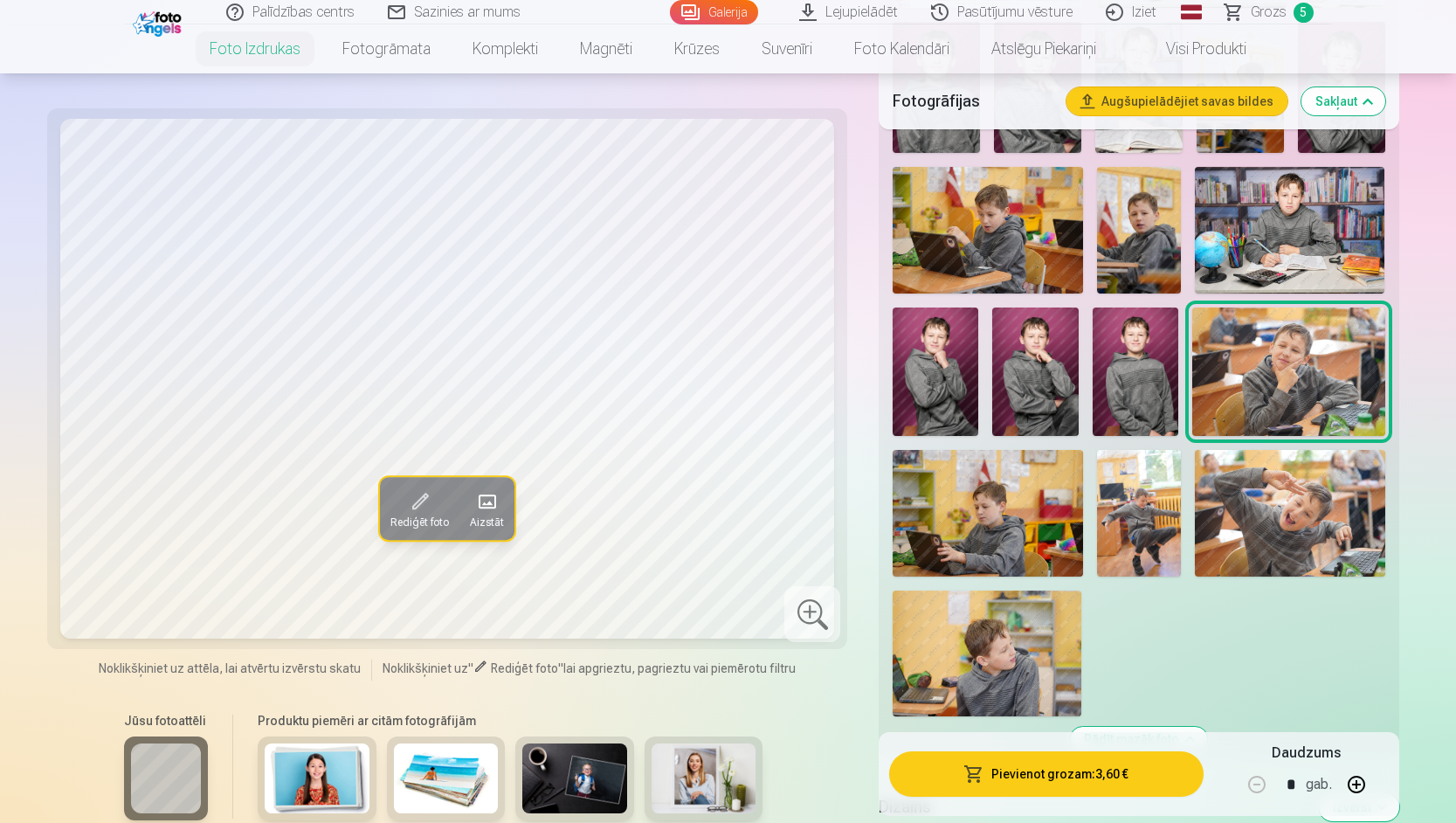
click at [995, 507] on img at bounding box center [987, 513] width 189 height 127
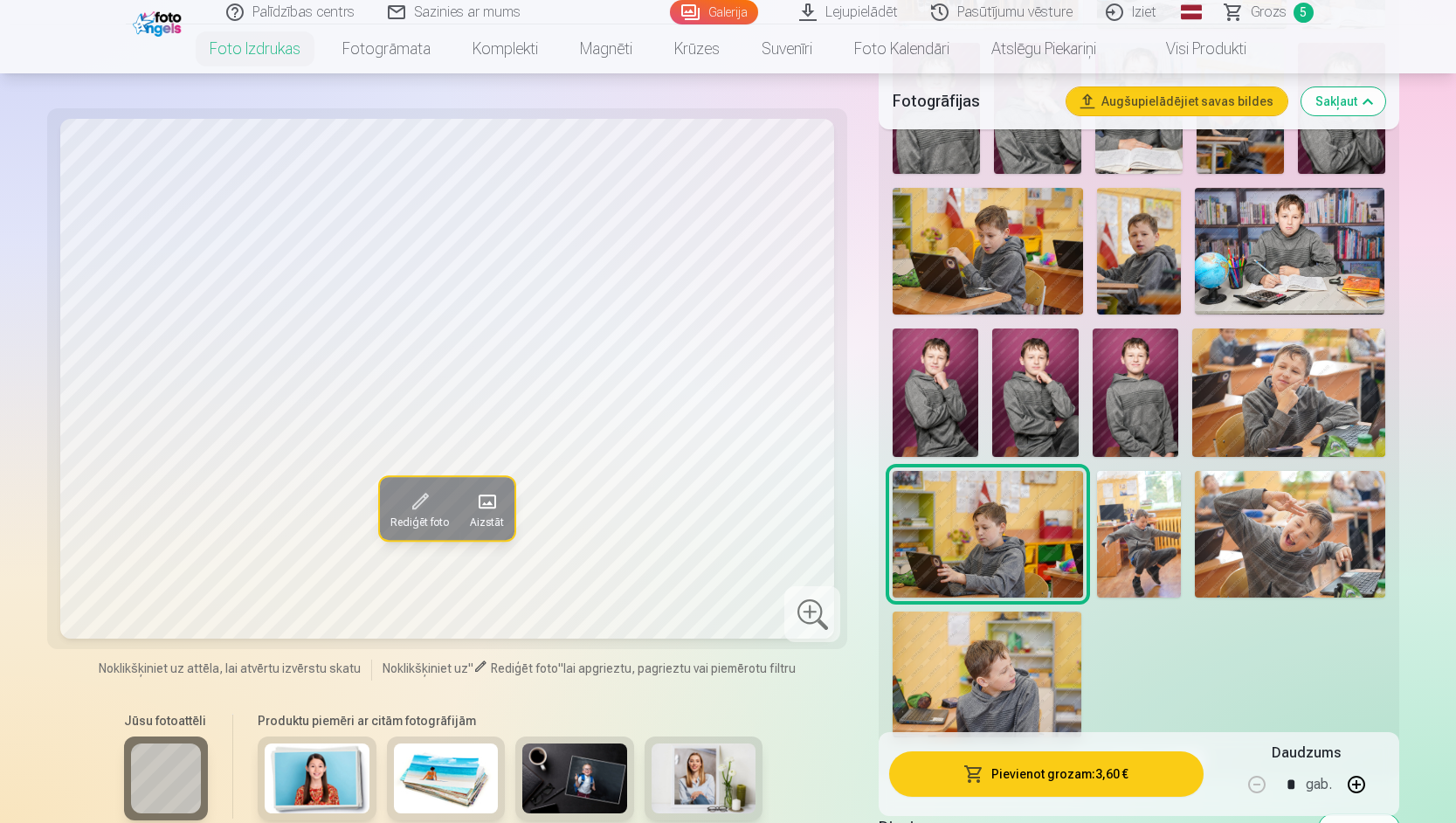
scroll to position [699, 0]
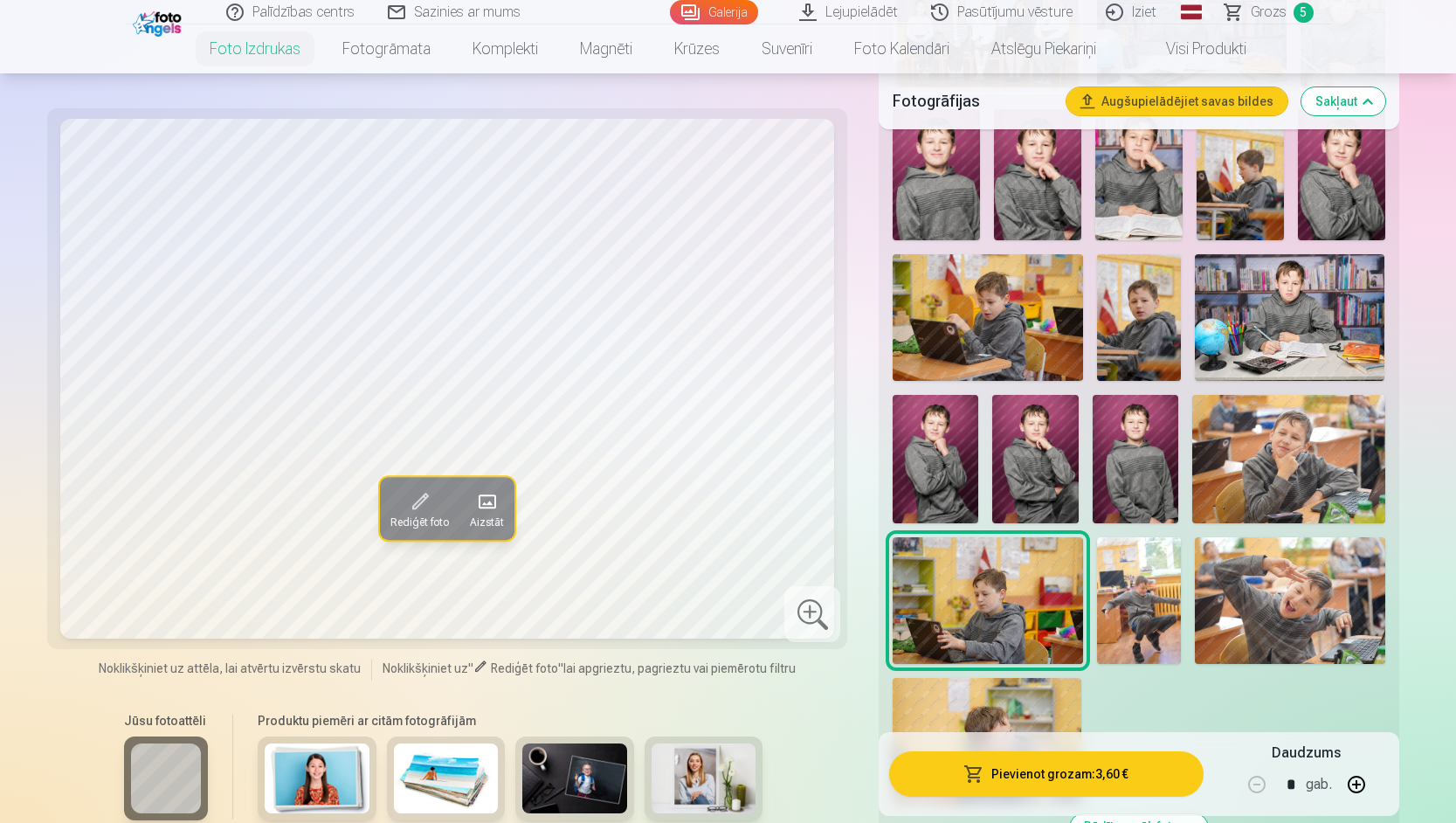
click at [1124, 342] on img at bounding box center [1140, 317] width 85 height 127
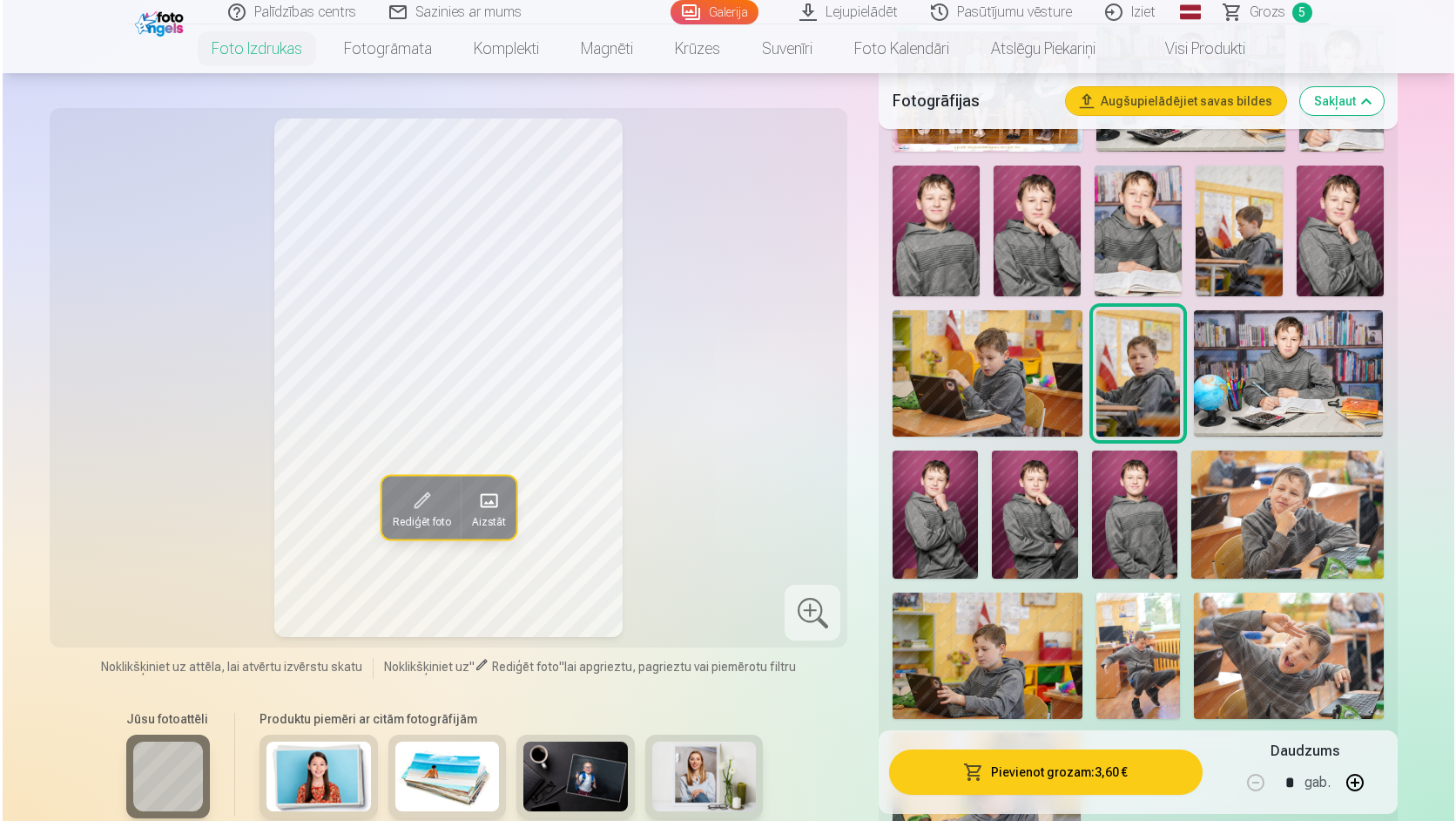
scroll to position [610, 0]
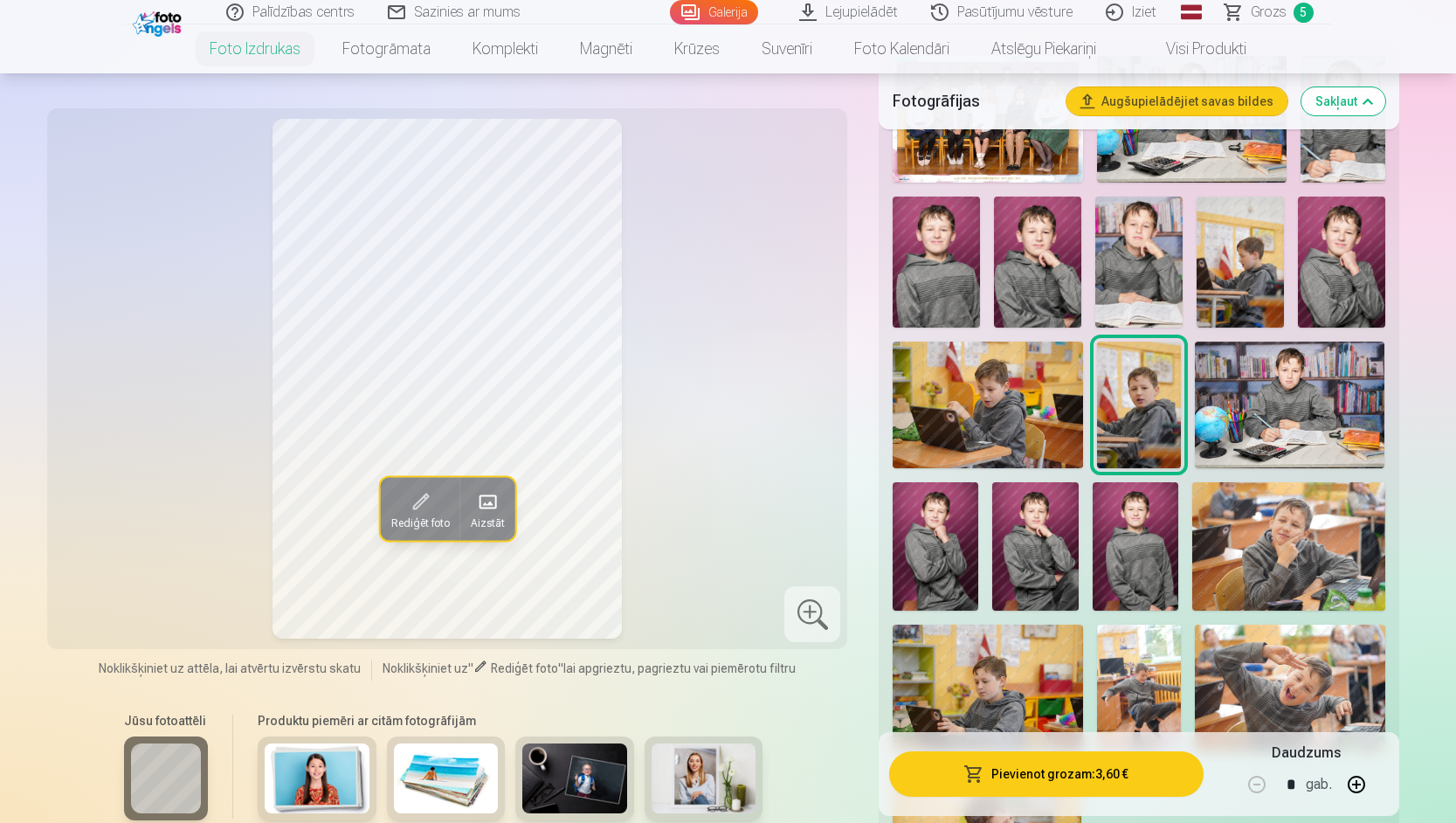
click at [982, 375] on img at bounding box center [987, 405] width 189 height 127
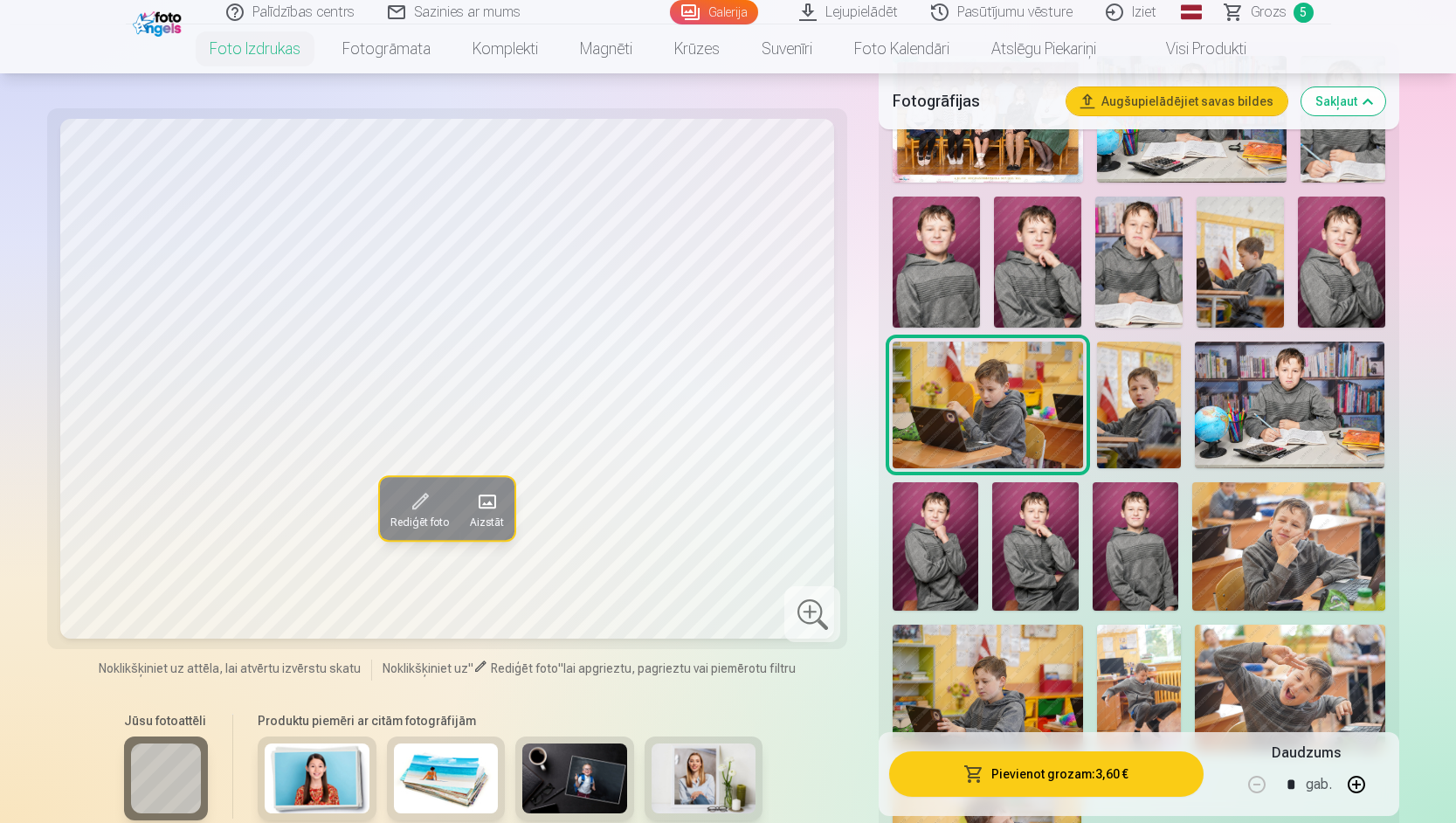
click at [1134, 408] on img at bounding box center [1140, 405] width 85 height 127
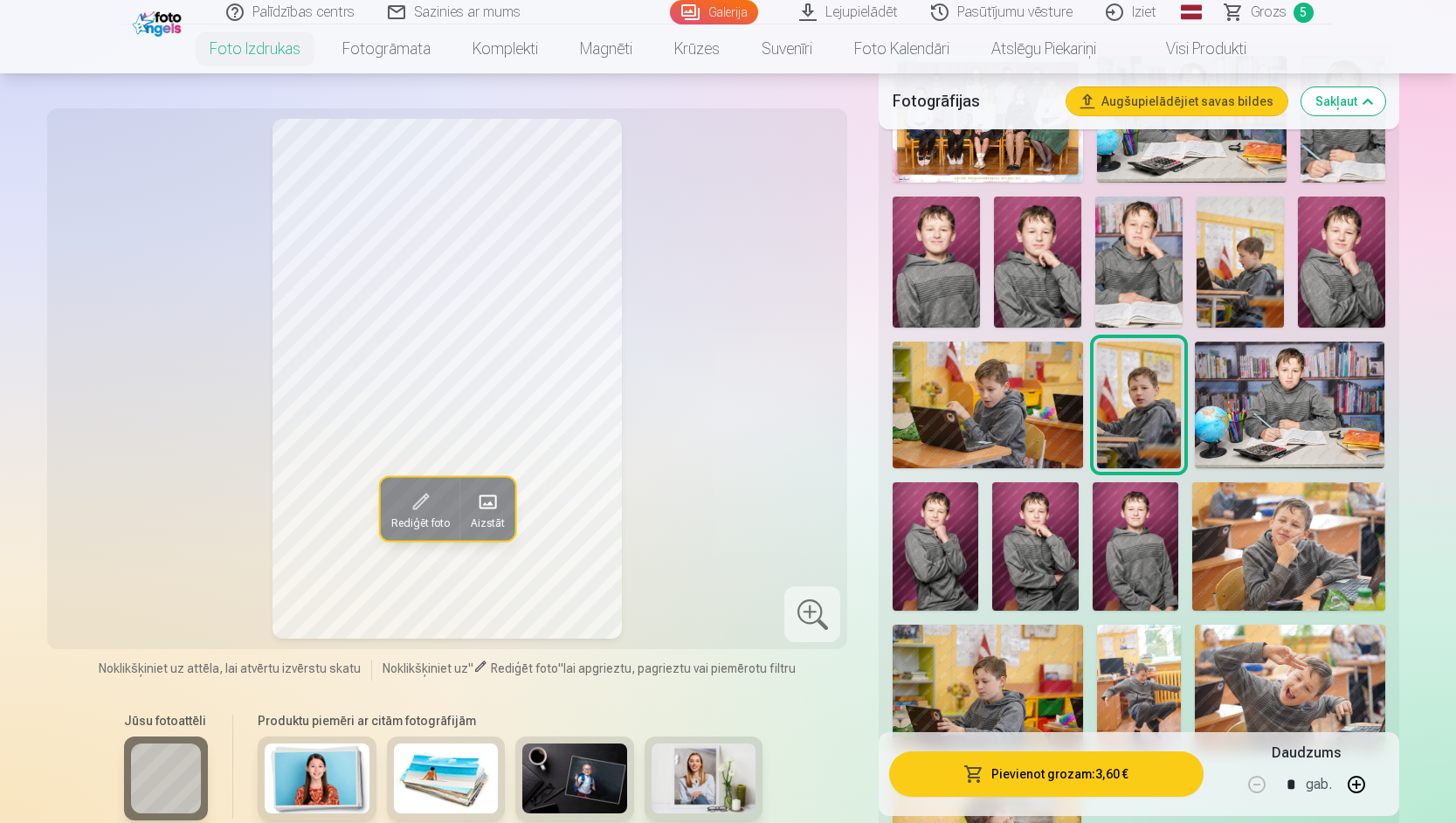
click at [1129, 773] on button "Pievienot grozam : 3,60 €" at bounding box center [1046, 773] width 314 height 45
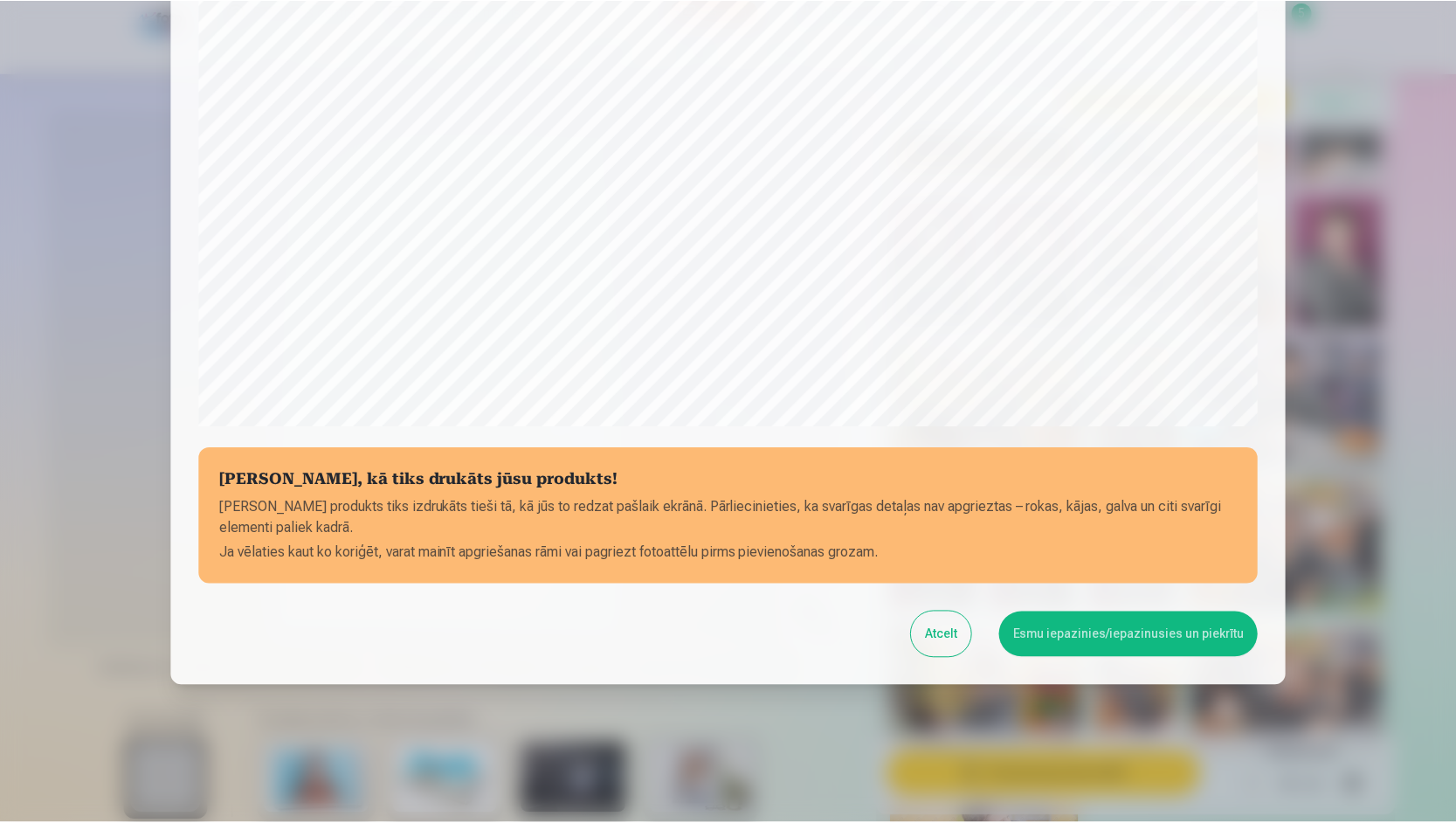
scroll to position [435, 0]
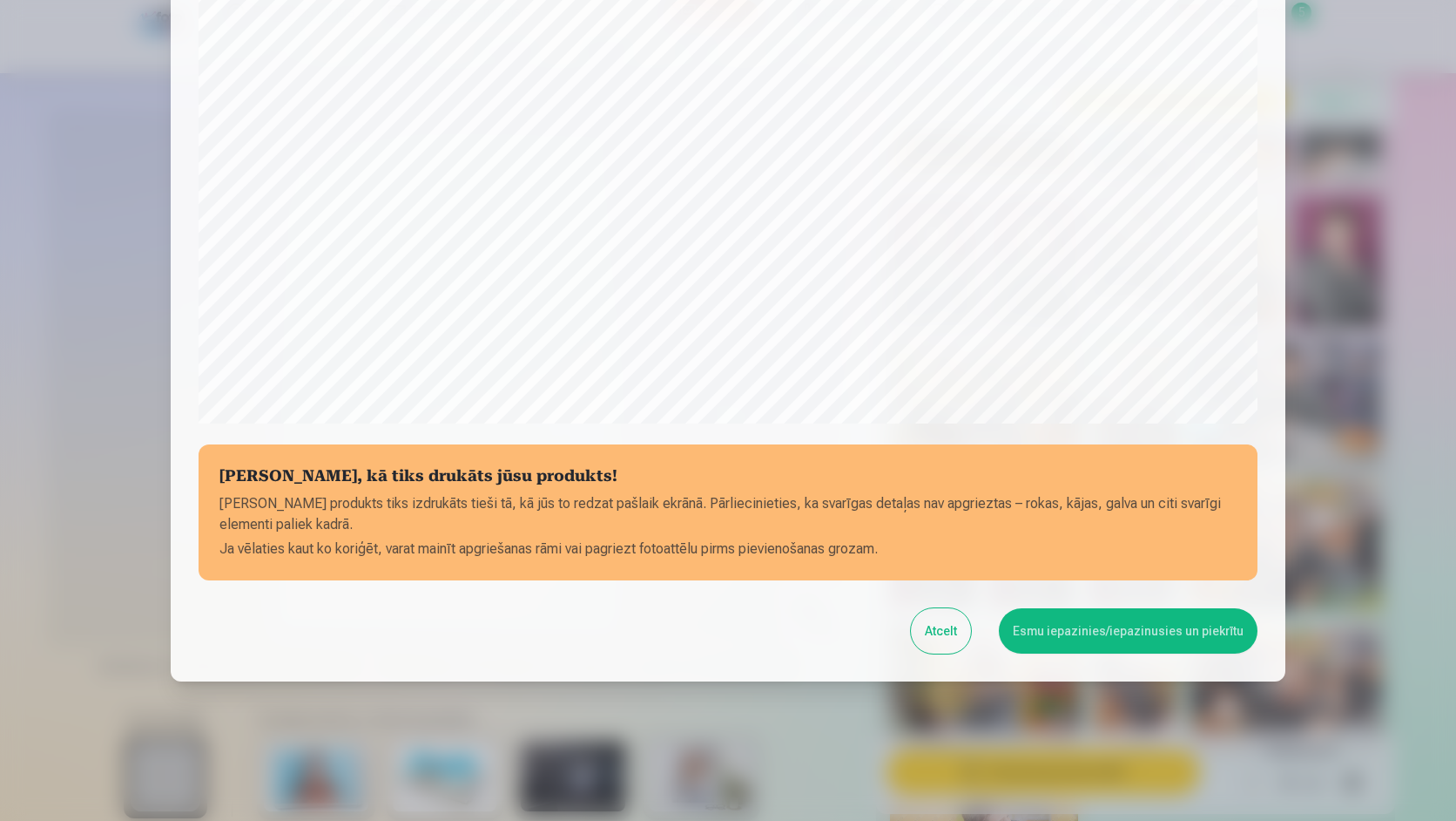
click at [1078, 634] on button "Esmu iepazinies/iepazinusies un piekrītu" at bounding box center [1128, 630] width 259 height 45
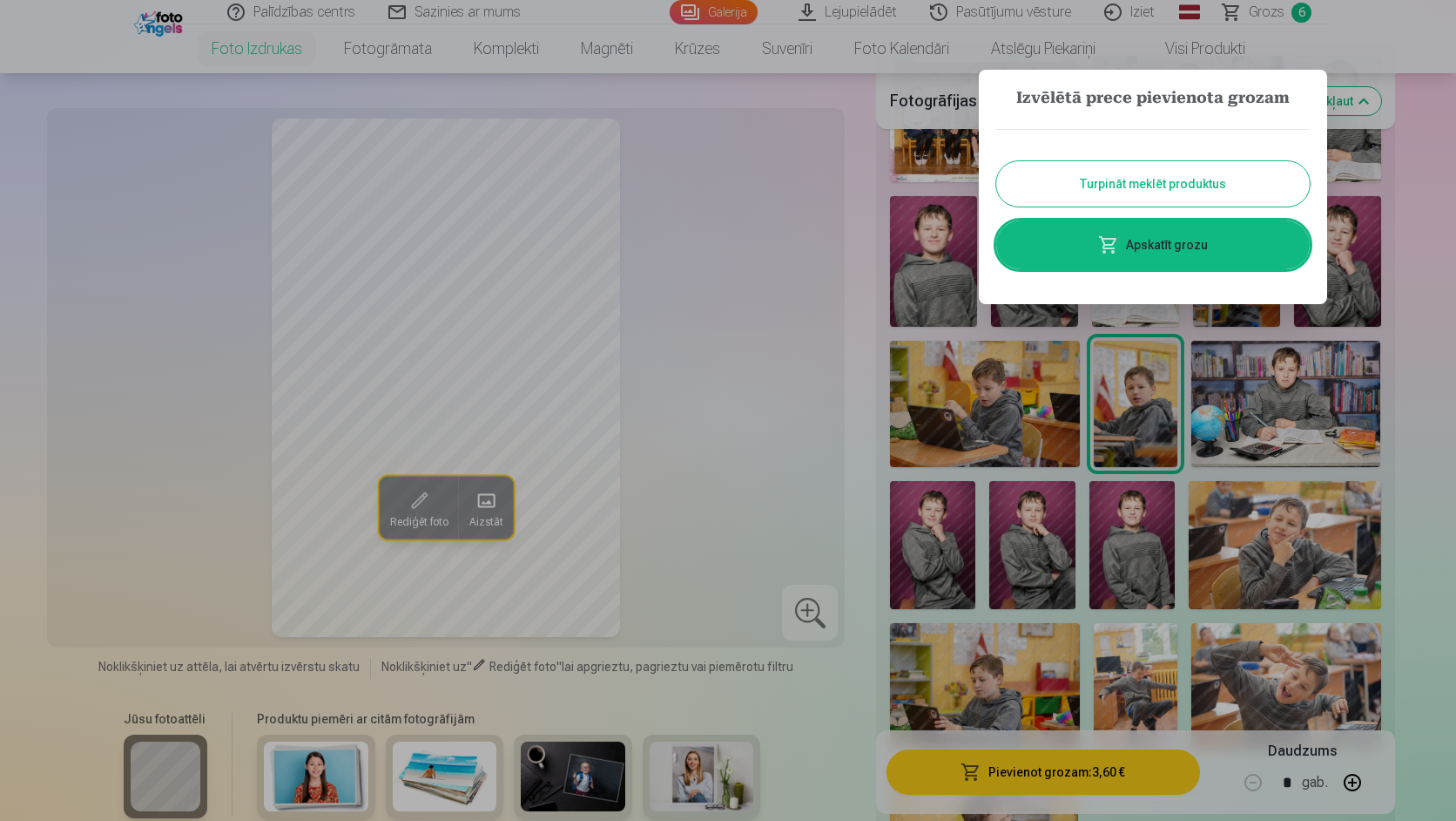
click at [1104, 241] on span at bounding box center [1108, 244] width 21 height 21
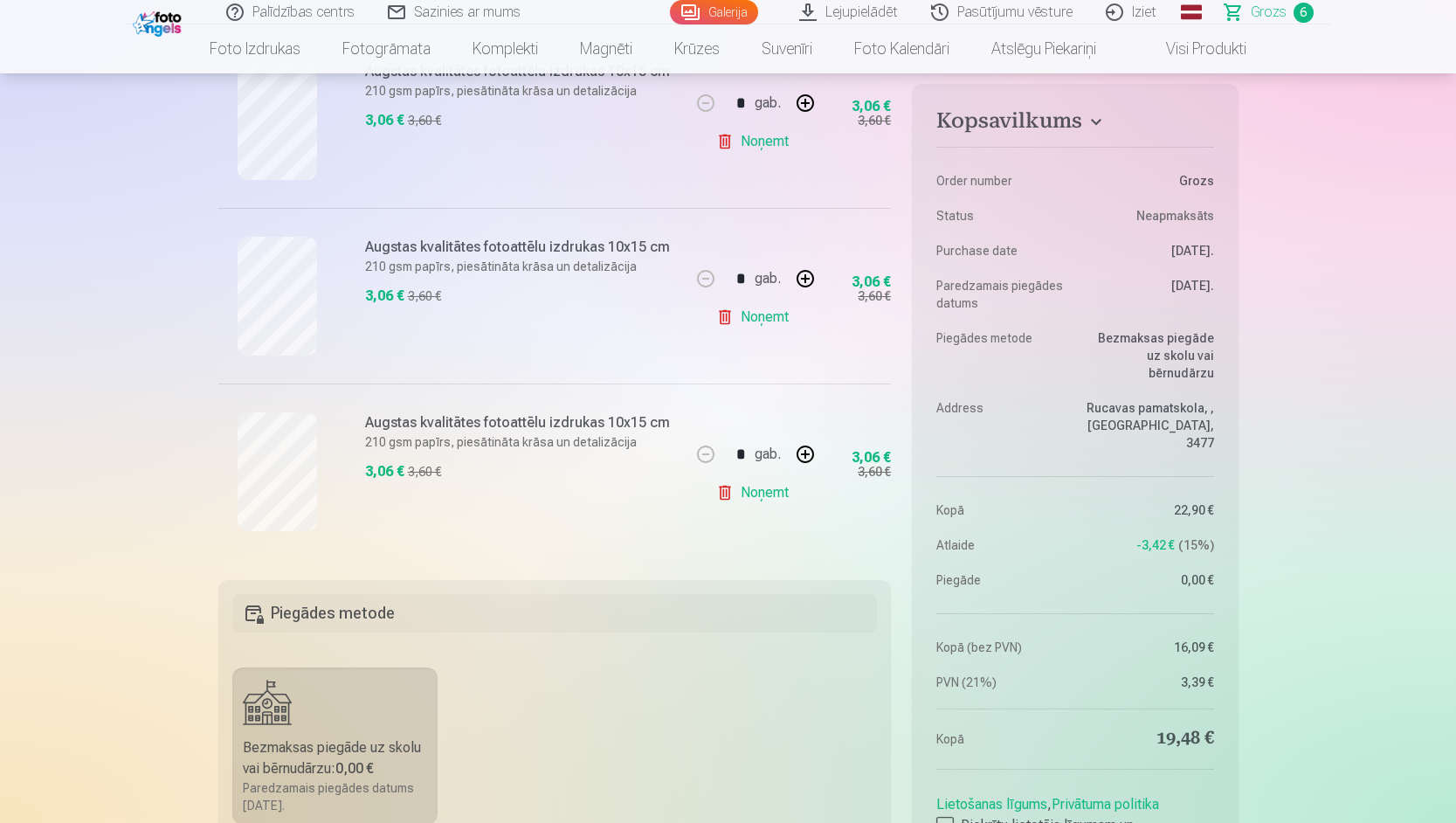
scroll to position [961, 0]
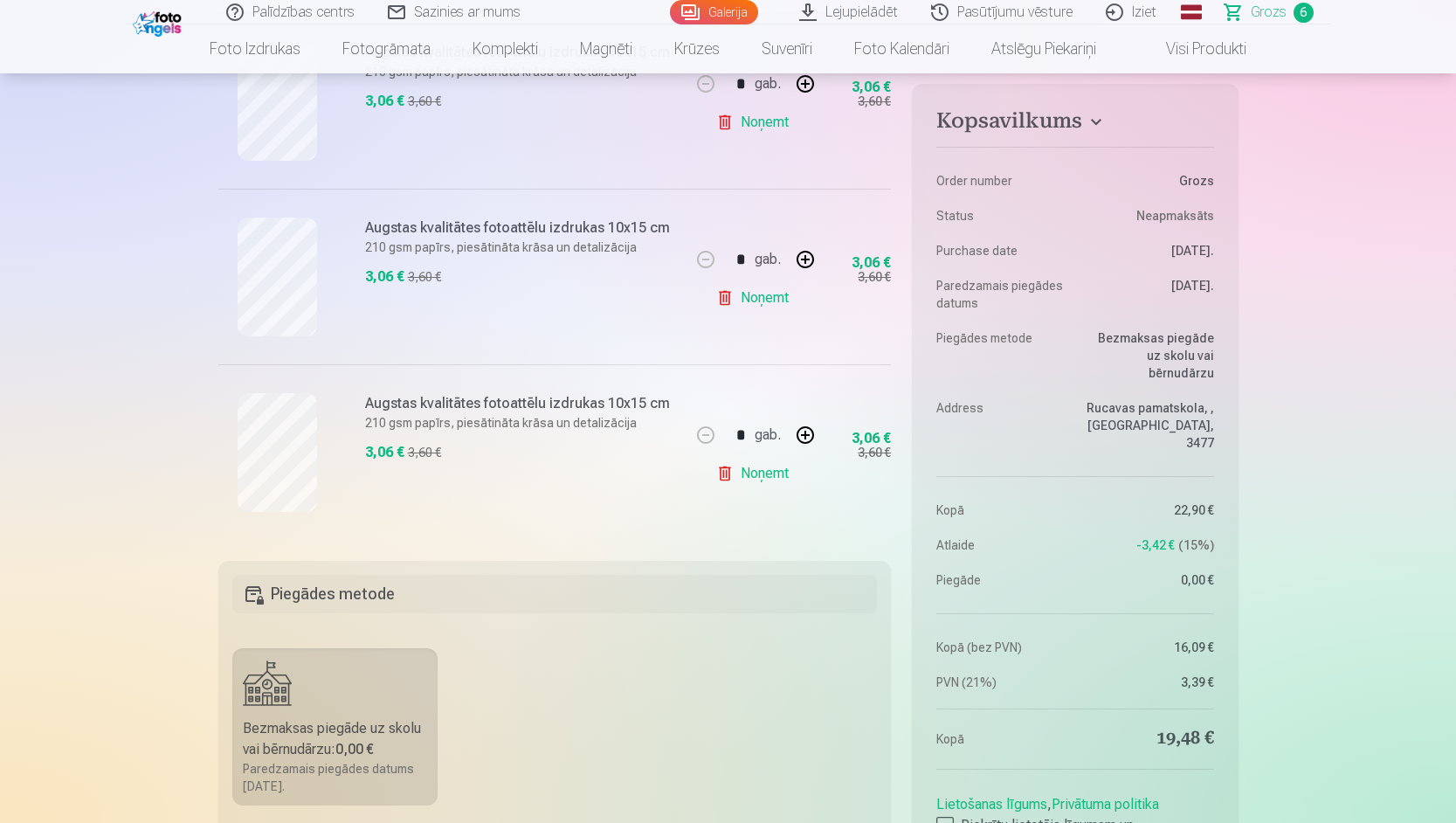
click at [947, 817] on div at bounding box center [945, 825] width 17 height 17
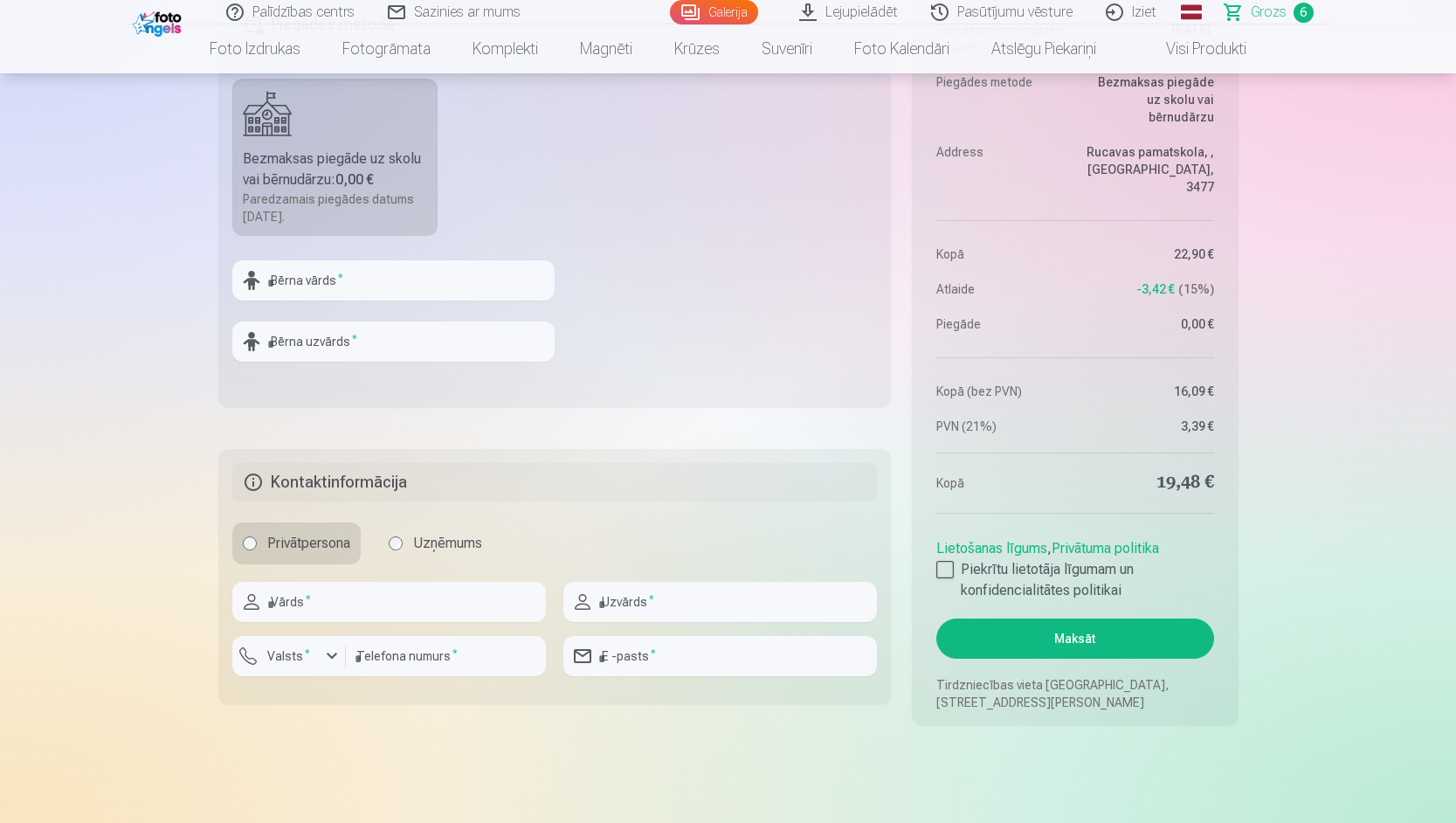
scroll to position [1572, 0]
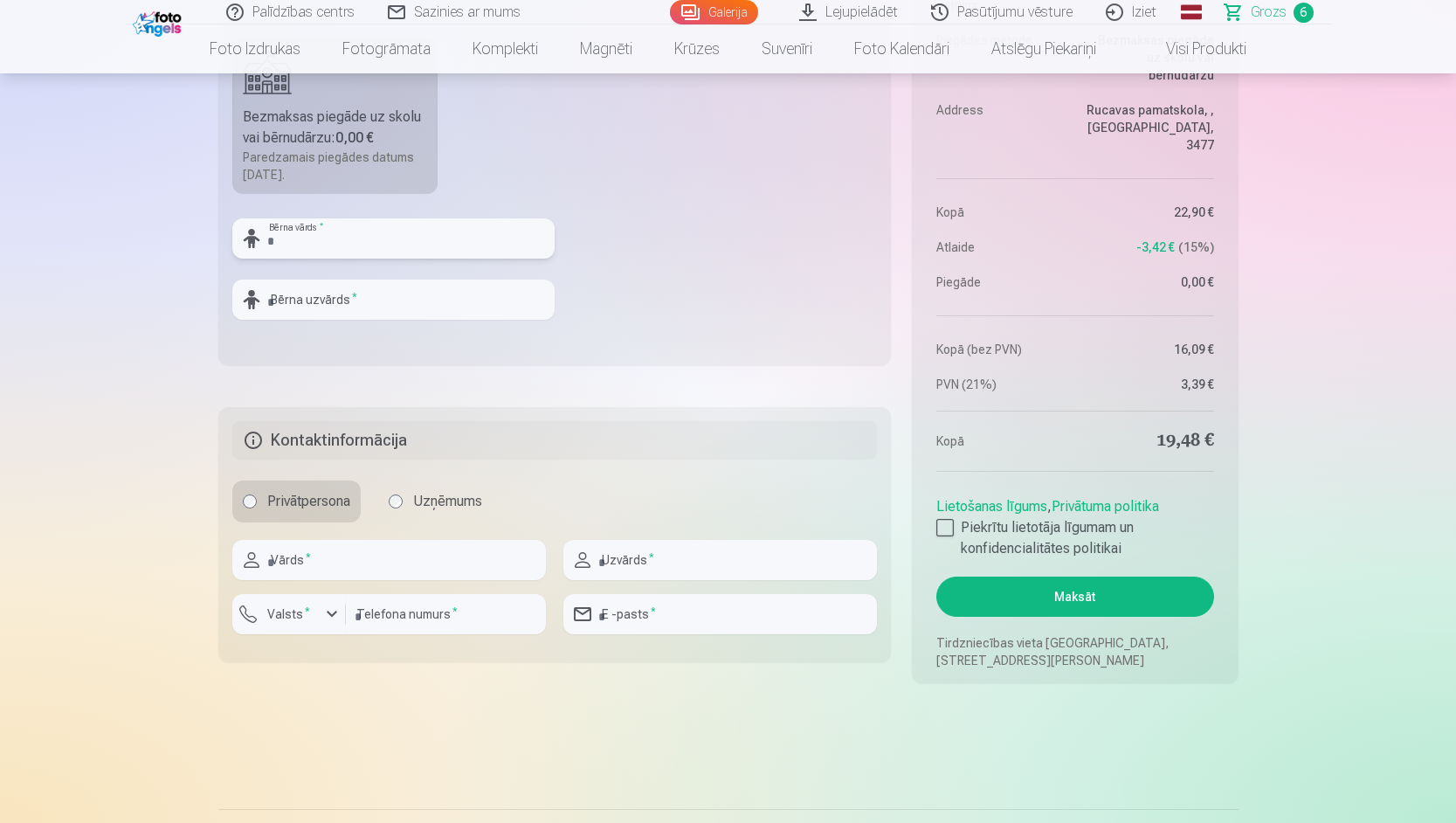
click at [318, 238] on input "text" at bounding box center [394, 238] width 322 height 40
type input "*****"
type input "*********"
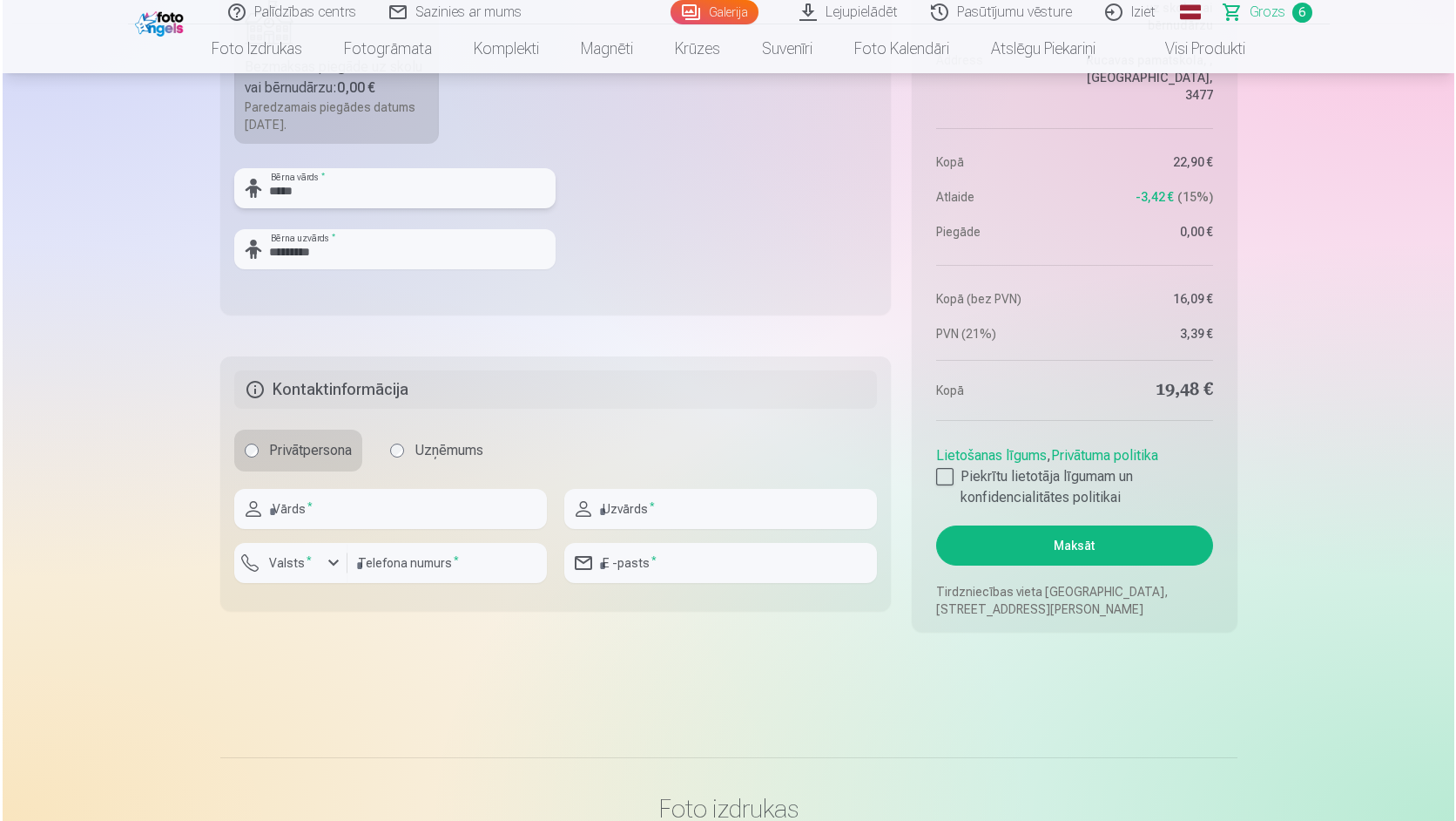
scroll to position [1655, 0]
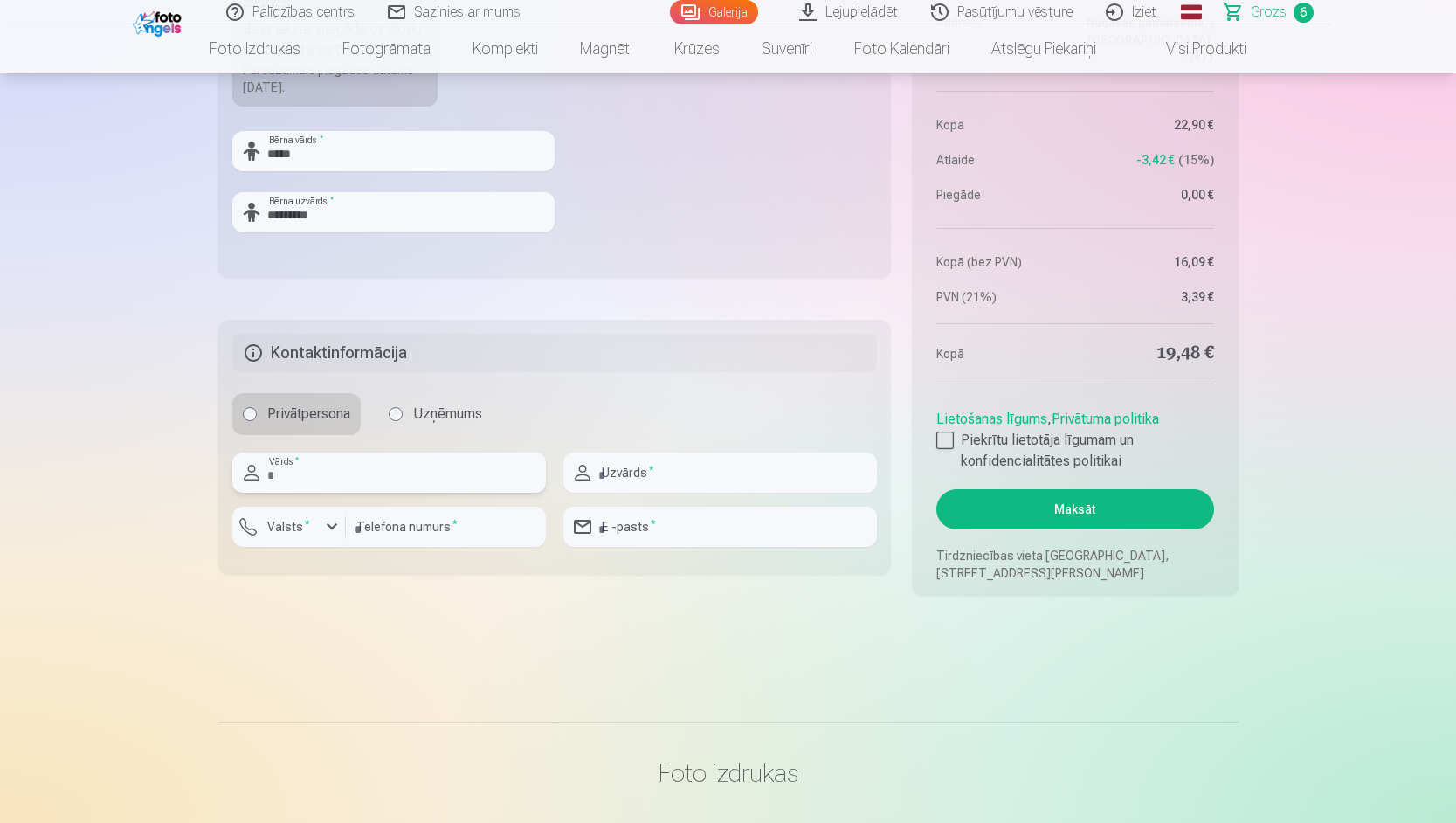
click at [315, 487] on input "text" at bounding box center [389, 473] width 314 height 40
type input "*****"
type input "********"
type input "**********"
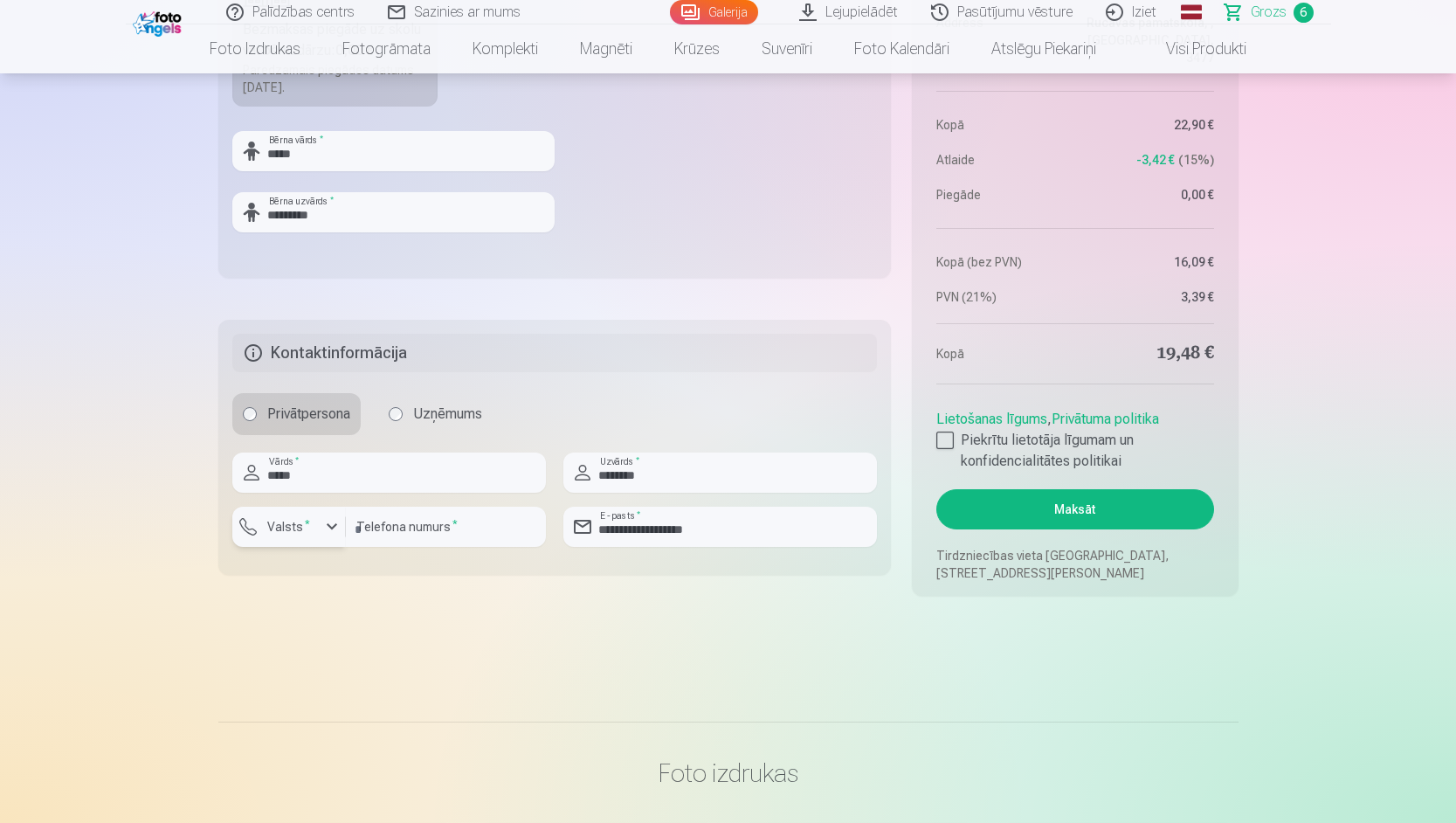
click at [274, 540] on button "Valsts *" at bounding box center [289, 527] width 113 height 40
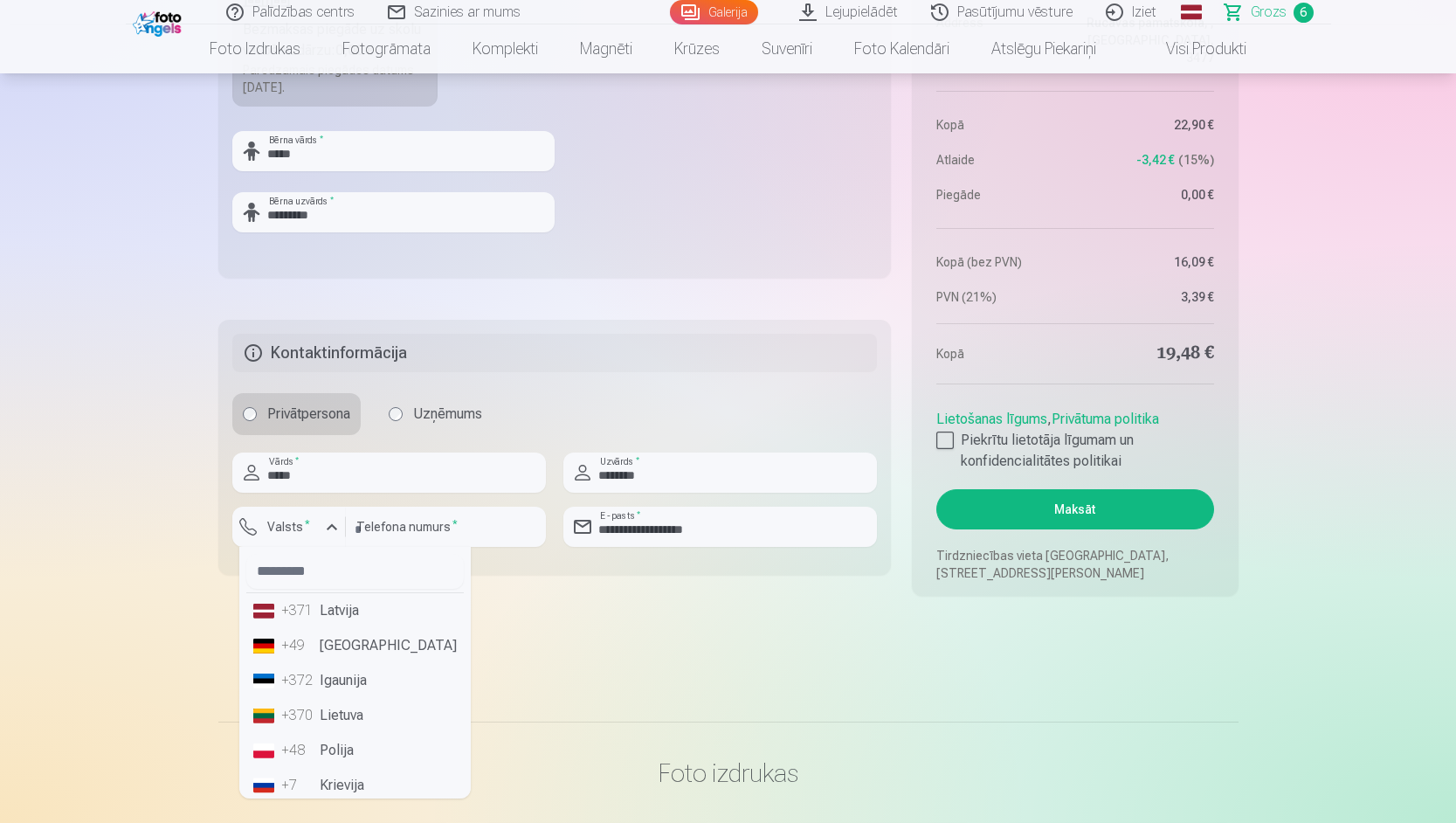
click at [311, 612] on div "+371" at bounding box center [299, 610] width 35 height 21
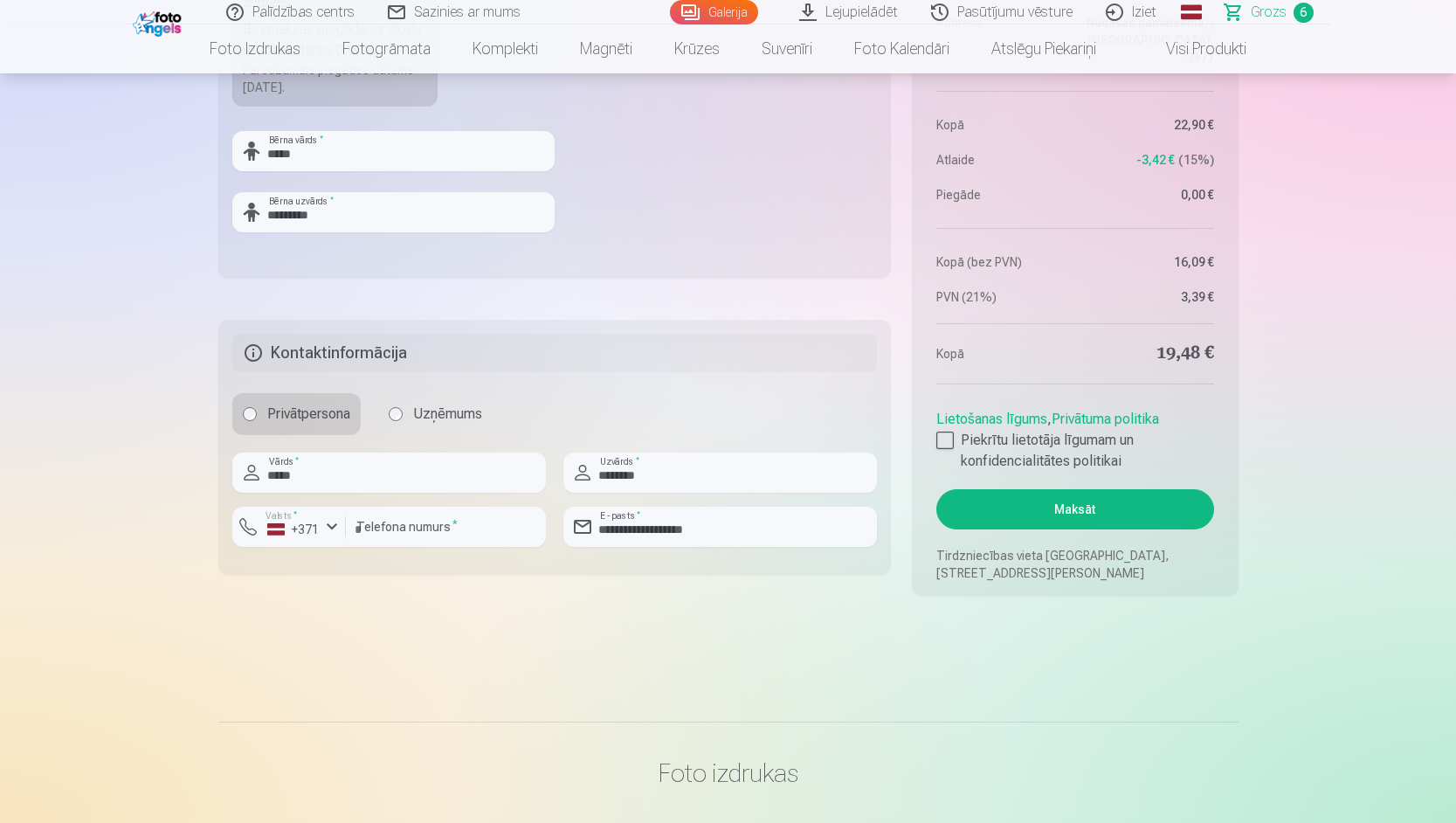
click at [1125, 510] on button "Maksāt" at bounding box center [1074, 509] width 277 height 40
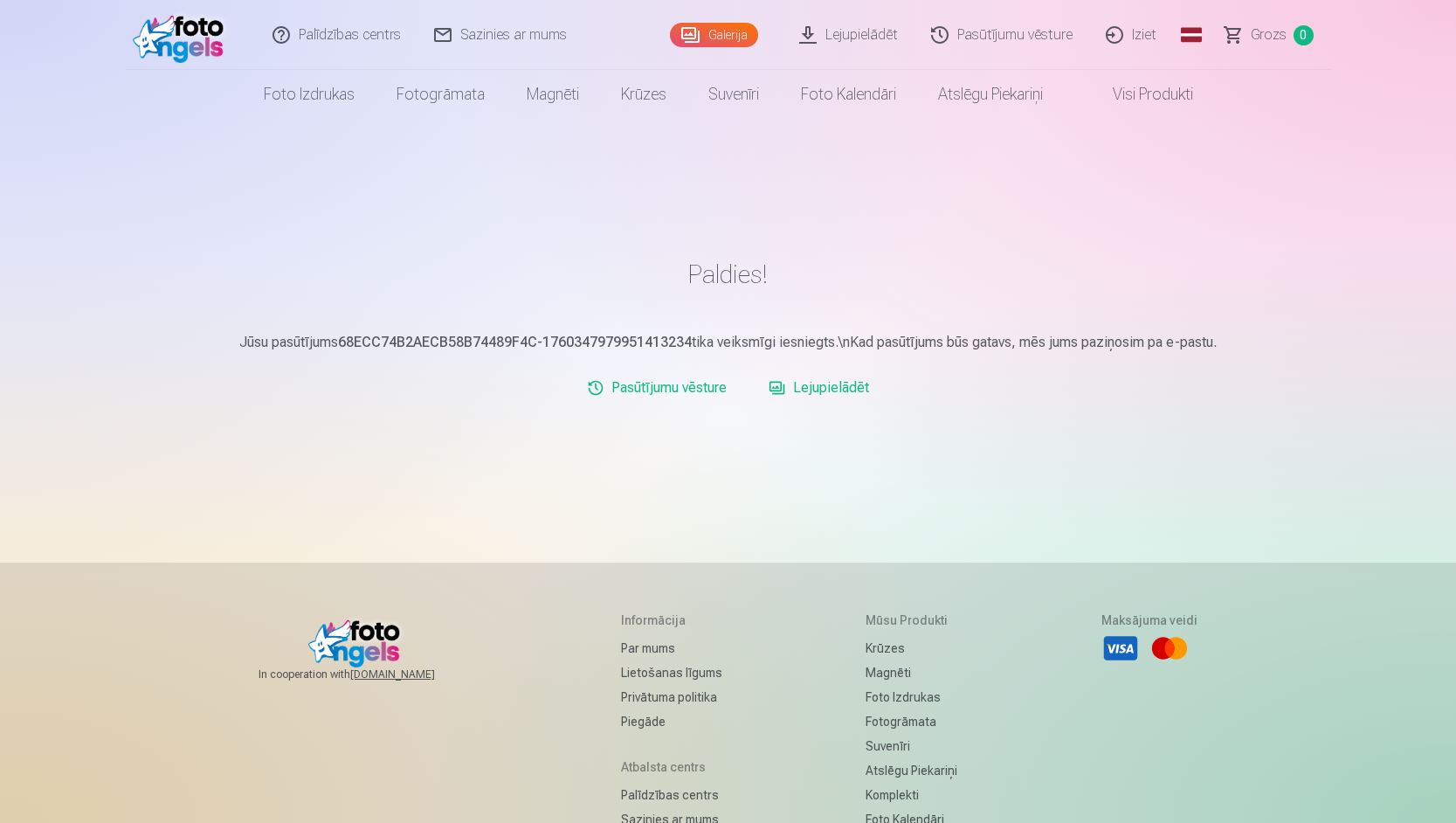
click at [1129, 36] on link "Iziet" at bounding box center [1131, 35] width 84 height 70
